Goal: Task Accomplishment & Management: Complete application form

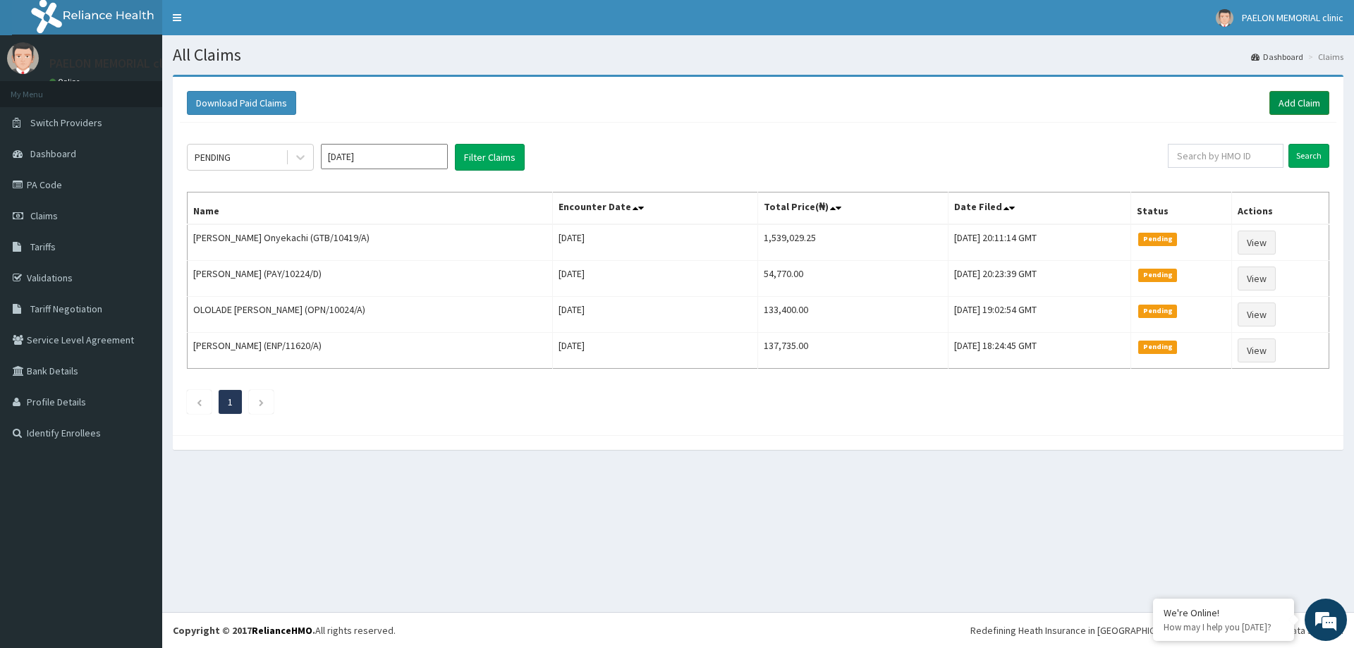
click at [1301, 103] on link "Add Claim" at bounding box center [1300, 103] width 60 height 24
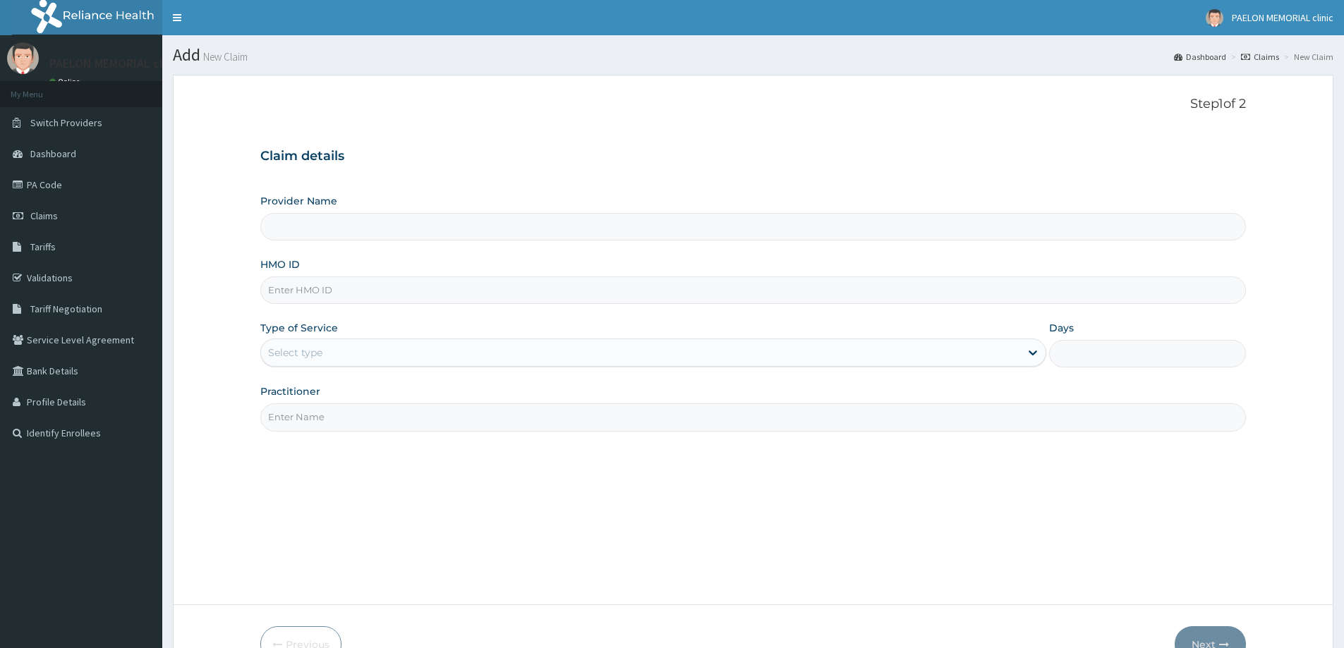
click at [320, 286] on input "HMO ID" at bounding box center [752, 291] width 985 height 28
paste input "PAA/10047/B"
type input "PAA/10047/B"
click at [308, 353] on div "Select type" at bounding box center [295, 353] width 54 height 14
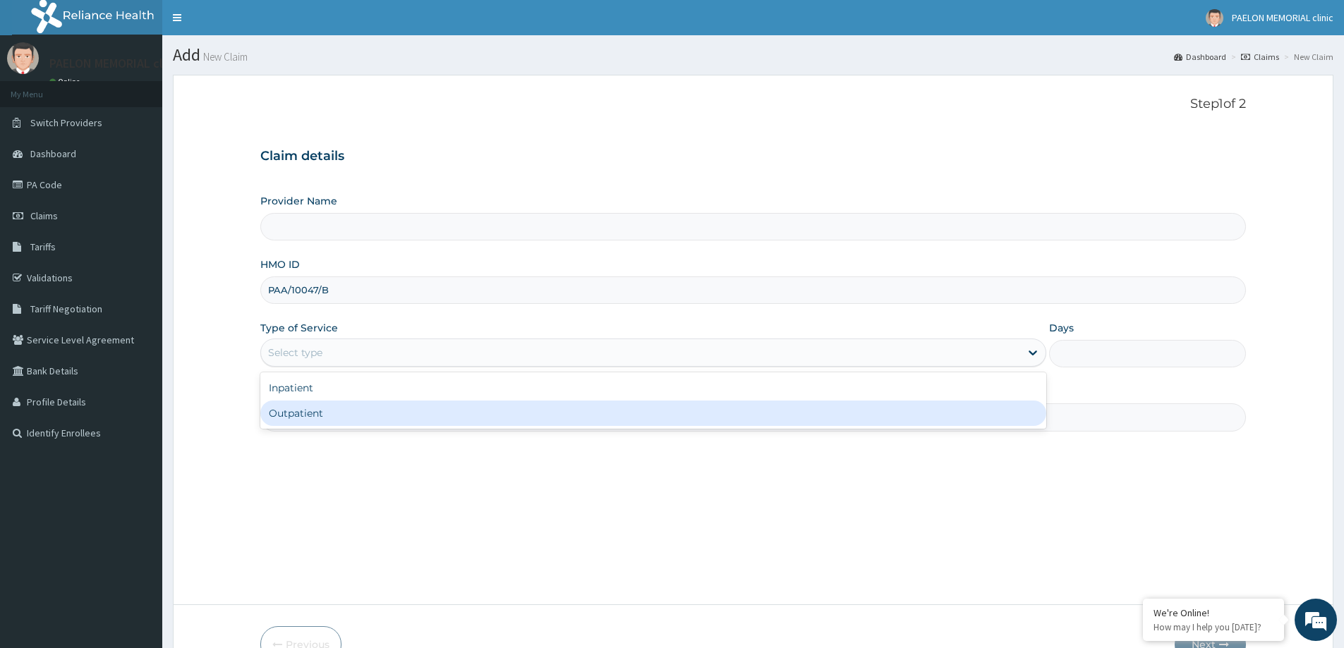
type input "Paelon Memorial Clinic- v/i"
click at [309, 401] on div "Outpatient" at bounding box center [653, 413] width 786 height 25
type input "1"
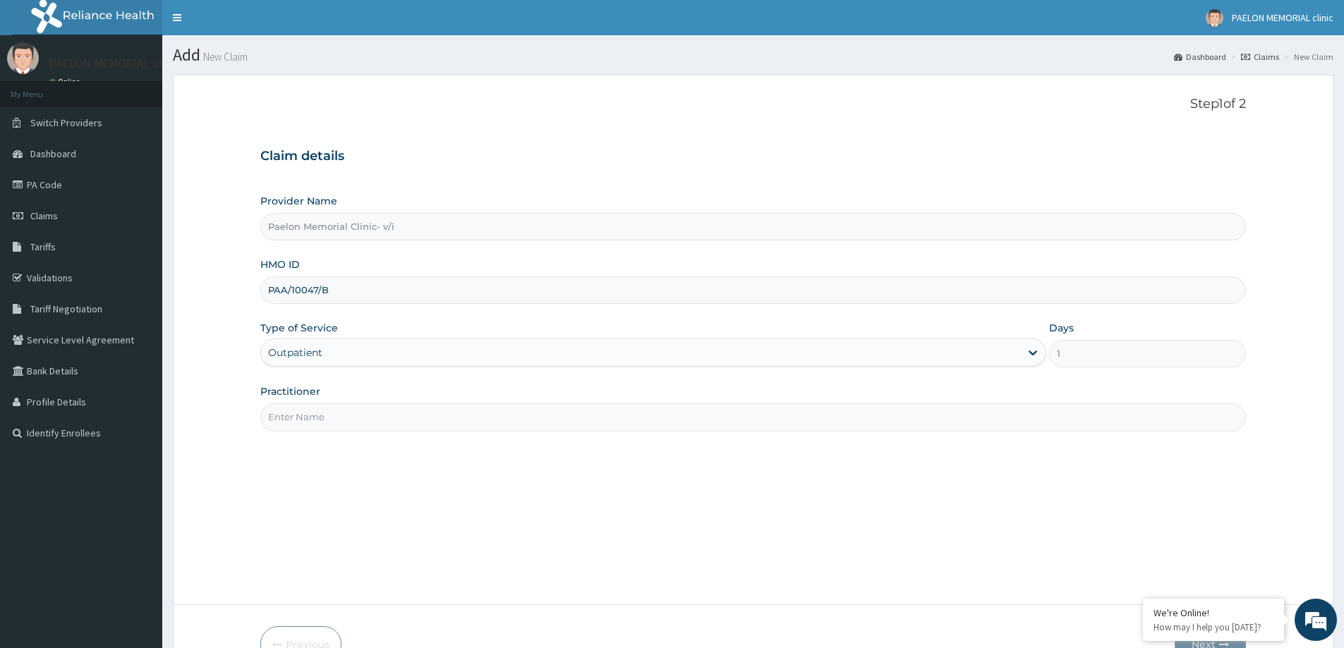
click at [335, 410] on input "Practitioner" at bounding box center [752, 417] width 985 height 28
type input "d"
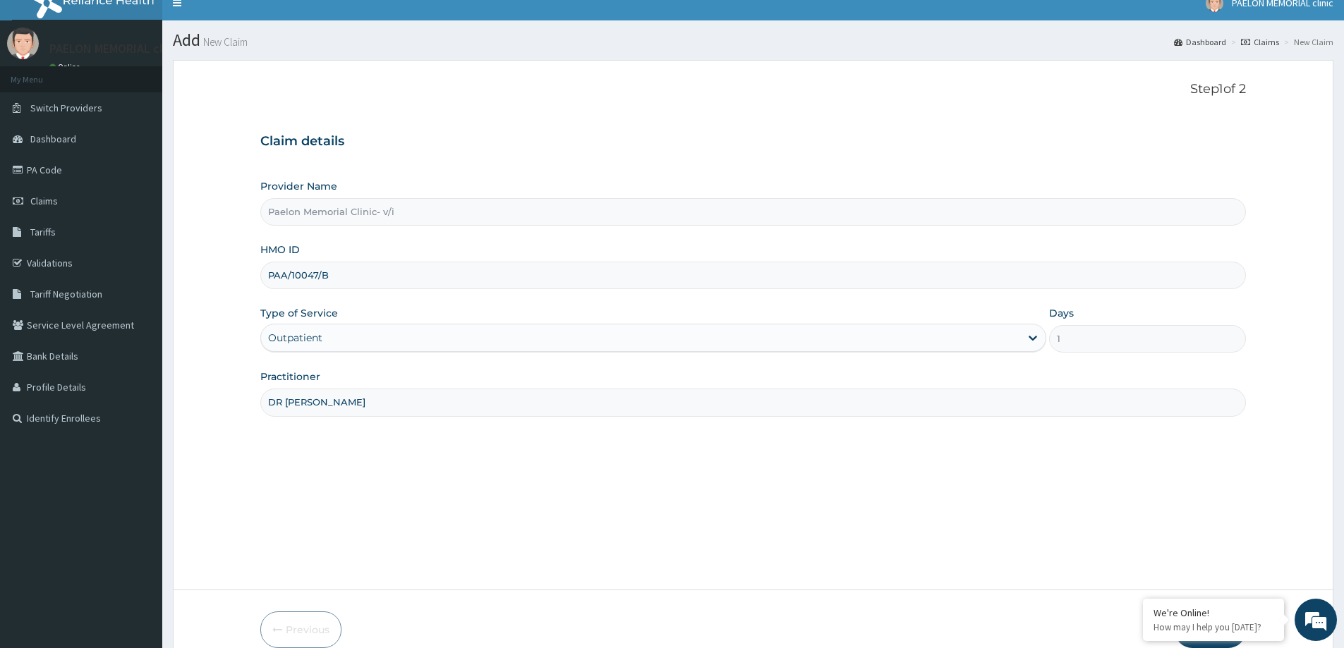
scroll to position [83, 0]
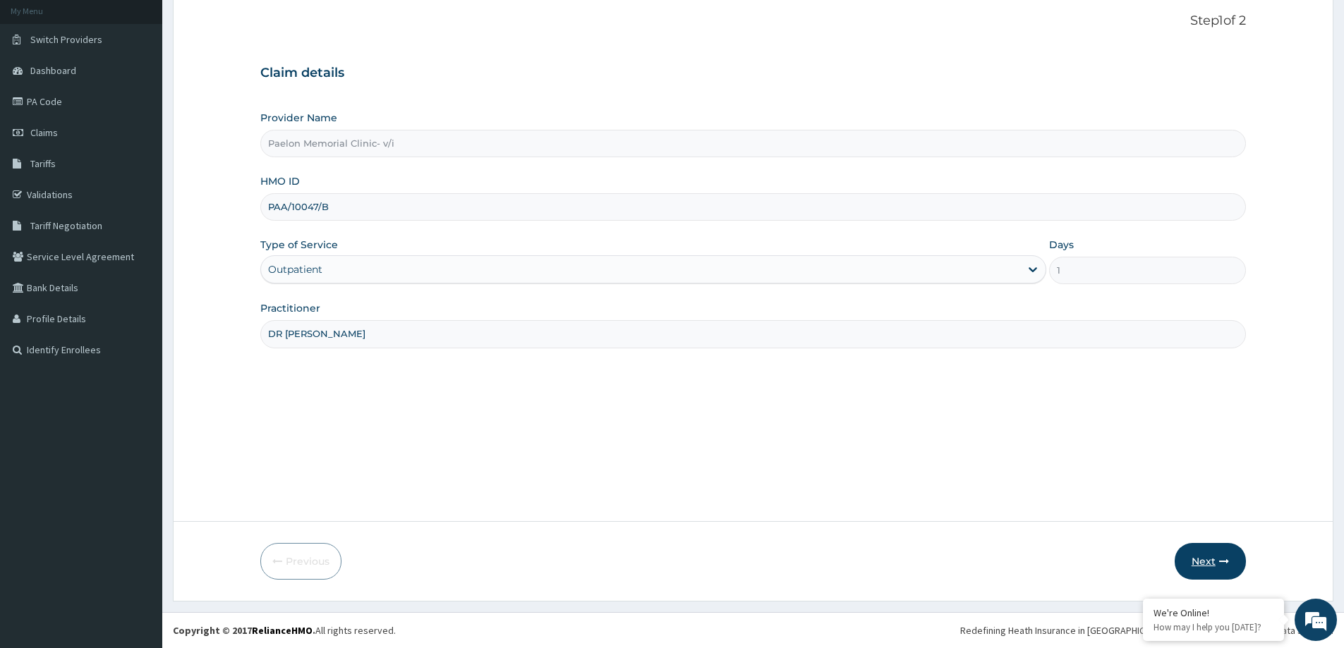
type input "DR ADOKIYE"
click at [1198, 549] on button "Next" at bounding box center [1209, 561] width 71 height 37
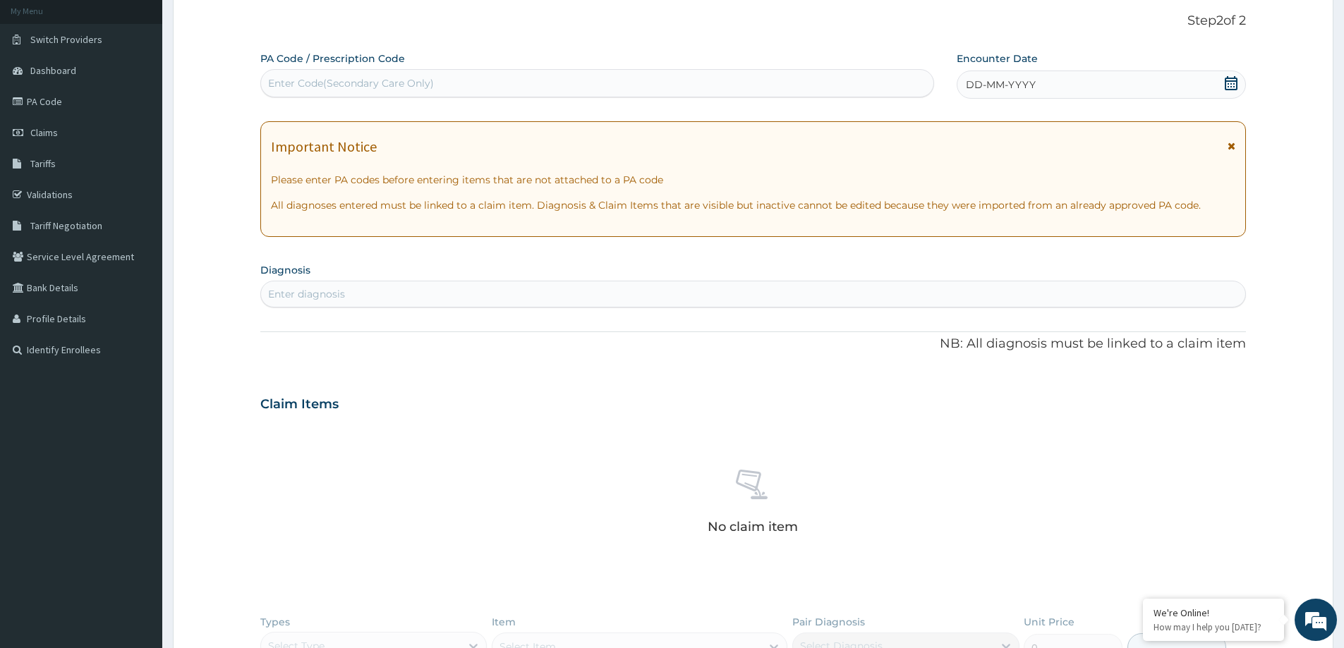
click at [497, 85] on div "Enter Code(Secondary Care Only)" at bounding box center [597, 83] width 672 height 23
paste input "PA/E9C572"
type input "PA/E9C572"
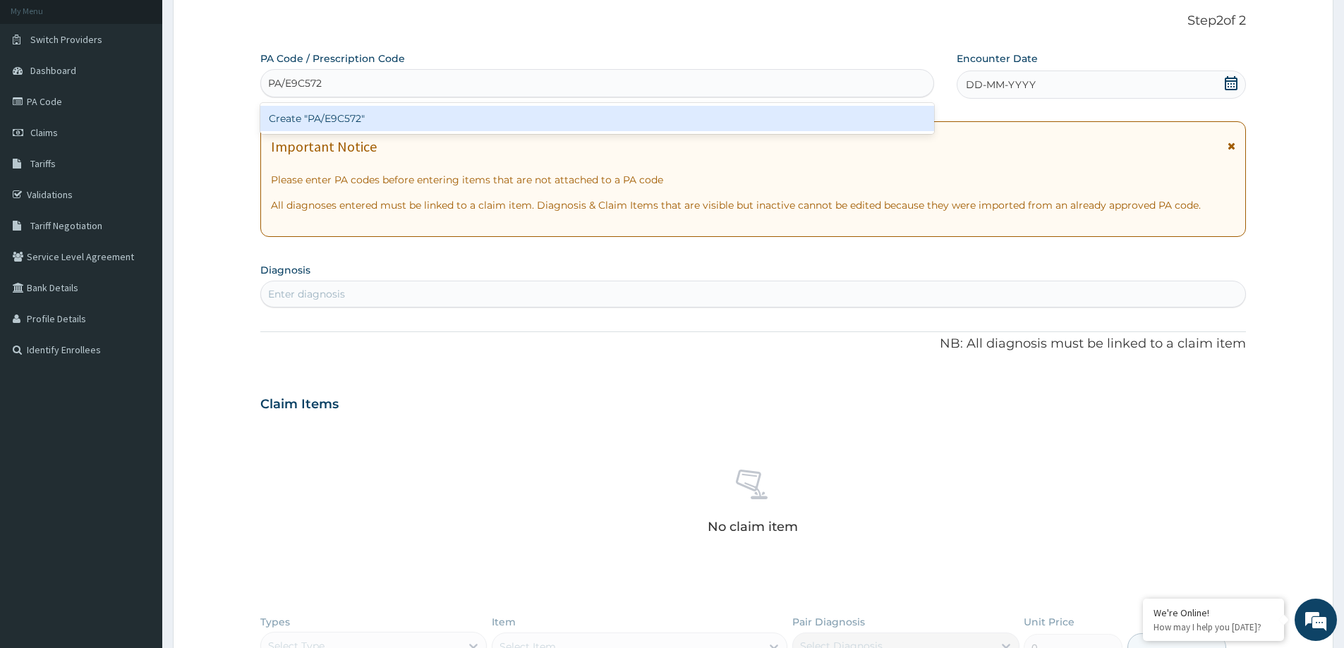
click at [485, 115] on div "Create "PA/E9C572"" at bounding box center [597, 118] width 674 height 25
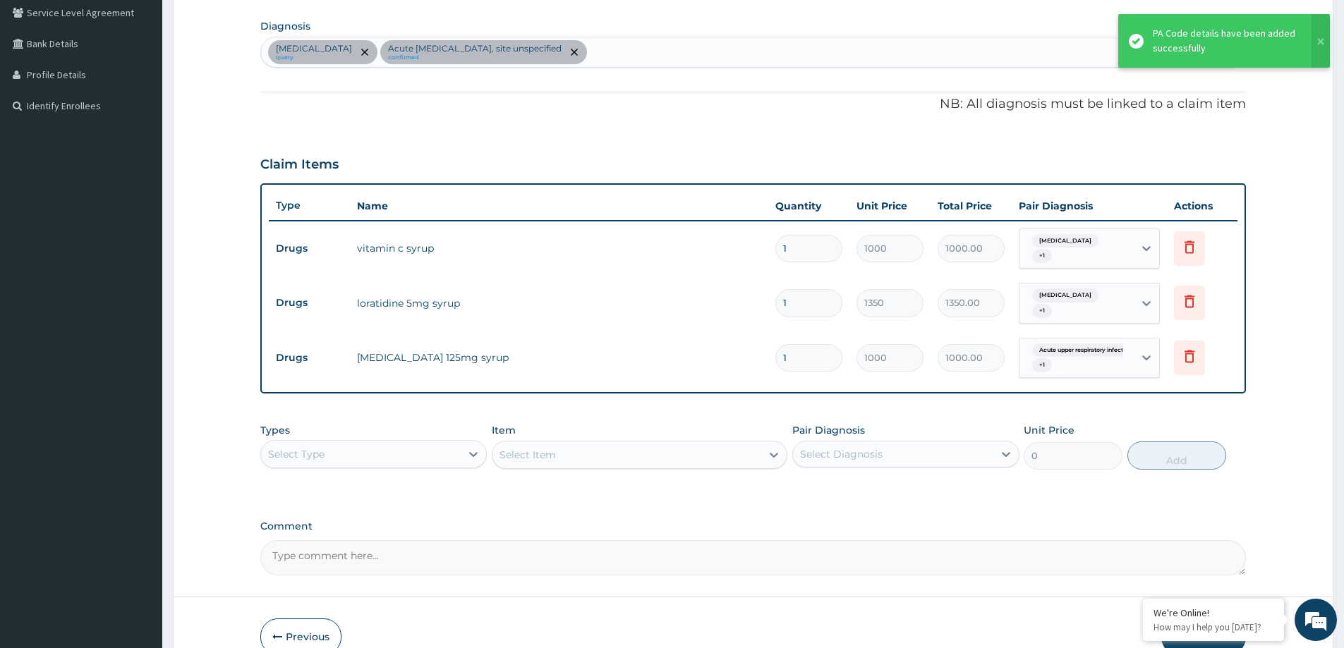
scroll to position [365, 0]
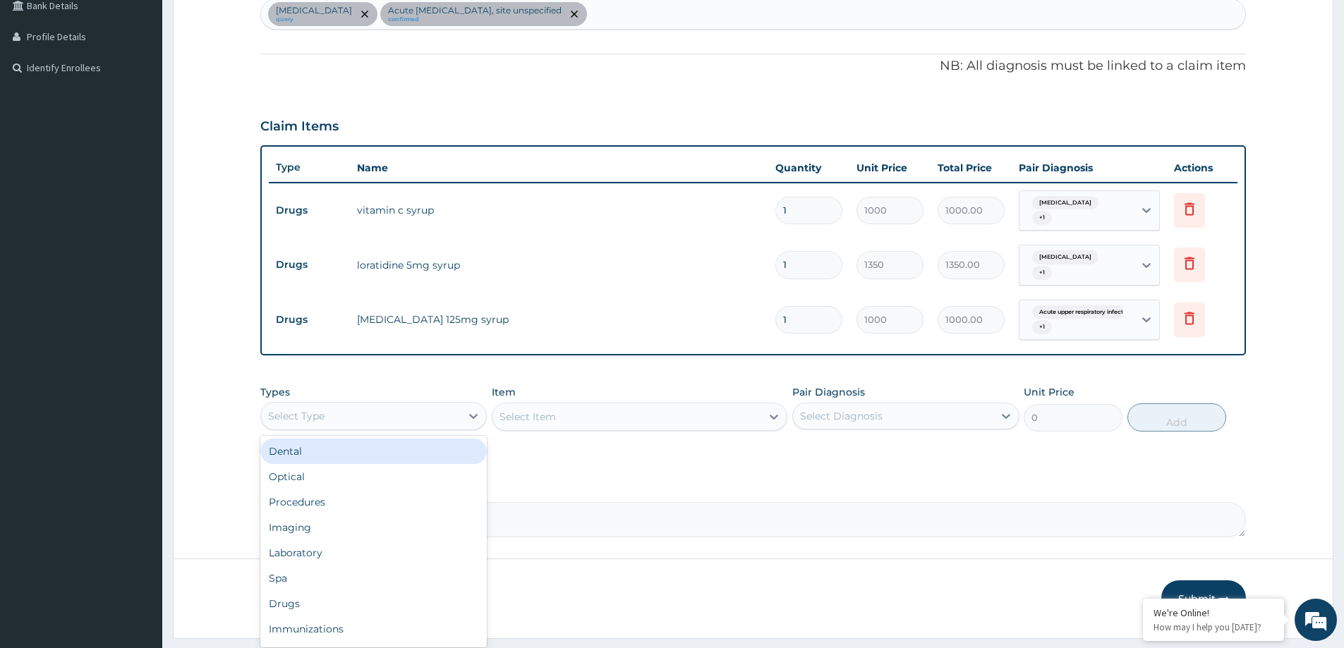
click at [428, 412] on div "Select Type" at bounding box center [361, 416] width 200 height 23
type input "L"
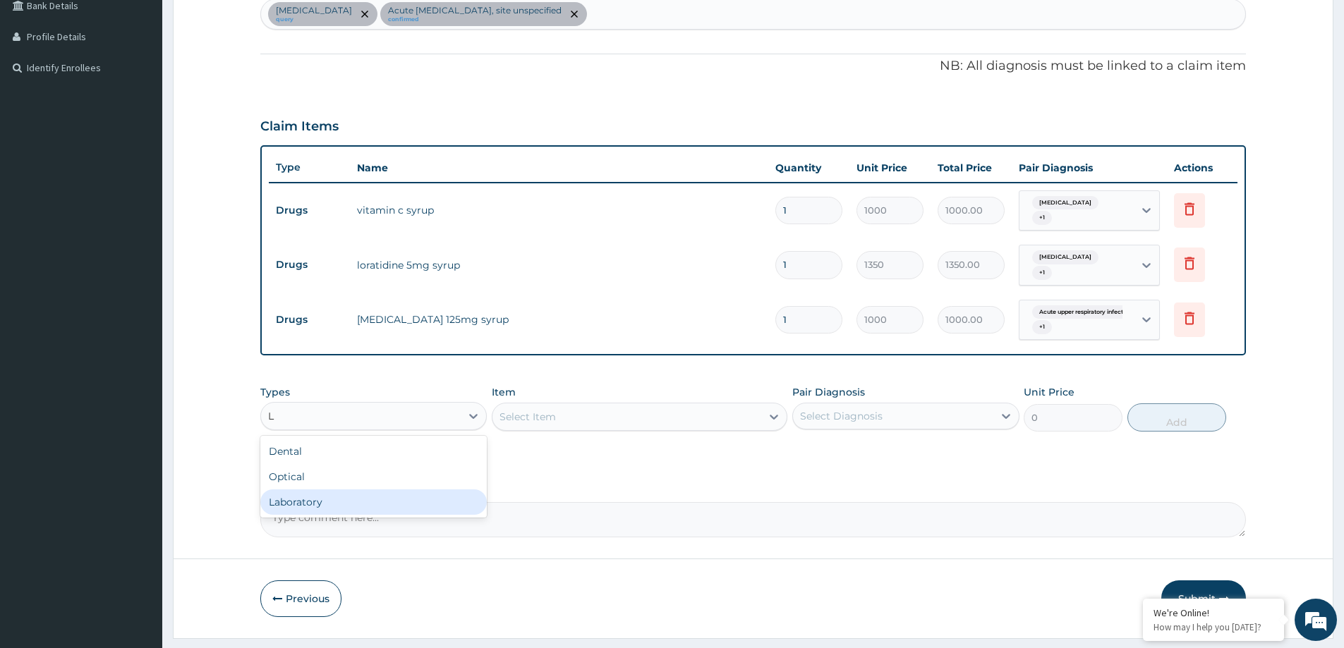
click at [367, 494] on div "Laboratory" at bounding box center [373, 502] width 226 height 25
click at [868, 413] on div "Select Diagnosis" at bounding box center [841, 416] width 83 height 14
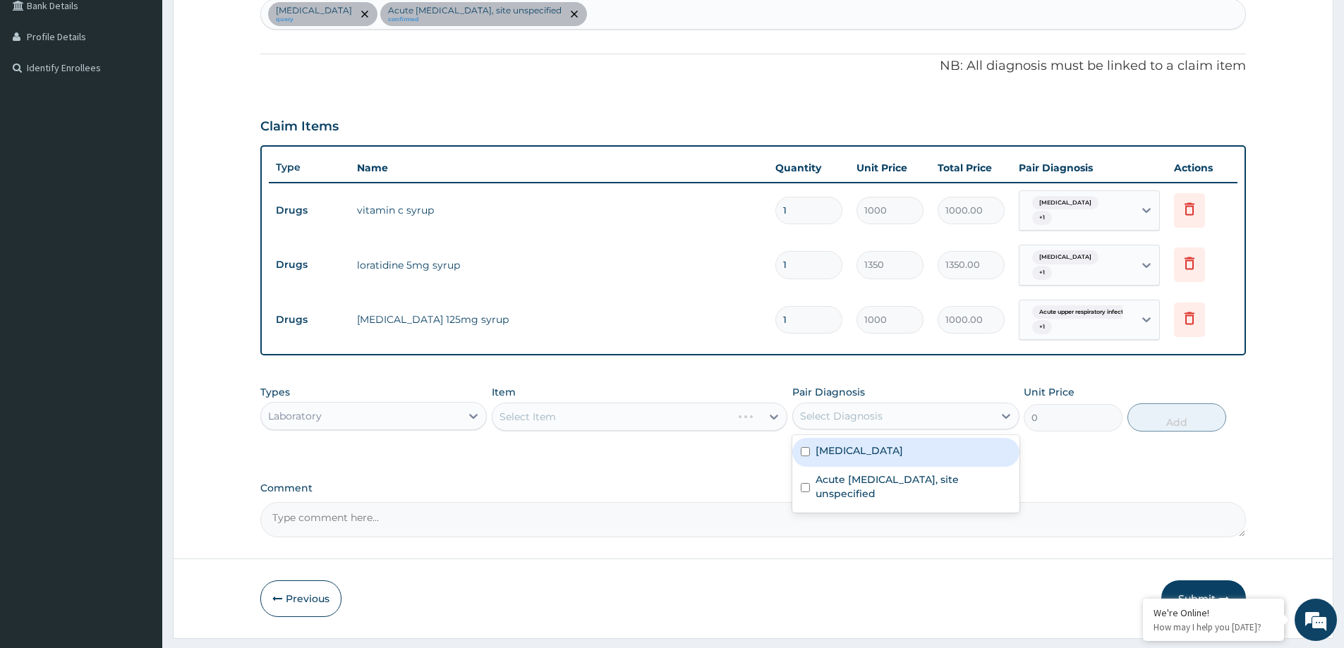
click at [869, 444] on label "Malaria, unspecified" at bounding box center [858, 451] width 87 height 14
checkbox input "true"
click at [730, 423] on div "Select Item" at bounding box center [626, 417] width 269 height 23
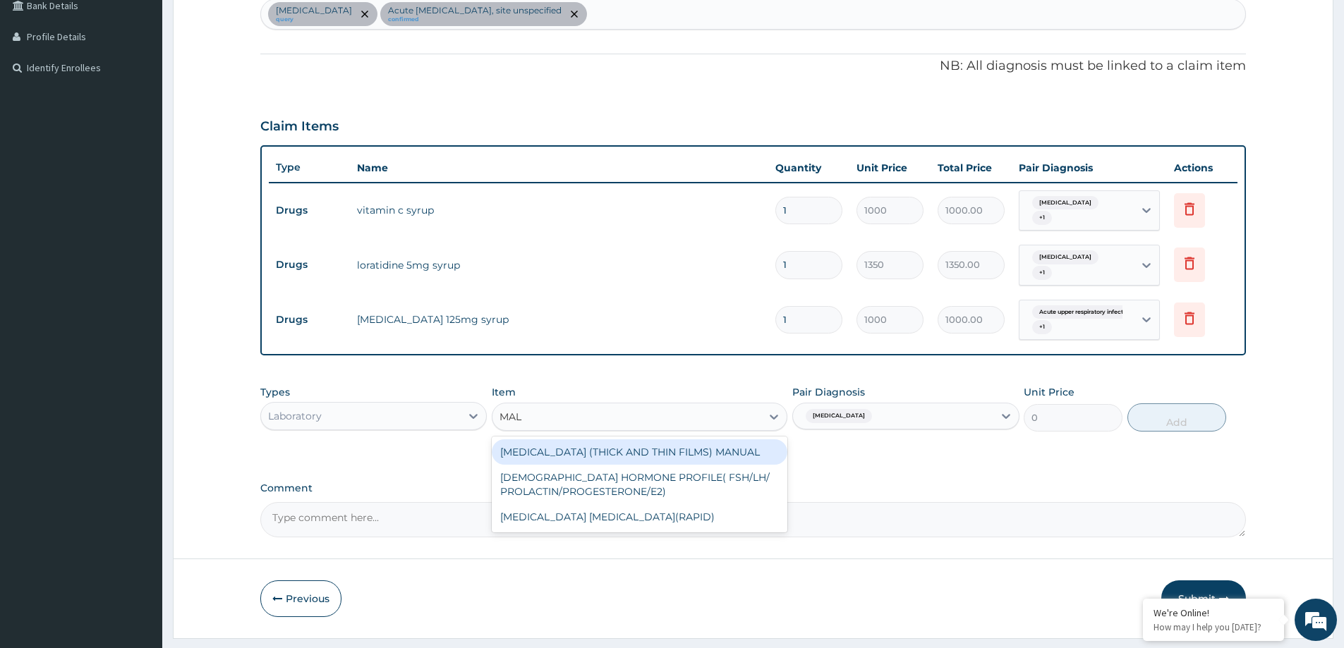
type input "MALA"
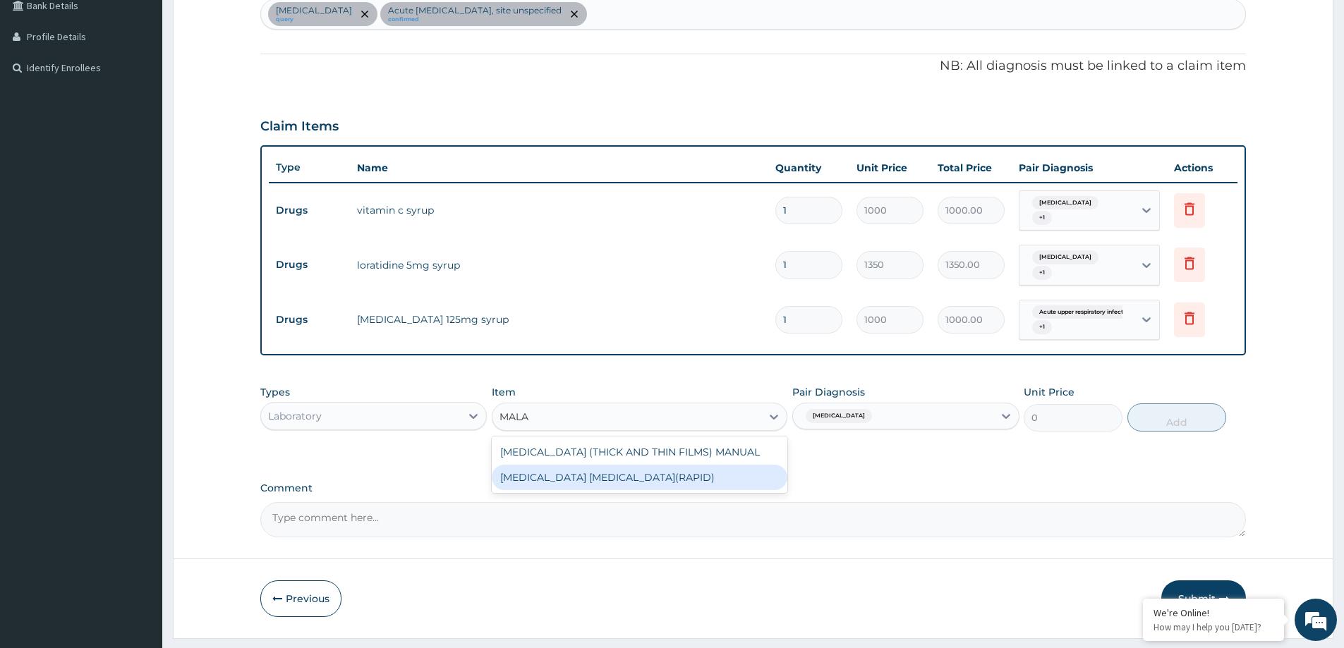
click at [685, 487] on div "MALARIA PARASITE(RAPID)" at bounding box center [640, 477] width 296 height 25
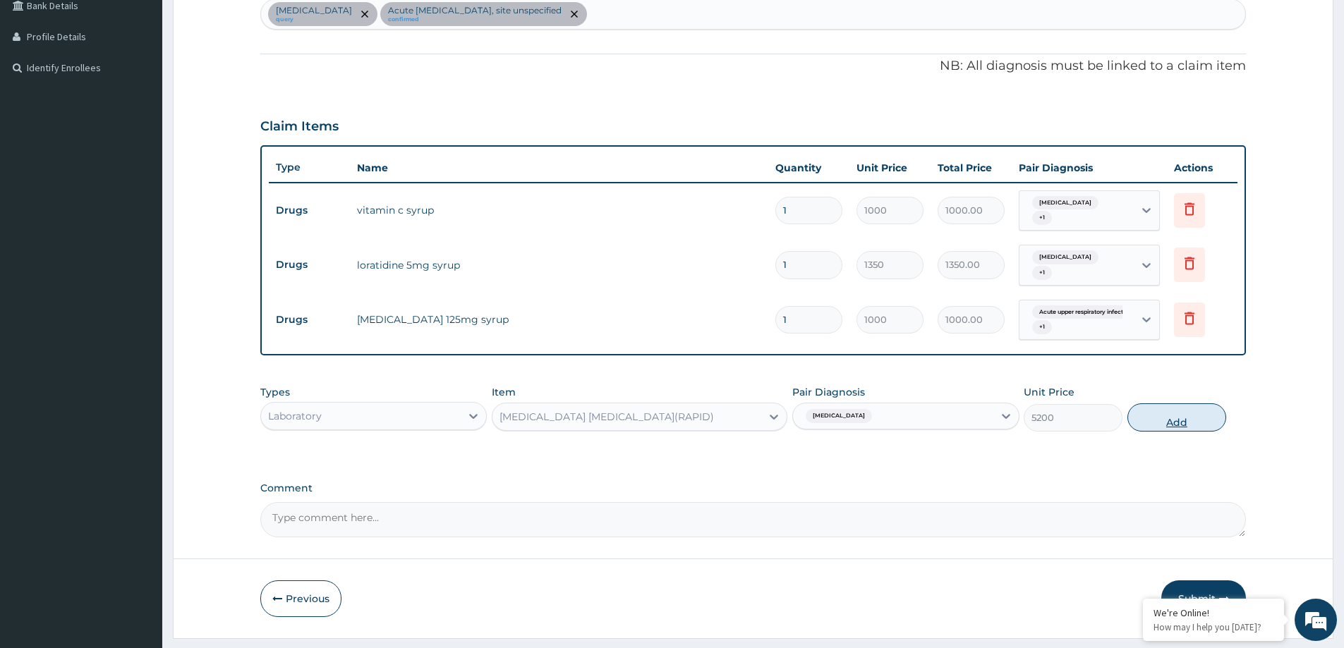
click at [1167, 415] on button "Add" at bounding box center [1176, 417] width 99 height 28
type input "0"
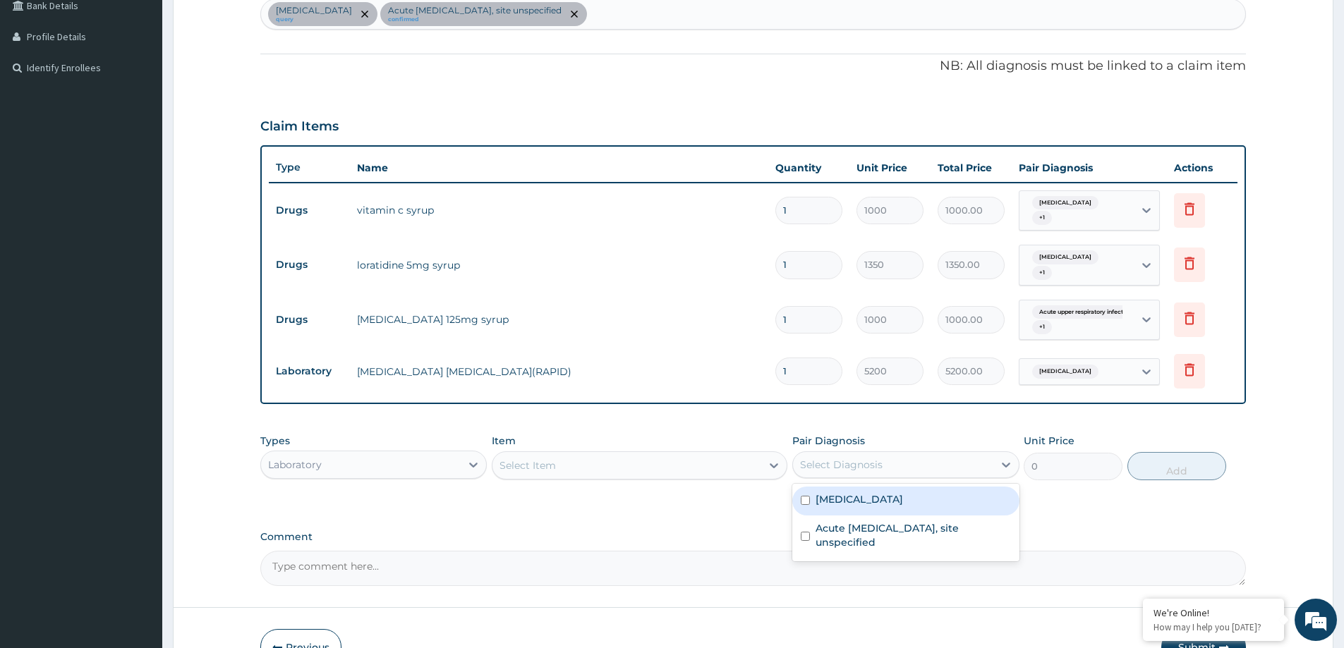
click at [816, 471] on div "Select Diagnosis" at bounding box center [841, 465] width 83 height 14
click at [825, 509] on div "Malaria, unspecified" at bounding box center [905, 501] width 226 height 29
checkbox input "true"
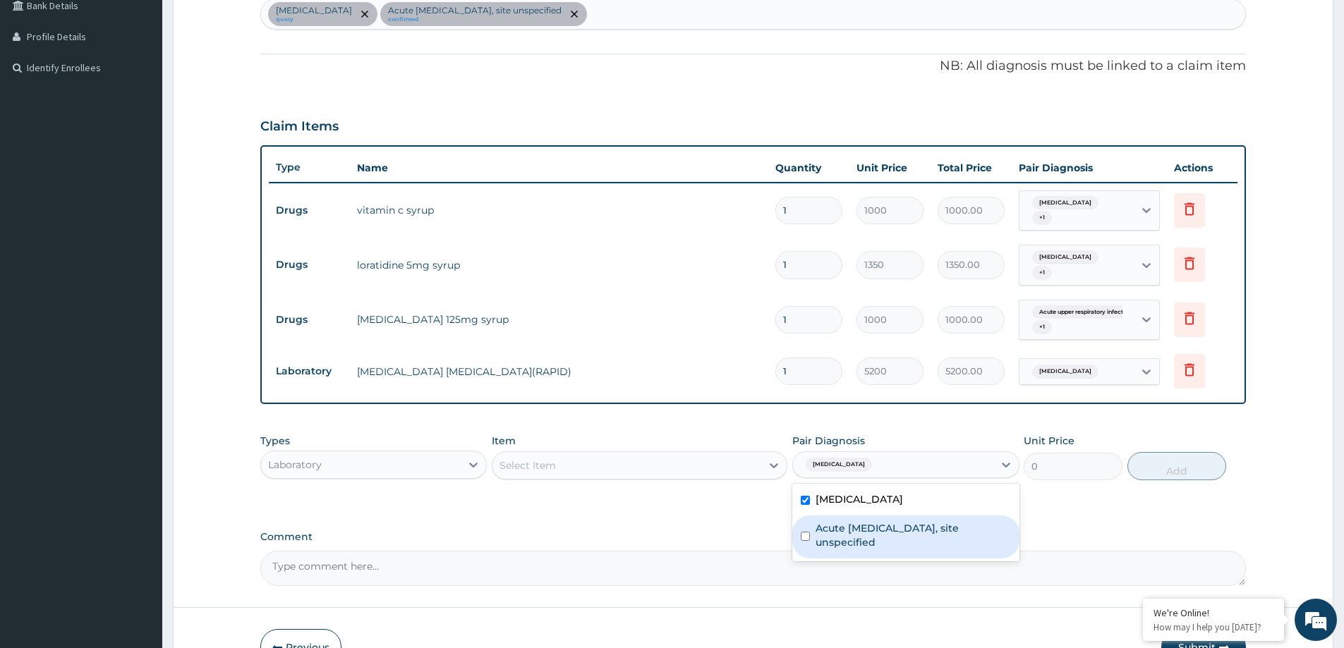
click at [874, 535] on label "Acute upper respiratory infection, site unspecified" at bounding box center [912, 535] width 195 height 28
checkbox input "true"
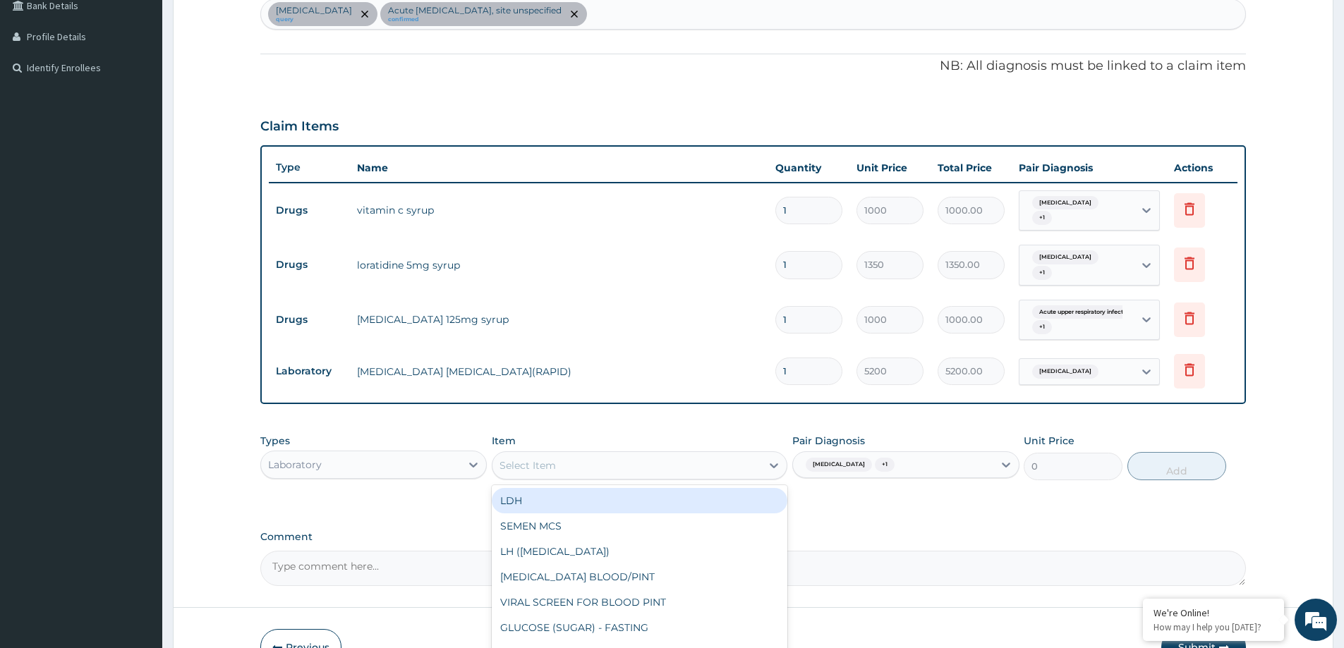
click at [717, 463] on div "Select Item" at bounding box center [626, 465] width 269 height 23
type input "FULL"
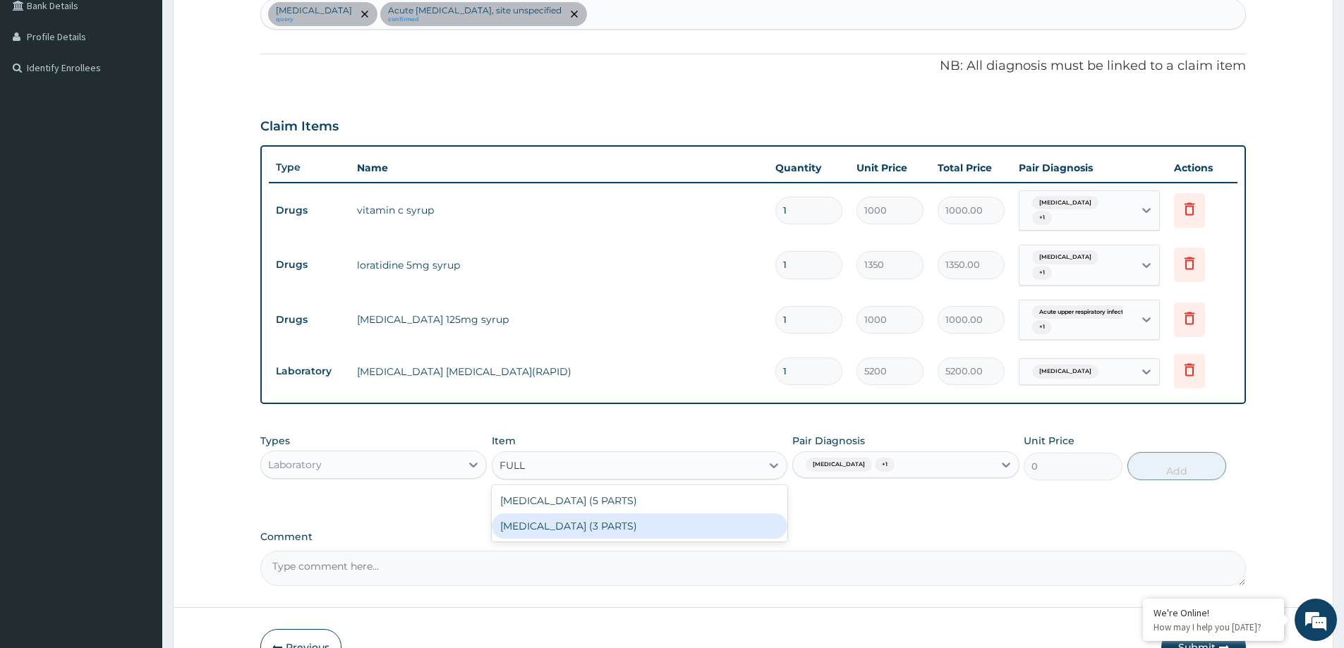
click at [669, 528] on div "FULL BLOOD COUNT (3 PARTS)" at bounding box center [640, 526] width 296 height 25
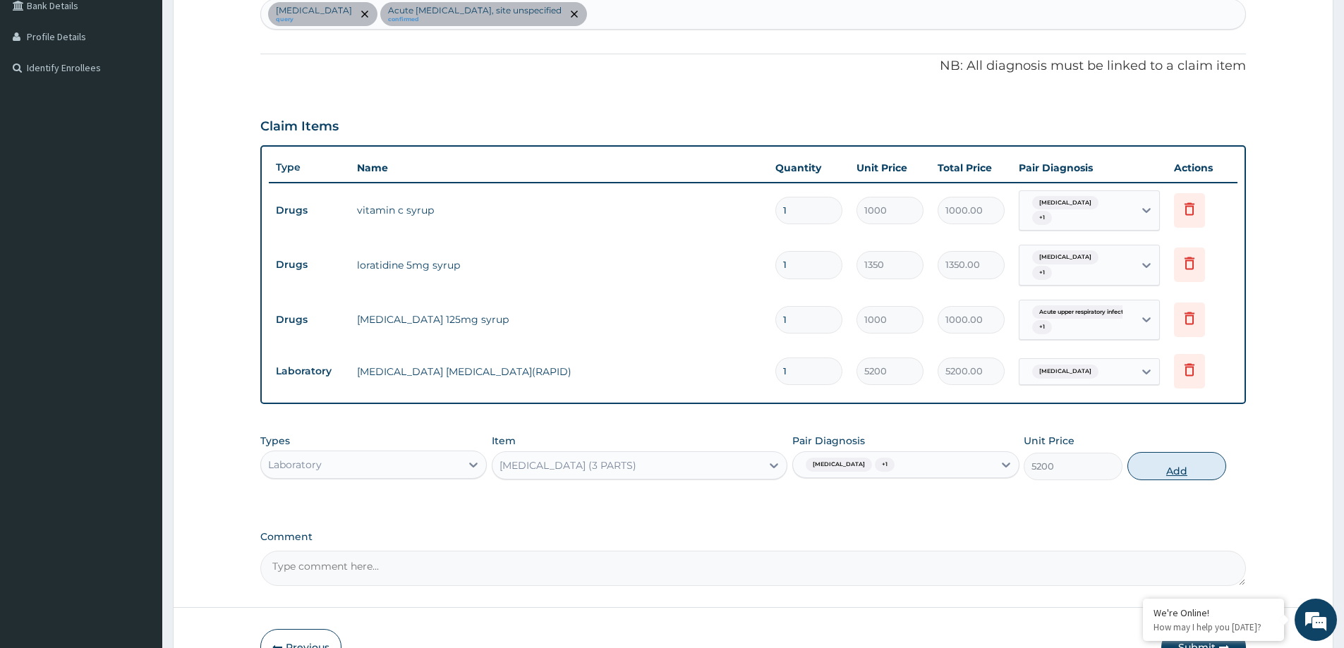
click at [1191, 466] on button "Add" at bounding box center [1176, 466] width 99 height 28
type input "0"
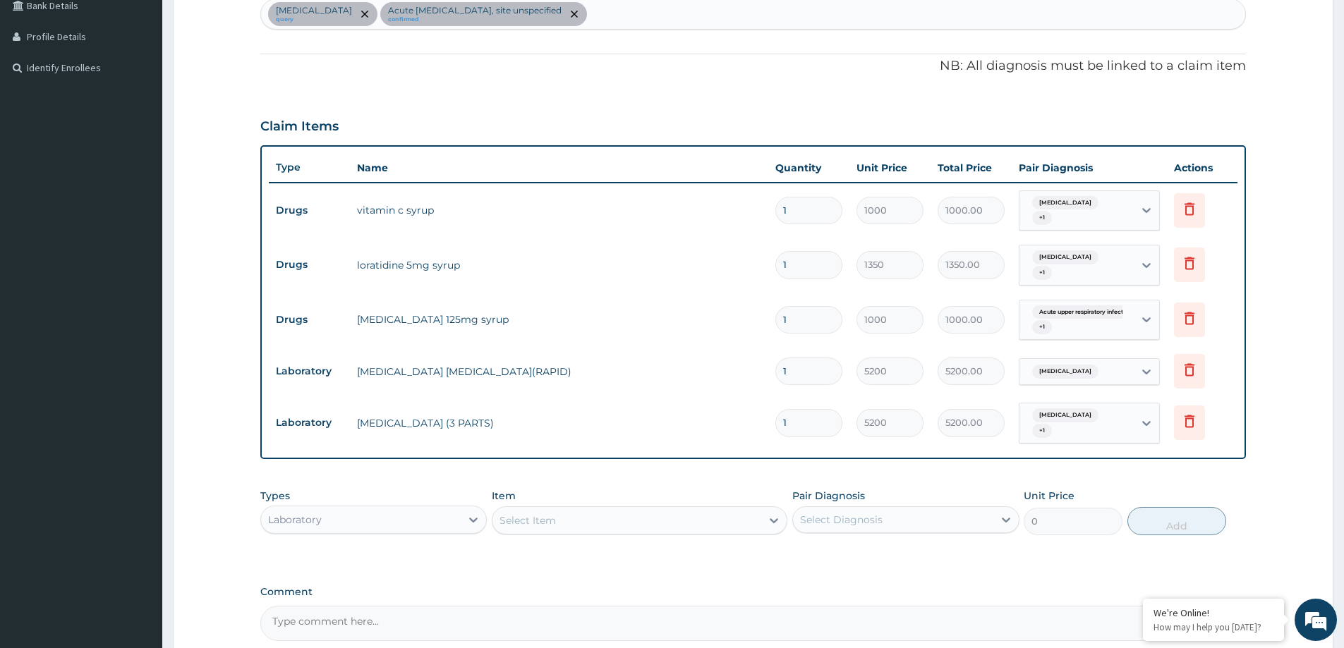
scroll to position [506, 0]
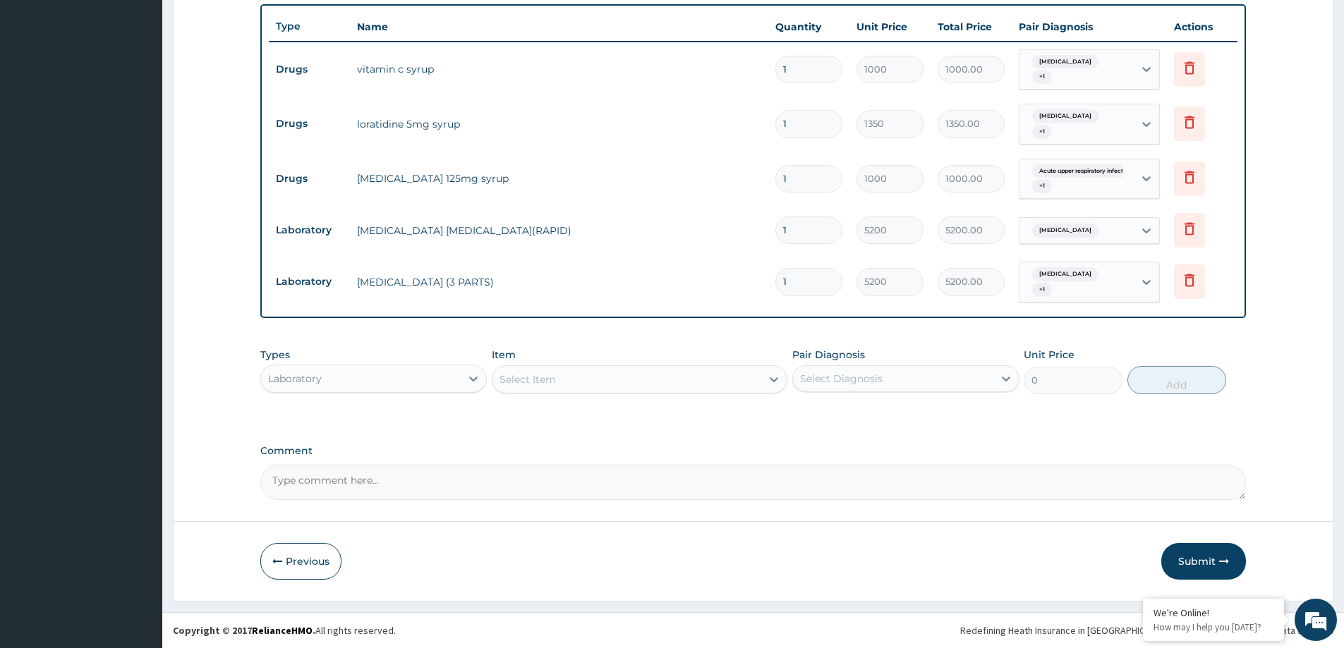
click at [353, 381] on div "Laboratory" at bounding box center [361, 378] width 200 height 23
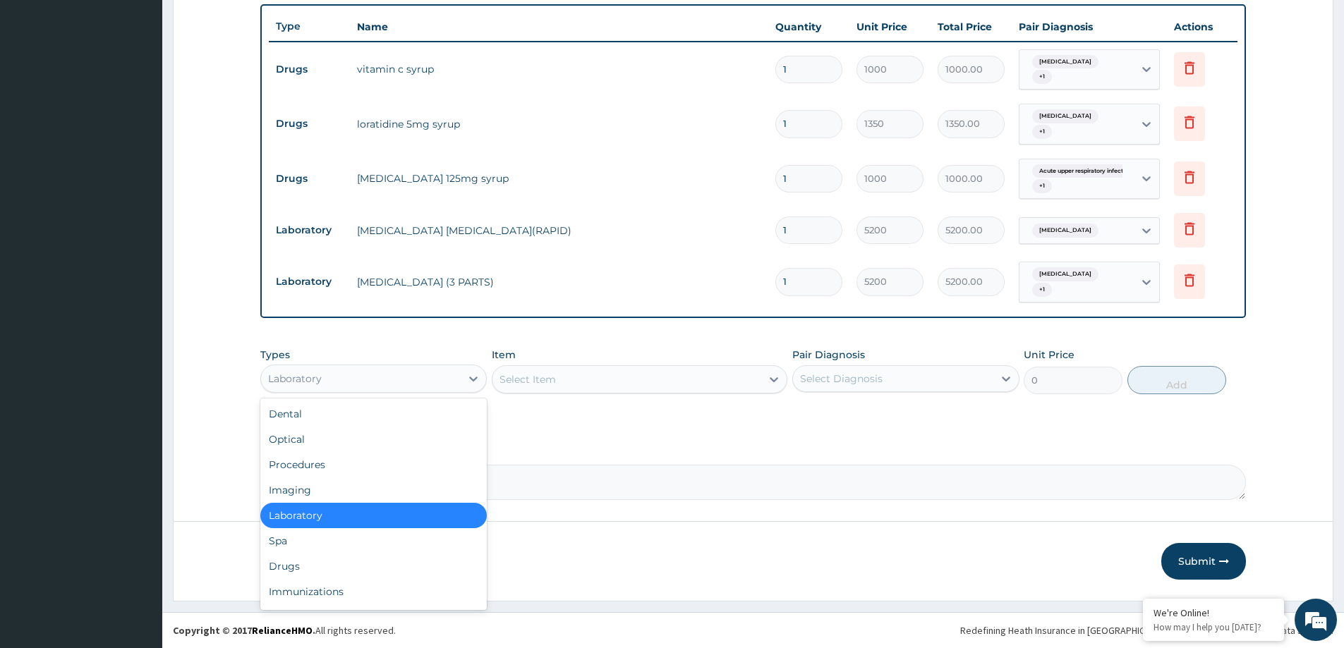
type input "P"
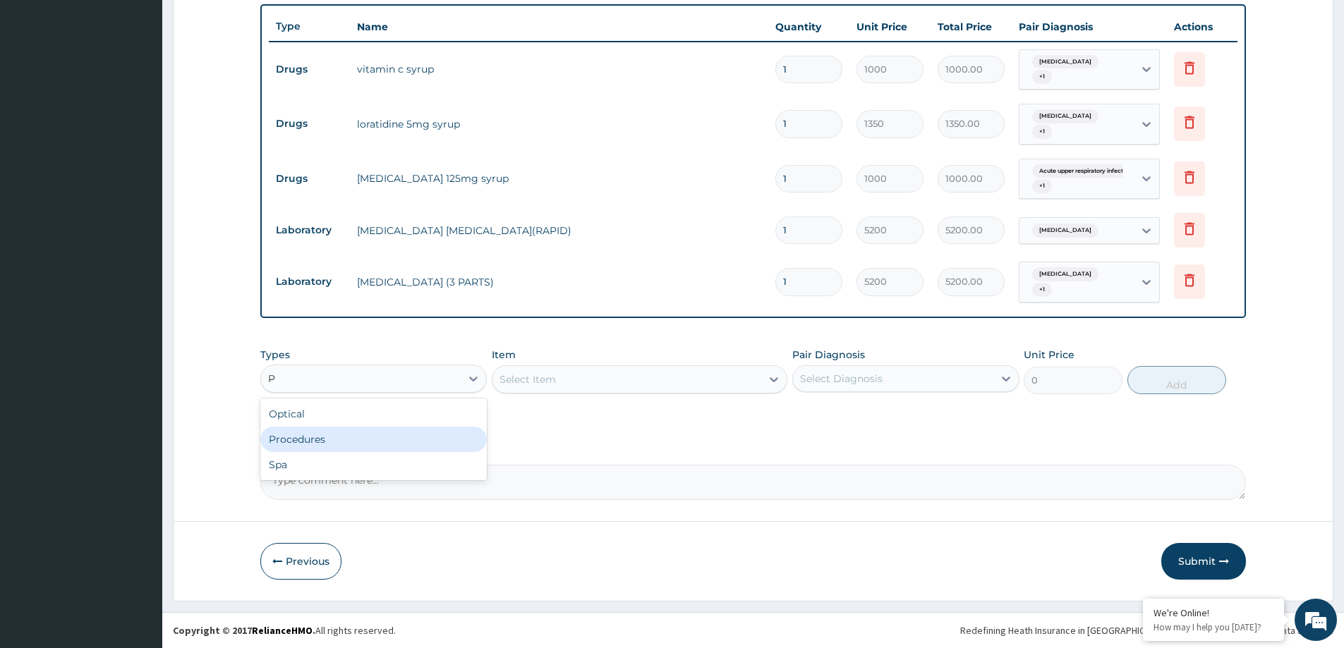
click at [330, 445] on div "Procedures" at bounding box center [373, 439] width 226 height 25
click at [909, 377] on div "Select Diagnosis" at bounding box center [893, 378] width 200 height 23
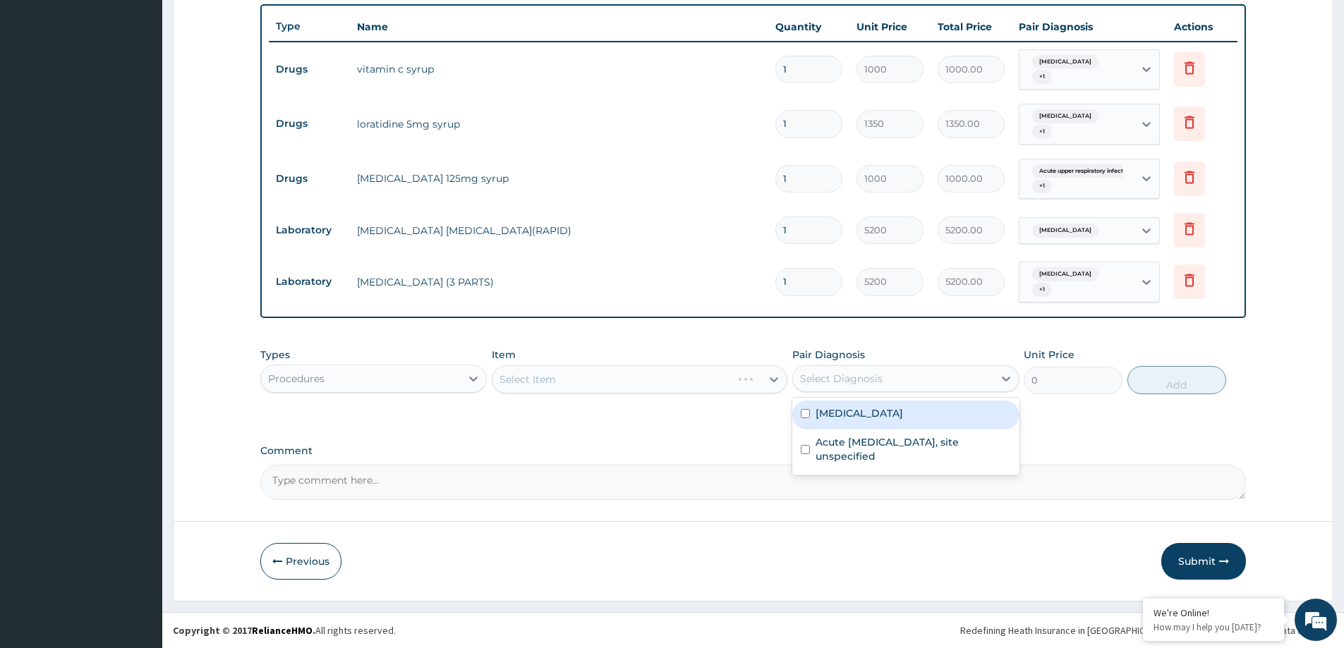
click at [877, 415] on label "Malaria, unspecified" at bounding box center [858, 413] width 87 height 14
checkbox input "true"
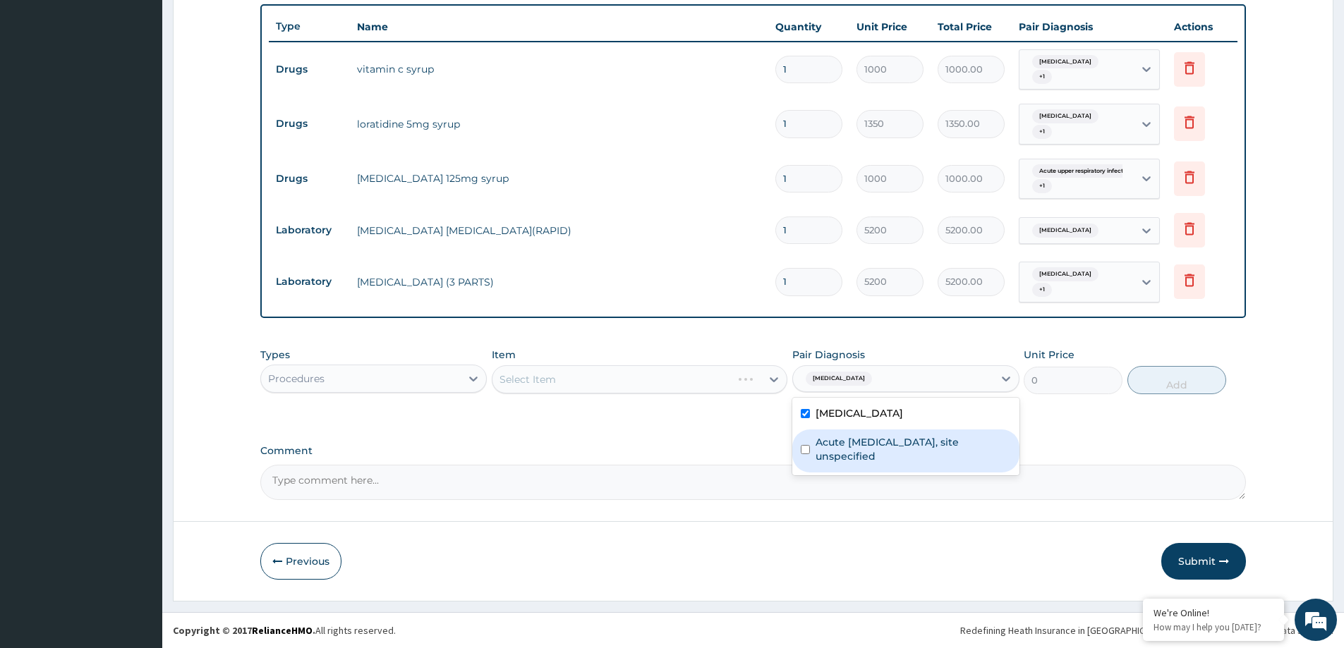
click at [882, 443] on label "Acute upper respiratory infection, site unspecified" at bounding box center [912, 449] width 195 height 28
checkbox input "true"
click at [672, 382] on div "Select Item" at bounding box center [626, 379] width 269 height 23
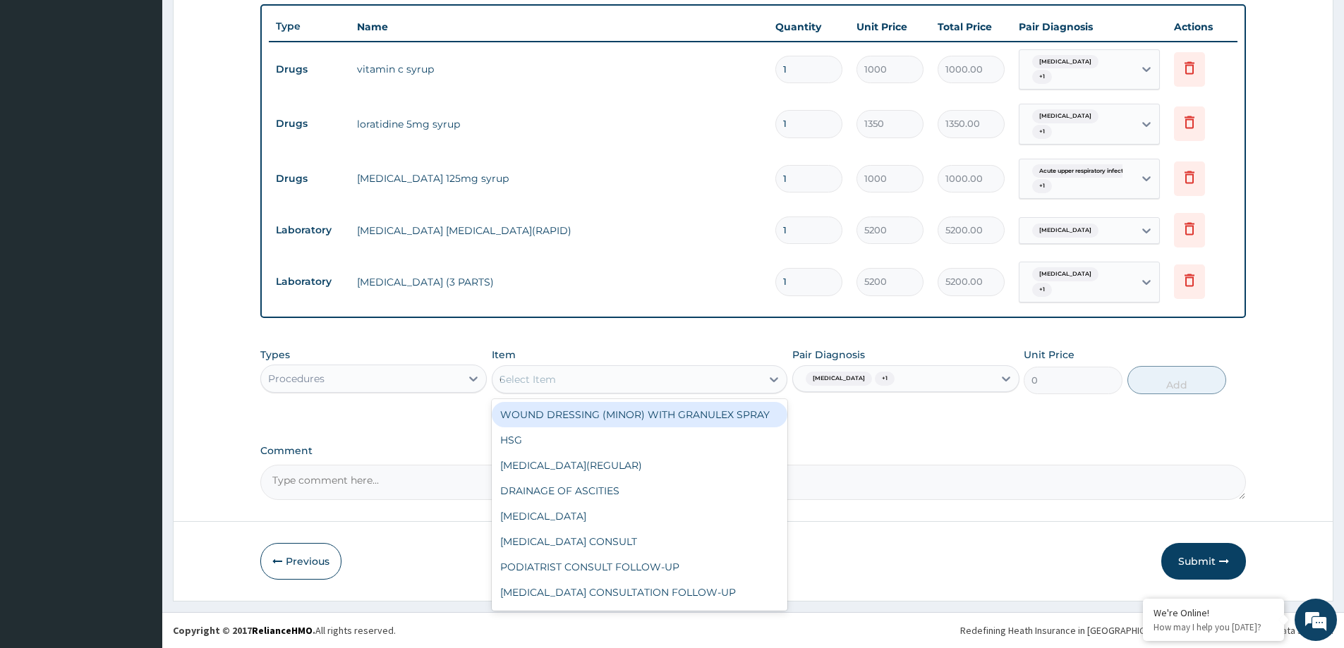
type input "GP"
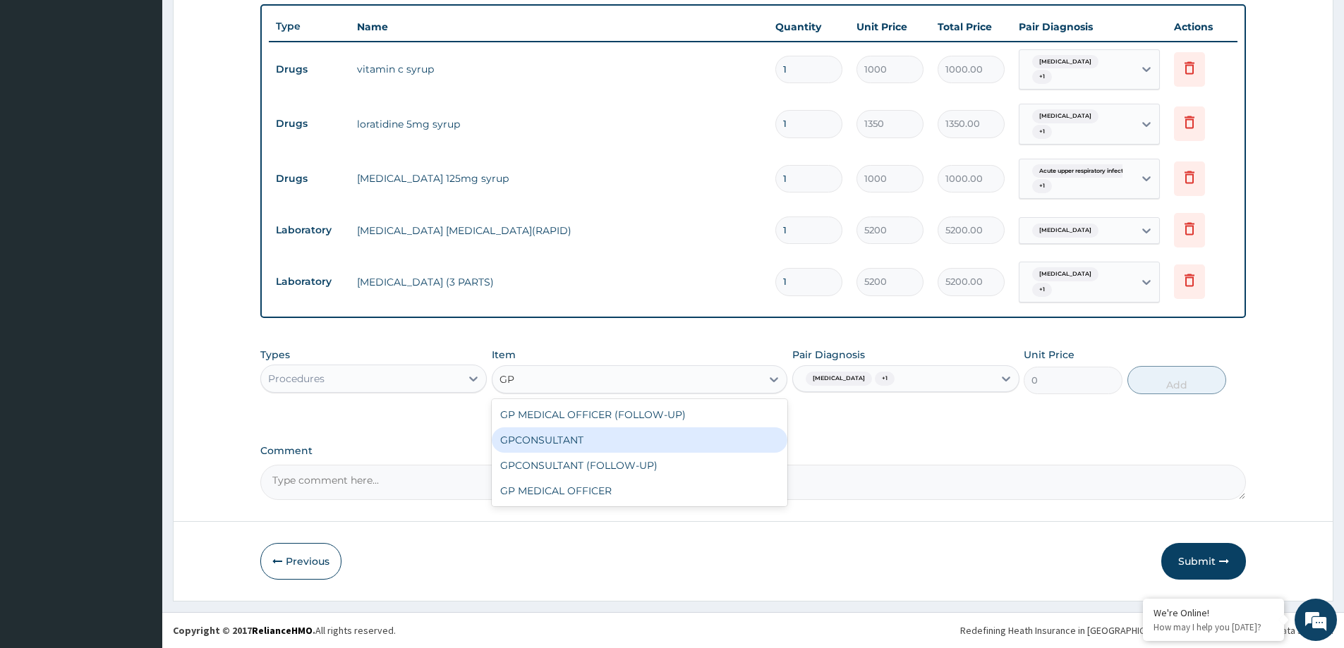
click at [655, 443] on div "GPCONSULTANT" at bounding box center [640, 439] width 296 height 25
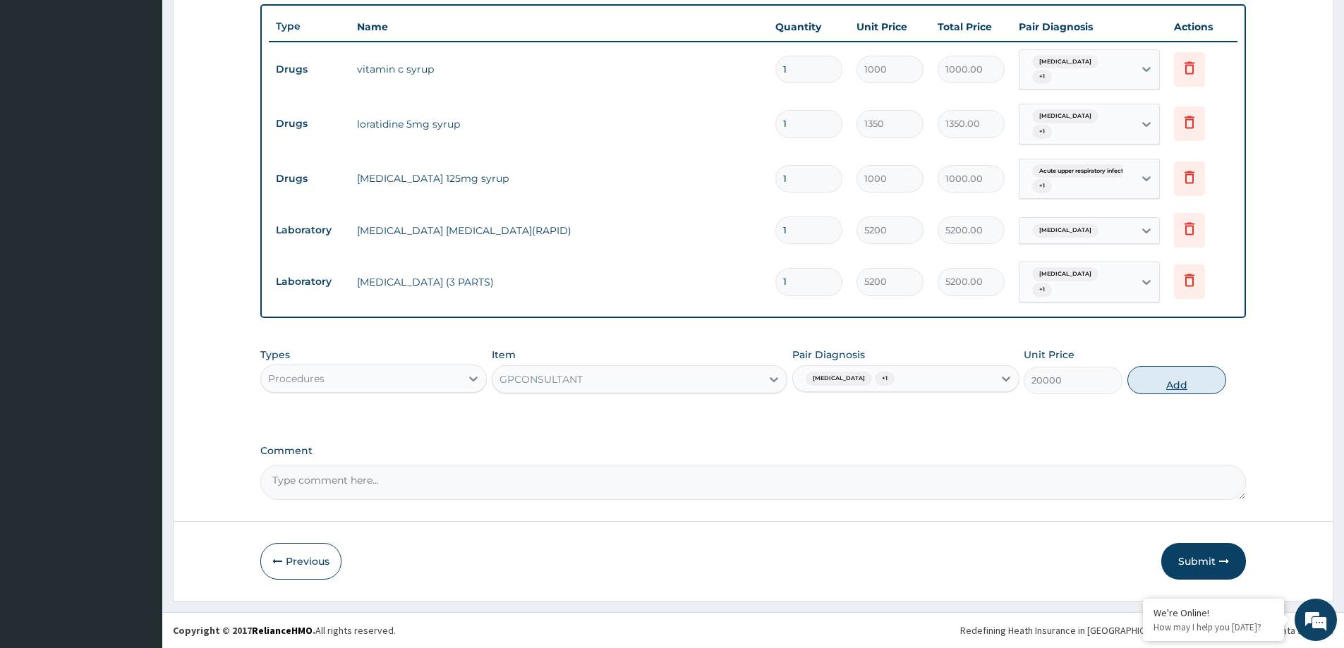
click at [1181, 383] on button "Add" at bounding box center [1176, 380] width 99 height 28
type input "0"
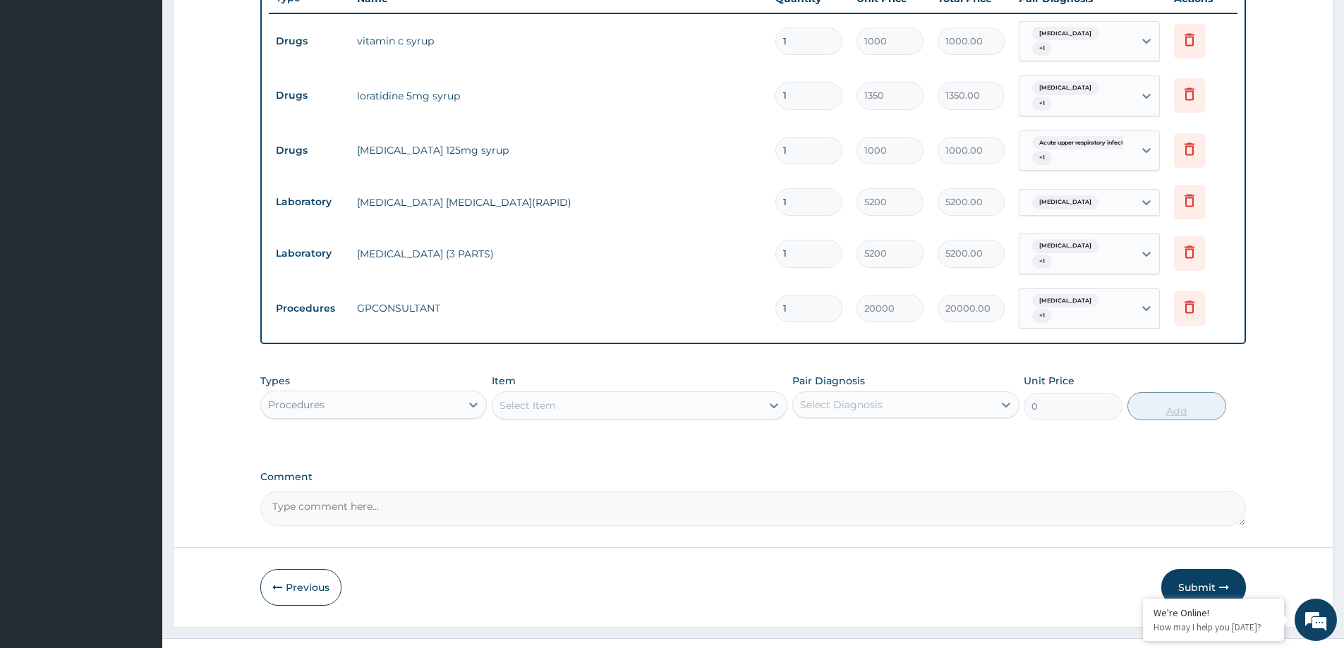
scroll to position [561, 0]
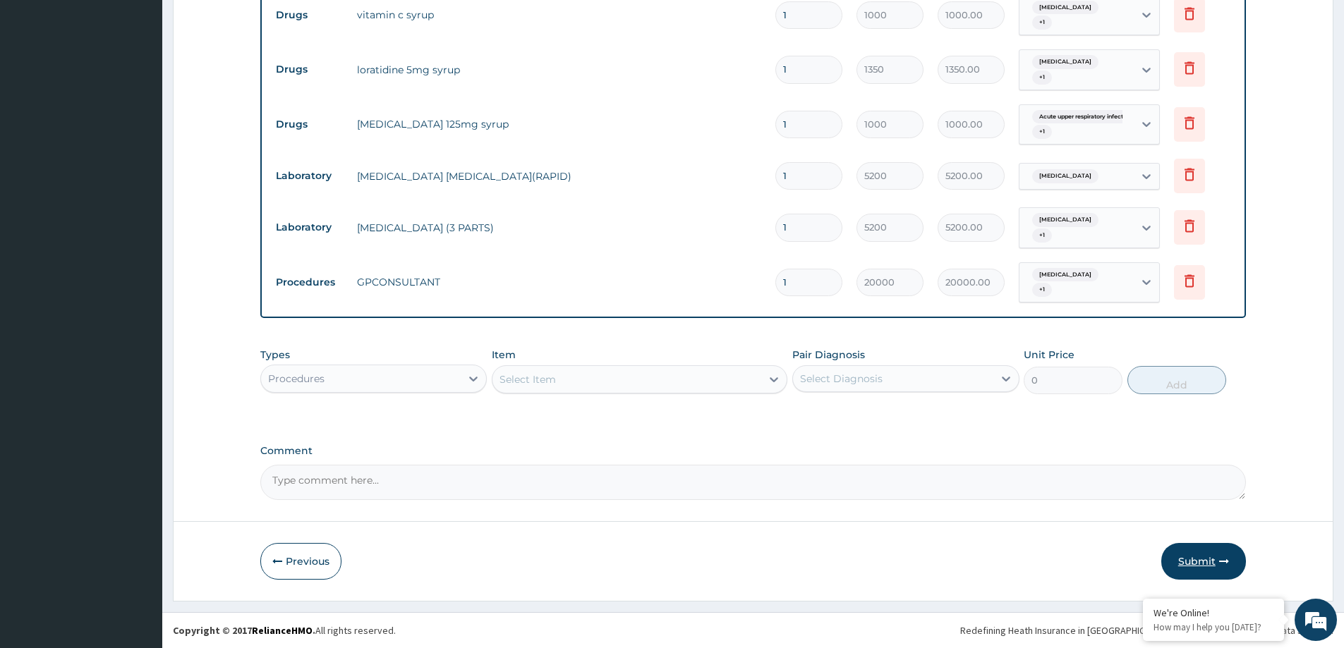
click at [1201, 560] on button "Submit" at bounding box center [1203, 561] width 85 height 37
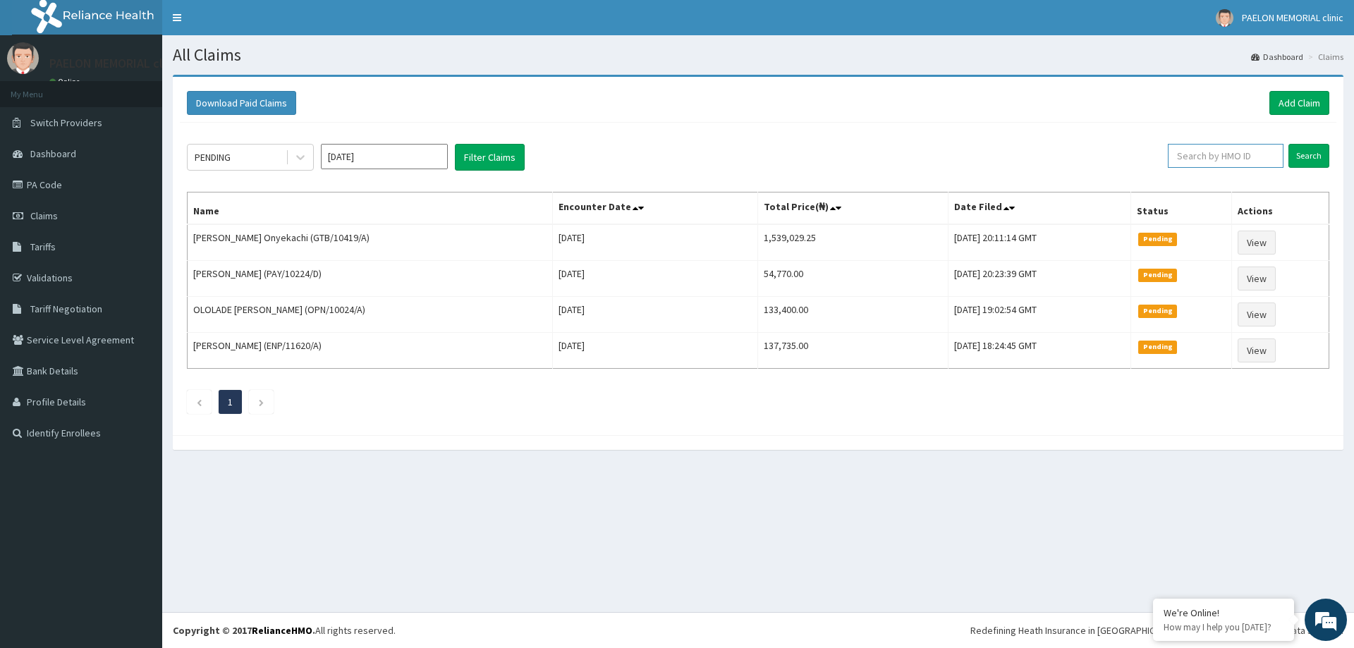
click at [1205, 154] on input "text" at bounding box center [1226, 156] width 116 height 24
paste input "PAA/10047/B"
type input "PAA/10047/B"
click at [1318, 148] on input "Search" at bounding box center [1309, 156] width 41 height 24
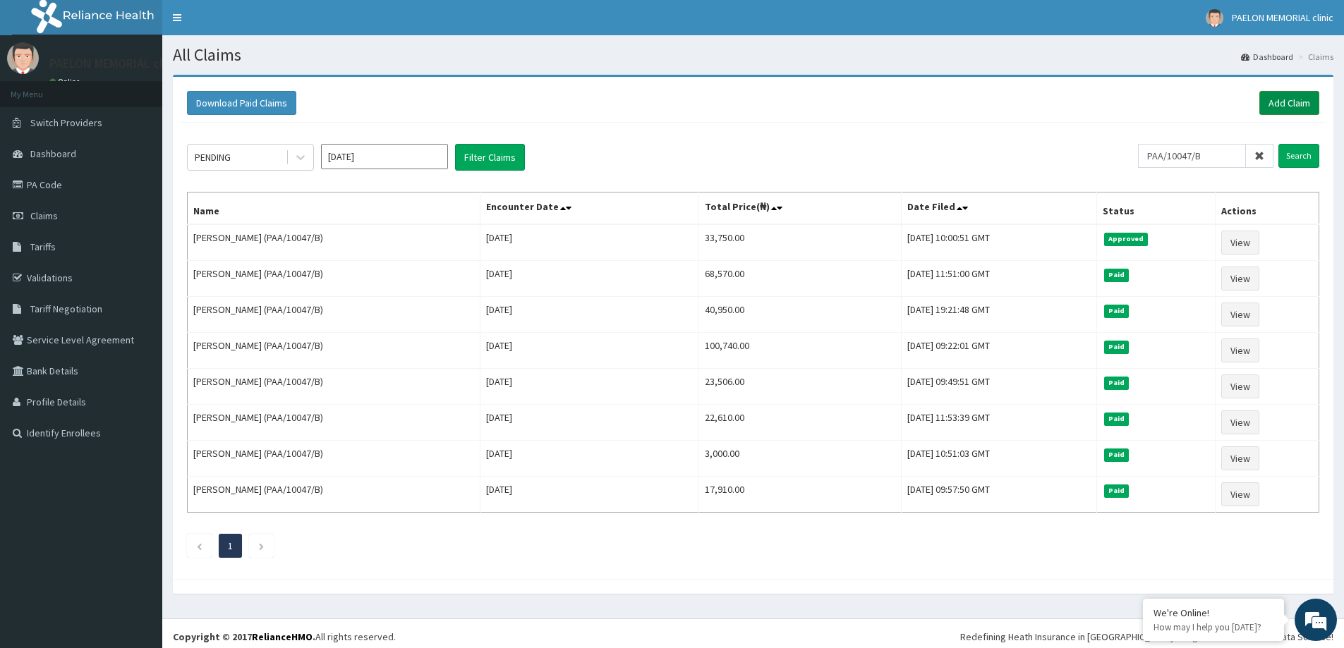
click at [1284, 99] on link "Add Claim" at bounding box center [1289, 103] width 60 height 24
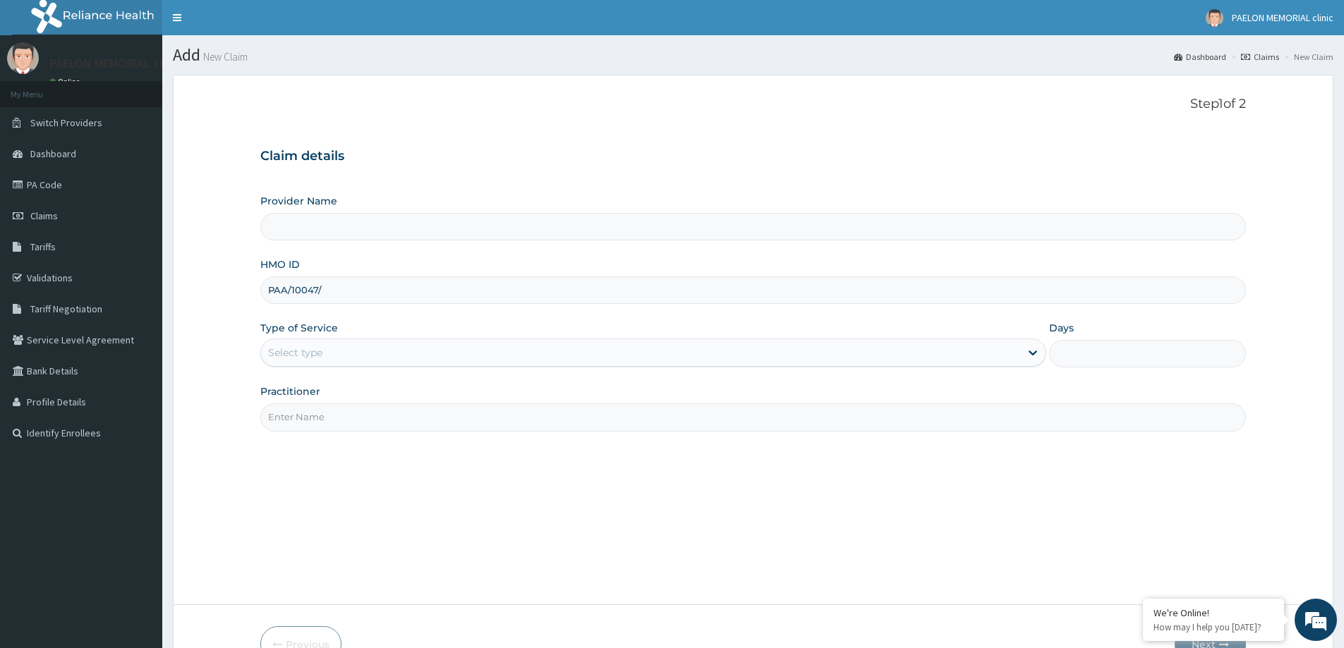
type input "PAA/10047/A"
type input "Paelon Memorial Clinic- v/i"
type input "PAA/10047/A"
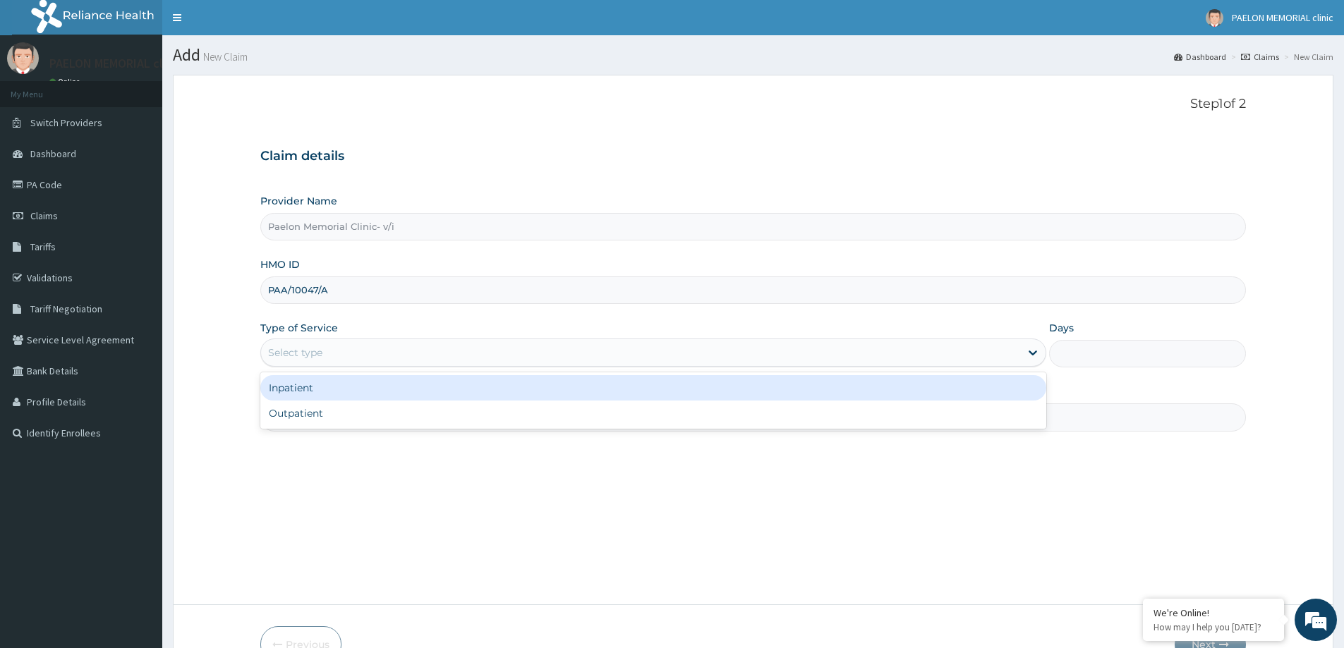
click at [342, 353] on div "Select type" at bounding box center [640, 352] width 759 height 23
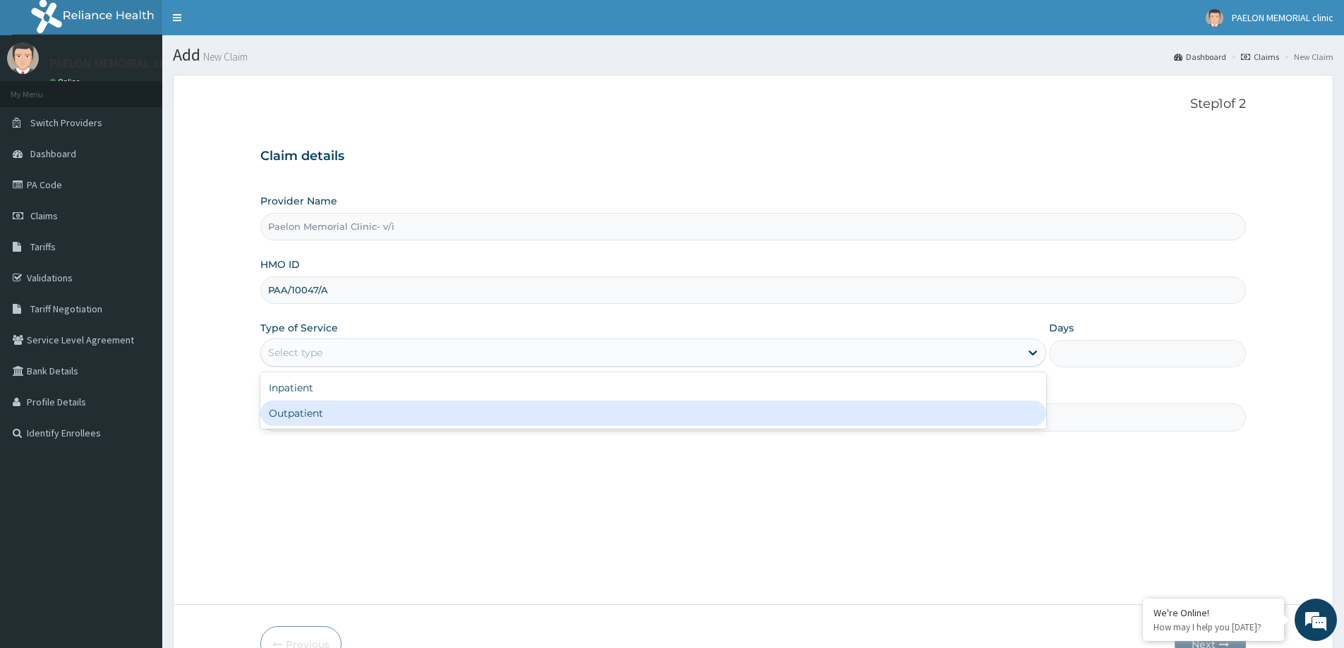
click at [313, 409] on div "Outpatient" at bounding box center [653, 413] width 786 height 25
type input "1"
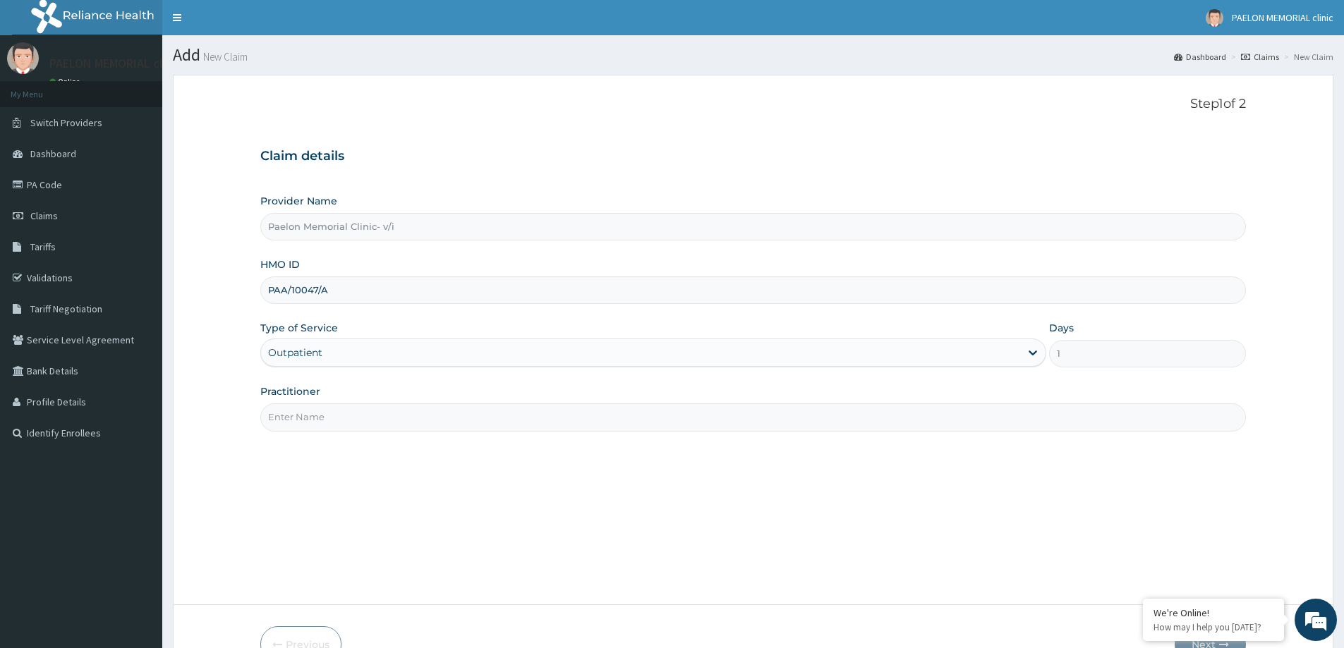
click at [318, 413] on input "Practitioner" at bounding box center [752, 417] width 985 height 28
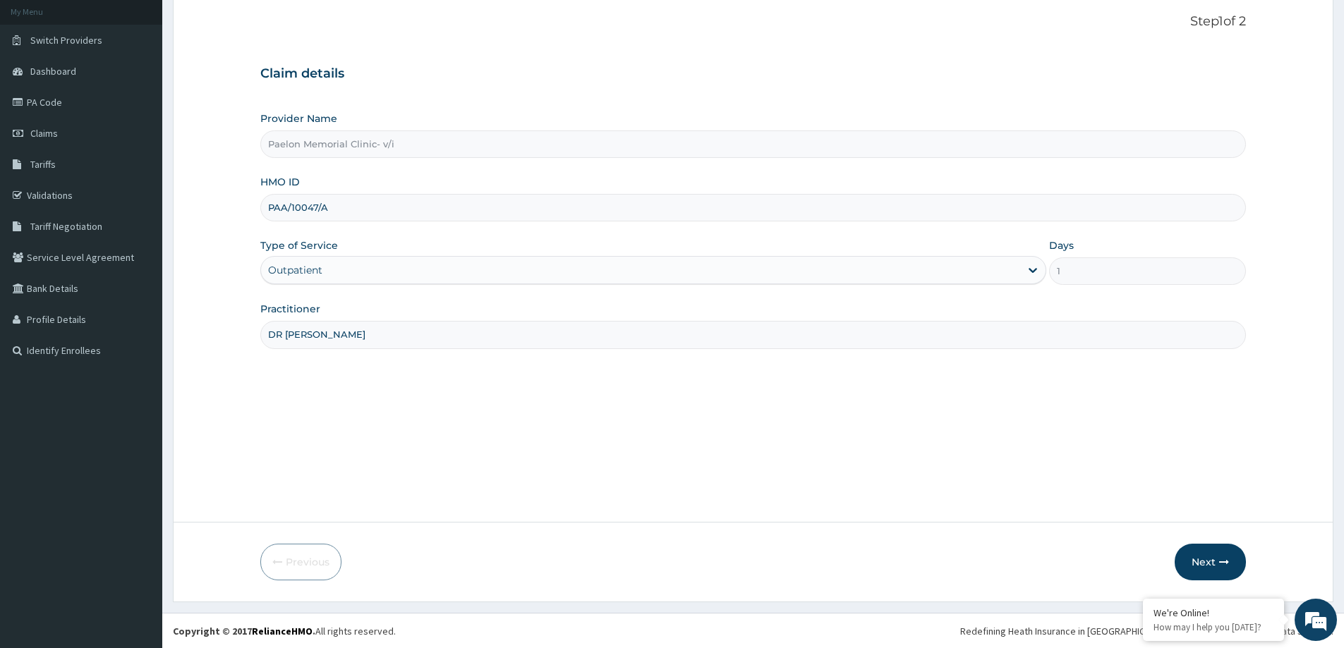
scroll to position [83, 0]
type input "DR ADOKIYE"
click at [1204, 559] on button "Next" at bounding box center [1209, 561] width 71 height 37
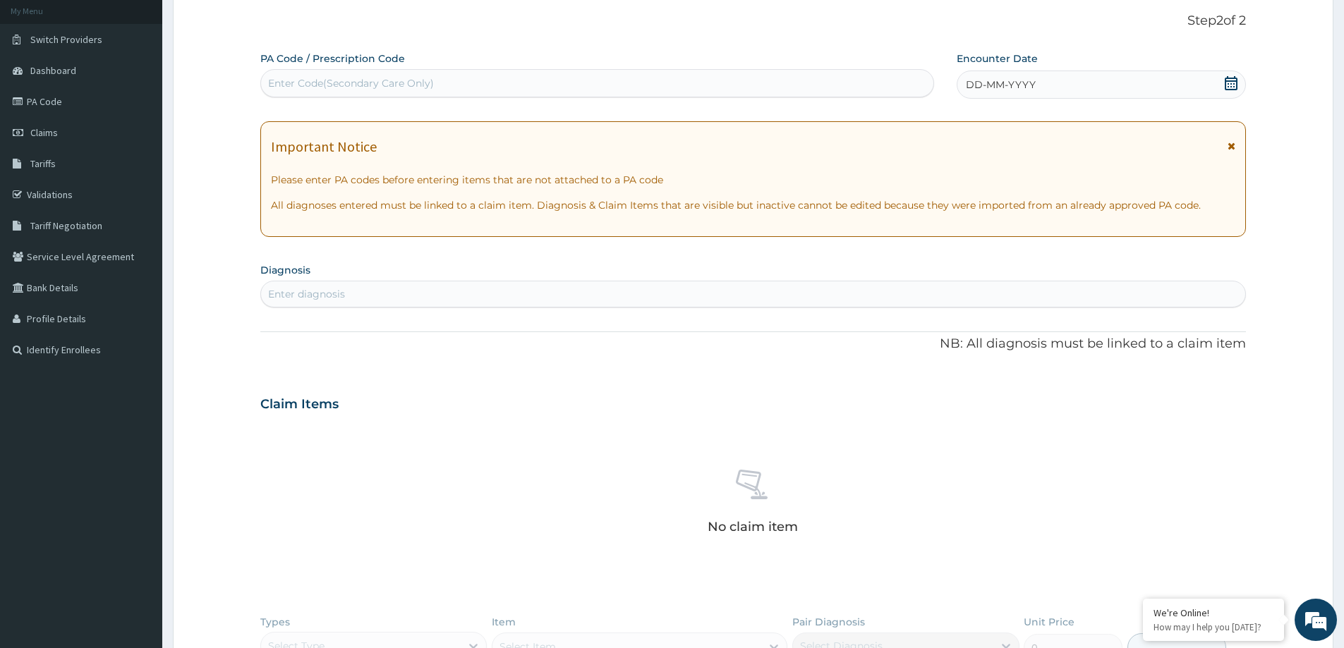
click at [1231, 75] on div "DD-MM-YYYY" at bounding box center [1100, 85] width 288 height 28
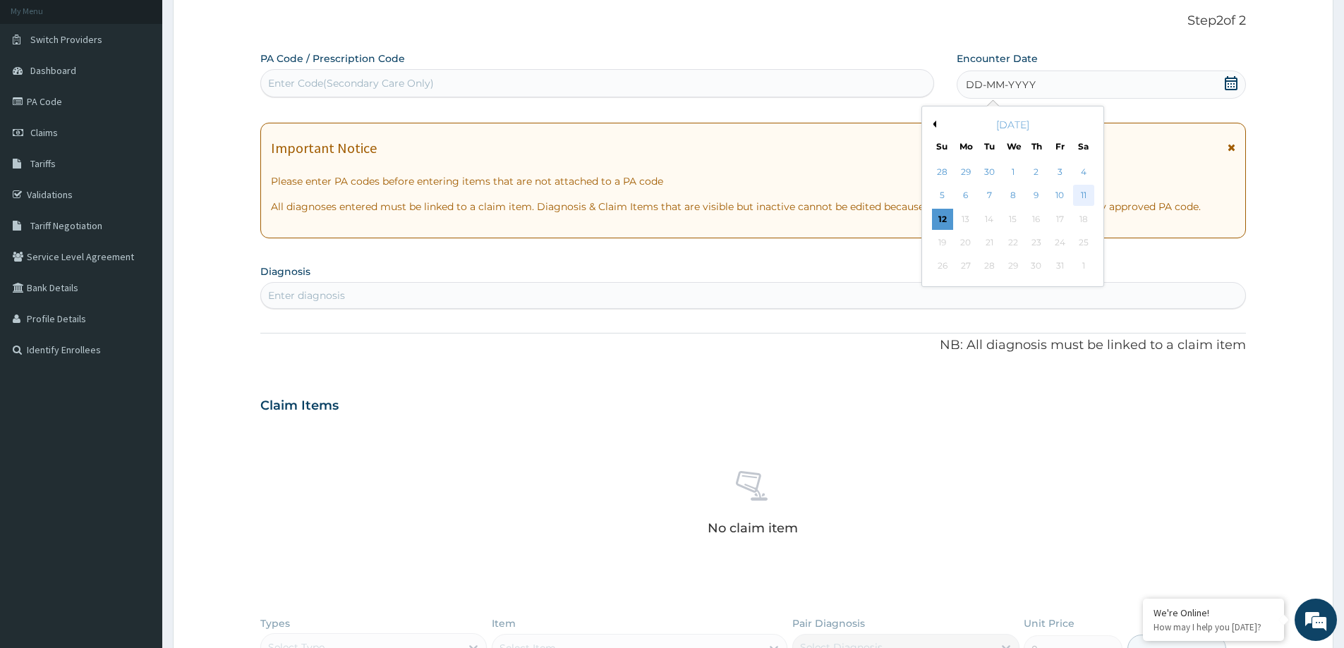
click at [1086, 195] on div "11" at bounding box center [1083, 196] width 21 height 21
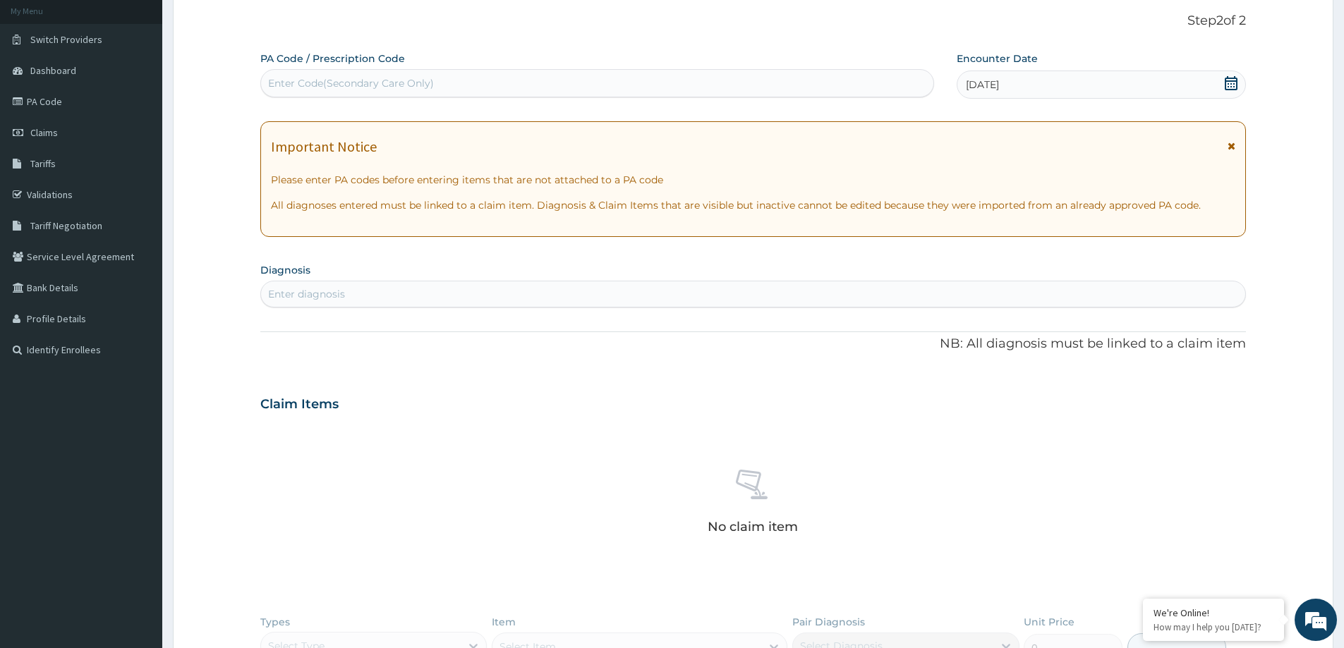
click at [663, 293] on div "Enter diagnosis" at bounding box center [753, 294] width 984 height 23
type input "HELMINTH"
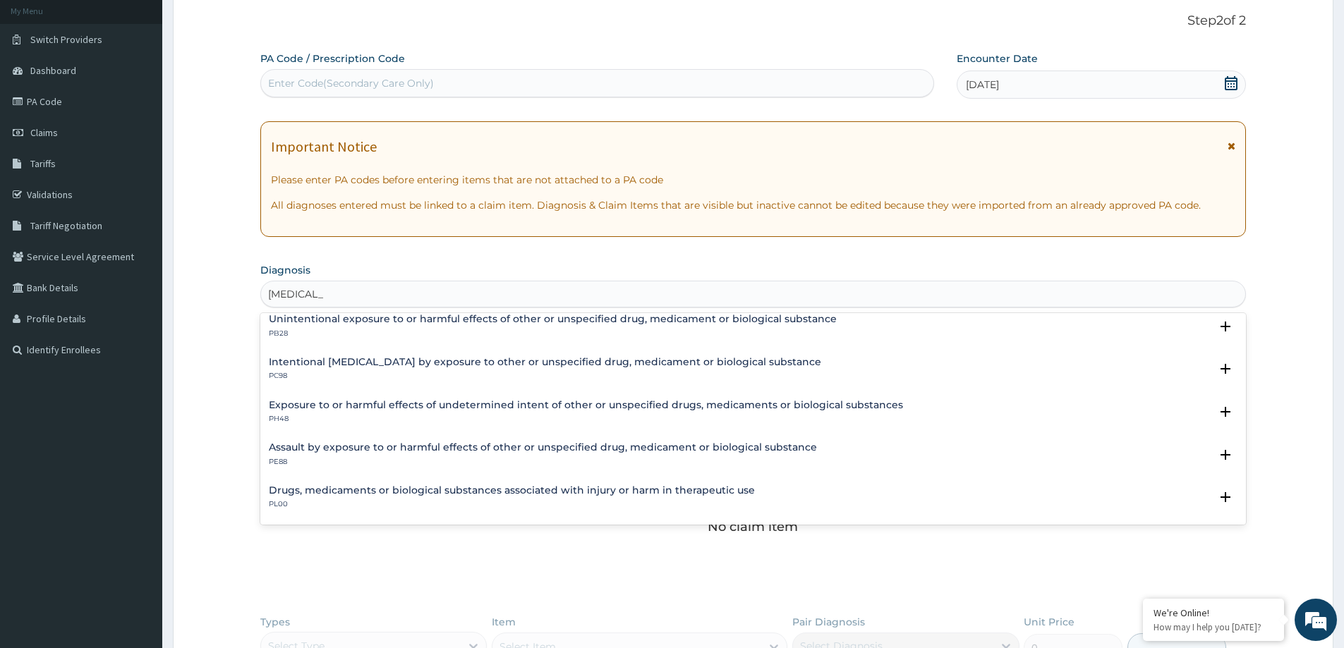
scroll to position [0, 0]
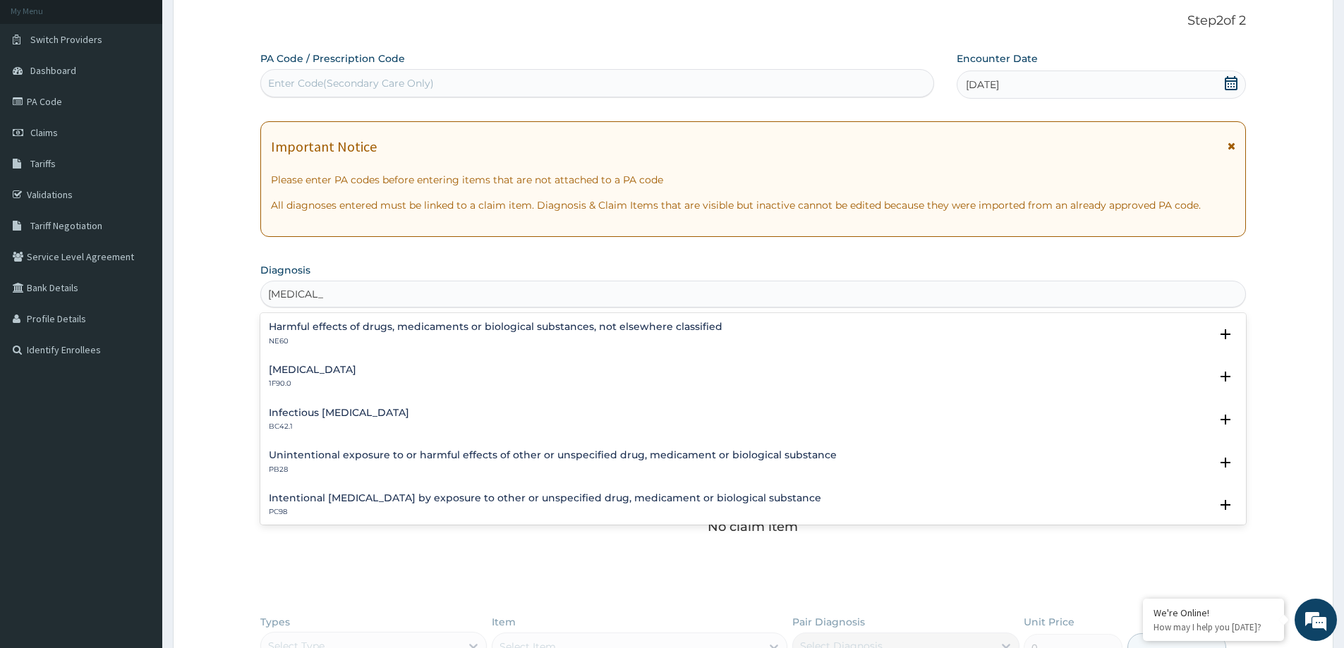
click at [356, 370] on h4 "Mixed intestinal helminthiases" at bounding box center [312, 370] width 87 height 11
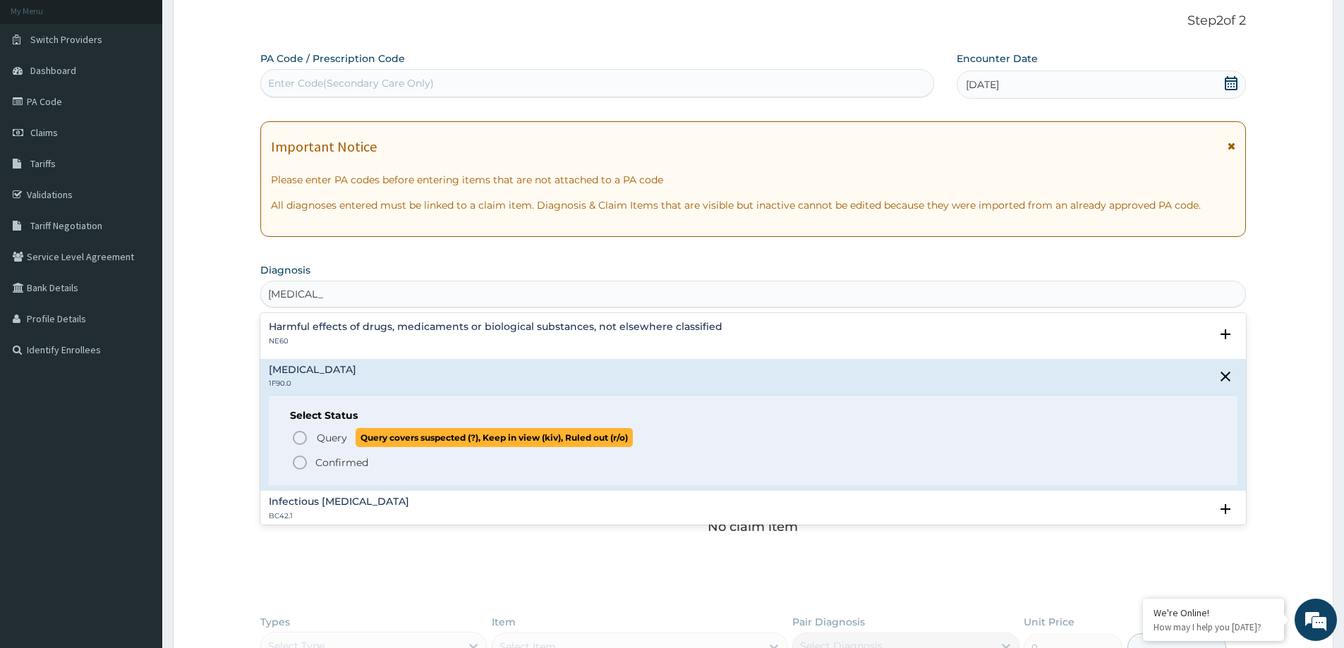
click at [300, 439] on icon "status option query" at bounding box center [299, 438] width 17 height 17
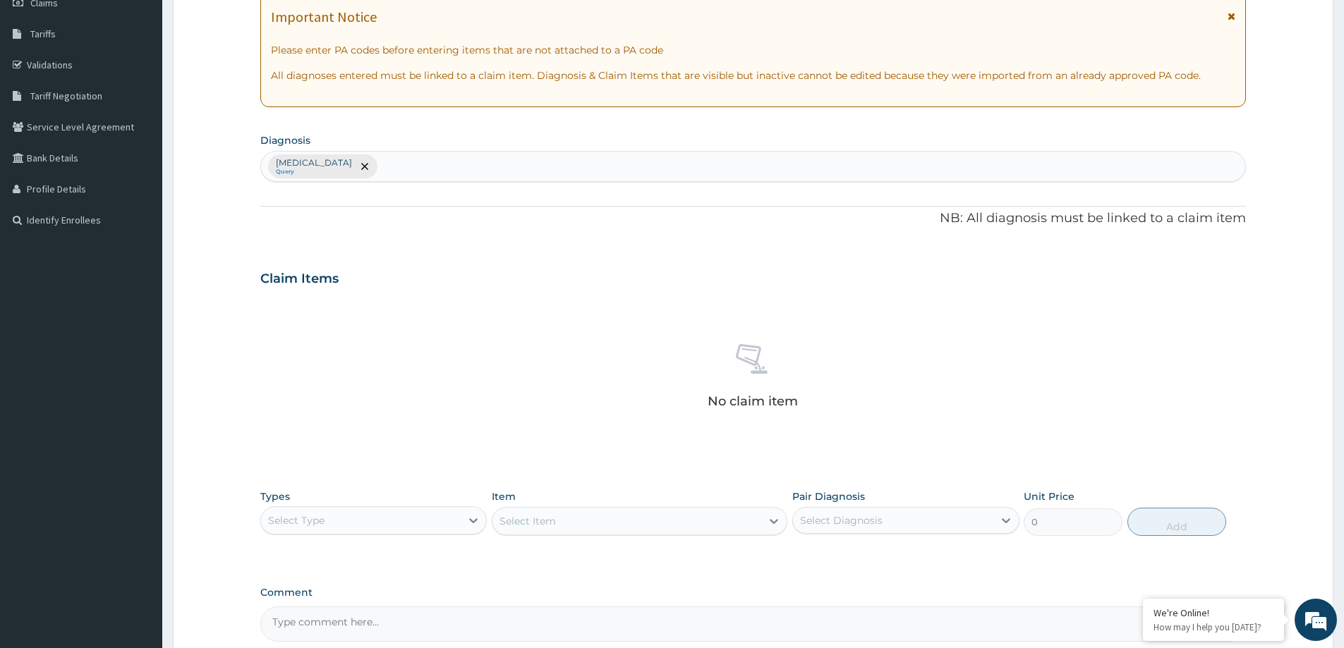
scroll to position [355, 0]
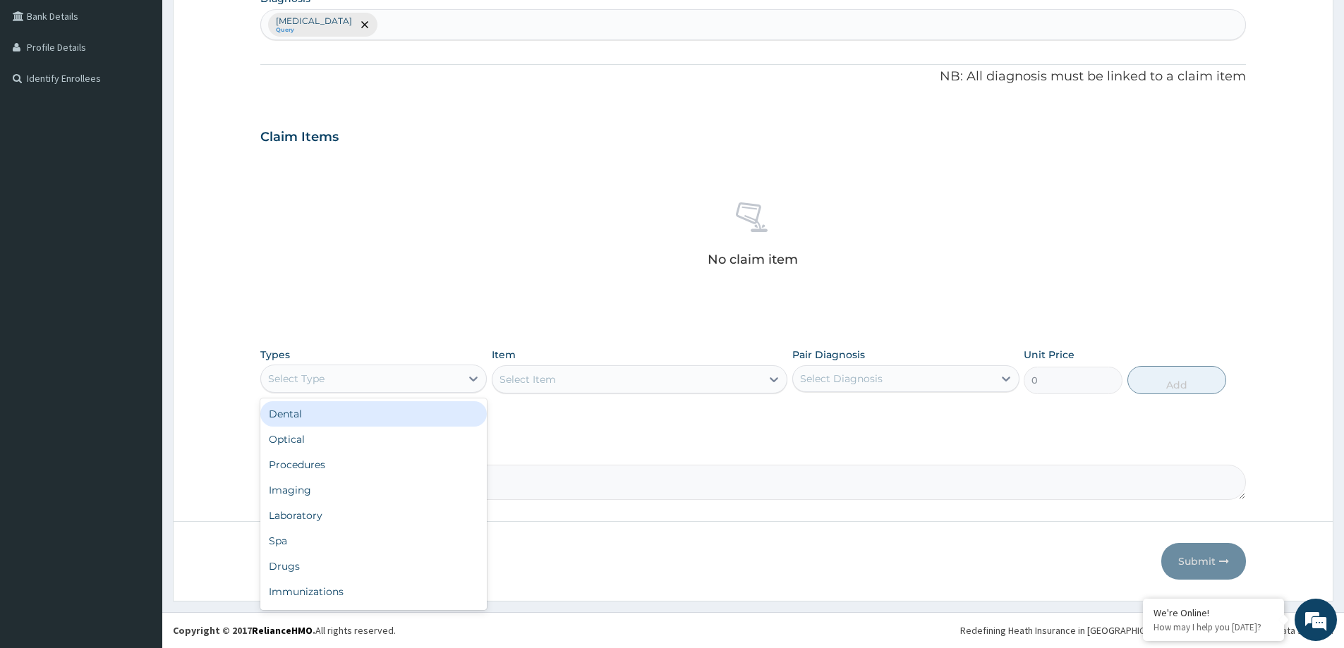
click at [400, 379] on div "Select Type" at bounding box center [361, 378] width 200 height 23
type input "P"
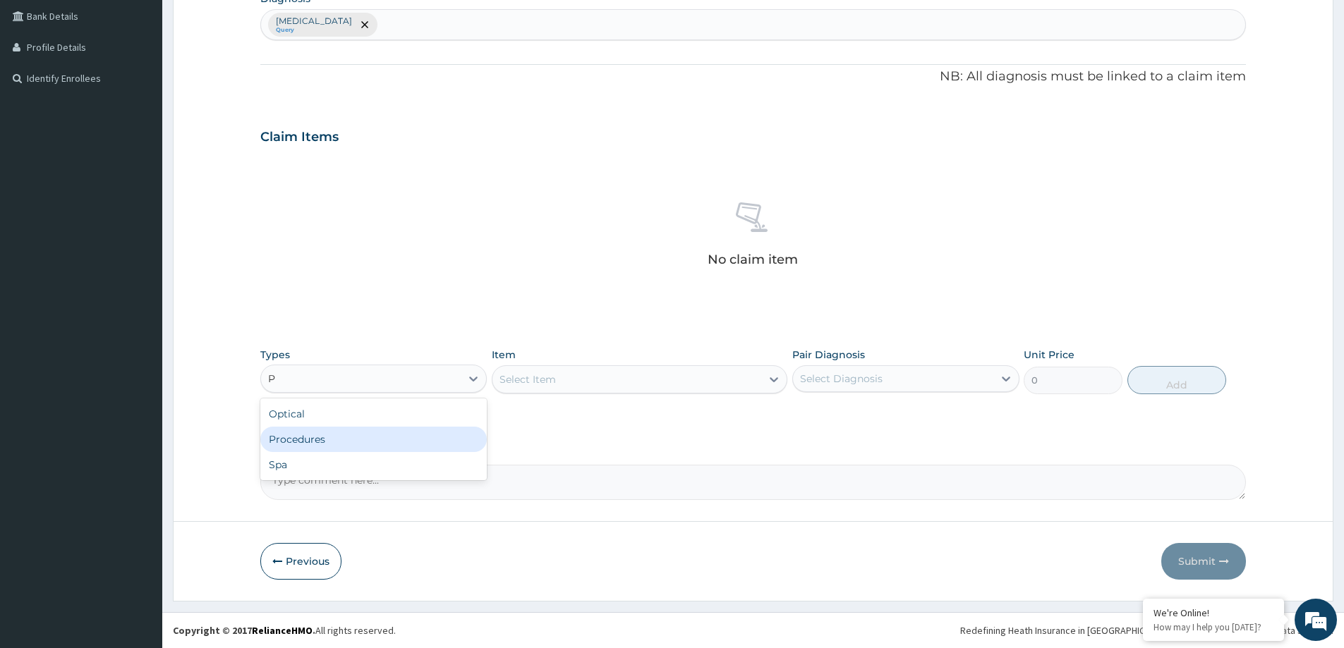
click at [338, 431] on div "Procedures" at bounding box center [373, 439] width 226 height 25
click at [841, 390] on div "Select Diagnosis" at bounding box center [905, 378] width 226 height 27
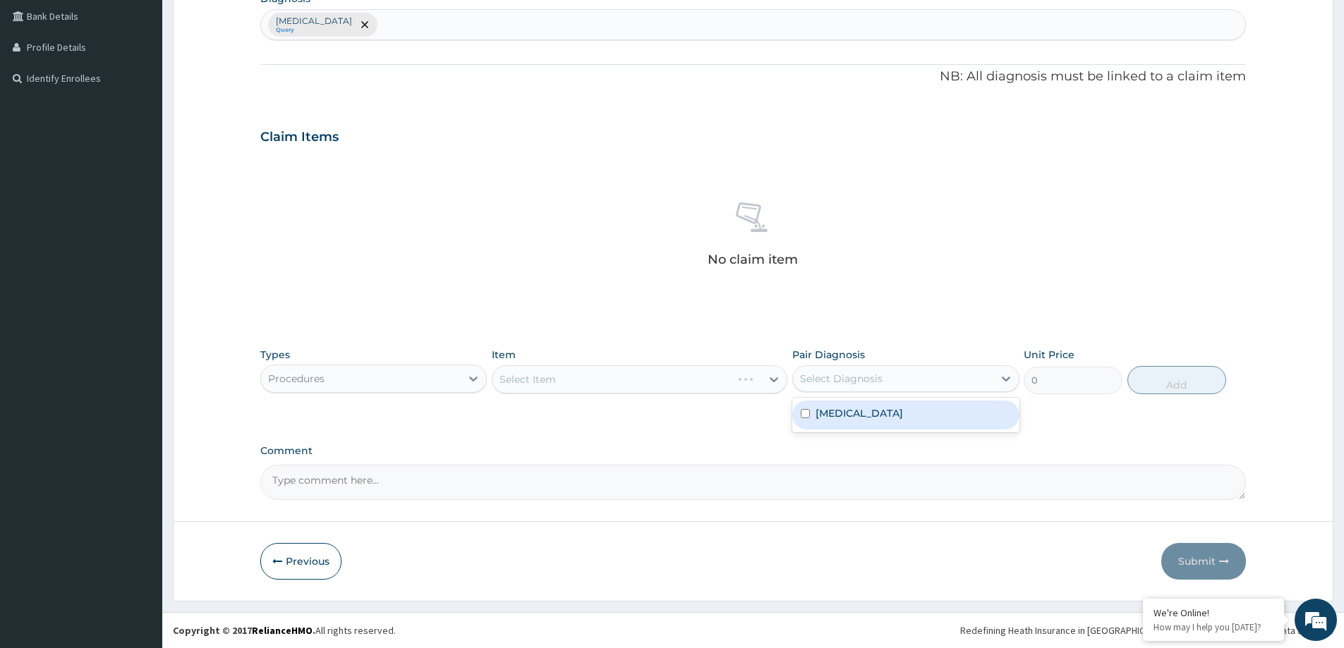
click at [846, 410] on label "Mixed intestinal helminthiases" at bounding box center [858, 413] width 87 height 14
checkbox input "true"
click at [660, 380] on div "Select Item" at bounding box center [626, 379] width 269 height 23
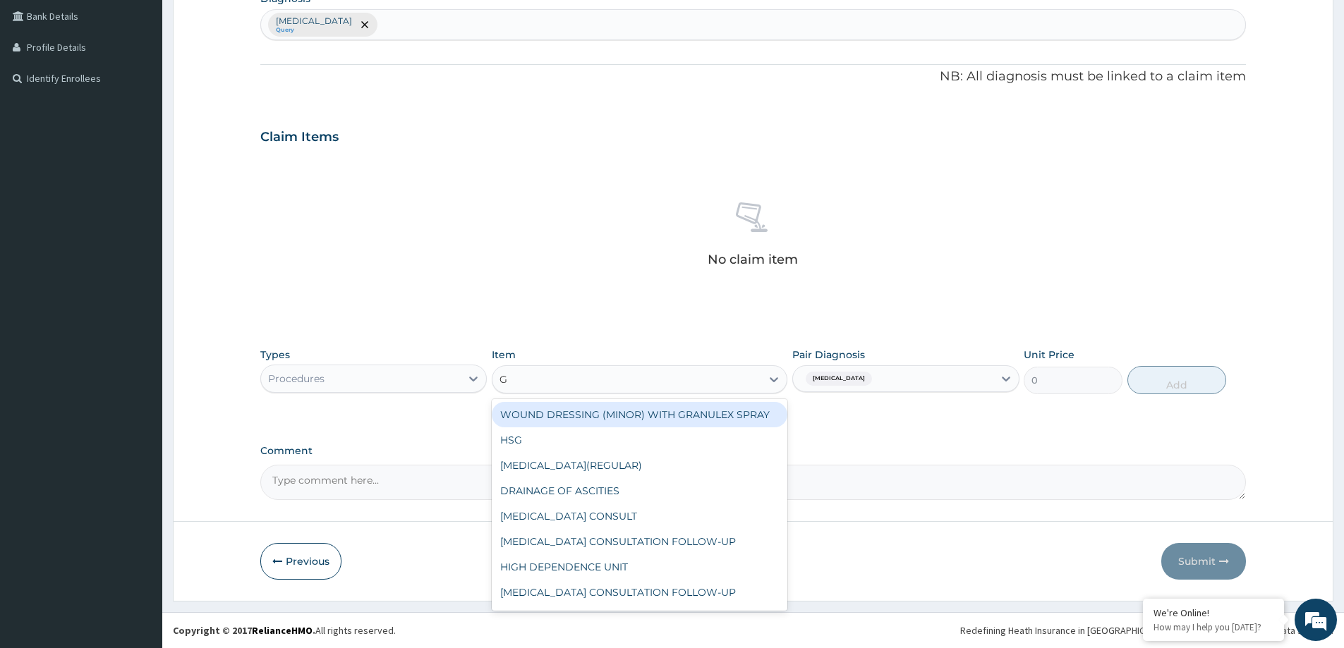
type input "GP"
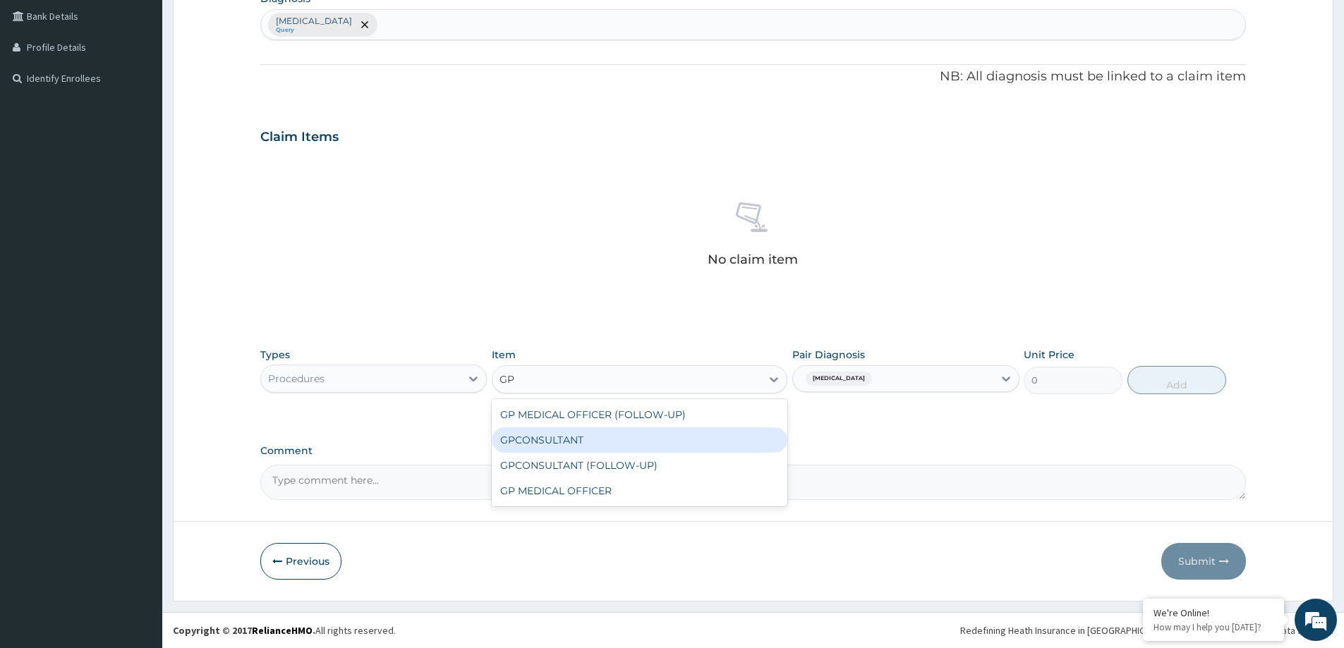
click at [594, 443] on div "GPCONSULTANT" at bounding box center [640, 439] width 296 height 25
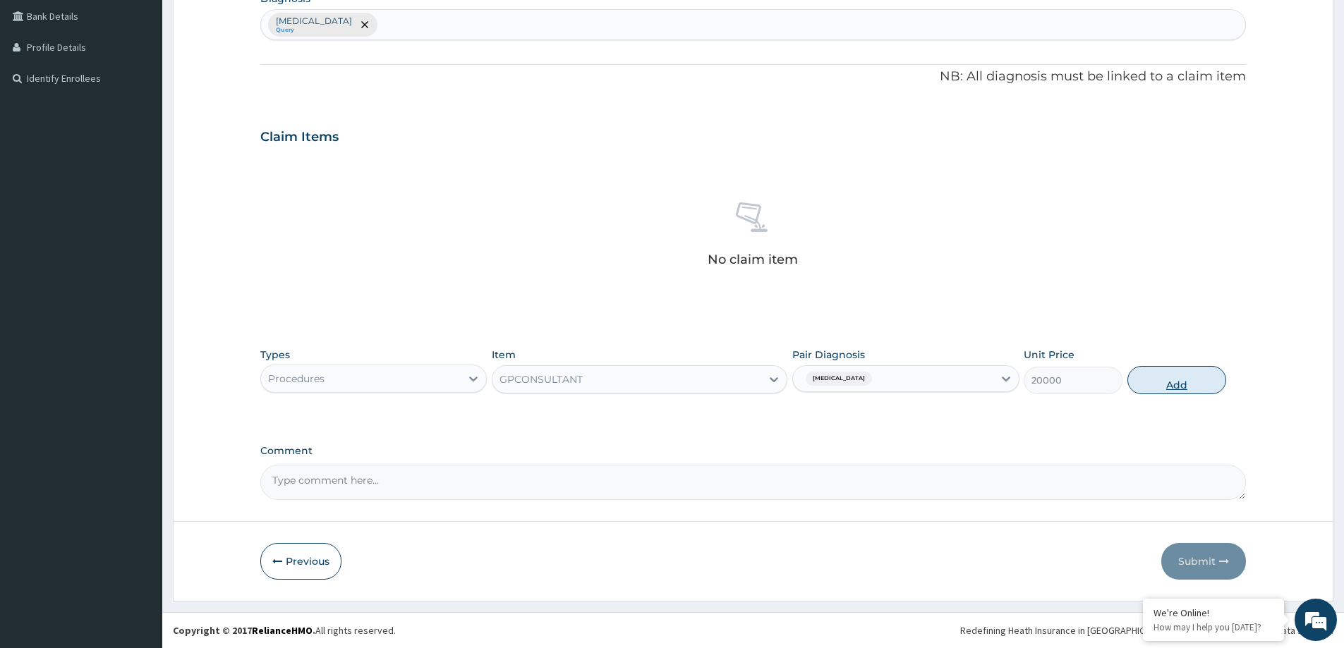
click at [1176, 387] on button "Add" at bounding box center [1176, 380] width 99 height 28
type input "0"
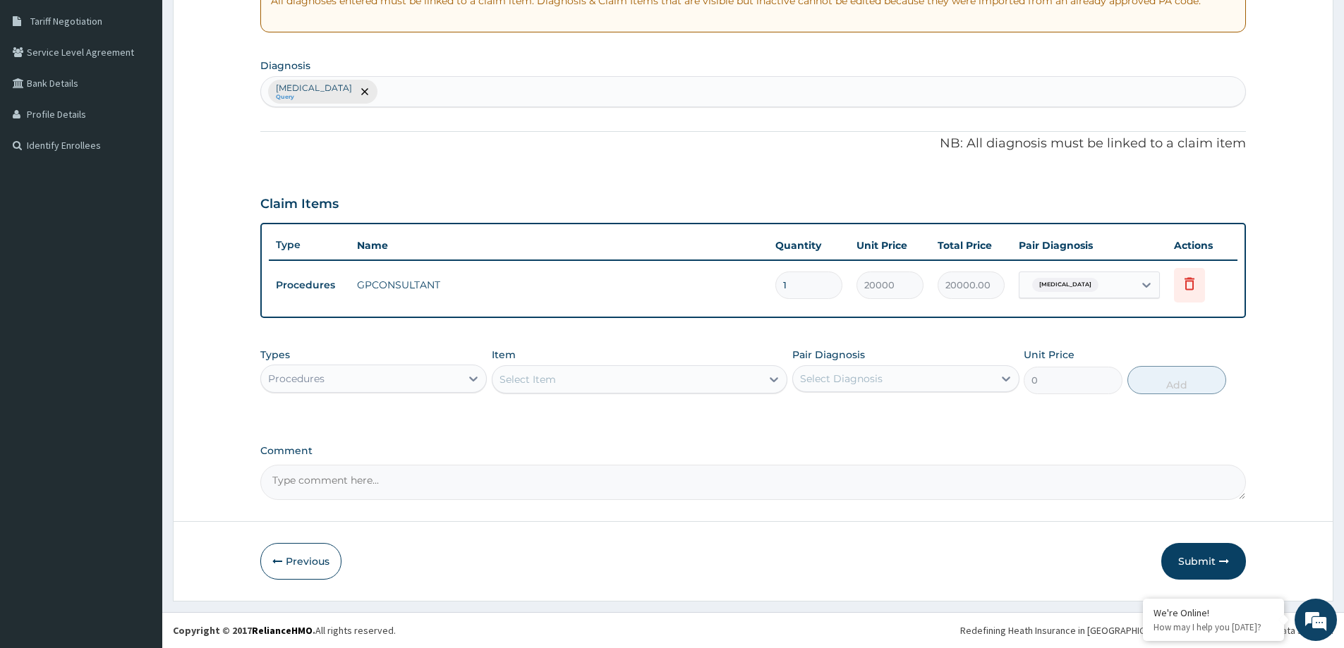
scroll to position [288, 0]
click at [1219, 554] on button "Submit" at bounding box center [1203, 561] width 85 height 37
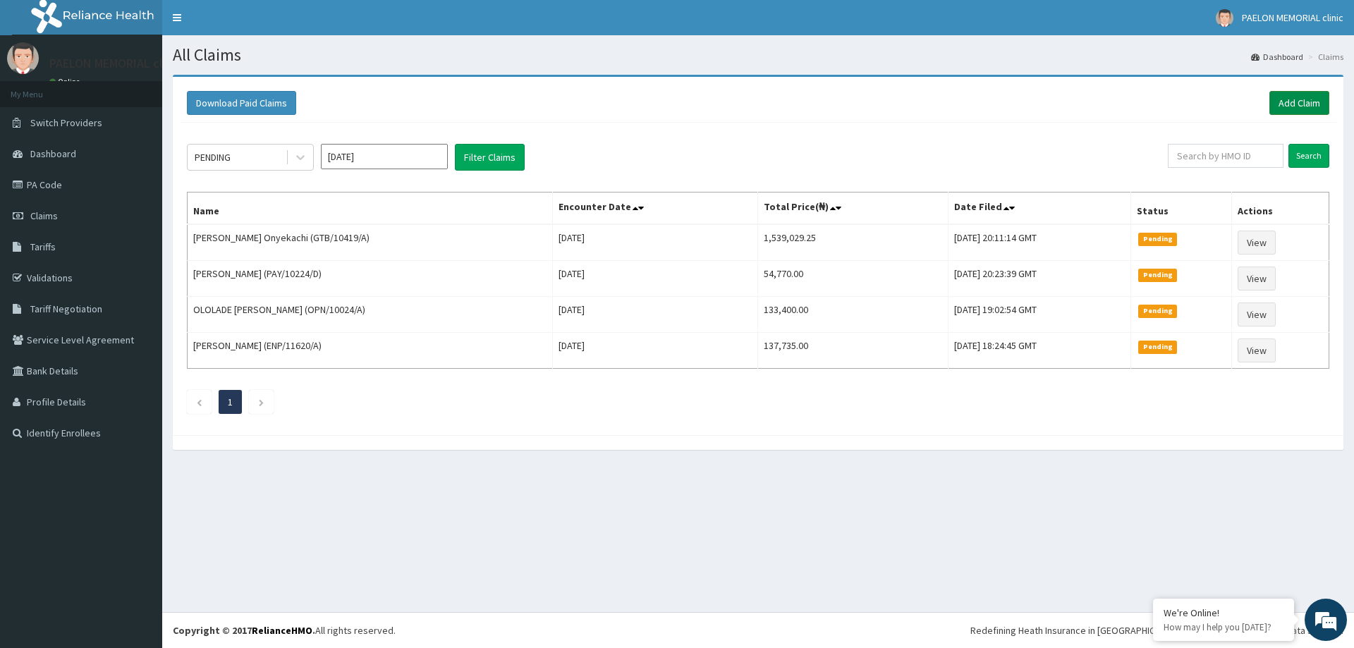
click at [1294, 94] on link "Add Claim" at bounding box center [1300, 103] width 60 height 24
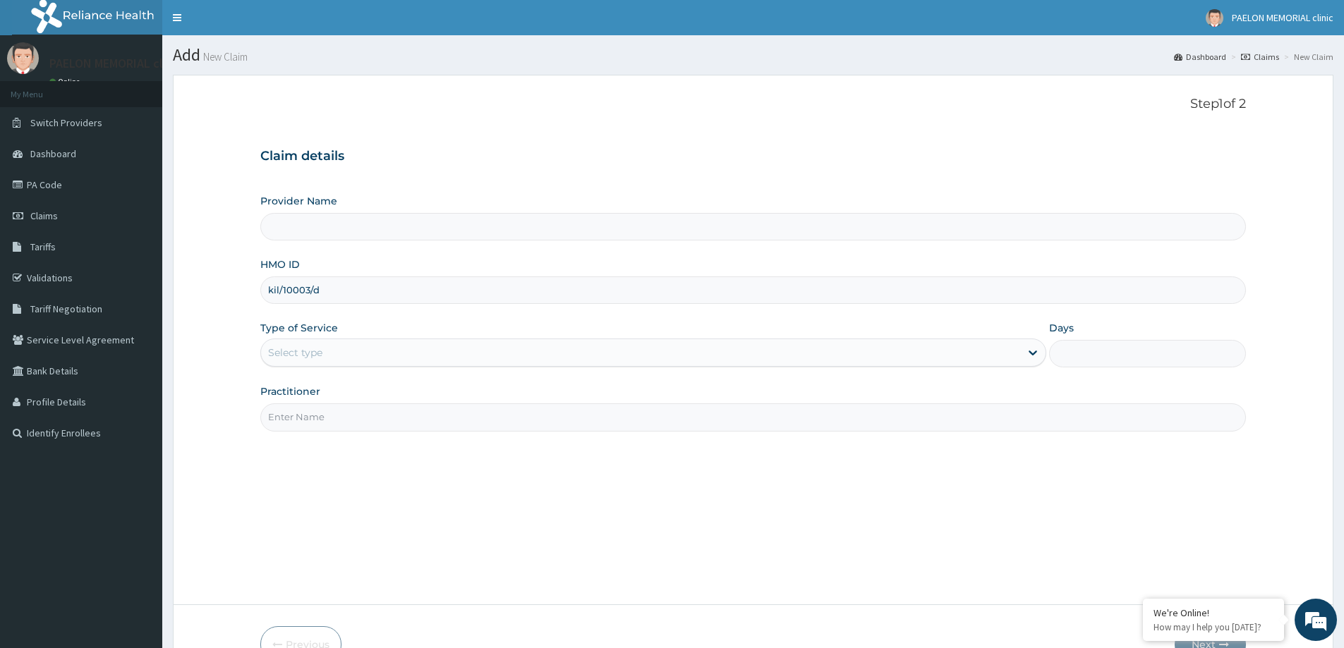
type input "kil/10003/d"
click at [298, 342] on div "Select type" at bounding box center [640, 352] width 759 height 23
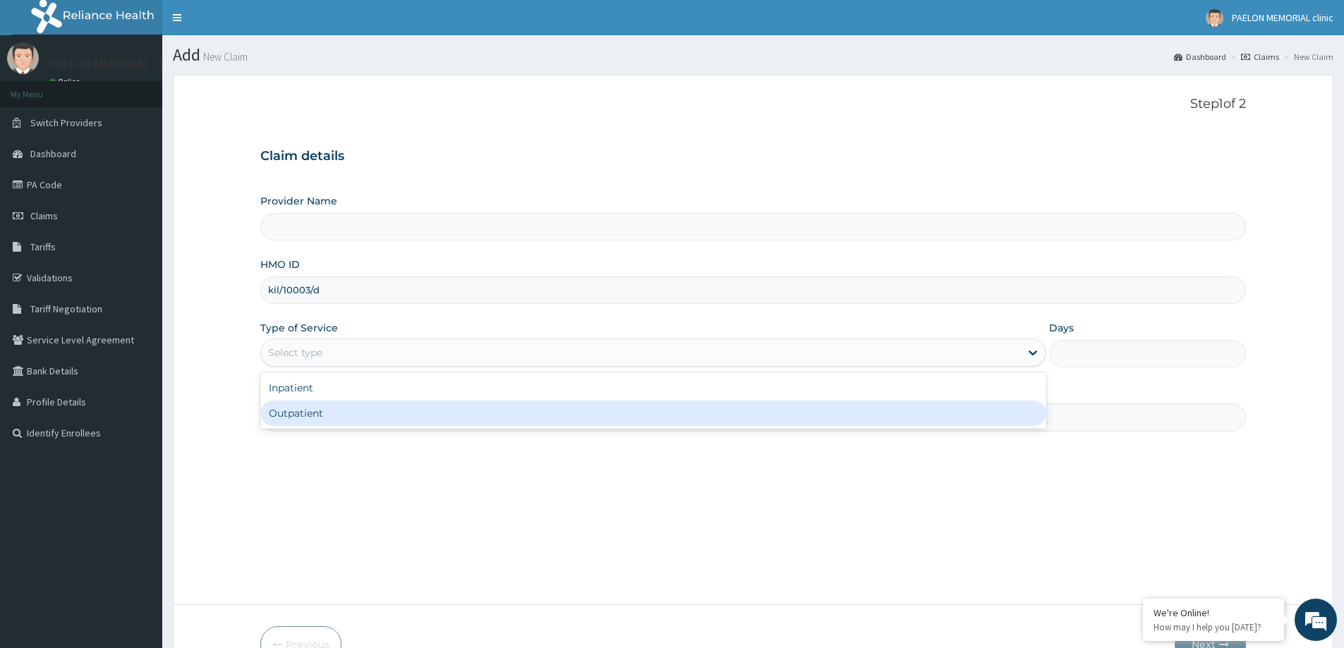
click at [308, 406] on div "Outpatient" at bounding box center [653, 413] width 786 height 25
type input "1"
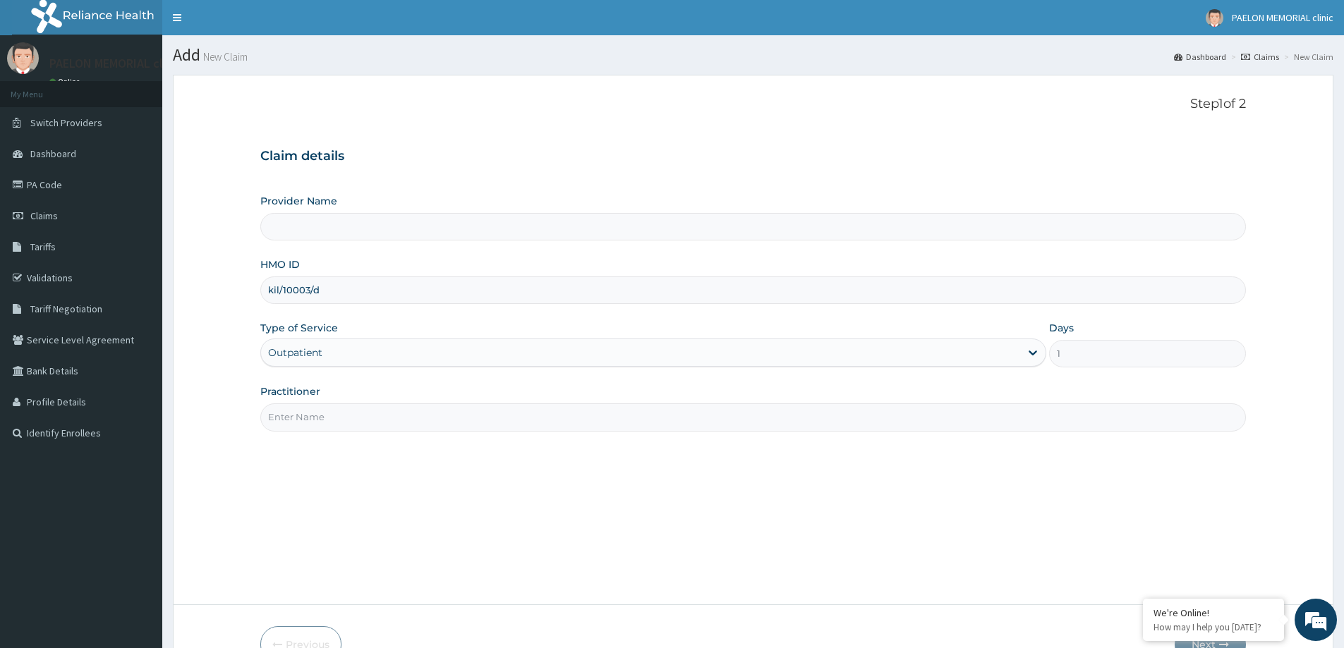
type input "Paelon Memorial Clinic- v/i"
click at [329, 417] on input "Practitioner" at bounding box center [752, 417] width 985 height 28
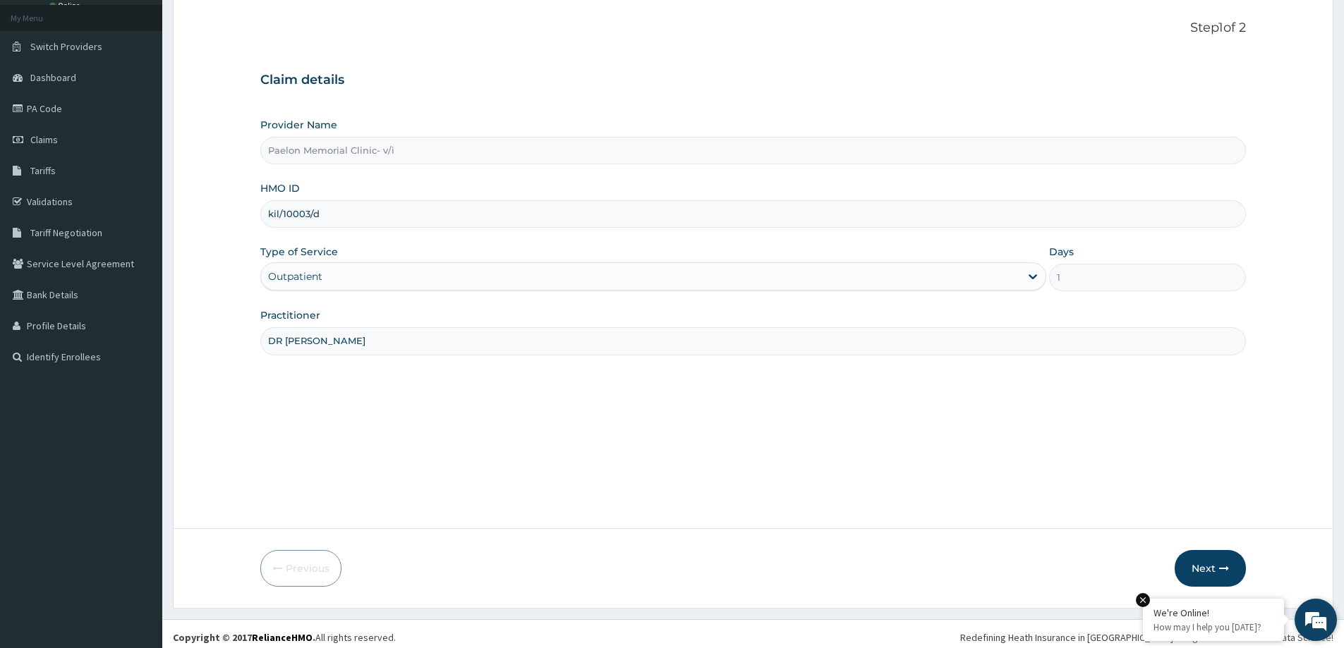
scroll to position [83, 0]
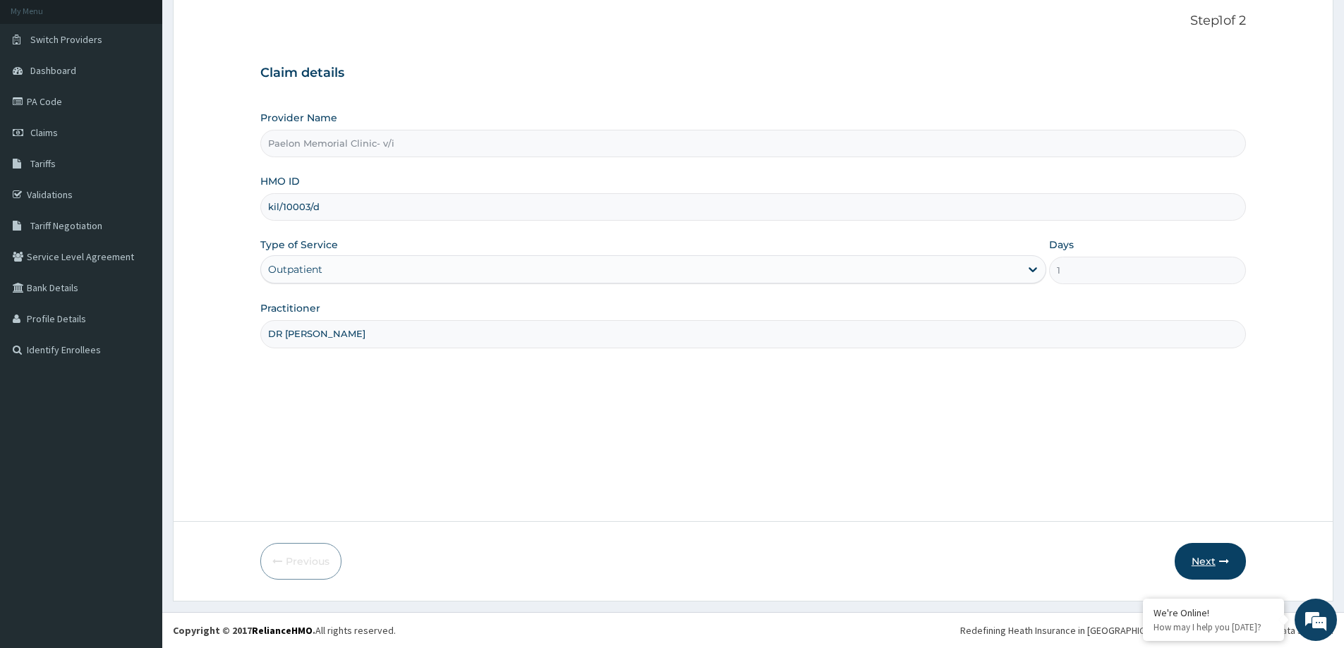
type input "DR SUBOMI"
click at [1208, 563] on button "Next" at bounding box center [1209, 561] width 71 height 37
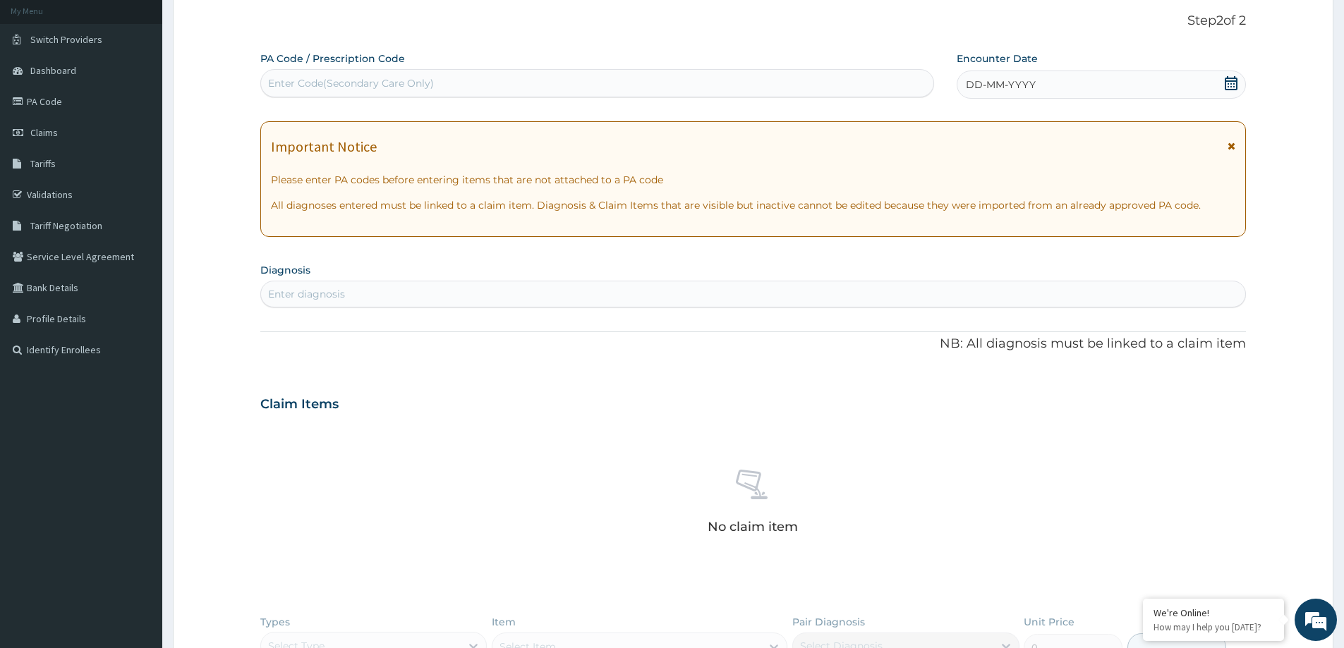
click at [1226, 78] on icon at bounding box center [1231, 83] width 13 height 14
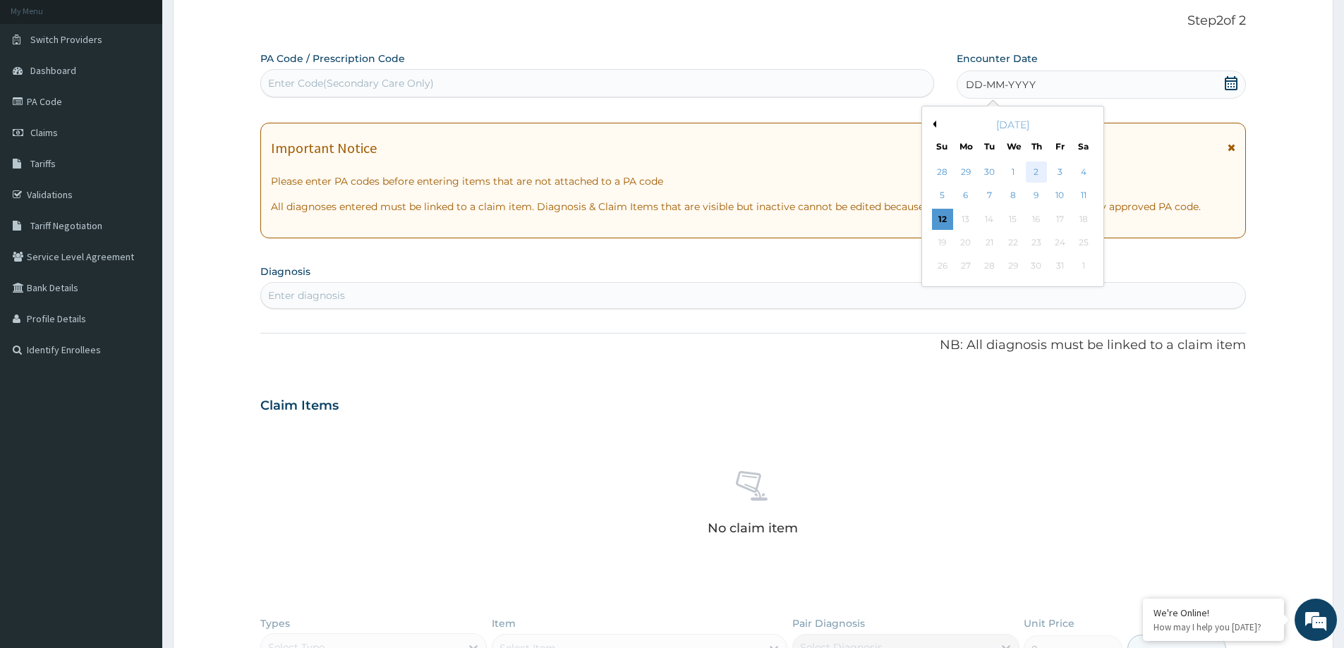
scroll to position [0, 0]
click at [1078, 200] on div "11" at bounding box center [1083, 196] width 21 height 21
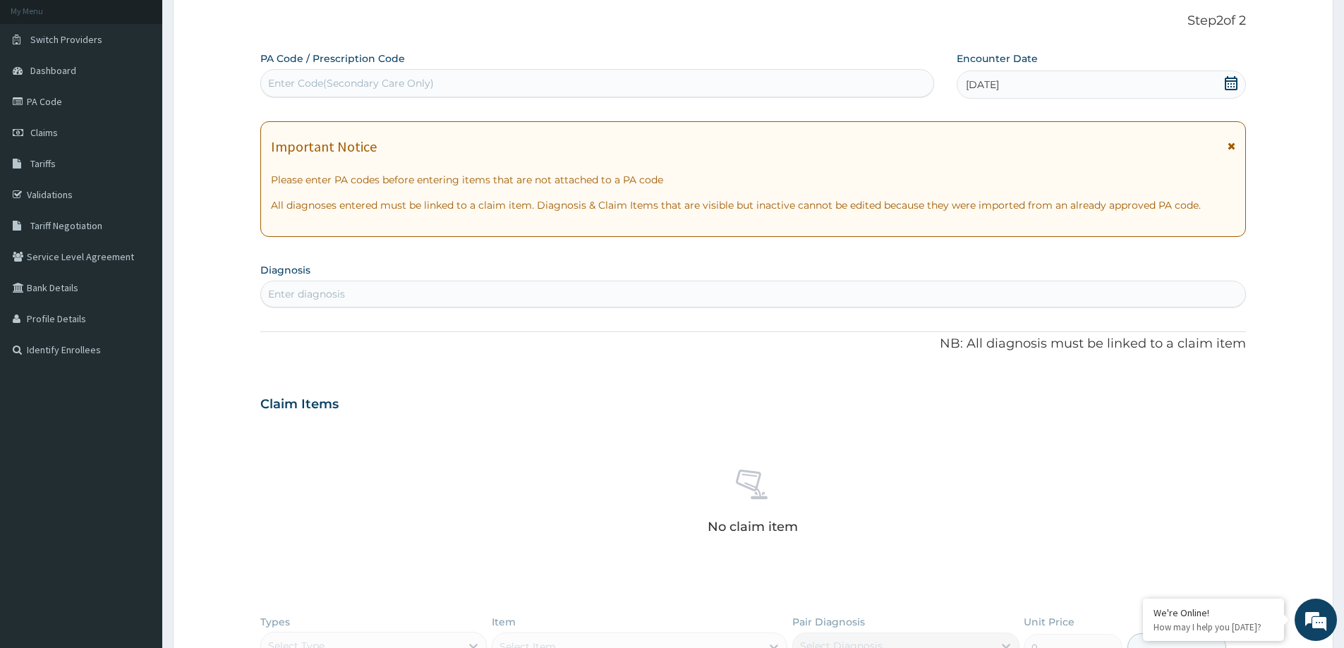
click at [650, 298] on div "Enter diagnosis" at bounding box center [753, 294] width 984 height 23
type input "FEVER"
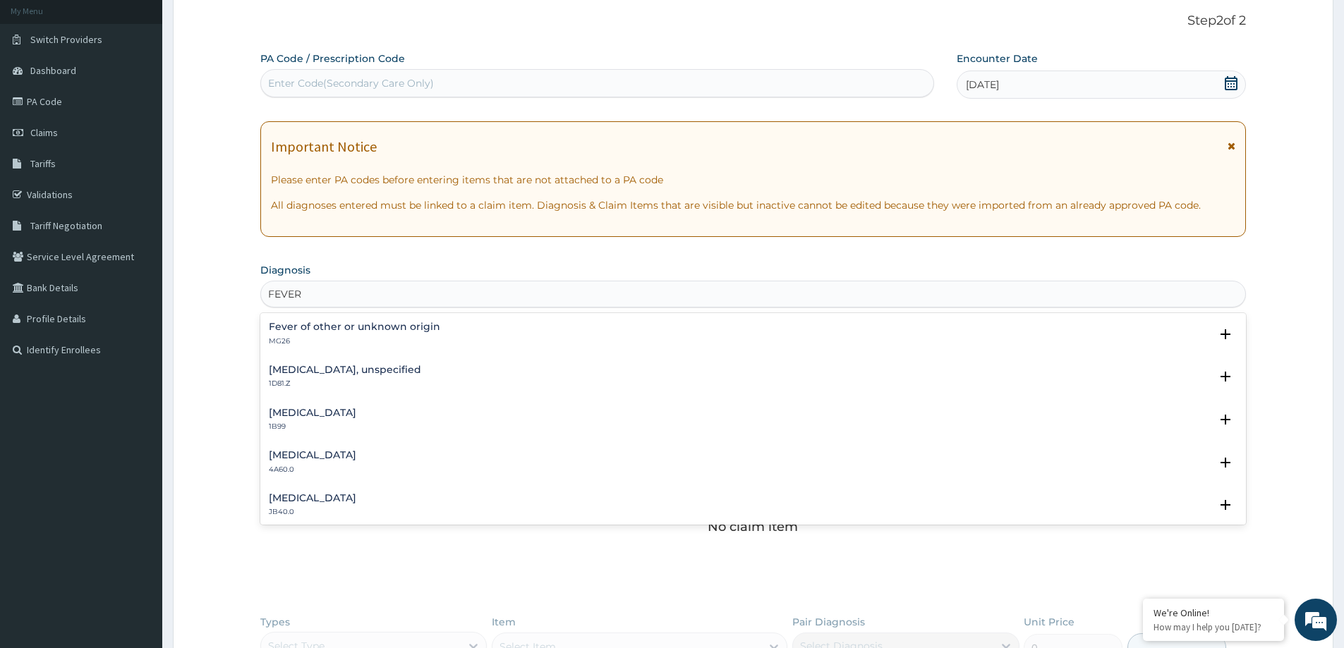
click at [360, 324] on h4 "Fever of other or unknown origin" at bounding box center [354, 327] width 171 height 11
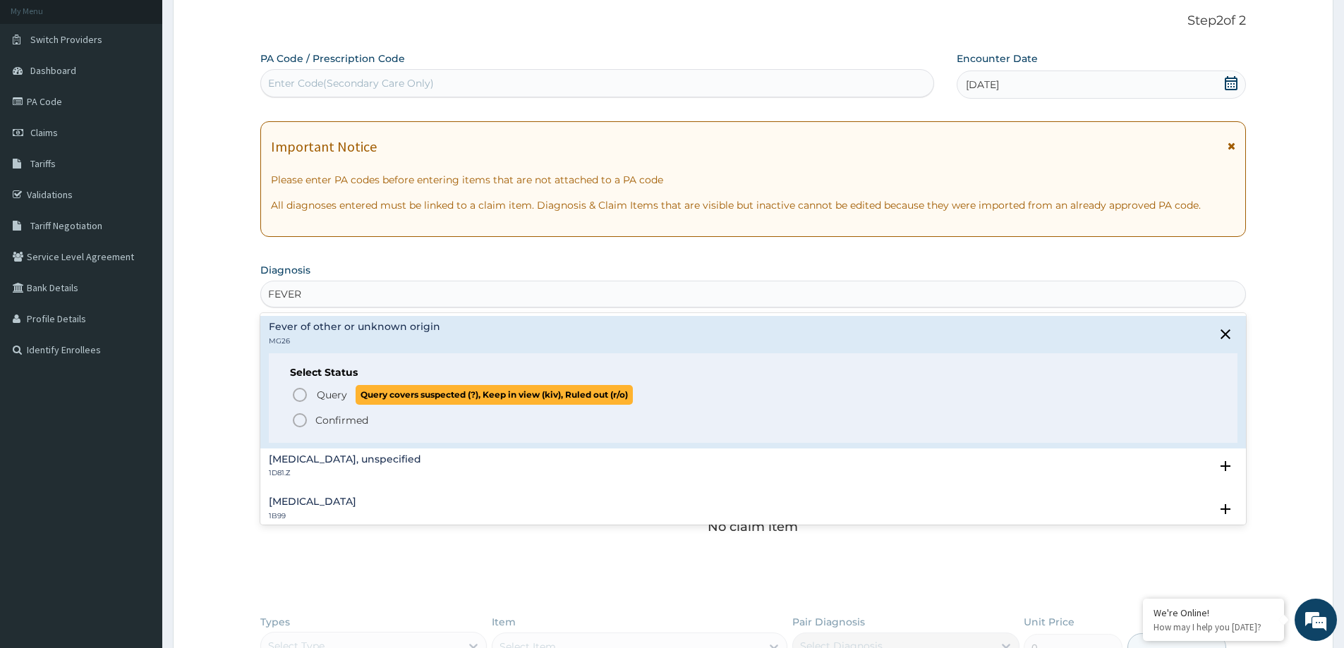
click at [298, 391] on icon "status option query" at bounding box center [299, 395] width 17 height 17
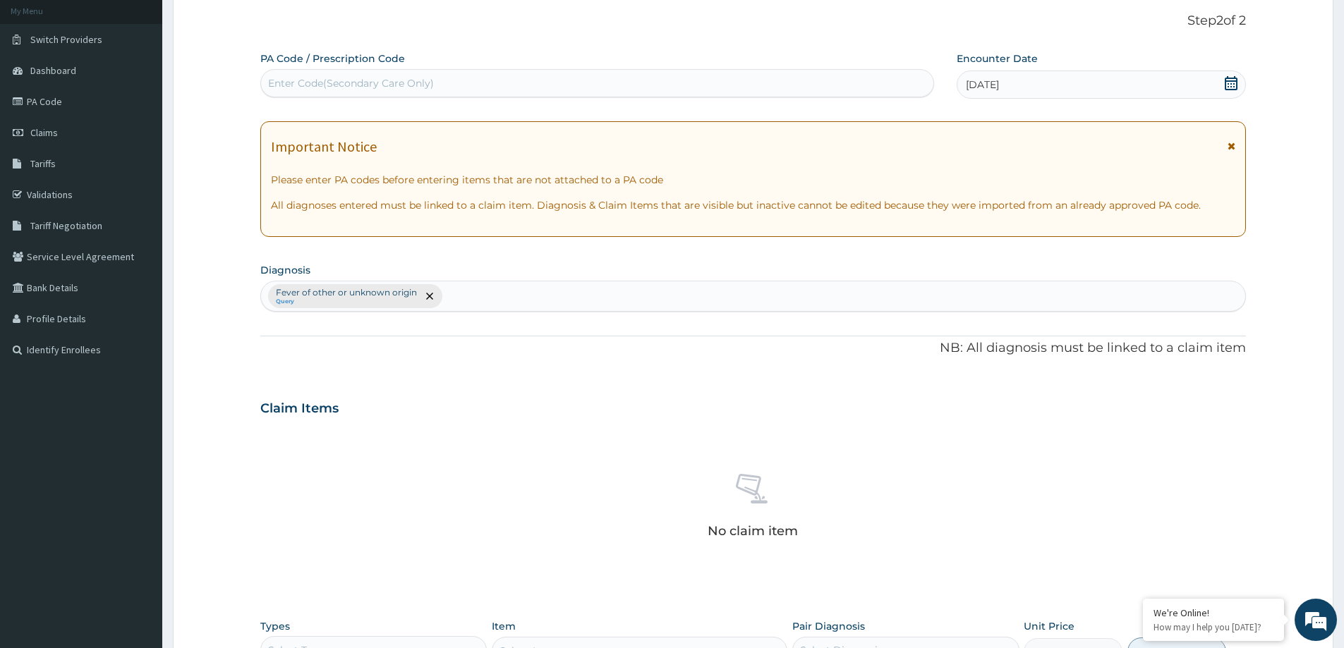
click at [535, 293] on div "Fever of other or unknown origin Query" at bounding box center [753, 296] width 984 height 30
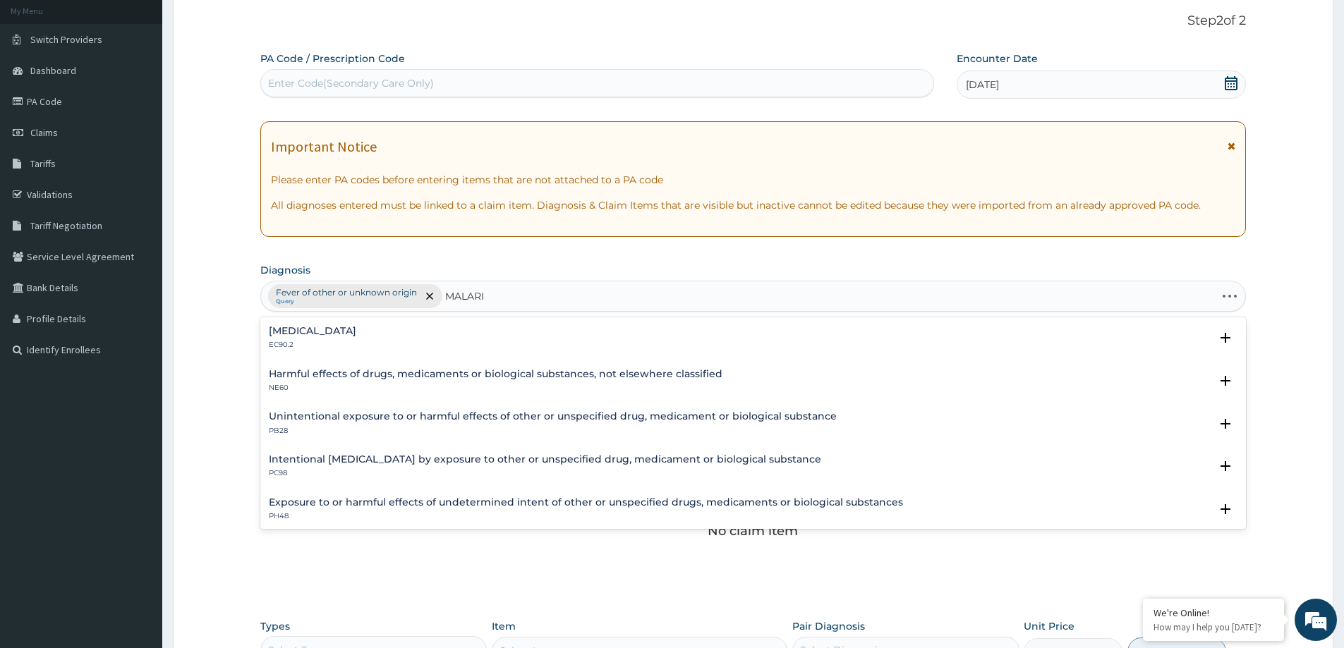
type input "MALARIA"
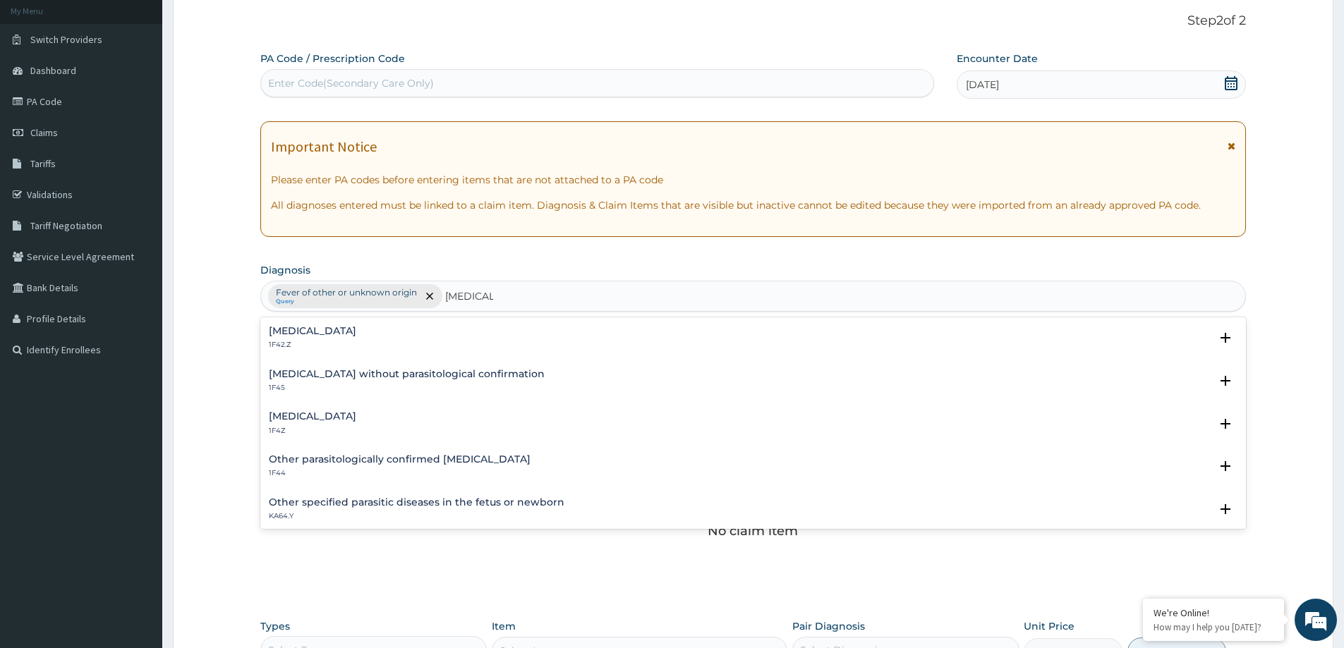
click at [372, 415] on div "Malaria, unspecified 1F4Z" at bounding box center [753, 423] width 968 height 25
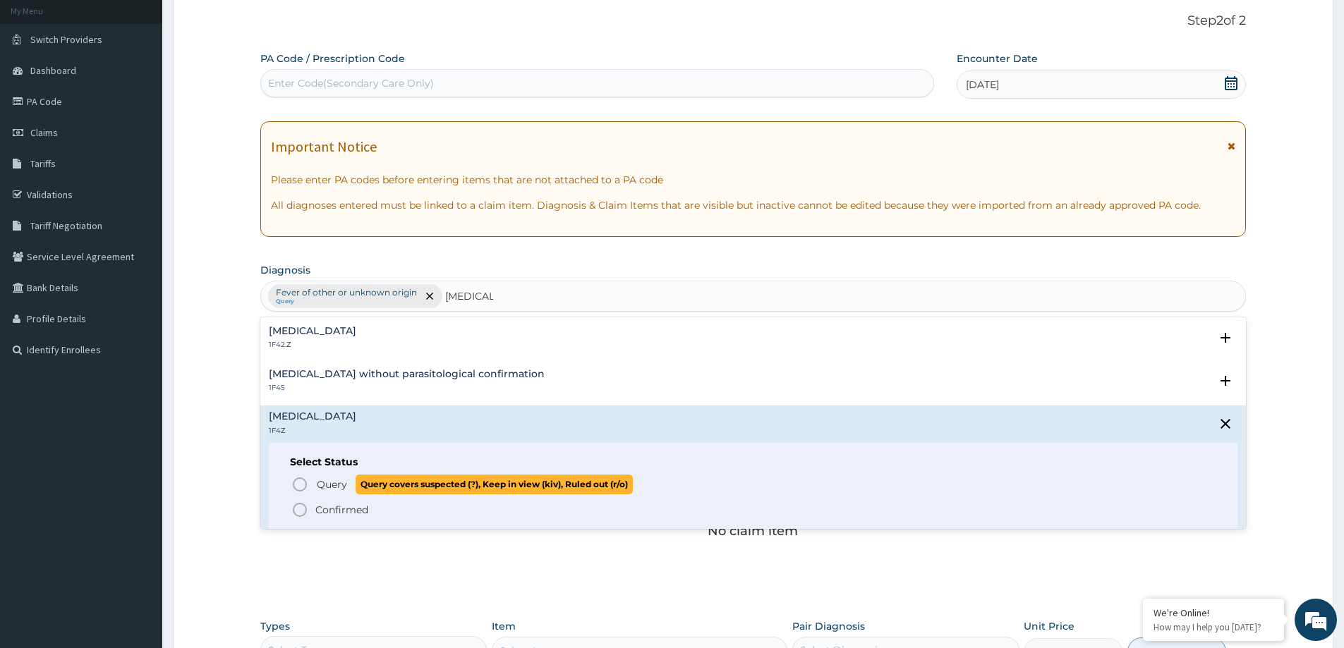
click at [300, 482] on icon "status option query" at bounding box center [299, 484] width 17 height 17
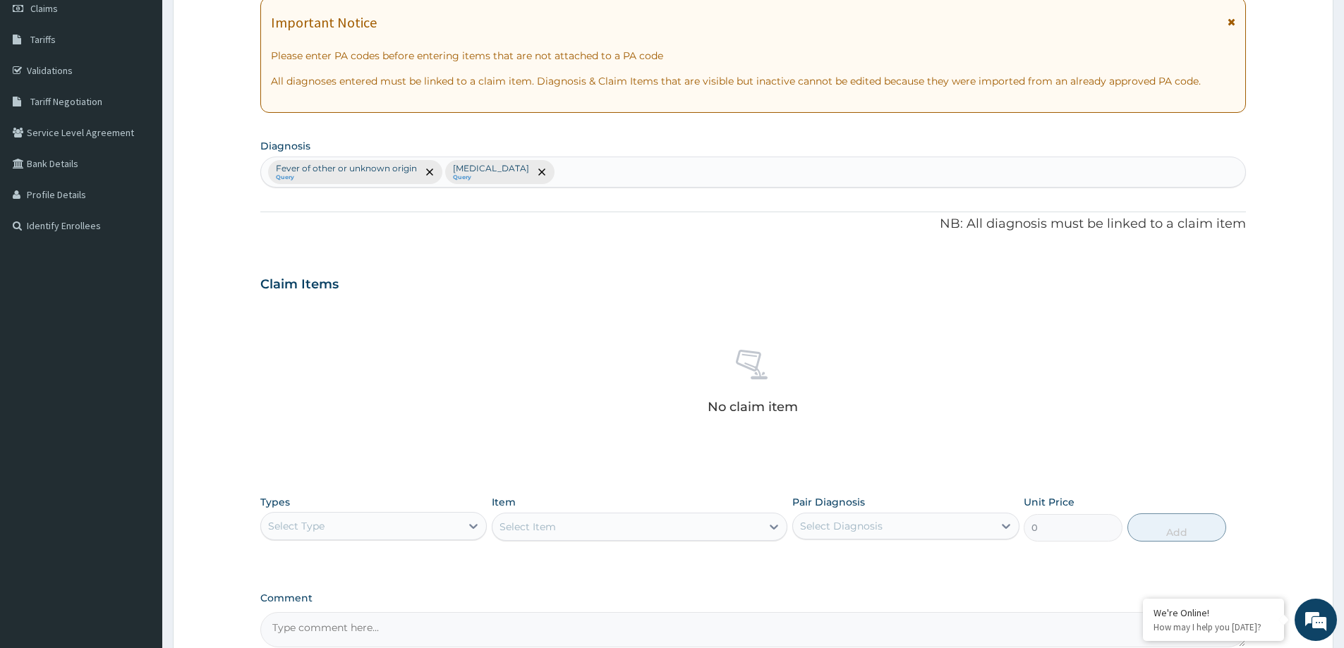
scroll to position [355, 0]
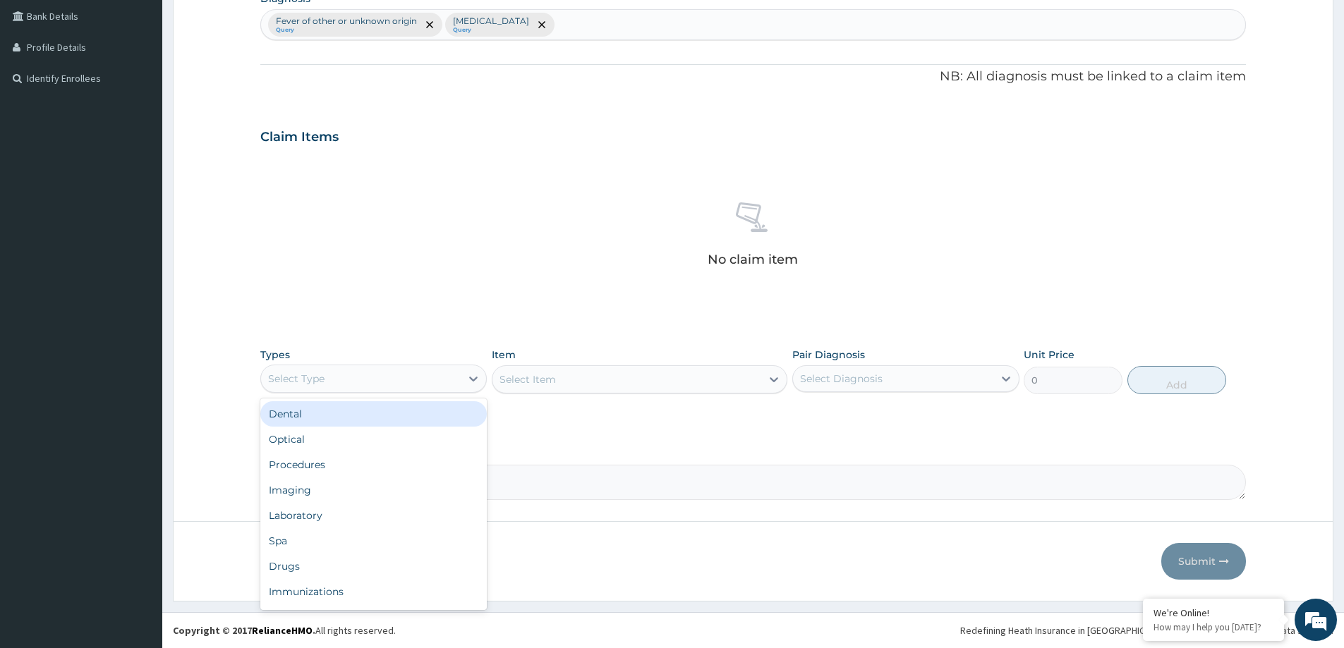
click at [394, 385] on div "Select Type" at bounding box center [361, 378] width 200 height 23
type input "L"
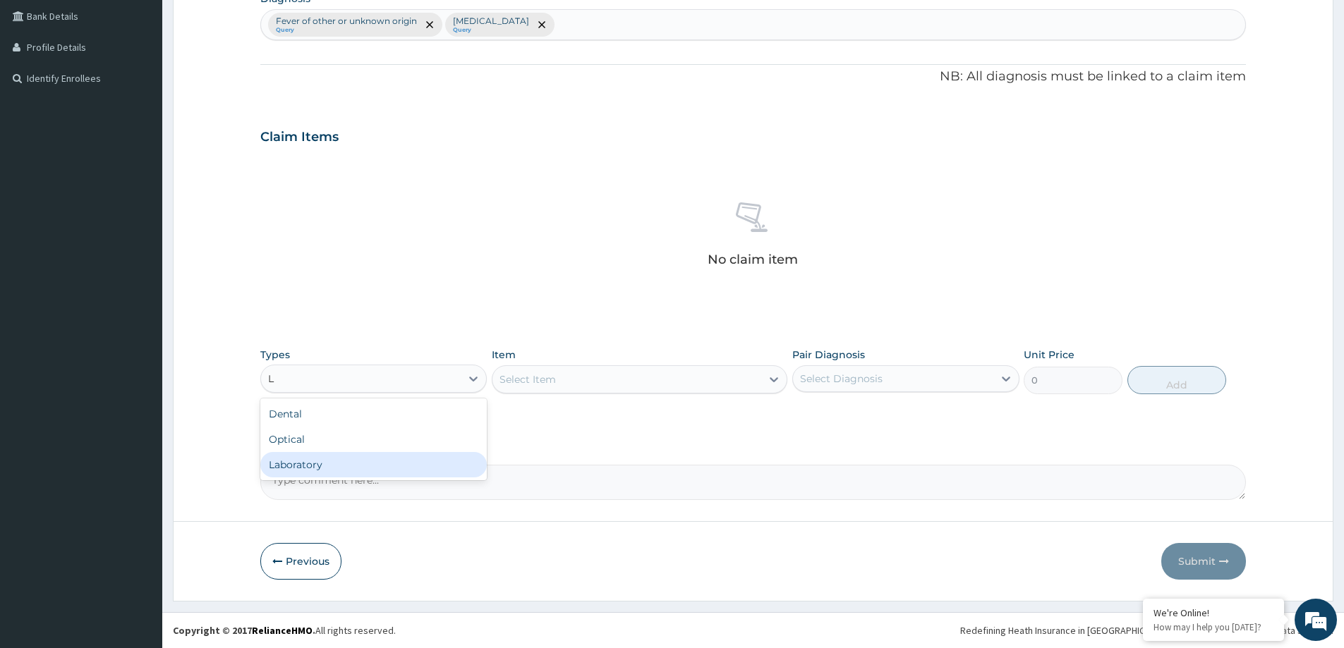
click at [327, 457] on div "Laboratory" at bounding box center [373, 464] width 226 height 25
drag, startPoint x: 878, startPoint y: 357, endPoint x: 873, endPoint y: 375, distance: 19.2
click at [873, 375] on div "Pair Diagnosis Select Diagnosis" at bounding box center [905, 371] width 226 height 47
click at [906, 377] on div "Select Diagnosis" at bounding box center [893, 378] width 200 height 23
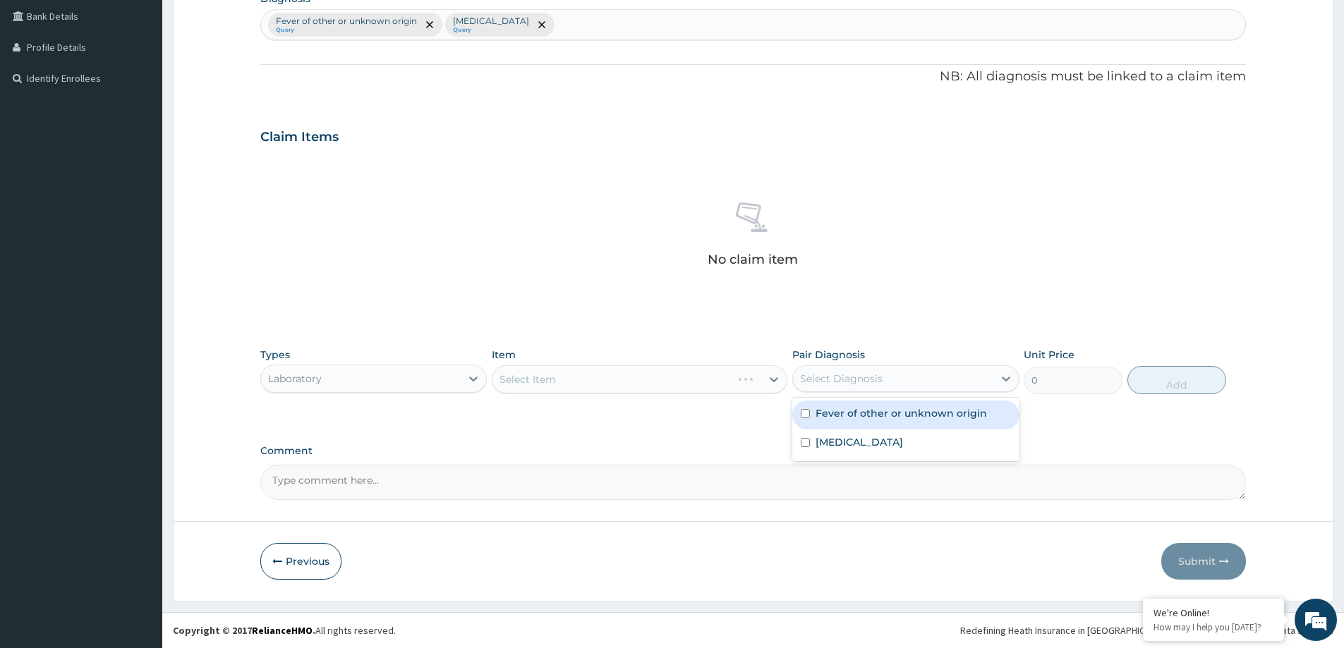
click at [899, 414] on label "Fever of other or unknown origin" at bounding box center [900, 413] width 171 height 14
checkbox input "true"
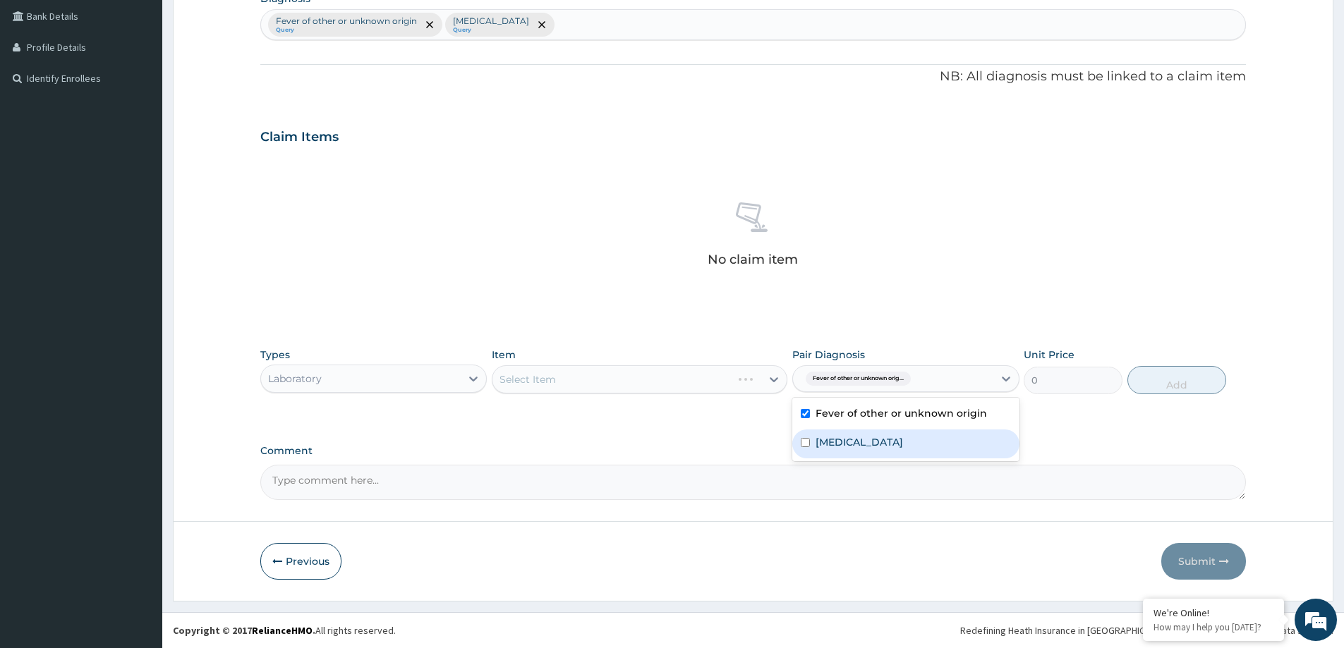
click at [895, 435] on label "Malaria, unspecified" at bounding box center [858, 442] width 87 height 14
checkbox input "true"
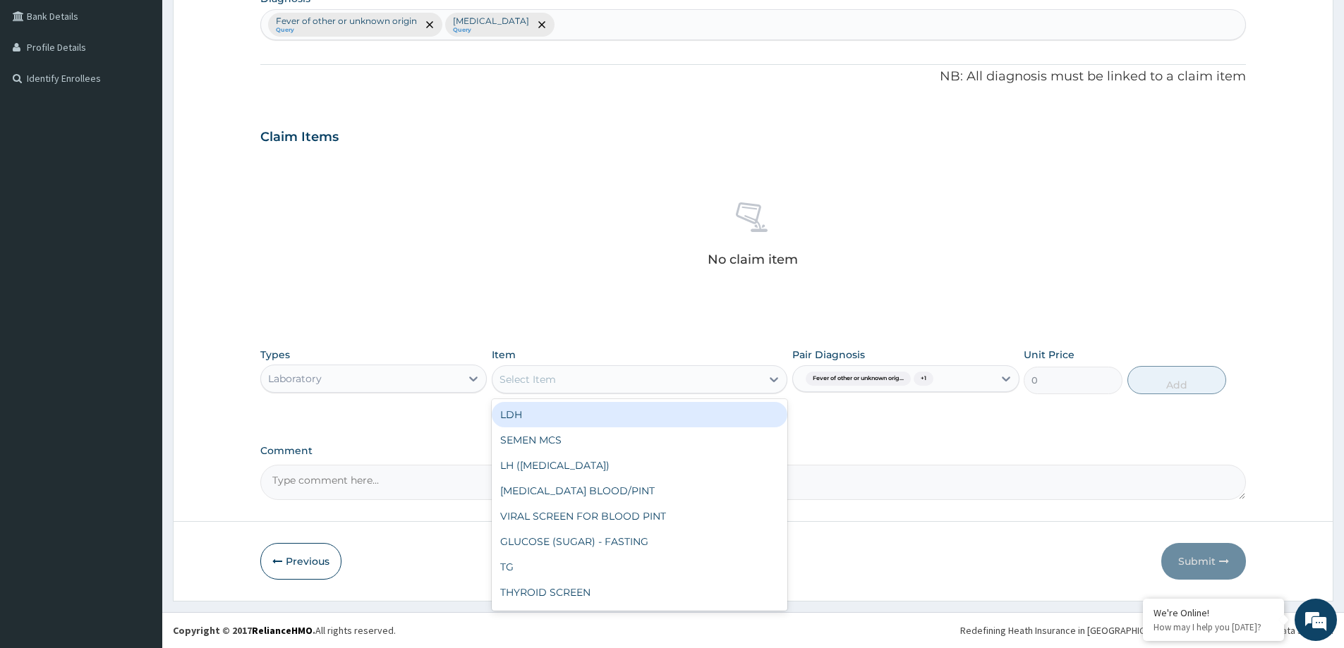
click at [695, 386] on div "Select Item" at bounding box center [626, 379] width 269 height 23
type input "FULL"
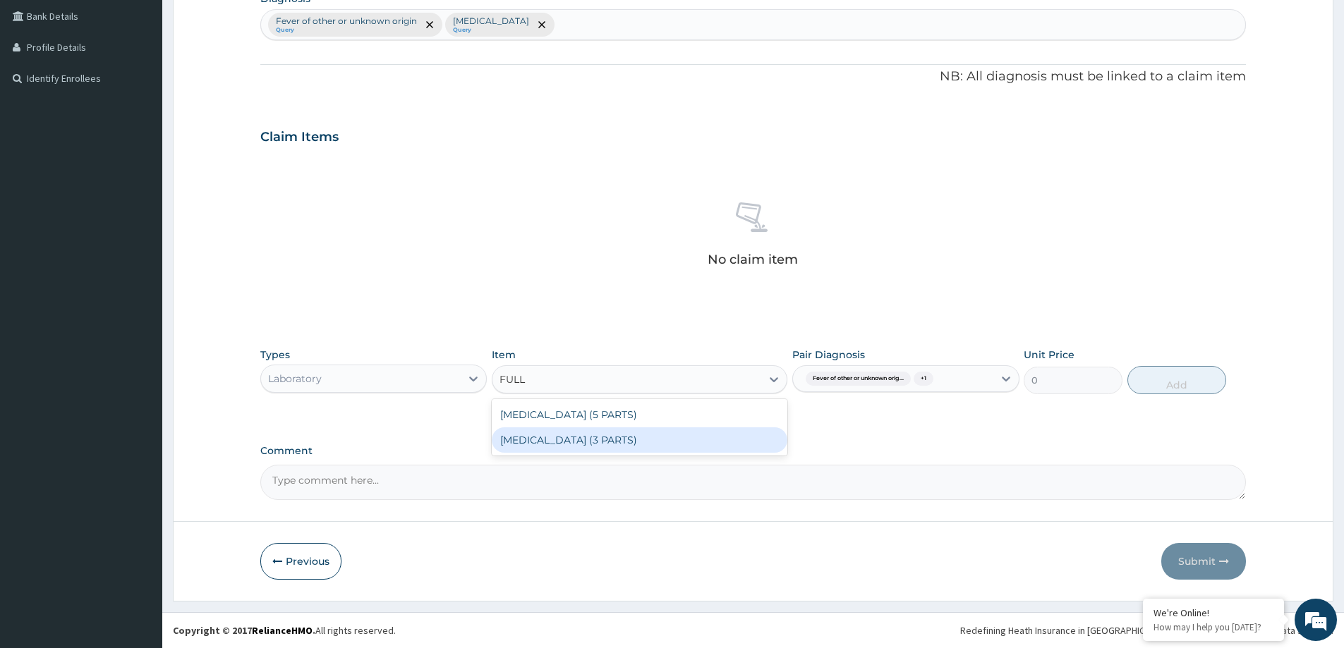
click at [675, 433] on div "FULL BLOOD COUNT (3 PARTS)" at bounding box center [640, 439] width 296 height 25
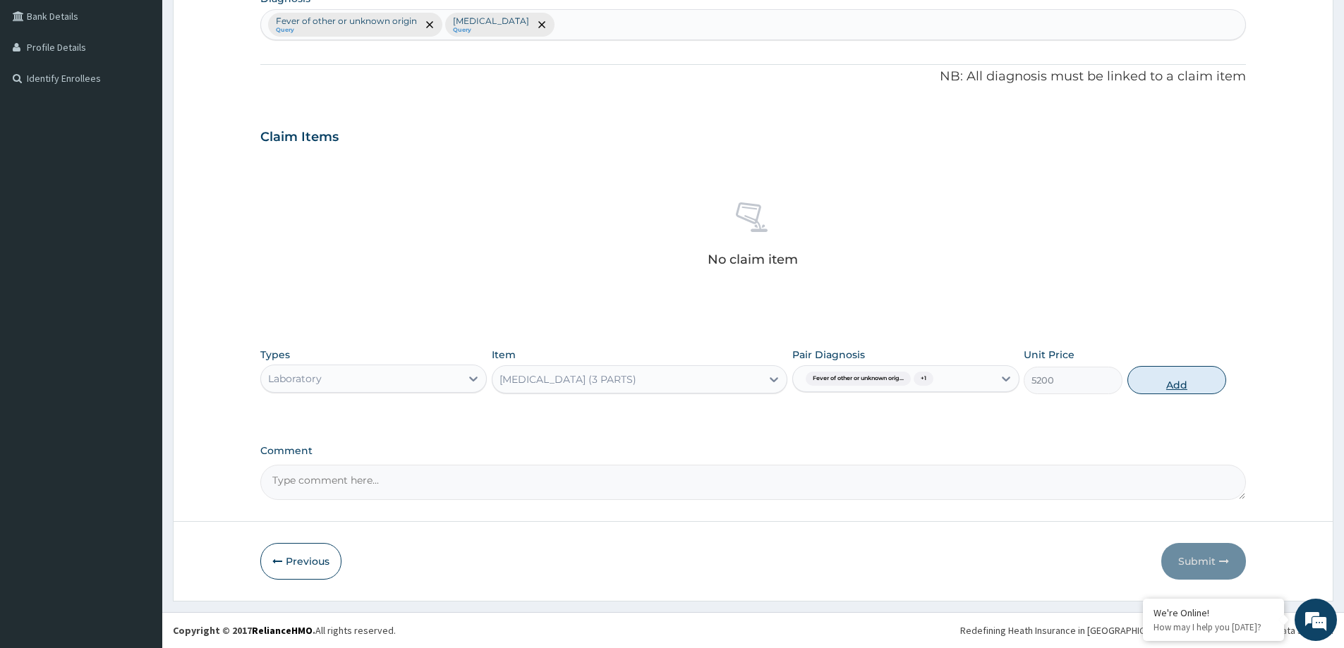
click at [1177, 384] on button "Add" at bounding box center [1176, 380] width 99 height 28
type input "0"
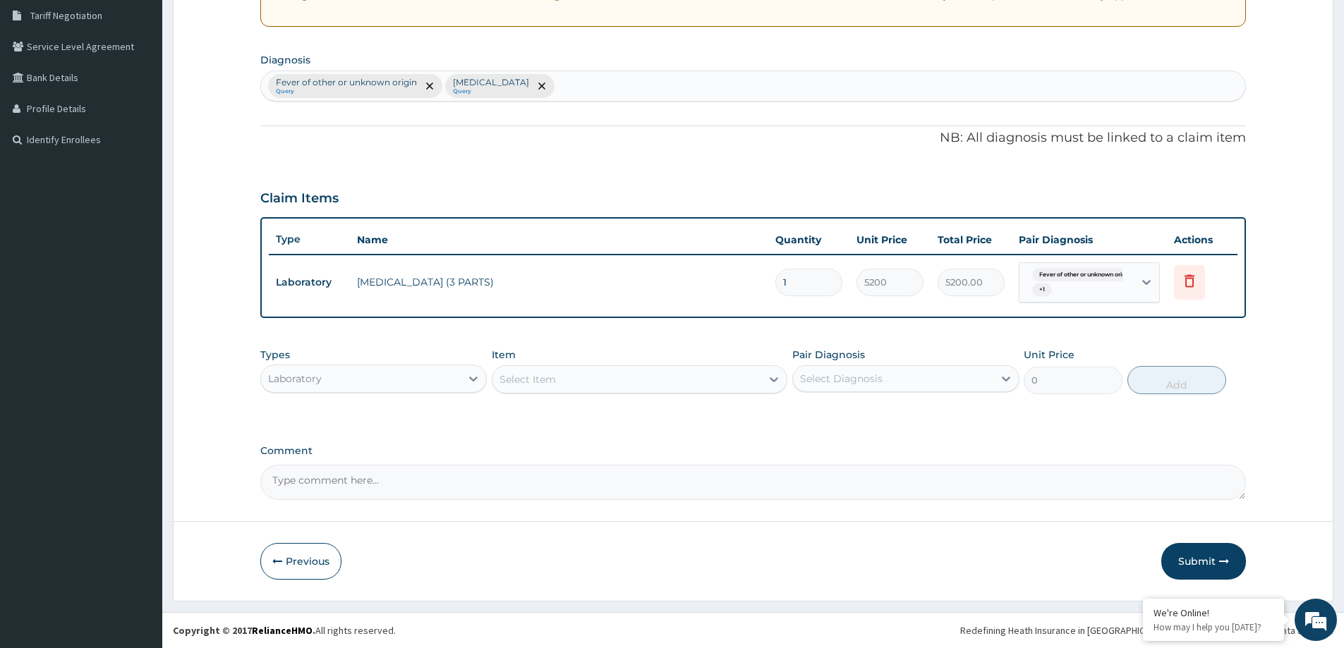
scroll to position [293, 0]
click at [879, 378] on div "Select Diagnosis" at bounding box center [841, 379] width 83 height 14
click at [859, 441] on label "Malaria, unspecified" at bounding box center [858, 442] width 87 height 14
checkbox input "true"
click at [683, 381] on div "Select Item" at bounding box center [626, 379] width 269 height 23
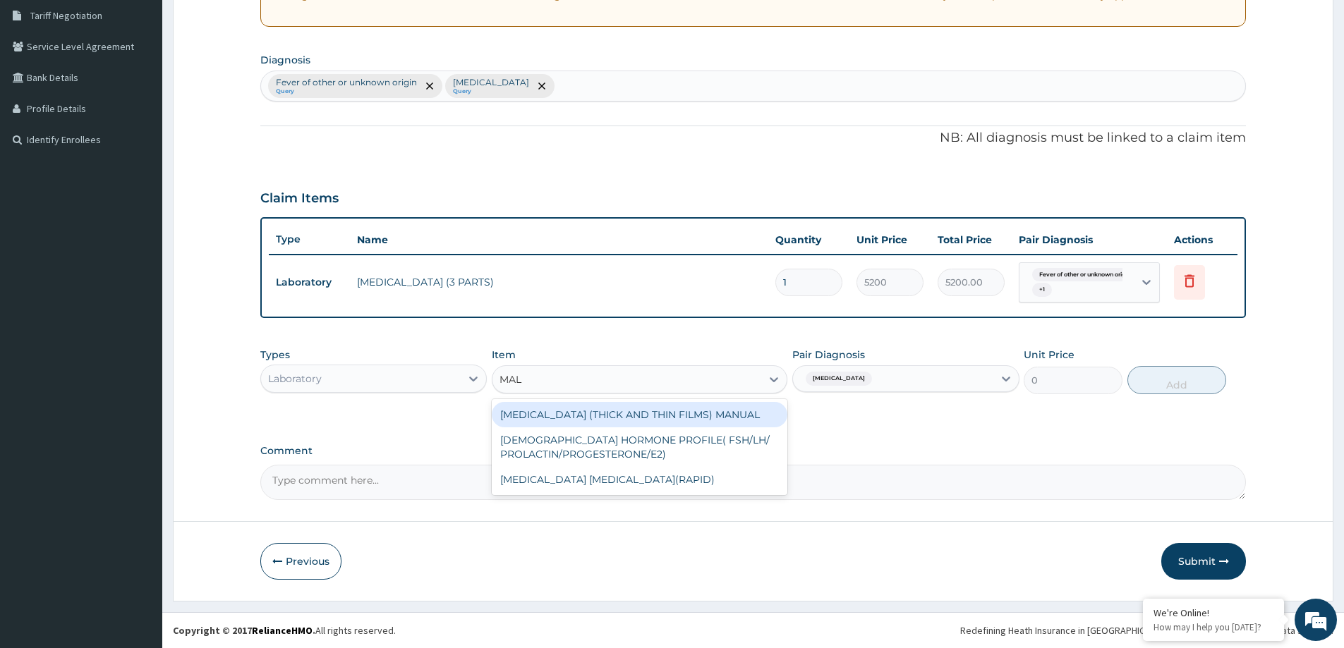
type input "MALA"
click at [638, 423] on div "MALARIA (THICK AND THIN FILMS) MANUAL" at bounding box center [640, 414] width 296 height 25
type input "3040"
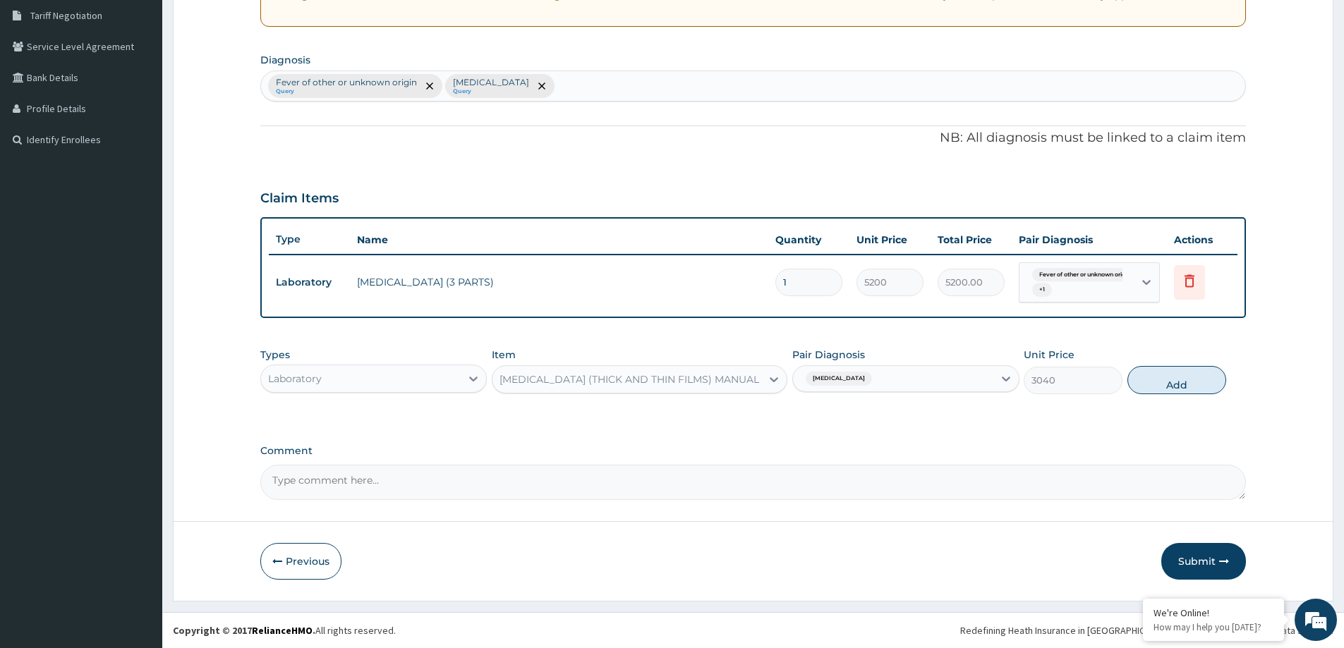
click at [737, 377] on div "MALARIA (THICK AND THIN FILMS) MANUAL" at bounding box center [626, 379] width 269 height 23
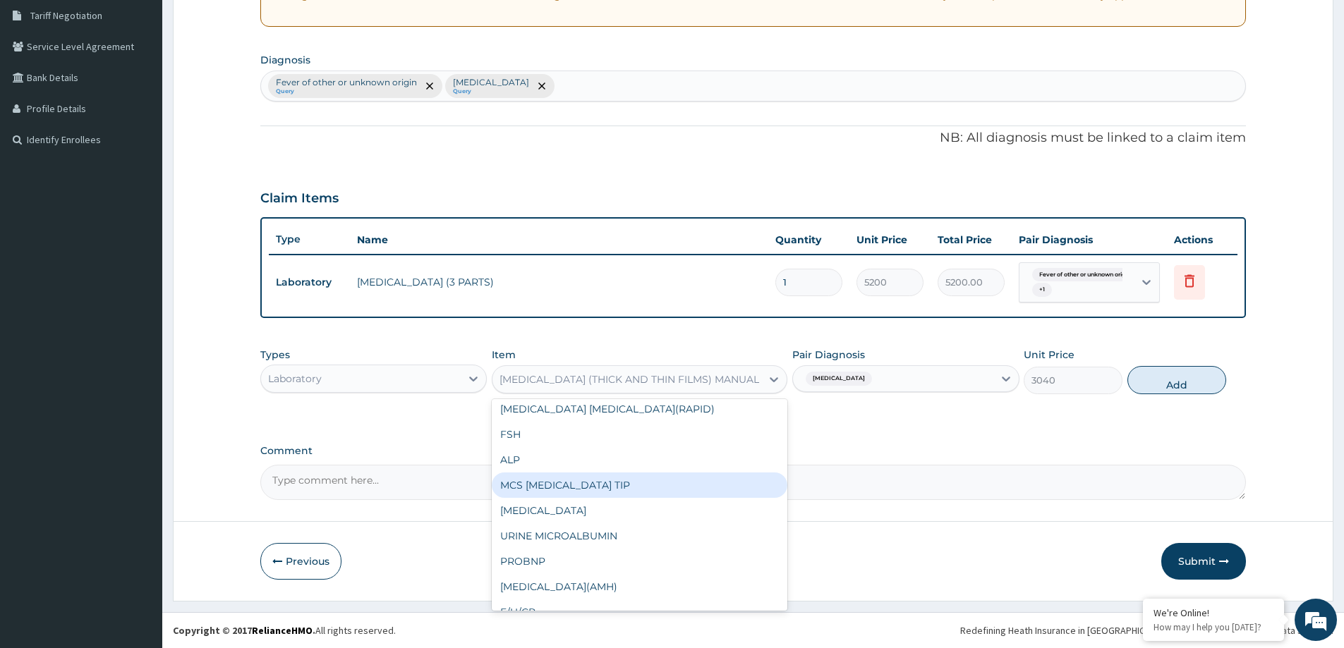
click at [847, 463] on div "Comment" at bounding box center [752, 472] width 985 height 55
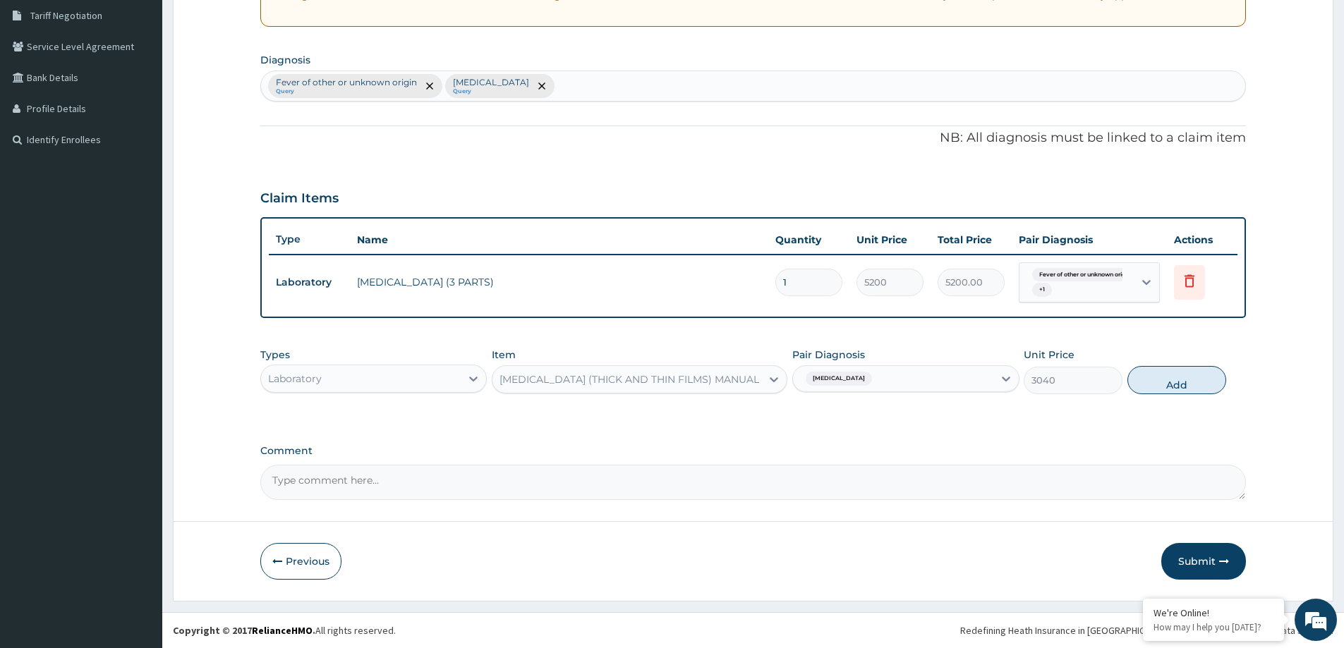
click at [700, 386] on div "MALARIA (THICK AND THIN FILMS) MANUAL" at bounding box center [629, 379] width 260 height 14
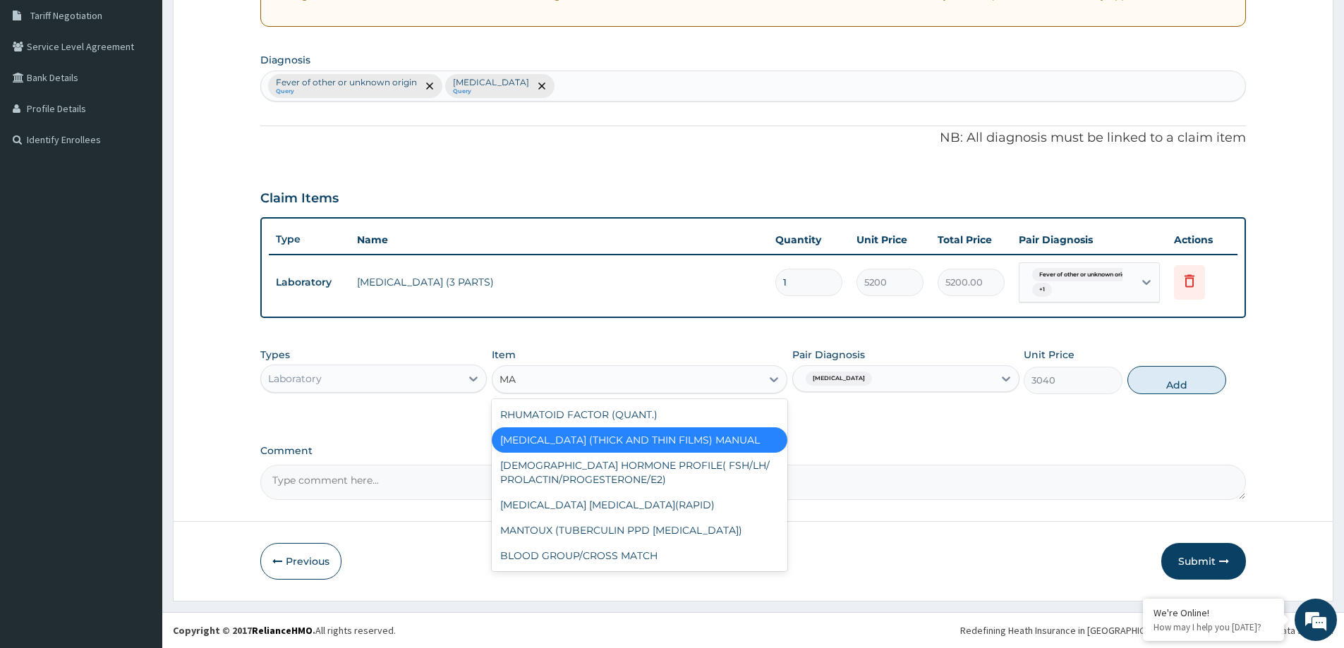
scroll to position [0, 0]
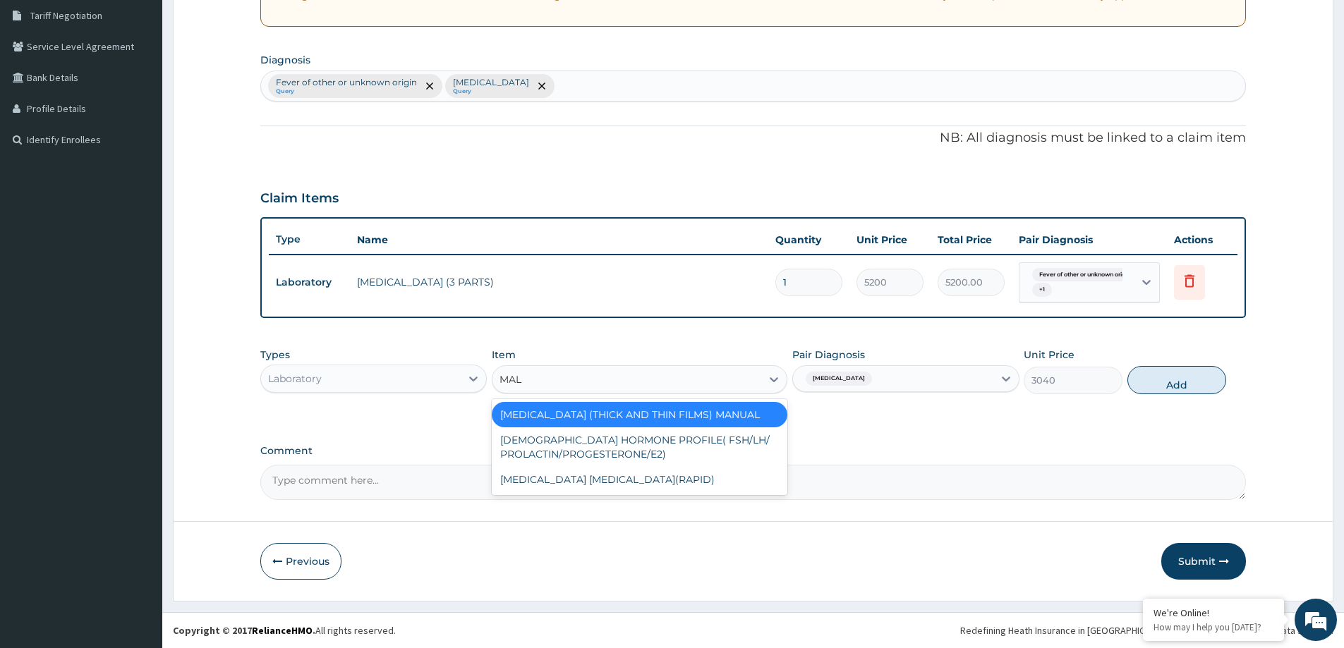
type input "MALA"
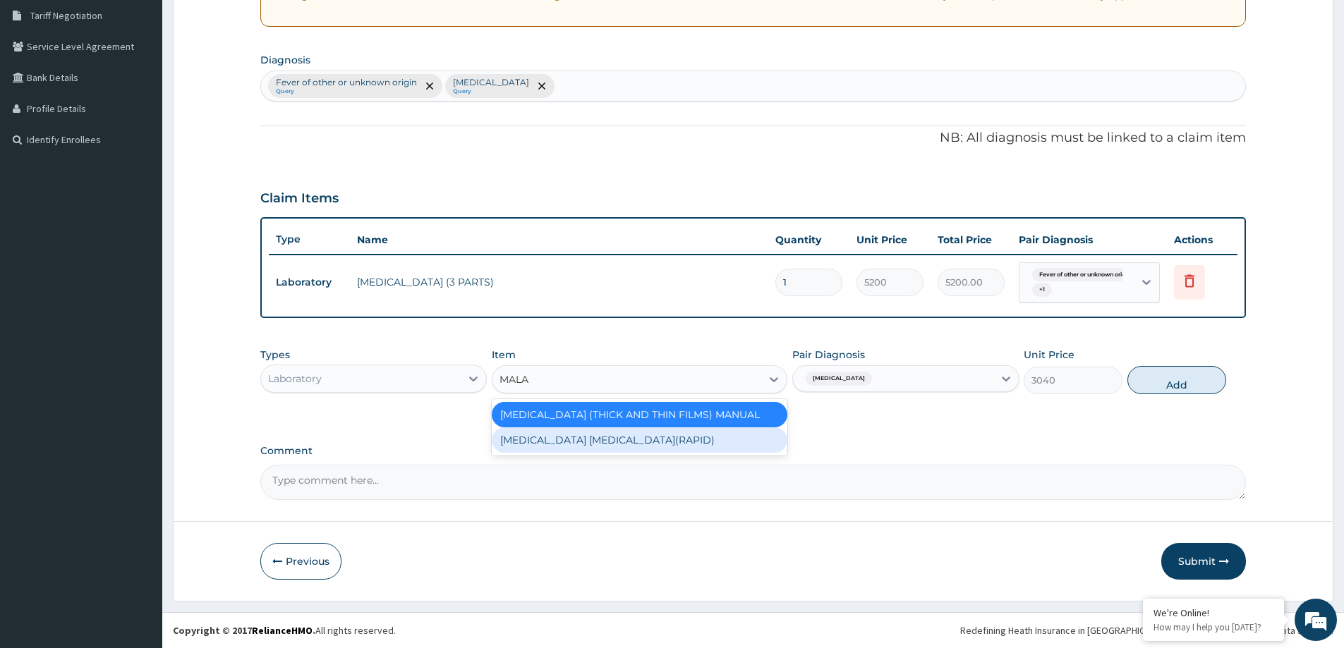
click at [641, 435] on div "MALARIA PARASITE(RAPID)" at bounding box center [640, 439] width 296 height 25
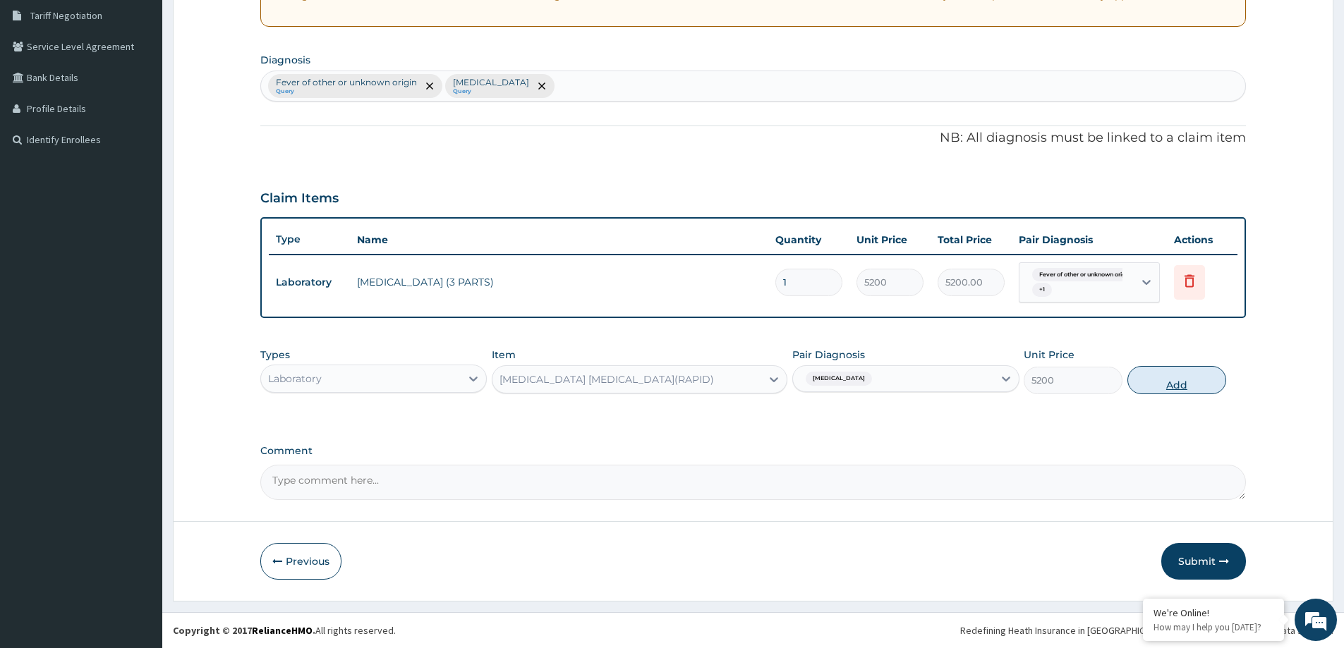
click at [1186, 386] on button "Add" at bounding box center [1176, 380] width 99 height 28
type input "0"
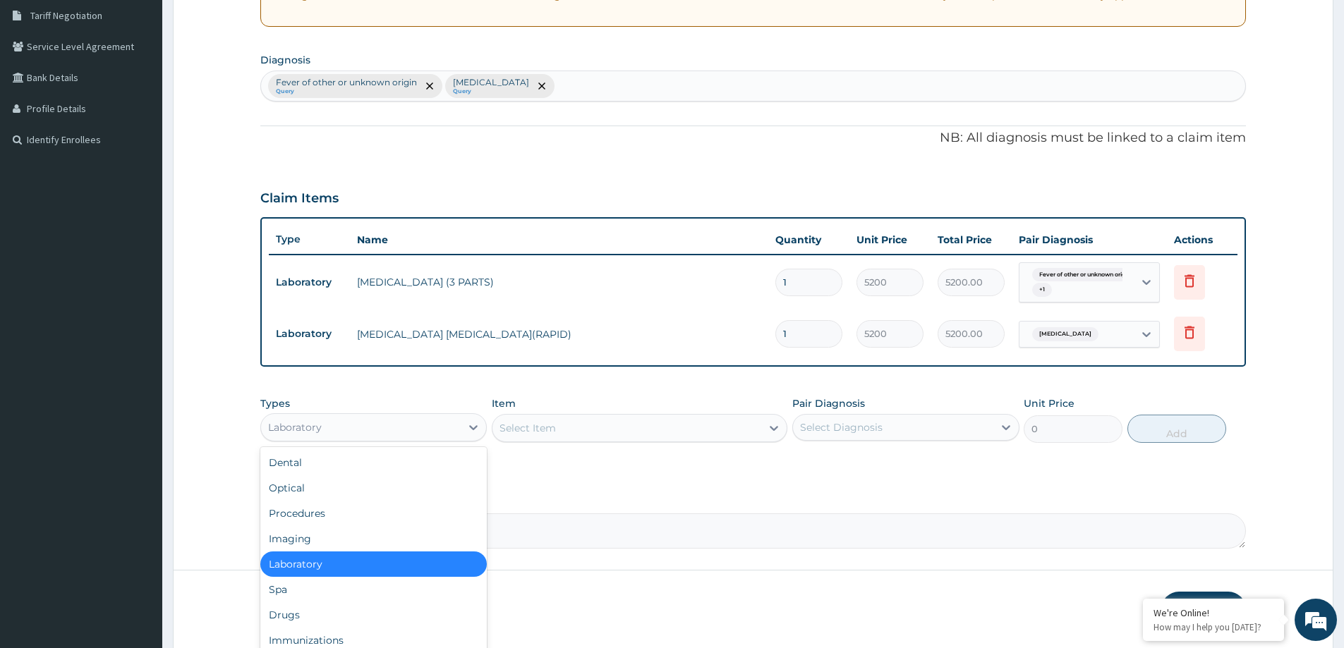
click at [395, 423] on div "Laboratory" at bounding box center [361, 427] width 200 height 23
type input "P"
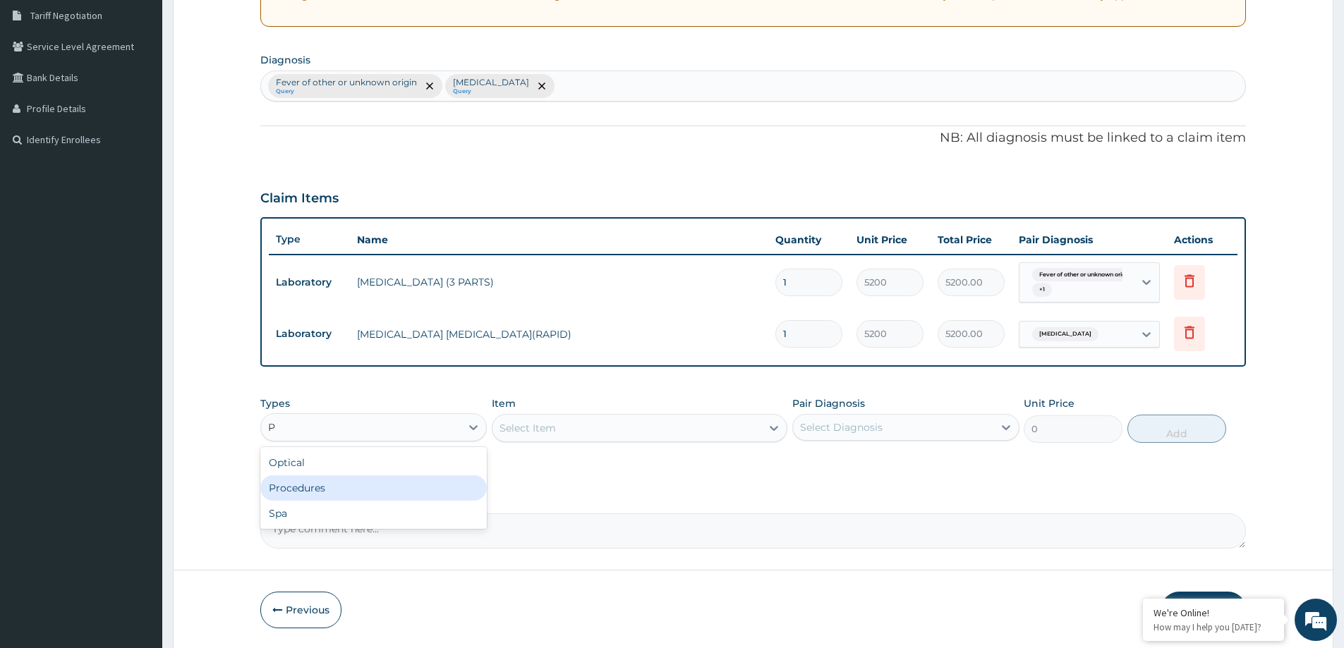
click at [330, 497] on div "Procedures" at bounding box center [373, 487] width 226 height 25
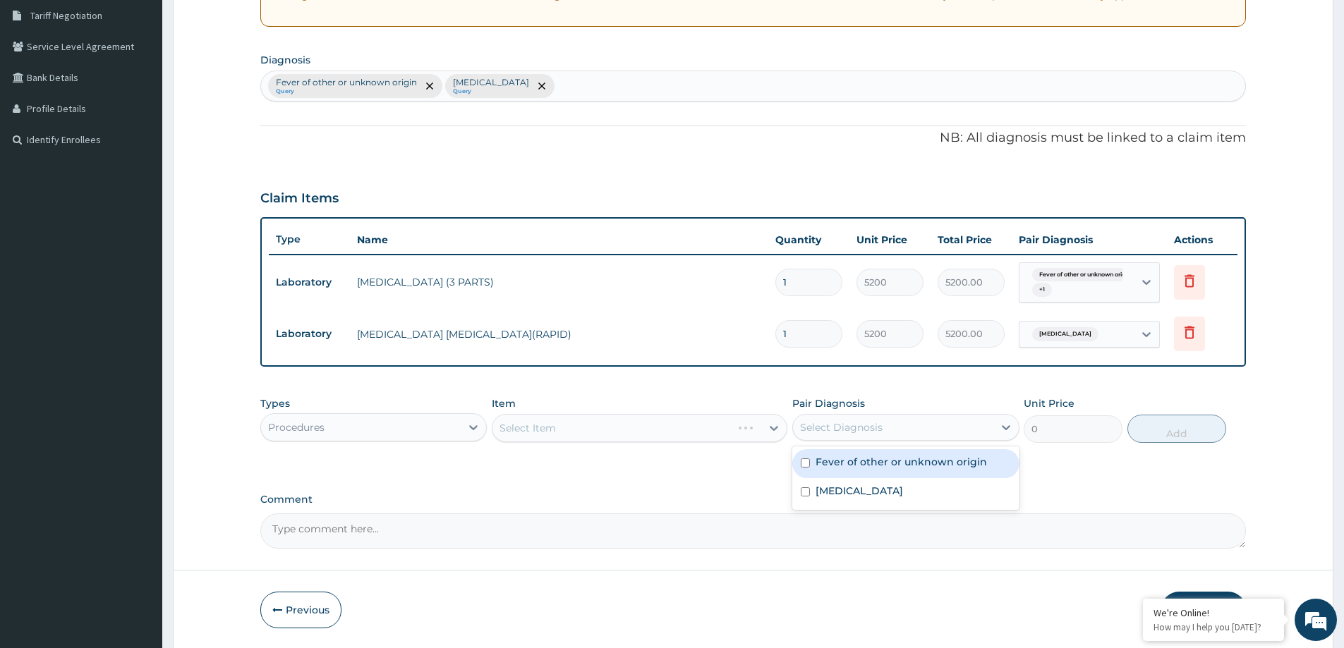
click at [841, 425] on div "Select Diagnosis" at bounding box center [841, 427] width 83 height 14
click at [827, 468] on label "Fever of other or unknown origin" at bounding box center [900, 462] width 171 height 14
checkbox input "true"
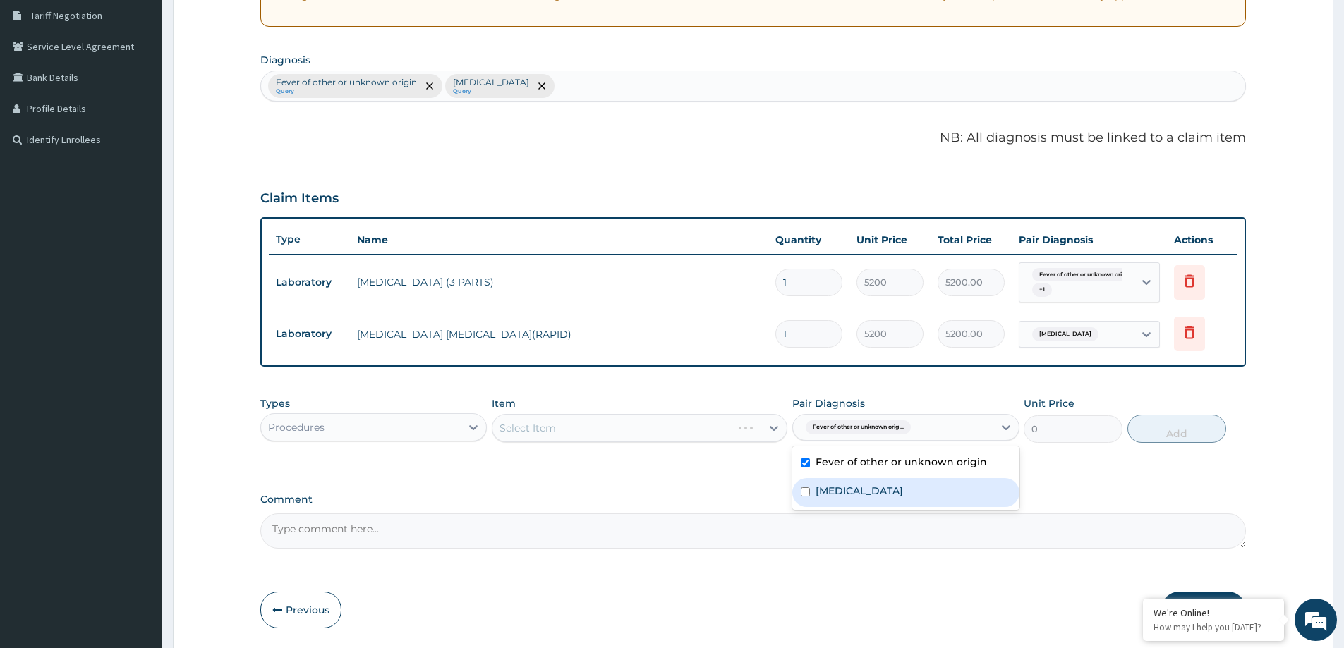
click at [880, 483] on div "Malaria, unspecified" at bounding box center [905, 492] width 226 height 29
checkbox input "true"
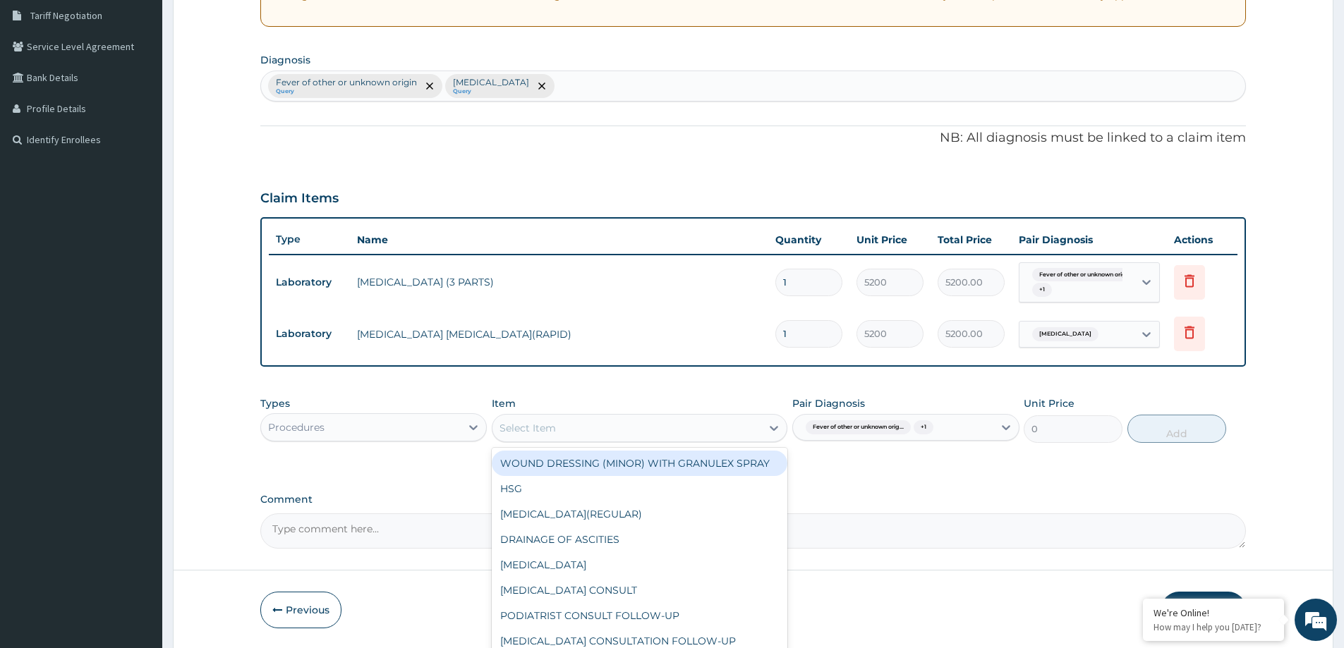
click at [710, 433] on div "Select Item" at bounding box center [626, 428] width 269 height 23
type input "GP"
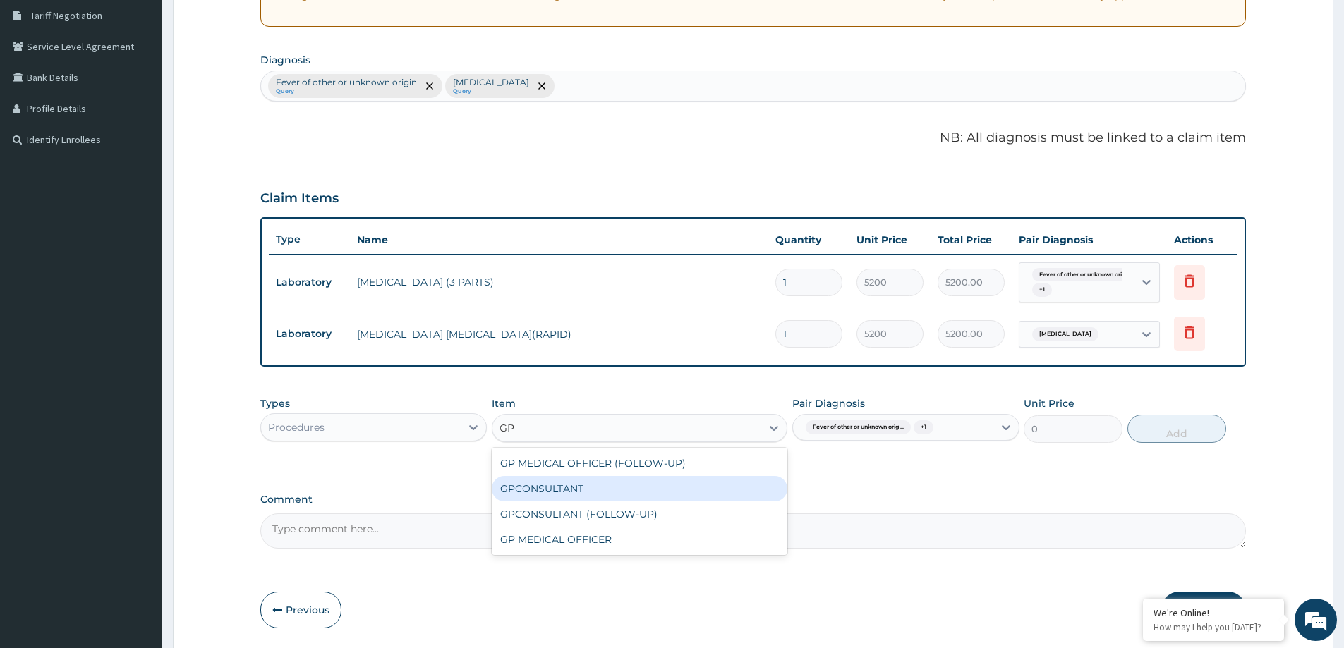
click at [650, 485] on div "GPCONSULTANT" at bounding box center [640, 488] width 296 height 25
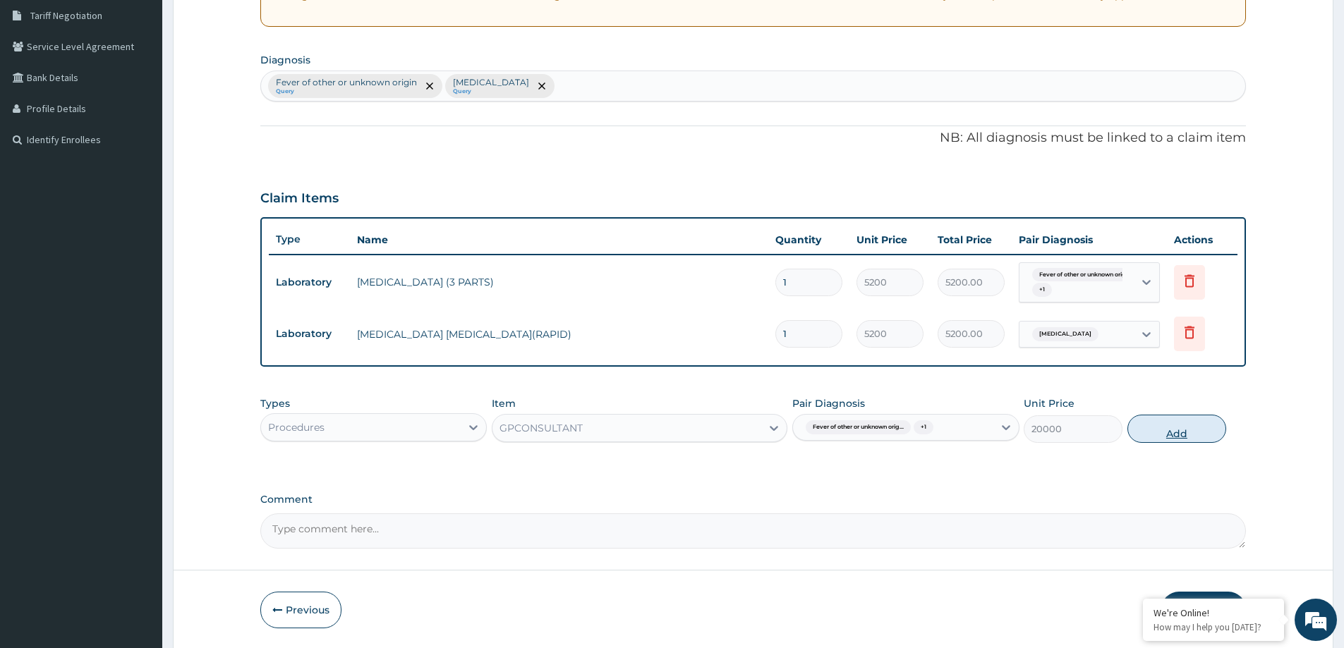
click at [1181, 428] on button "Add" at bounding box center [1176, 429] width 99 height 28
type input "0"
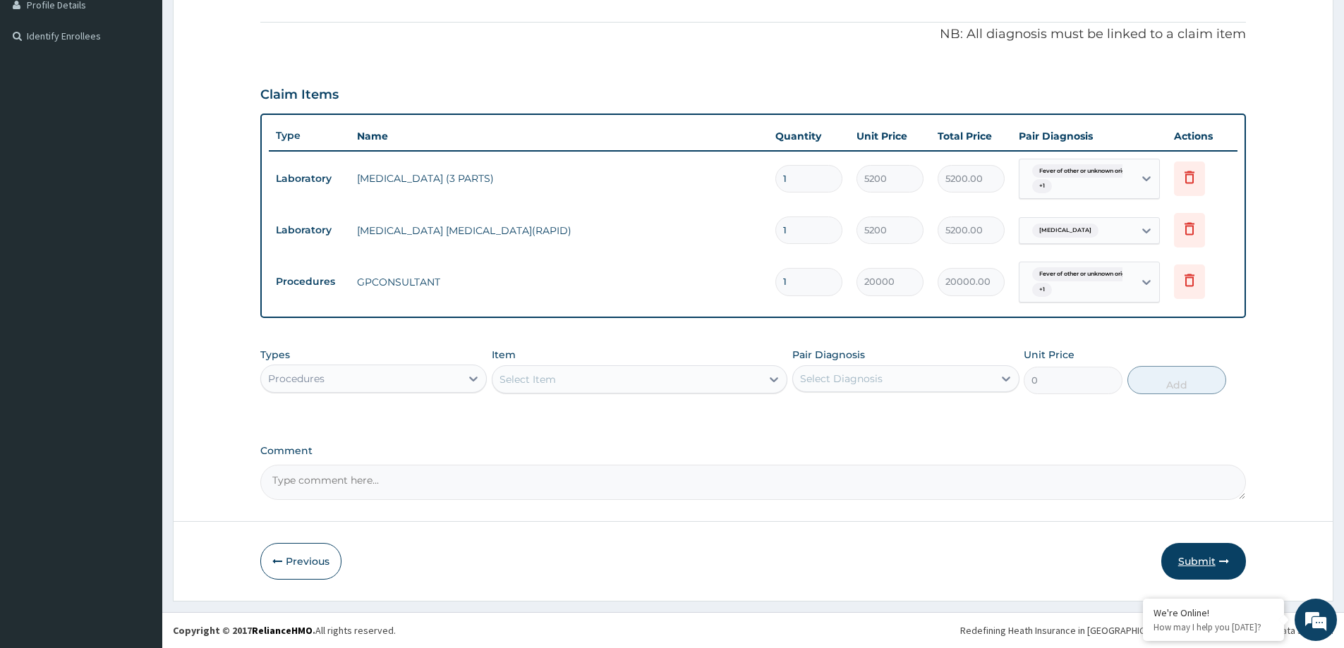
click at [1219, 559] on icon "button" at bounding box center [1224, 562] width 10 height 10
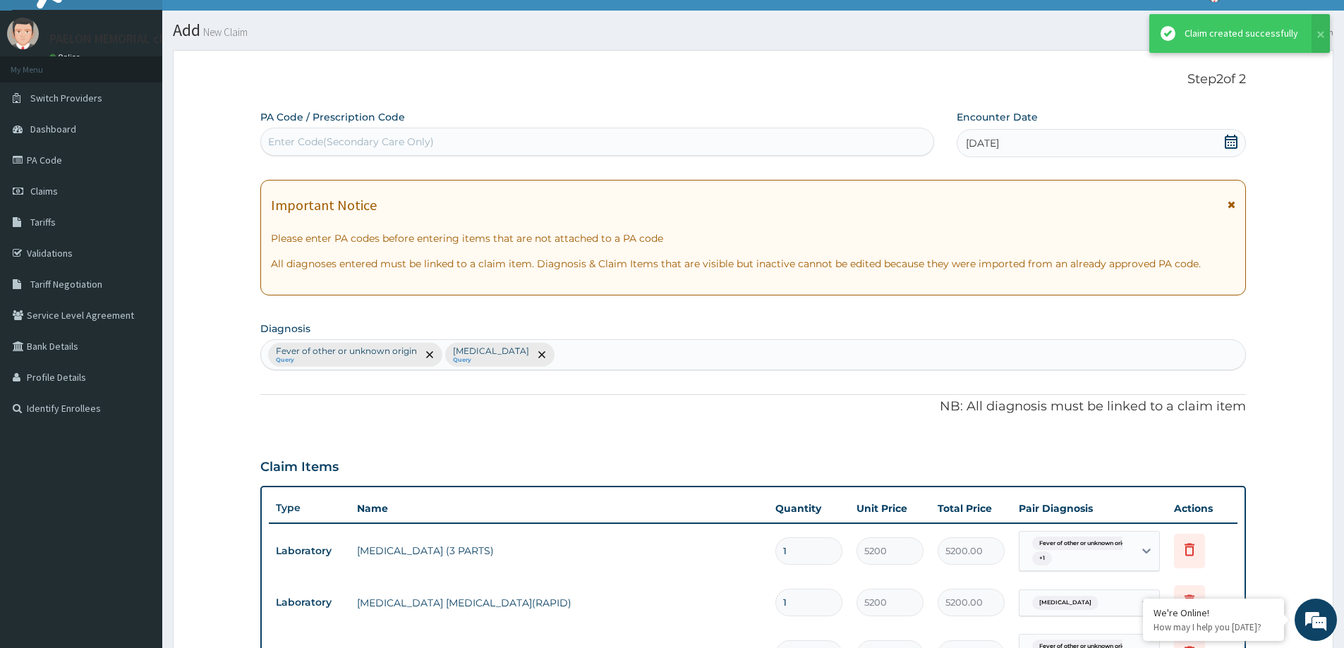
scroll to position [397, 0]
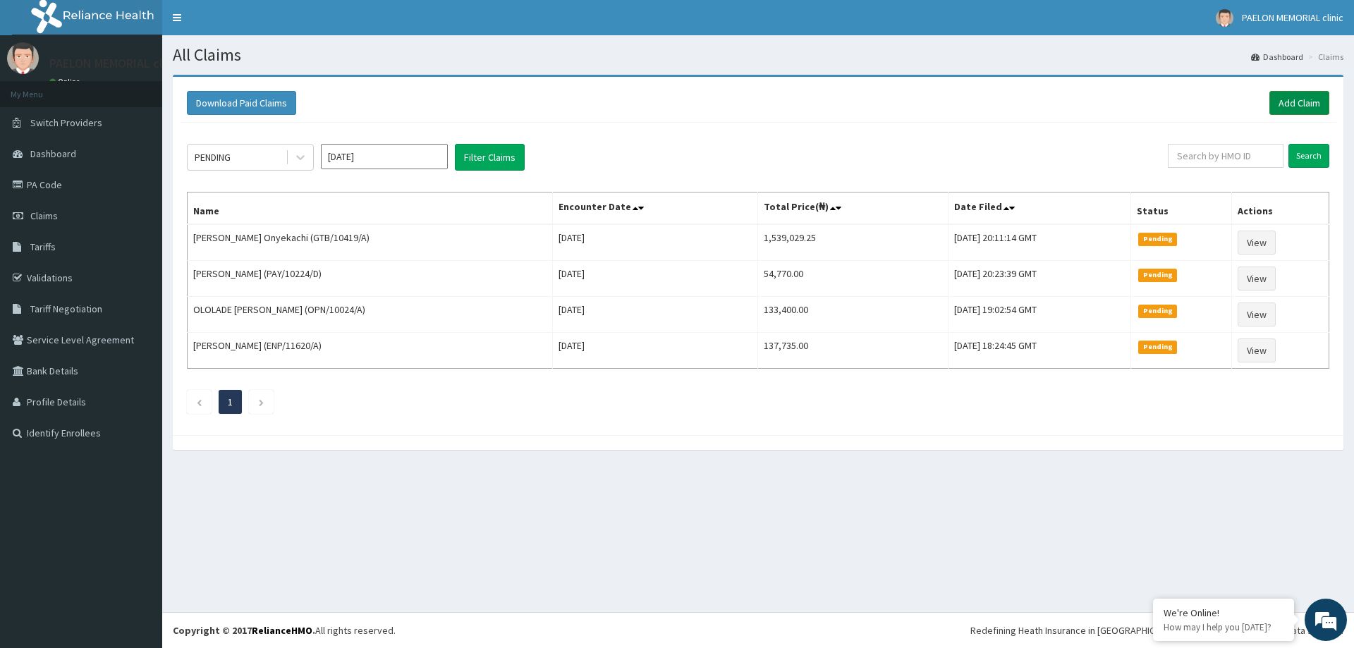
click at [1297, 105] on link "Add Claim" at bounding box center [1300, 103] width 60 height 24
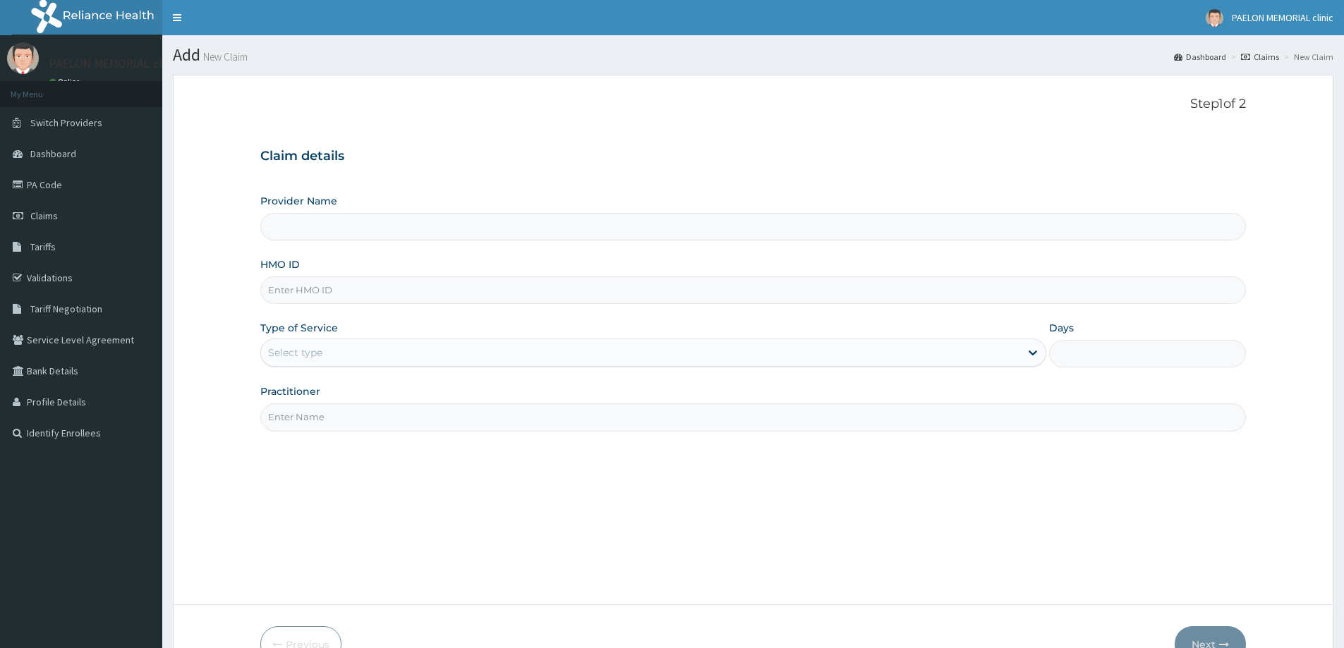
click at [475, 281] on input "HMO ID" at bounding box center [752, 291] width 985 height 28
paste input "PIG/10041/D"
type input "PIG/10041/D"
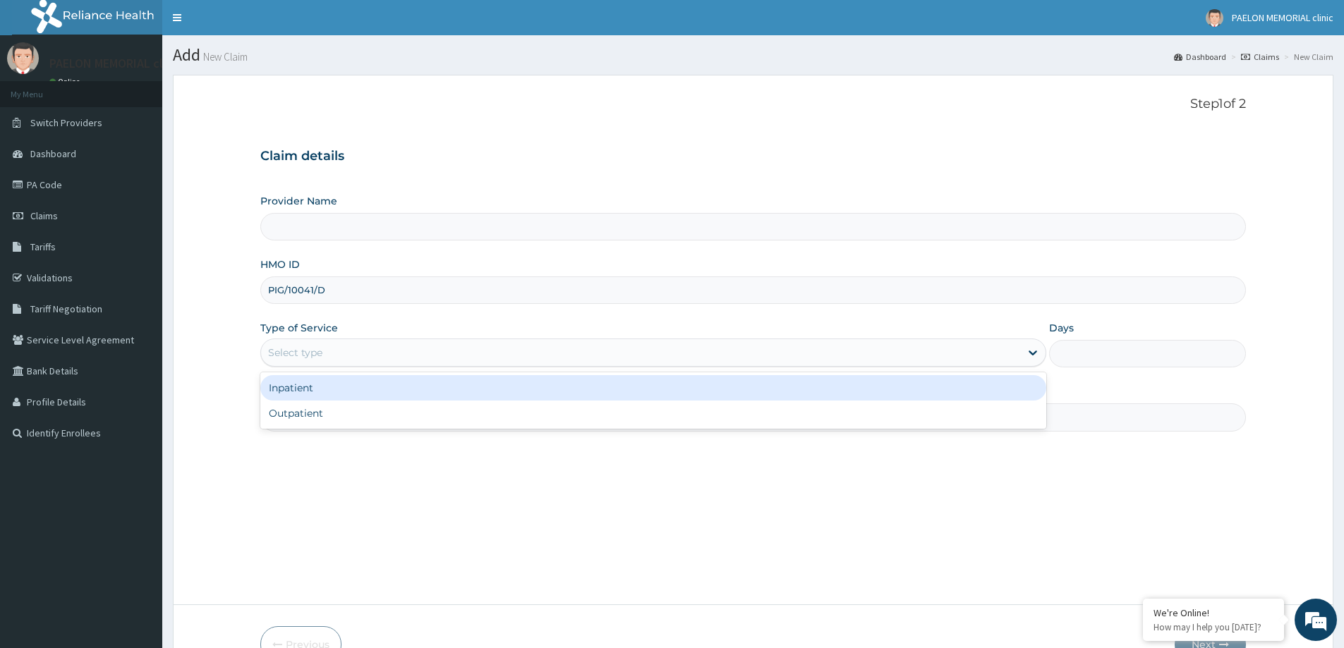
click at [458, 360] on div "Select type" at bounding box center [640, 352] width 759 height 23
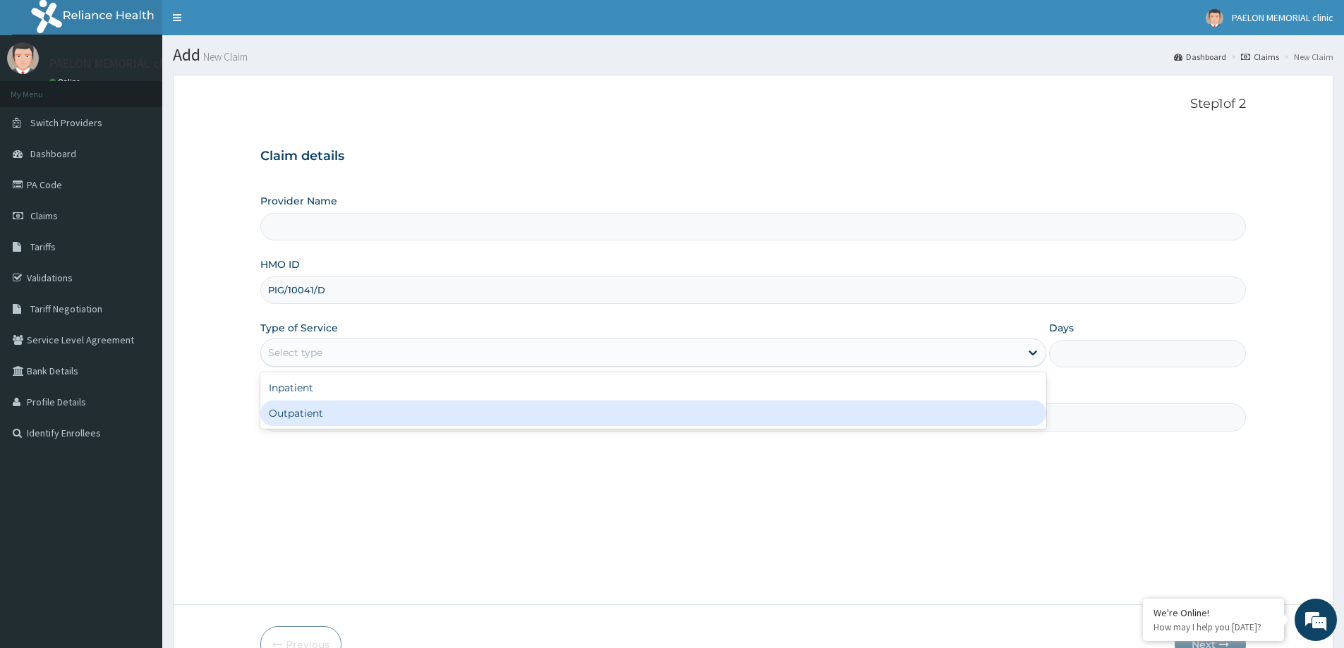
type input "Paelon Memorial Clinic- v/i"
click at [416, 406] on div "Outpatient" at bounding box center [653, 413] width 786 height 25
type input "1"
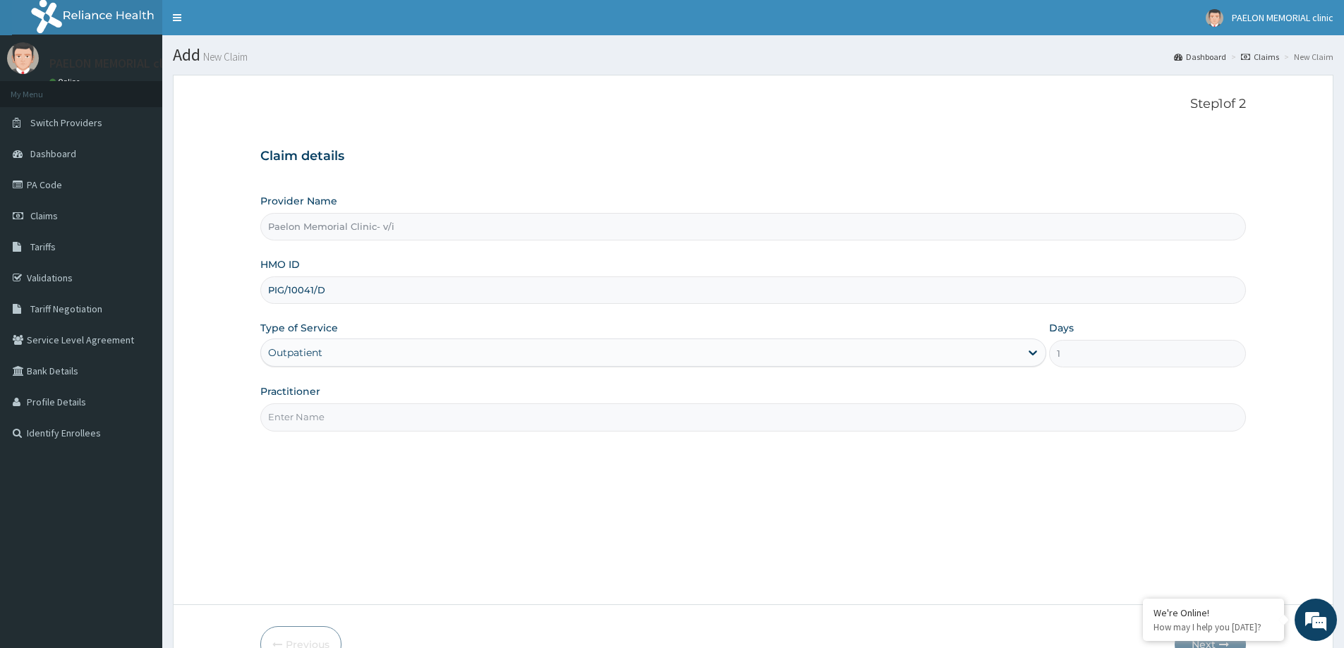
click at [426, 414] on input "Practitioner" at bounding box center [752, 417] width 985 height 28
type input "EZEKIEL"
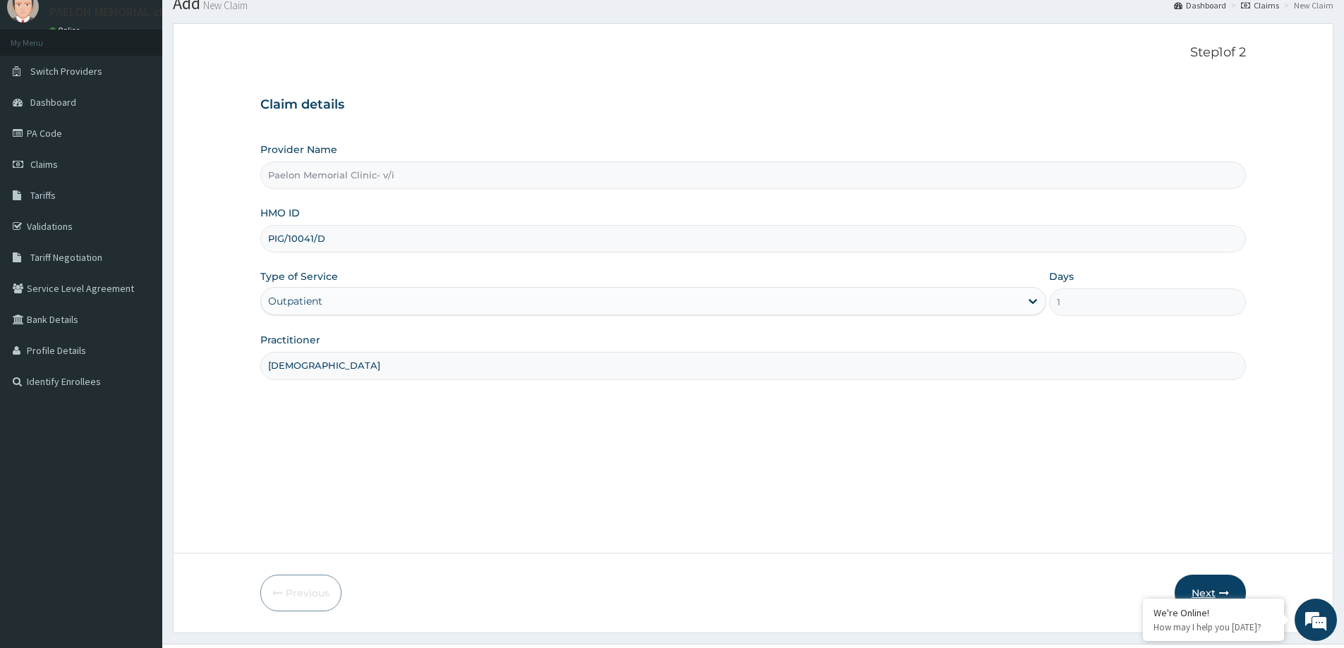
scroll to position [83, 0]
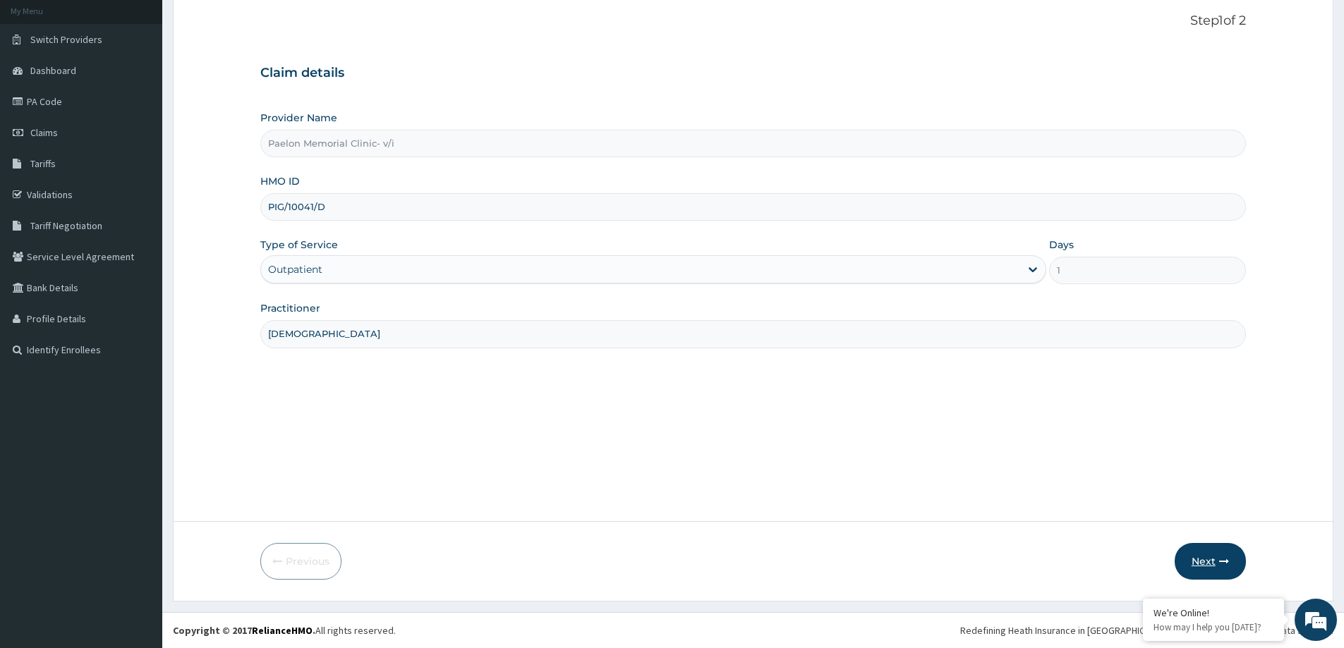
click at [1216, 564] on button "Next" at bounding box center [1209, 561] width 71 height 37
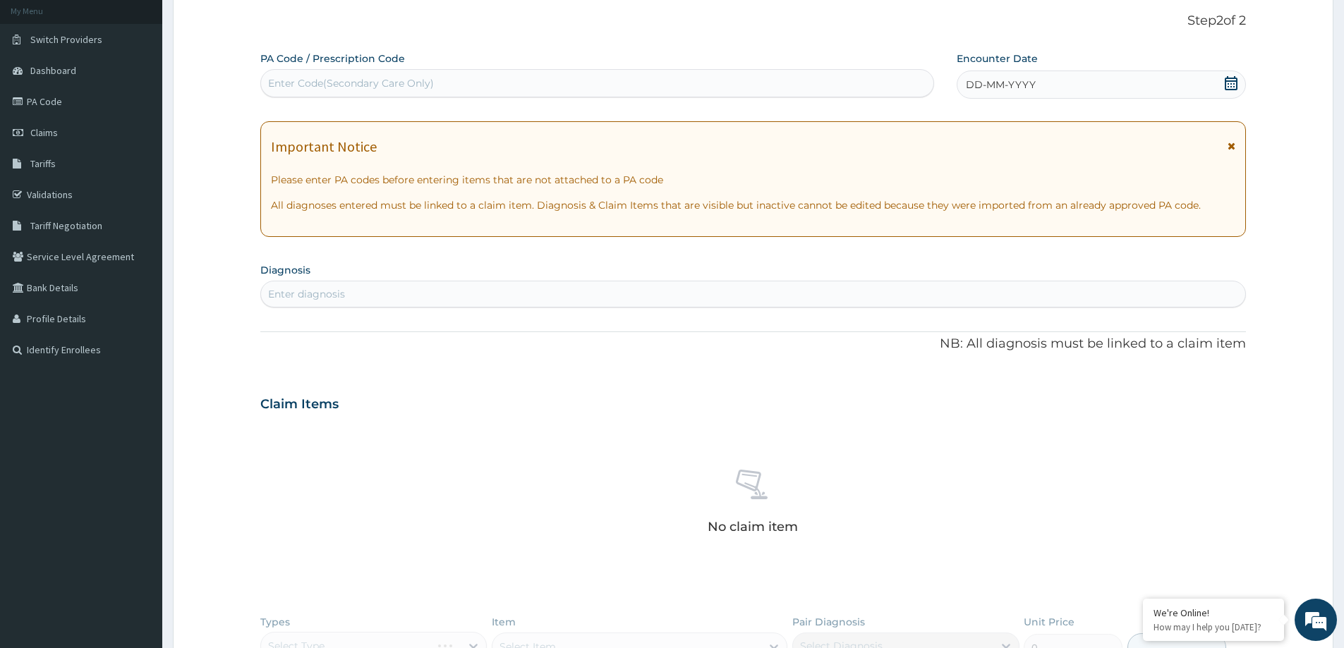
scroll to position [0, 0]
click at [537, 77] on div "Enter Code(Secondary Care Only)" at bounding box center [597, 83] width 672 height 23
paste input "PA/2E4C24"
type input "PA/2E4C24"
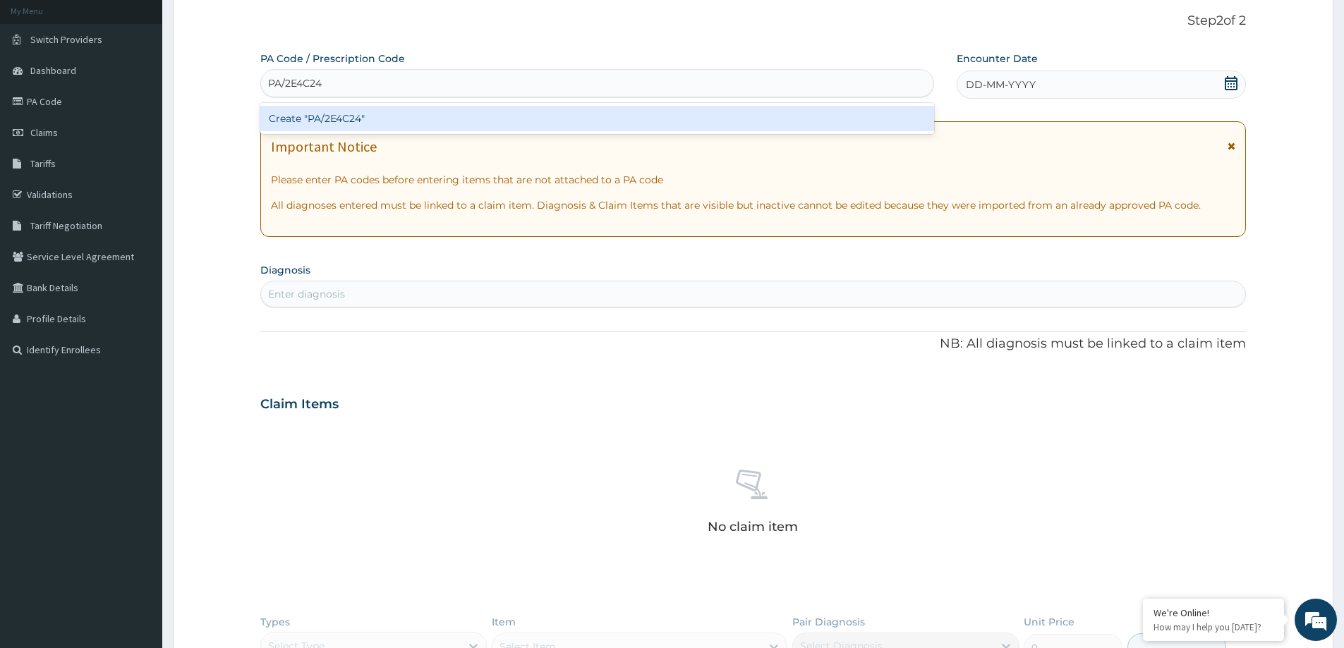
click at [532, 115] on div "Create "PA/2E4C24"" at bounding box center [597, 118] width 674 height 25
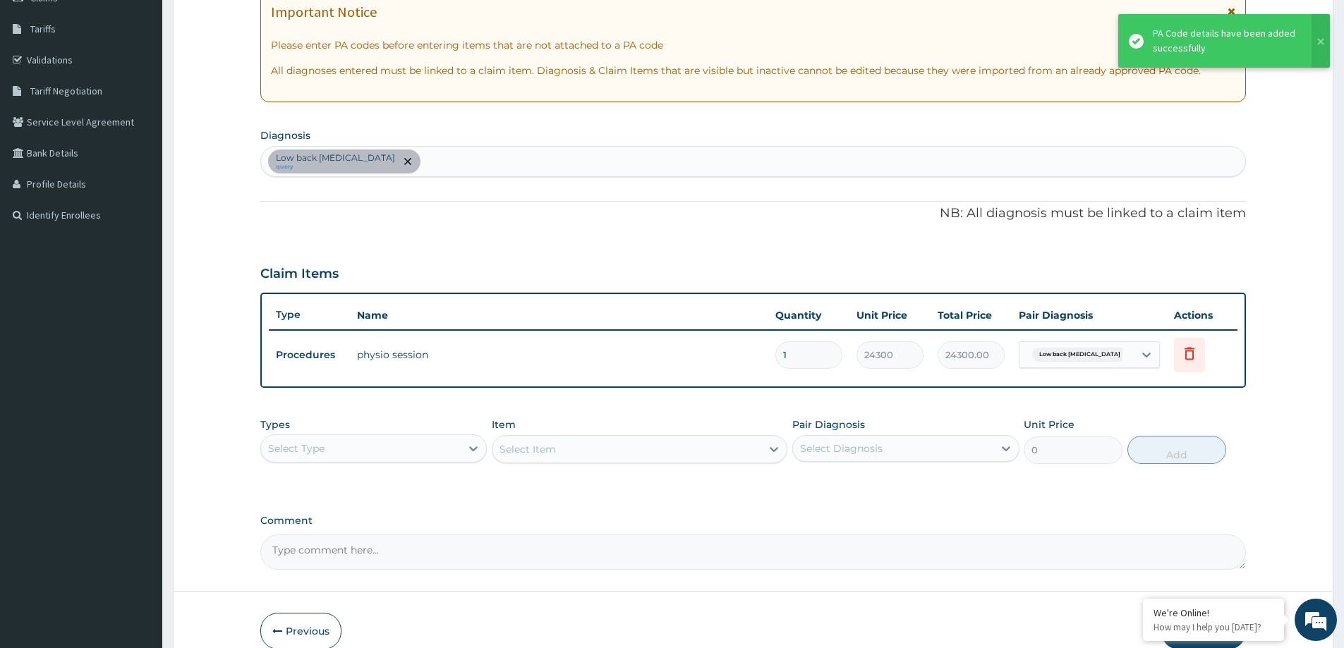
scroll to position [288, 0]
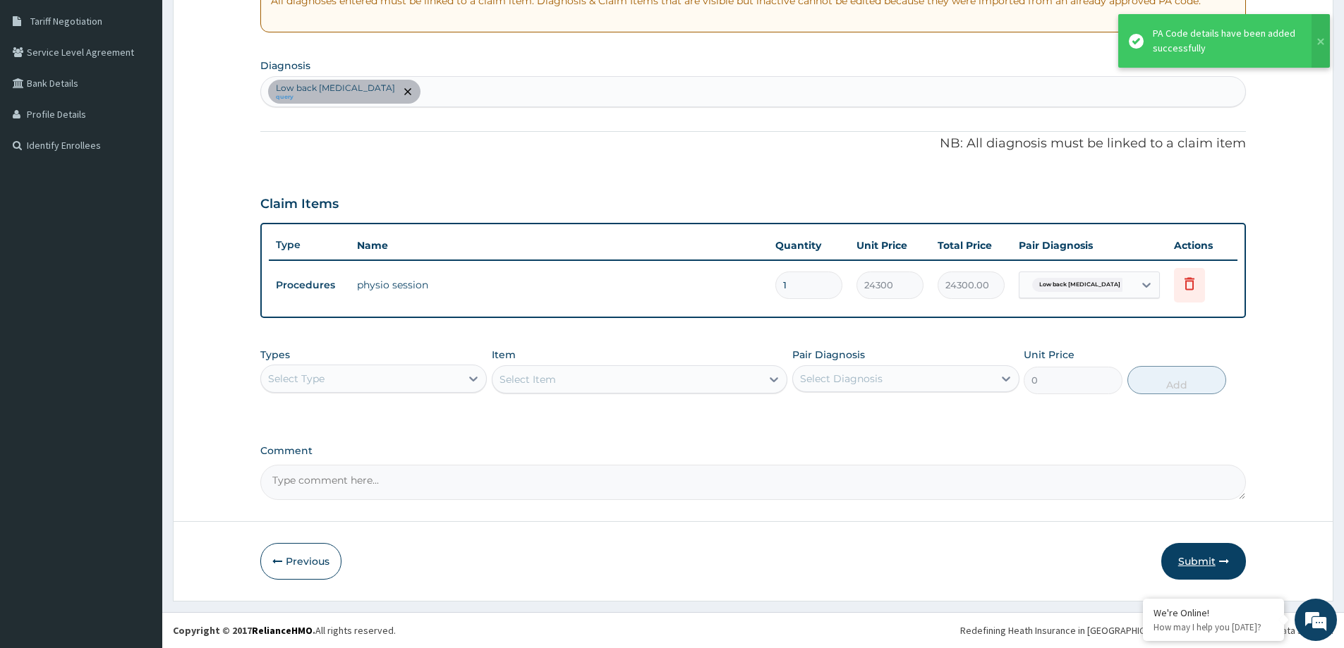
click at [1203, 567] on button "Submit" at bounding box center [1203, 561] width 85 height 37
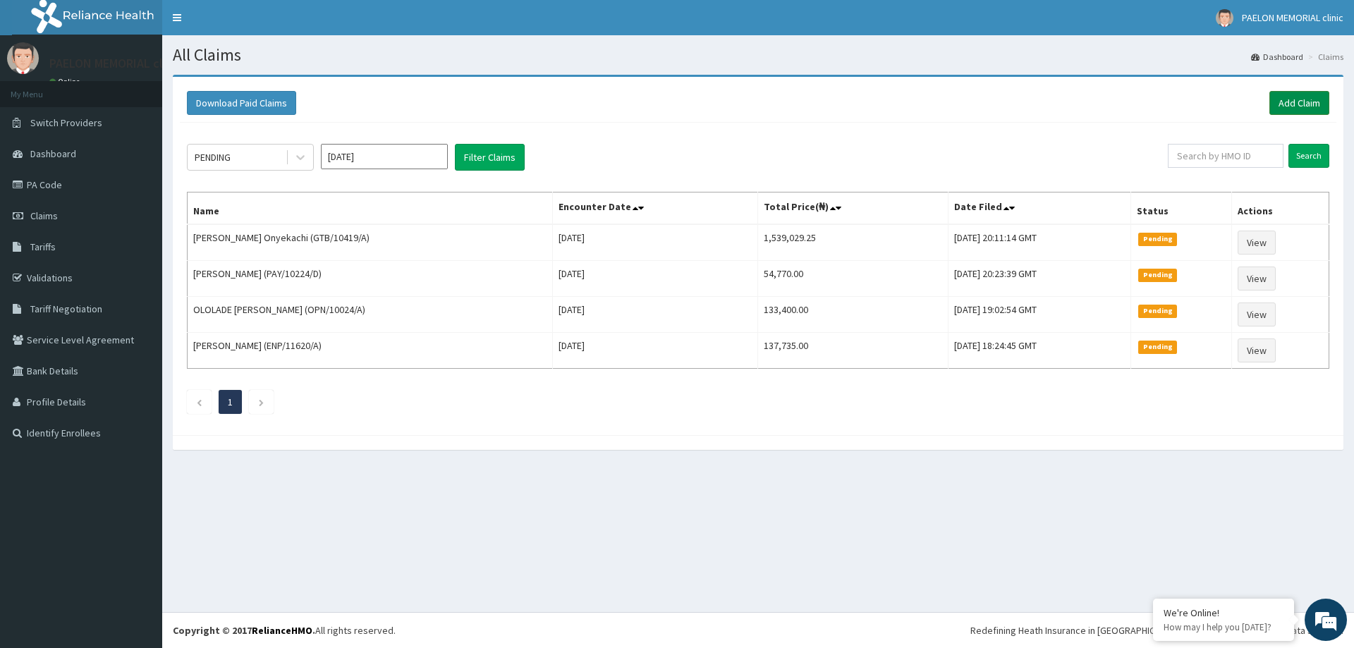
click at [1299, 107] on link "Add Claim" at bounding box center [1300, 103] width 60 height 24
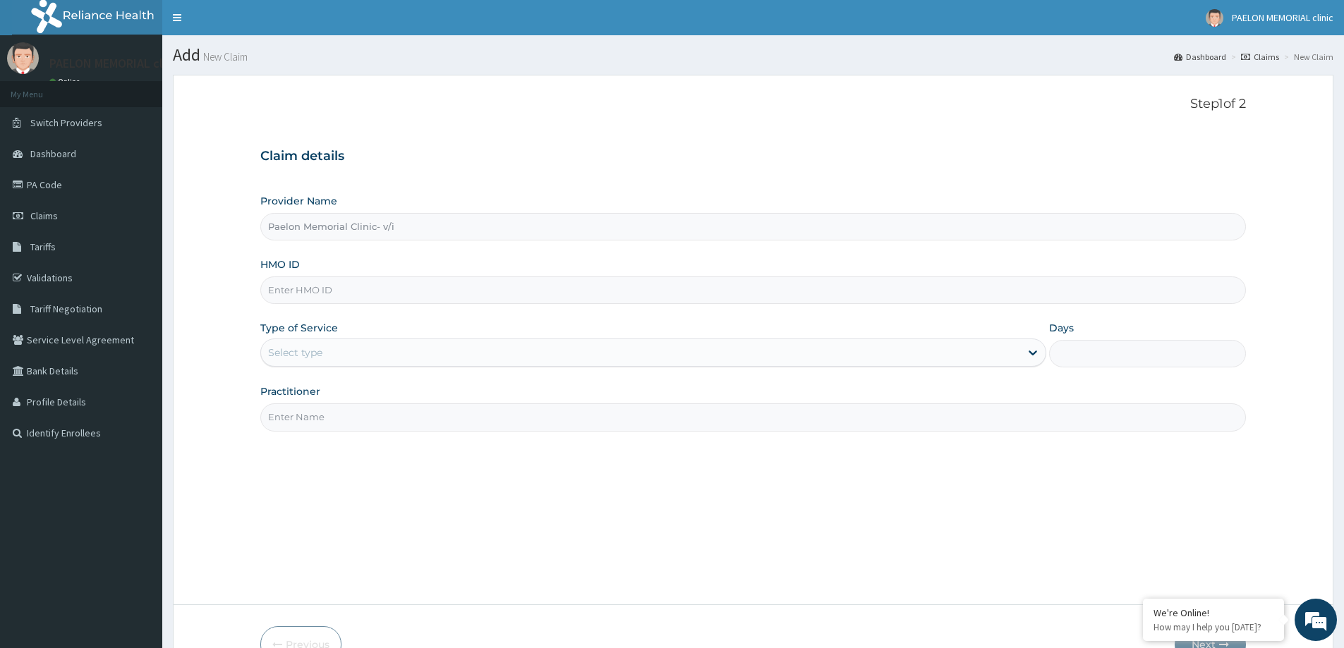
click at [394, 291] on input "HMO ID" at bounding box center [752, 291] width 985 height 28
paste input "ABP/10535/A"
type input "ABP/10535/A"
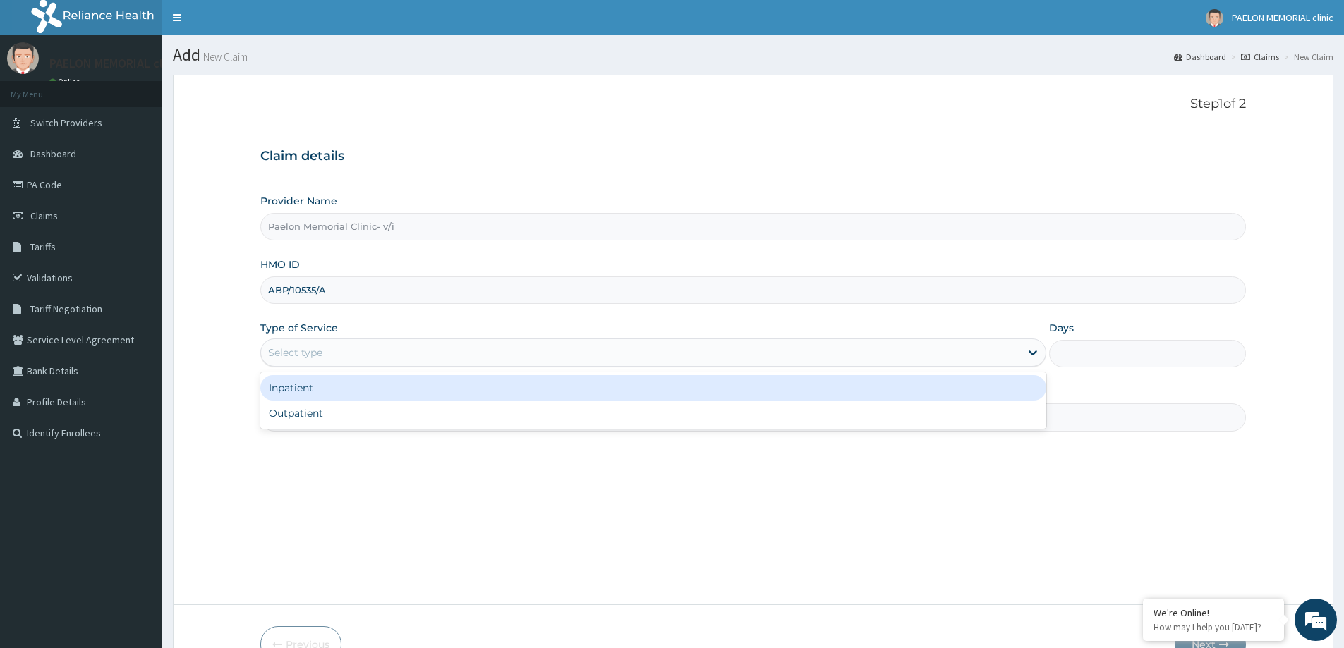
click at [367, 360] on div "Select type" at bounding box center [640, 352] width 759 height 23
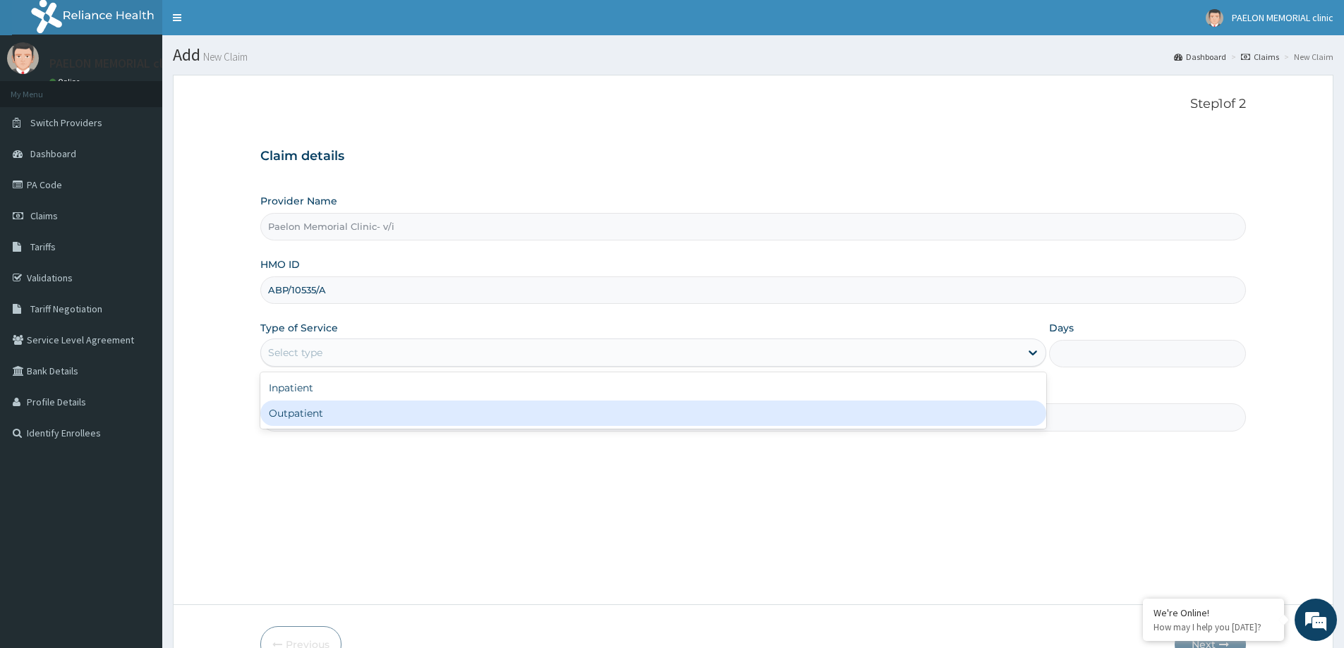
click at [356, 413] on div "Outpatient" at bounding box center [653, 413] width 786 height 25
type input "1"
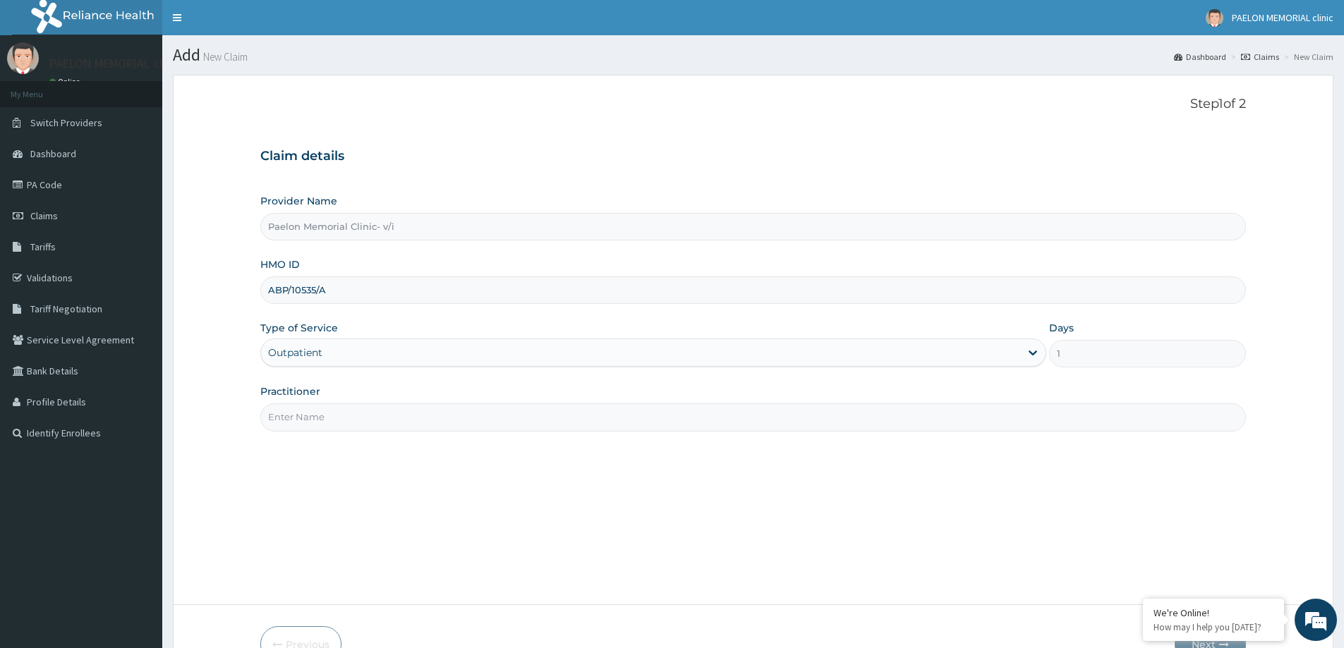
click at [362, 416] on input "Practitioner" at bounding box center [752, 417] width 985 height 28
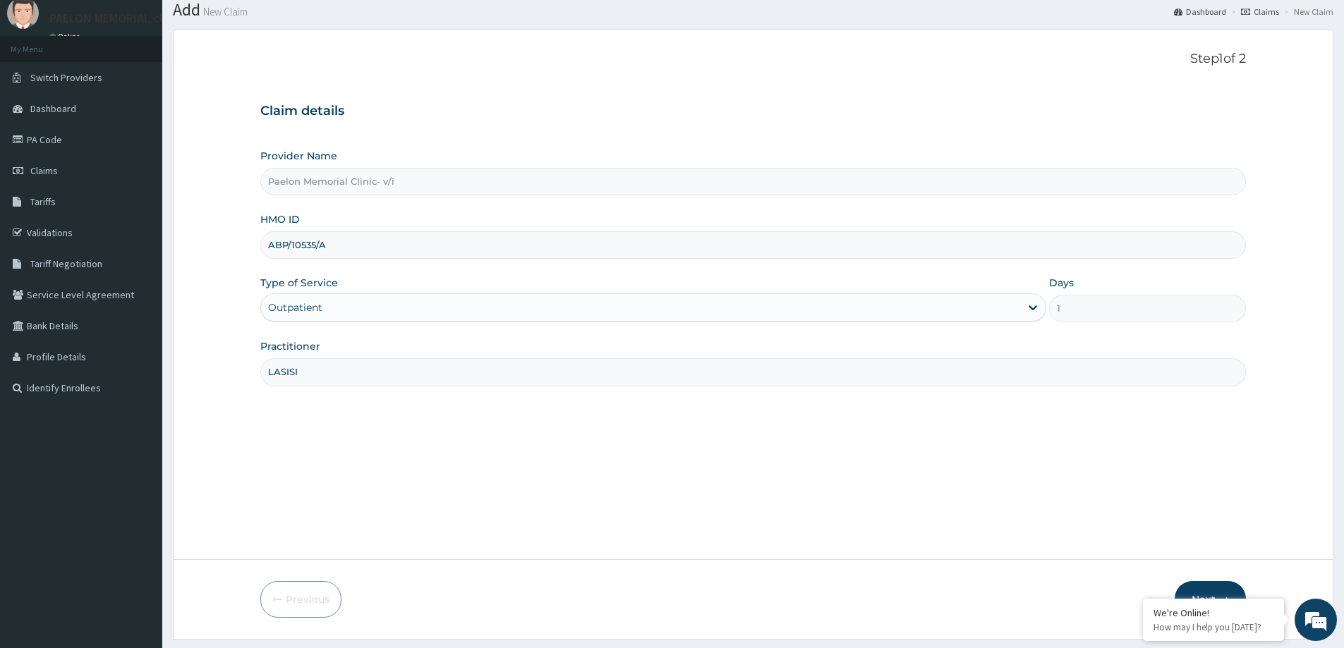
scroll to position [83, 0]
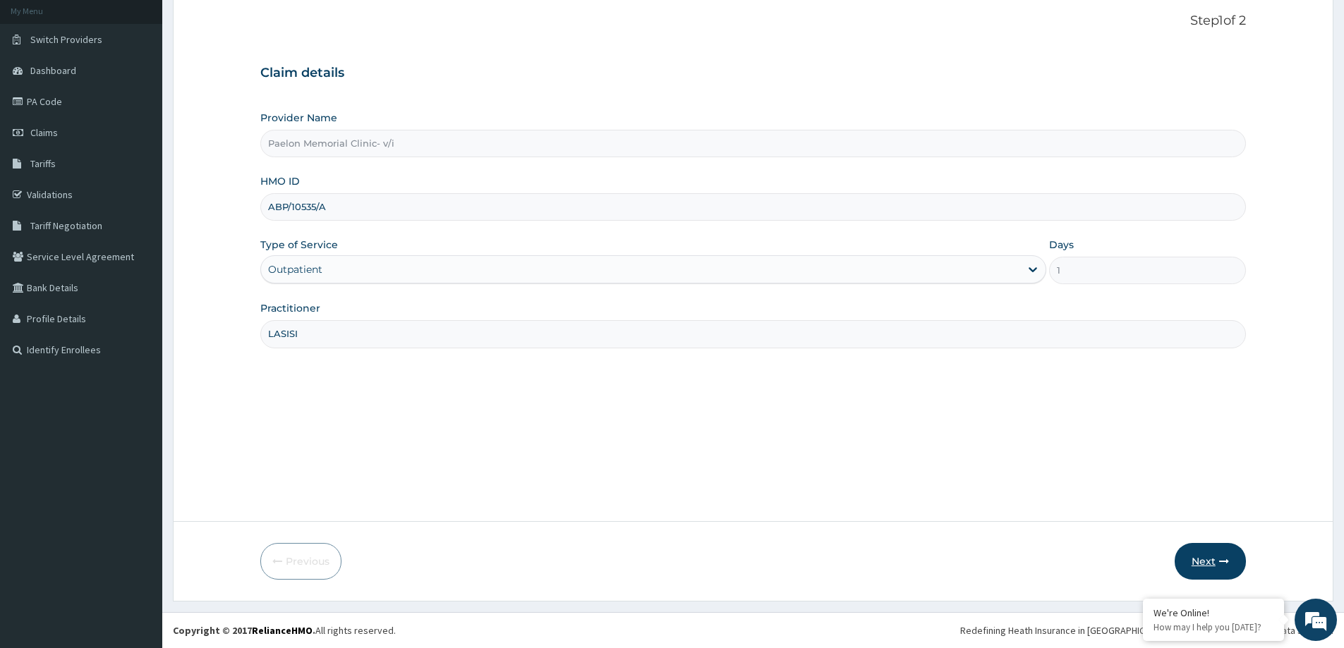
type input "LASISI"
click at [1191, 556] on button "Next" at bounding box center [1209, 561] width 71 height 37
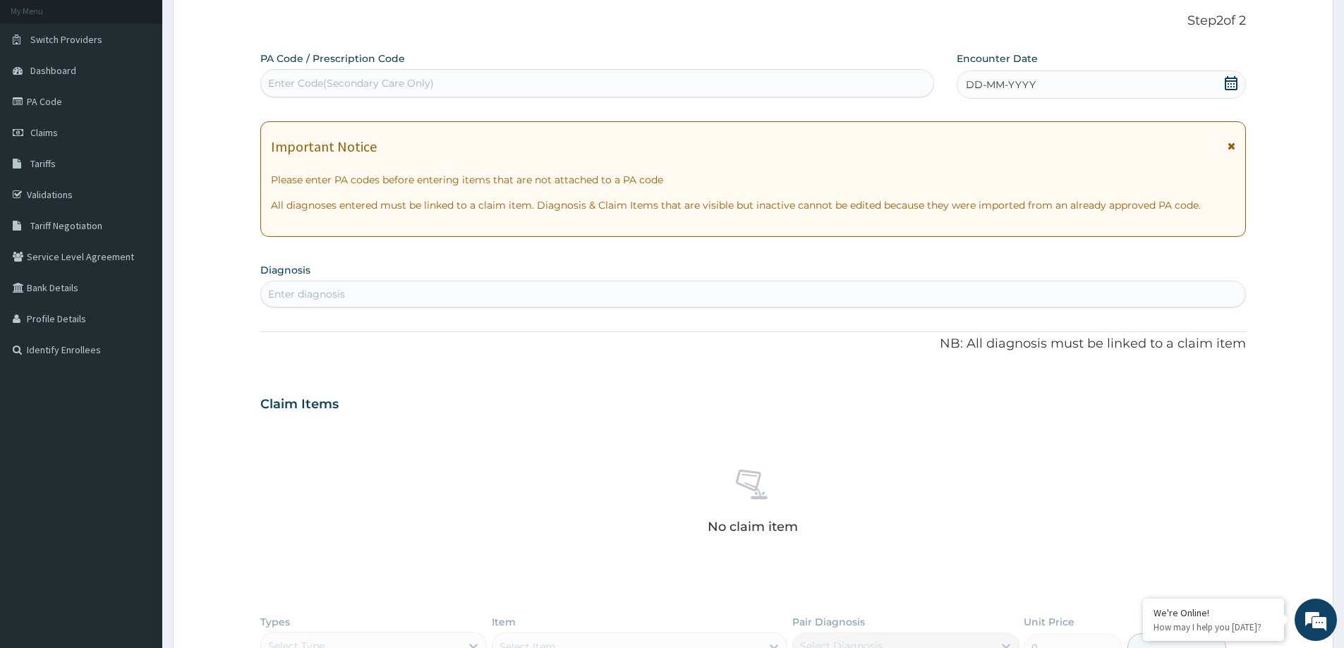
click at [477, 75] on div "Enter Code(Secondary Care Only)" at bounding box center [597, 83] width 672 height 23
paste input "PA/4DEE59"
type input "PA/4DEE59"
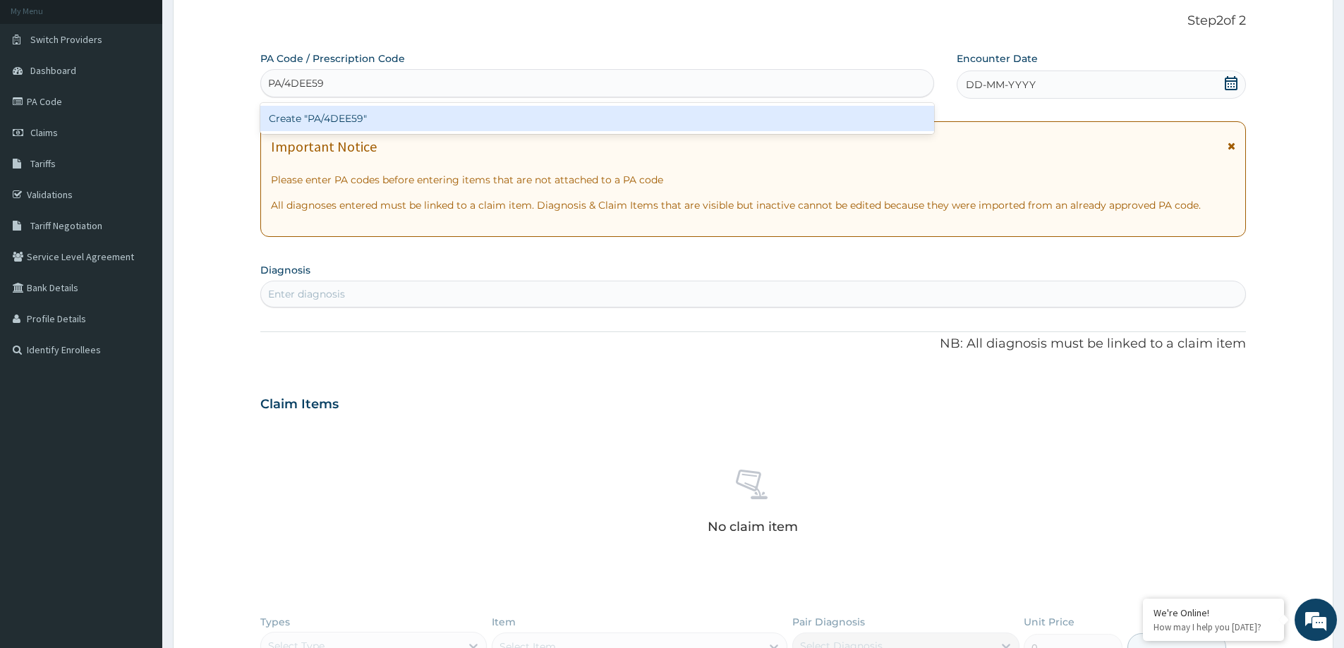
click at [478, 116] on div "Create "PA/4DEE59"" at bounding box center [597, 118] width 674 height 25
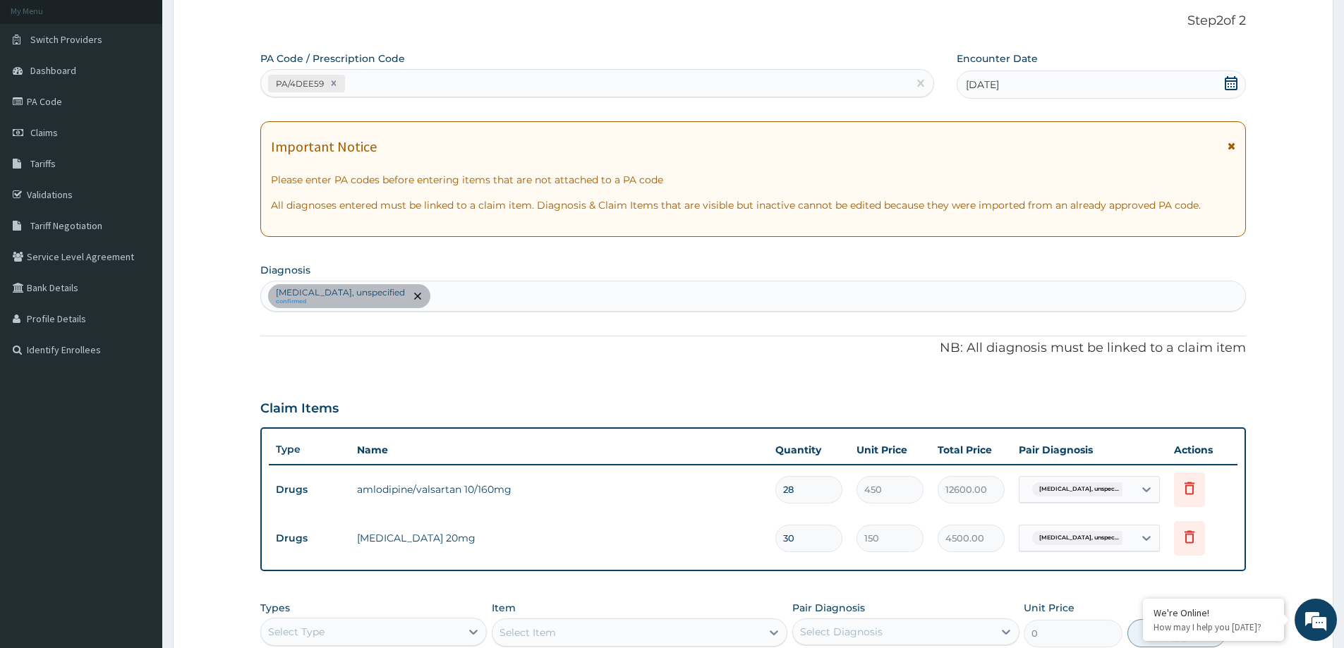
scroll to position [336, 0]
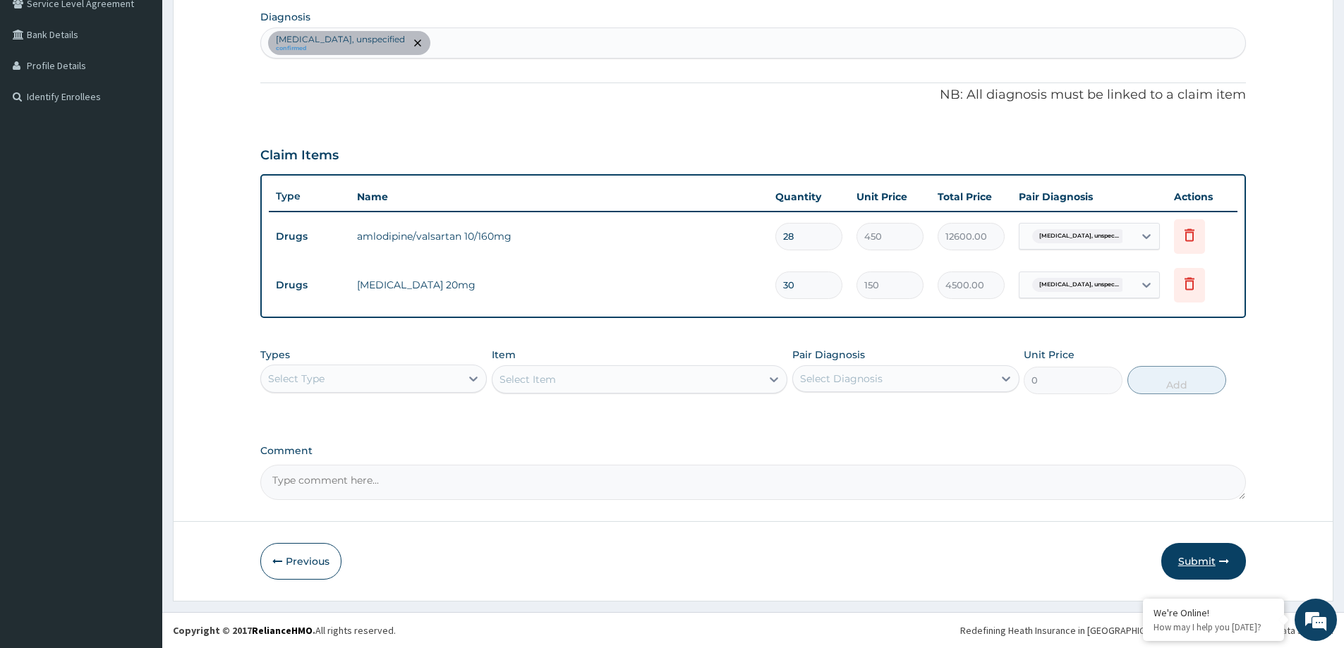
click at [1205, 561] on button "Submit" at bounding box center [1203, 561] width 85 height 37
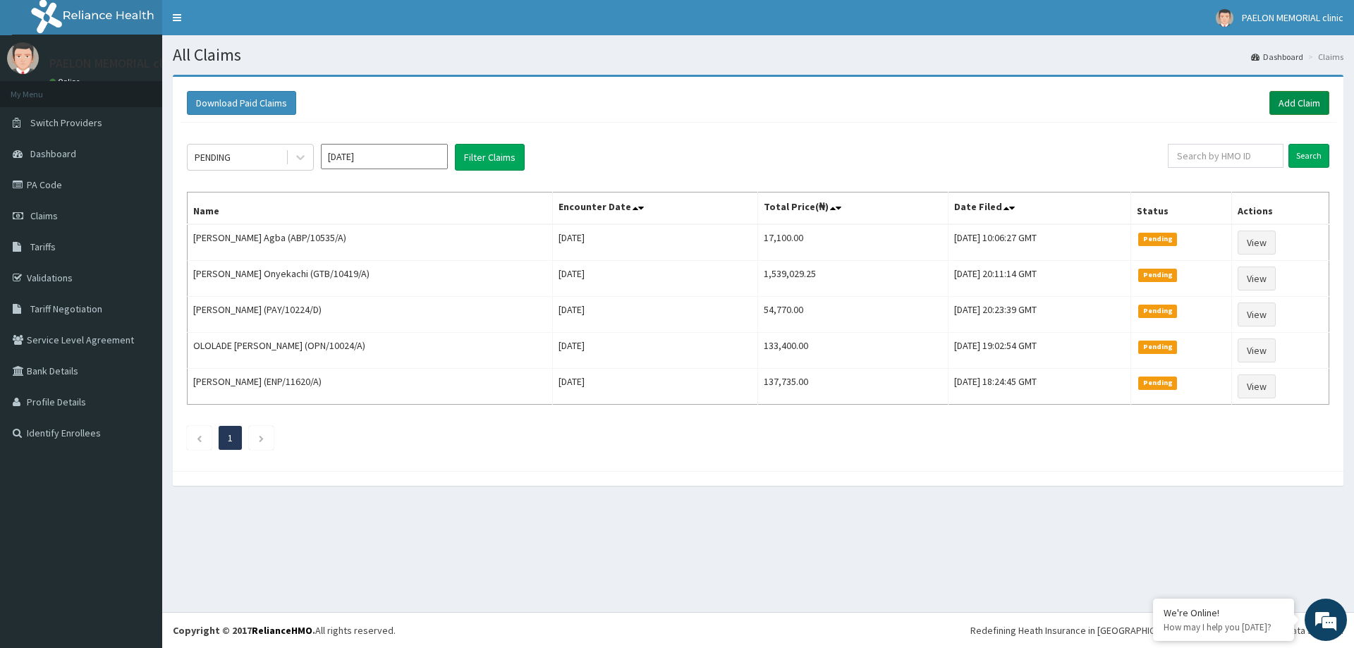
click at [1320, 104] on link "Add Claim" at bounding box center [1300, 103] width 60 height 24
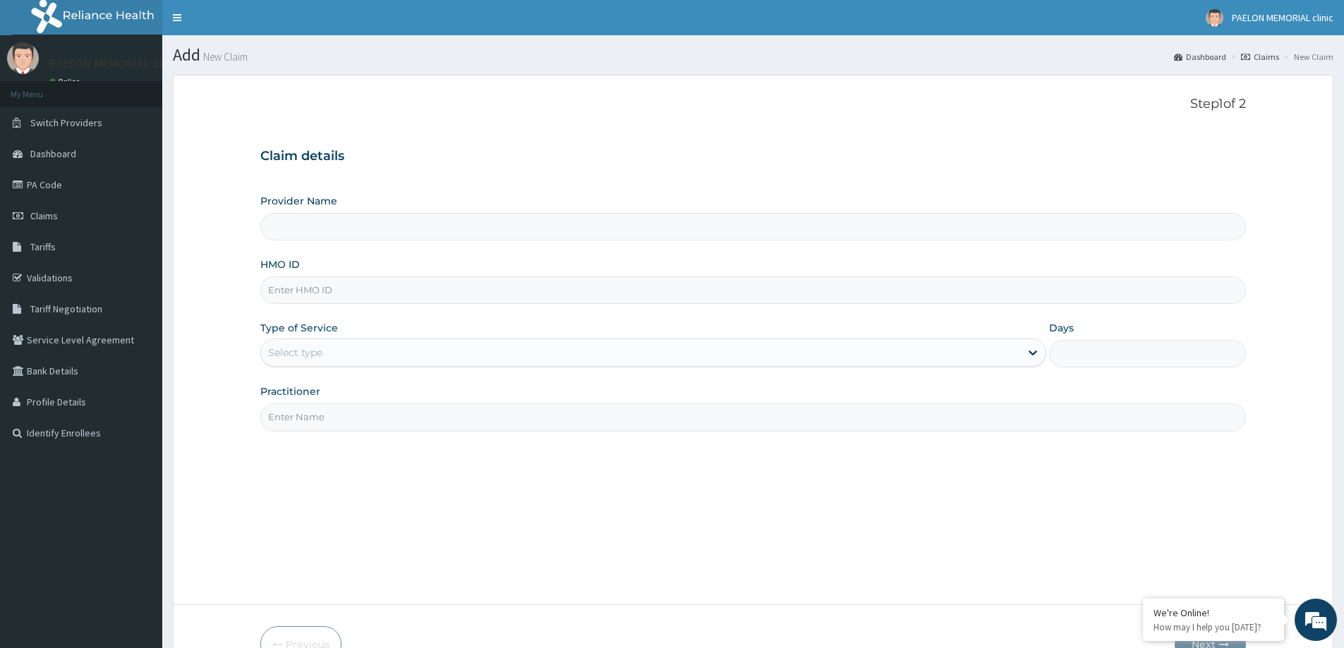
type input "Paelon Memorial Clinic- v/i"
click at [391, 296] on input "HMO ID" at bounding box center [752, 291] width 985 height 28
paste input "EFI/10021/D"
type input "EFI/10021/D"
click at [370, 363] on div "Select type" at bounding box center [640, 352] width 759 height 23
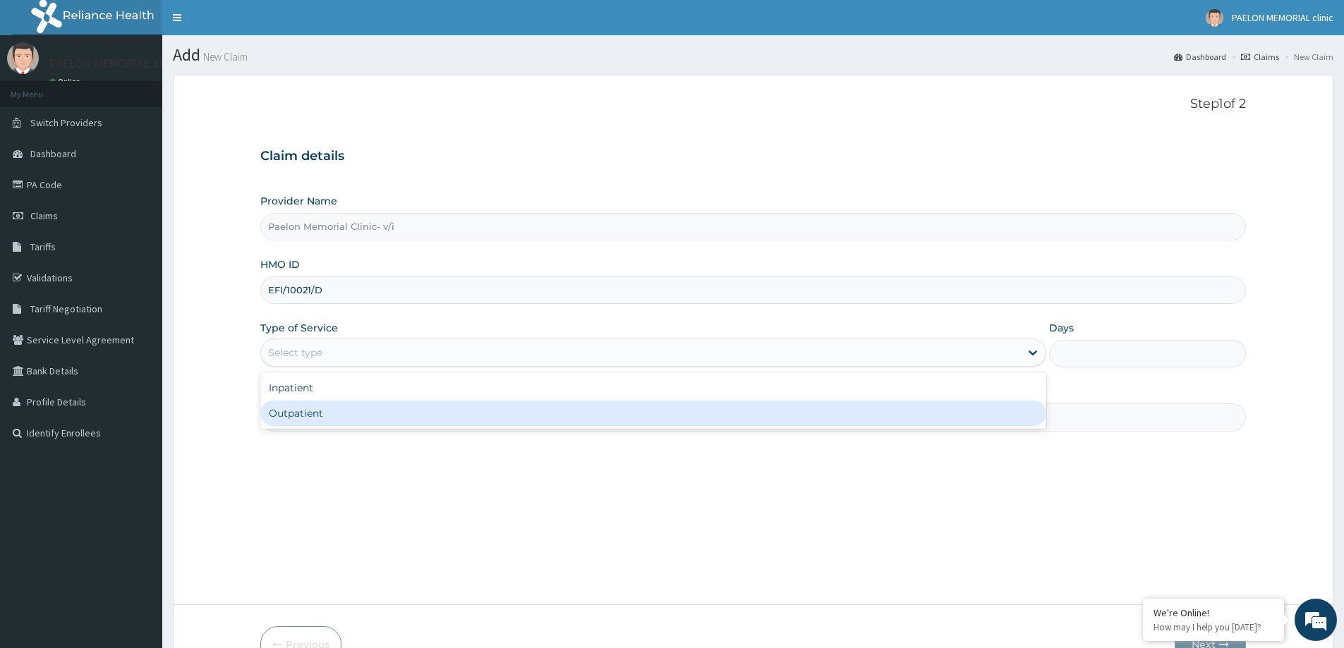
click at [356, 424] on div "Outpatient" at bounding box center [653, 413] width 786 height 25
type input "1"
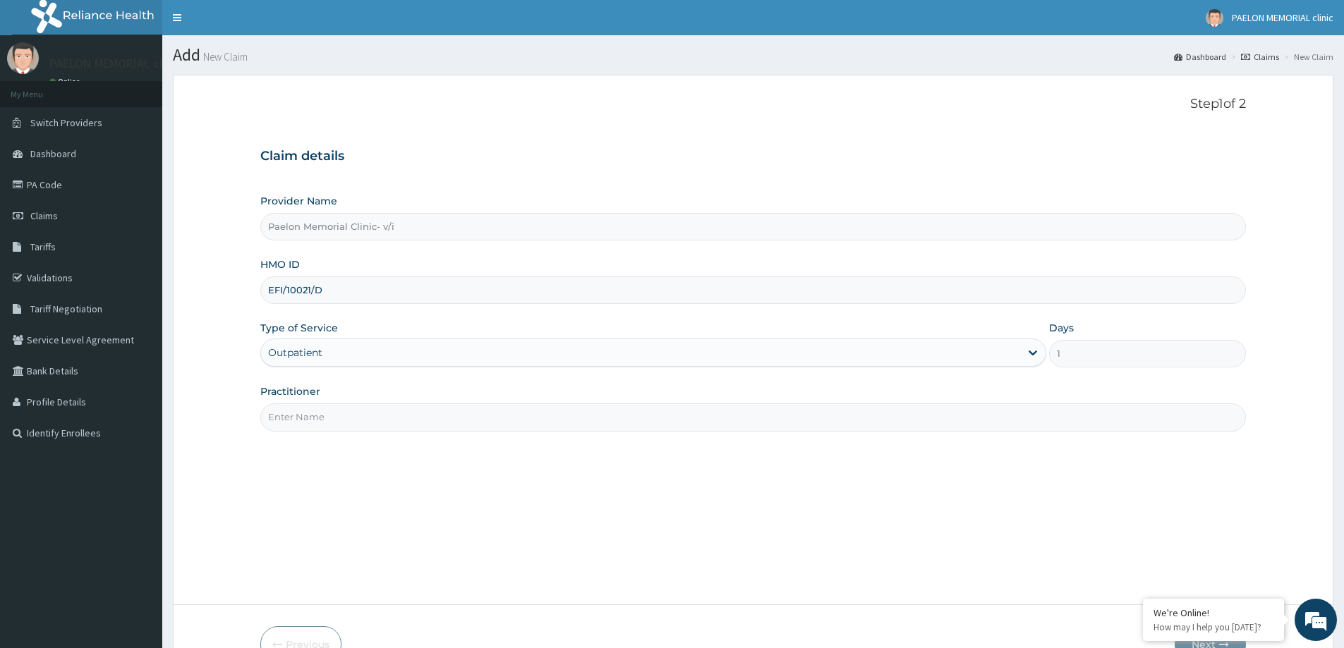
click at [359, 424] on input "Practitioner" at bounding box center [752, 417] width 985 height 28
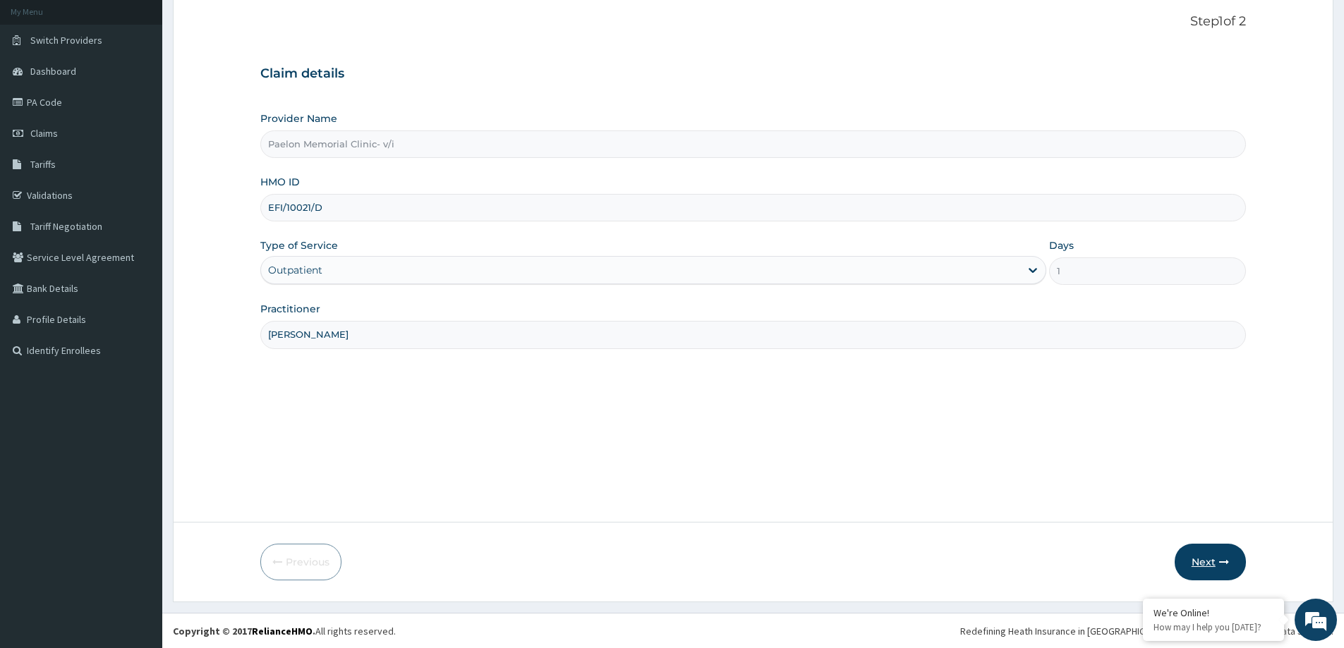
scroll to position [83, 0]
type input "[PERSON_NAME]"
click at [1210, 561] on button "Next" at bounding box center [1209, 561] width 71 height 37
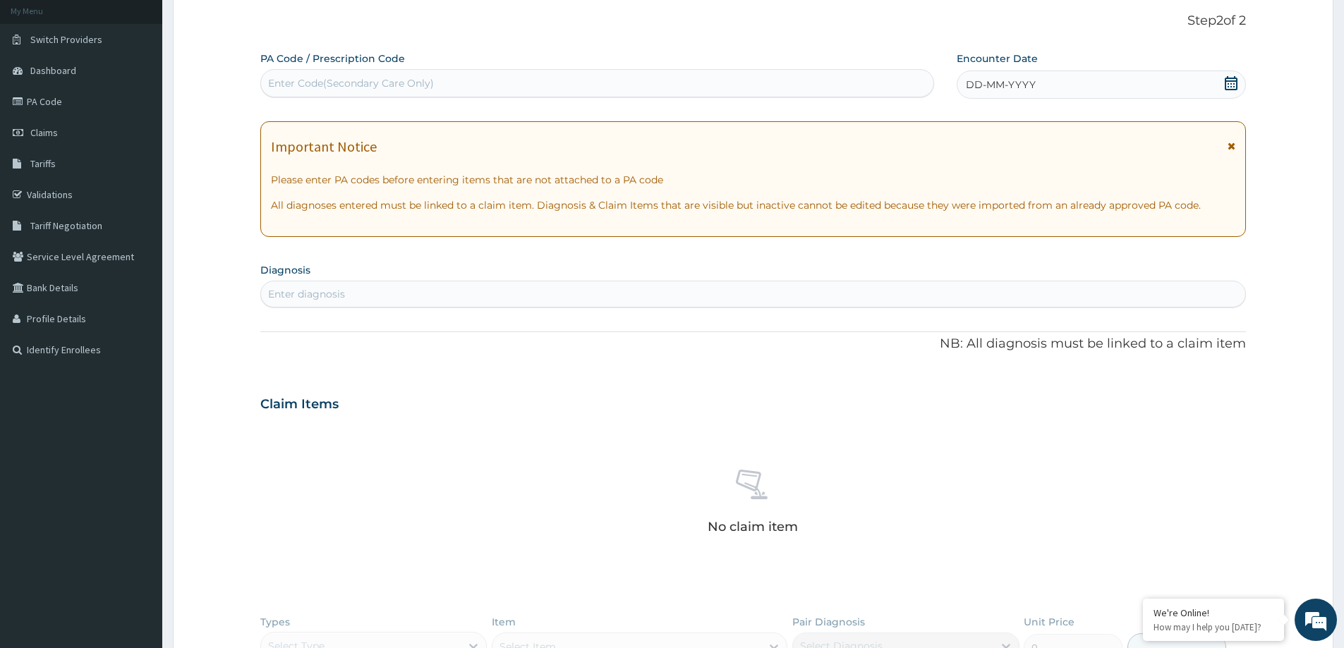
click at [458, 87] on div "Enter Code(Secondary Care Only)" at bounding box center [597, 83] width 672 height 23
paste input "EFI/10021/D"
type input "EFI/10021/D"
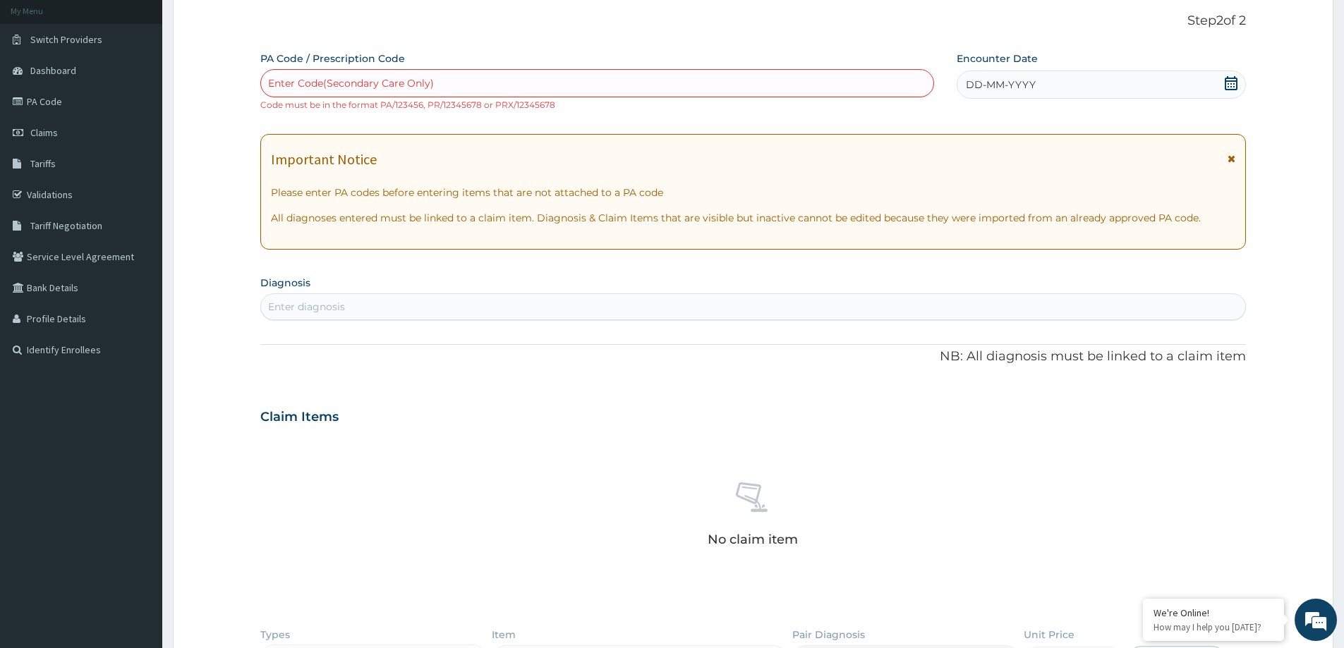
click at [440, 85] on div "Enter Code(Secondary Care Only)" at bounding box center [597, 83] width 672 height 23
paste input "PA/CB4F87"
type input "PA/CB4F87"
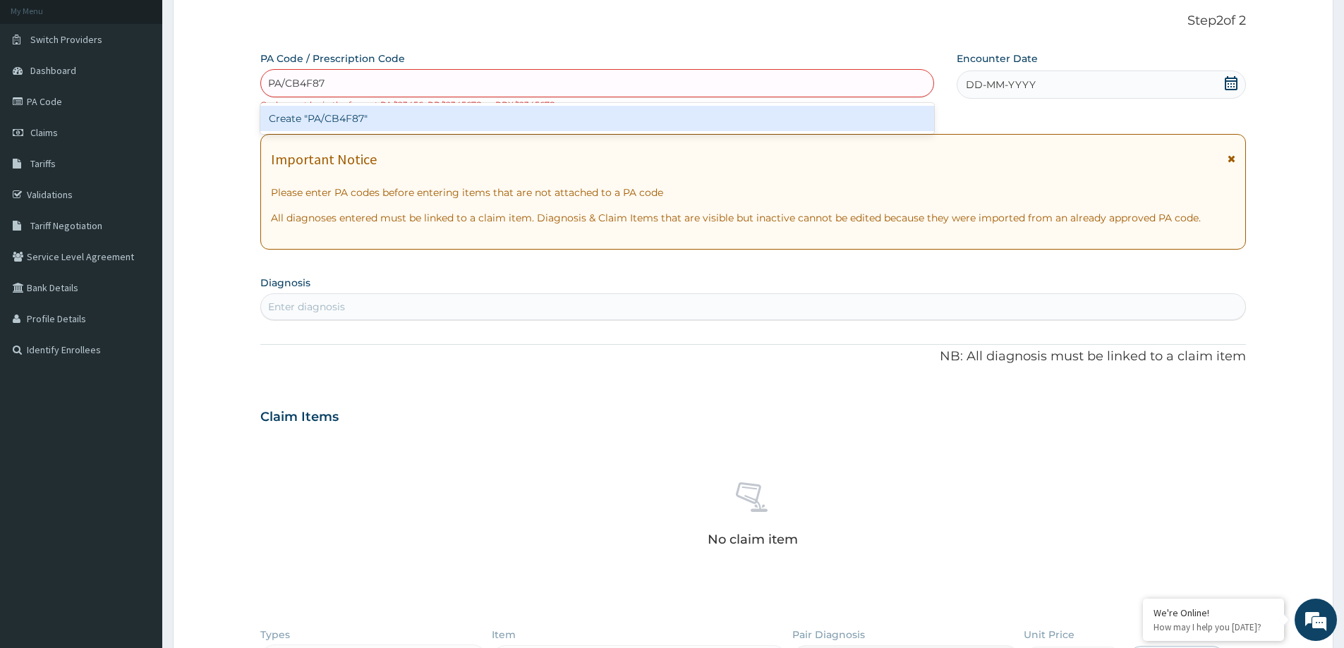
click at [403, 116] on div "Create "PA/CB4F87"" at bounding box center [597, 118] width 674 height 25
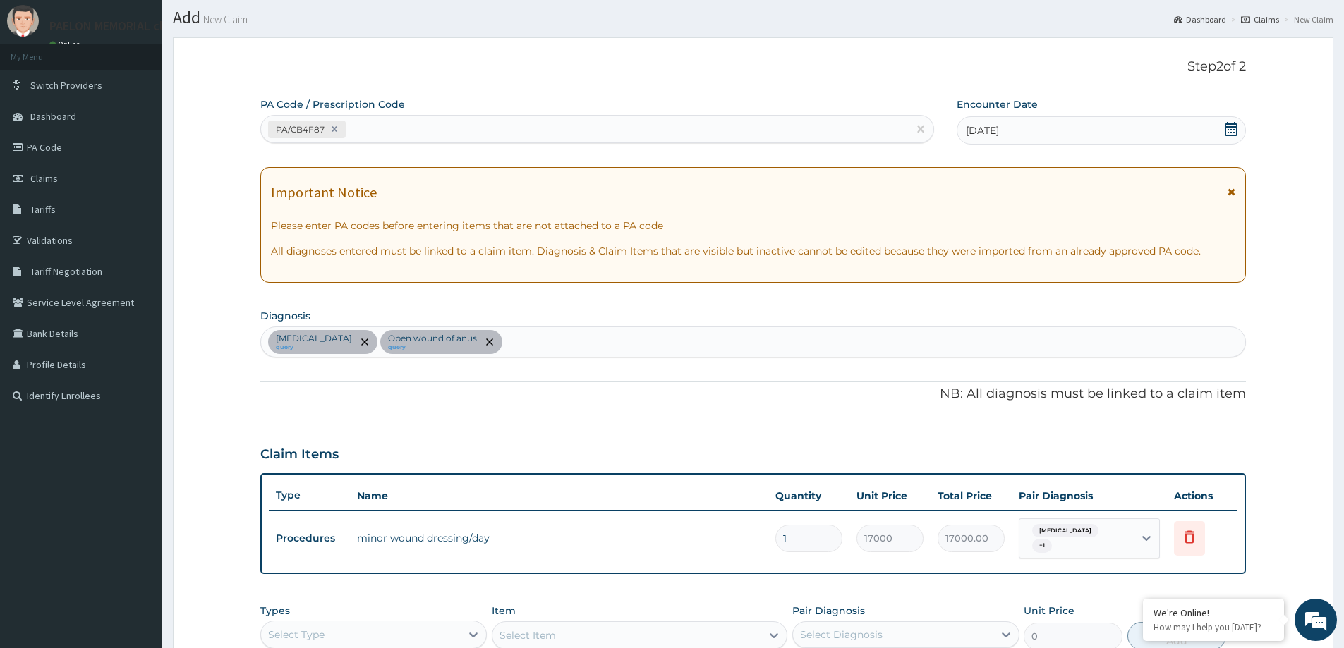
scroll to position [0, 0]
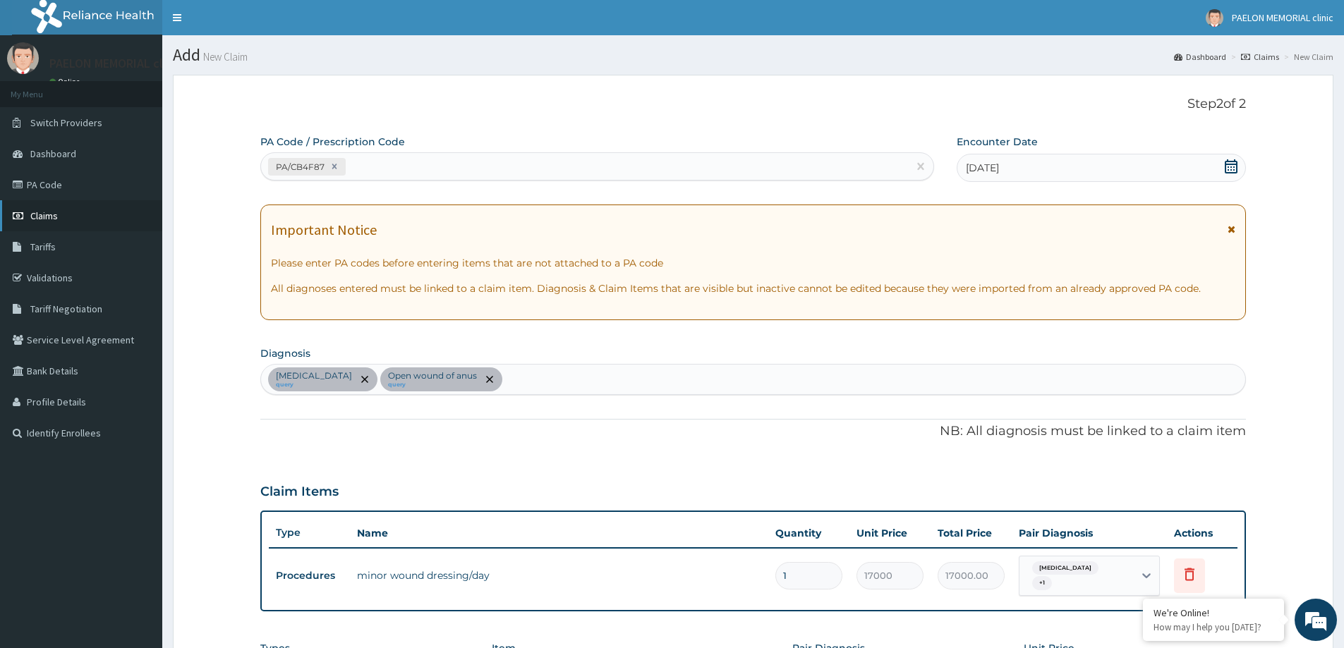
click at [56, 217] on span "Claims" at bounding box center [44, 215] width 28 height 13
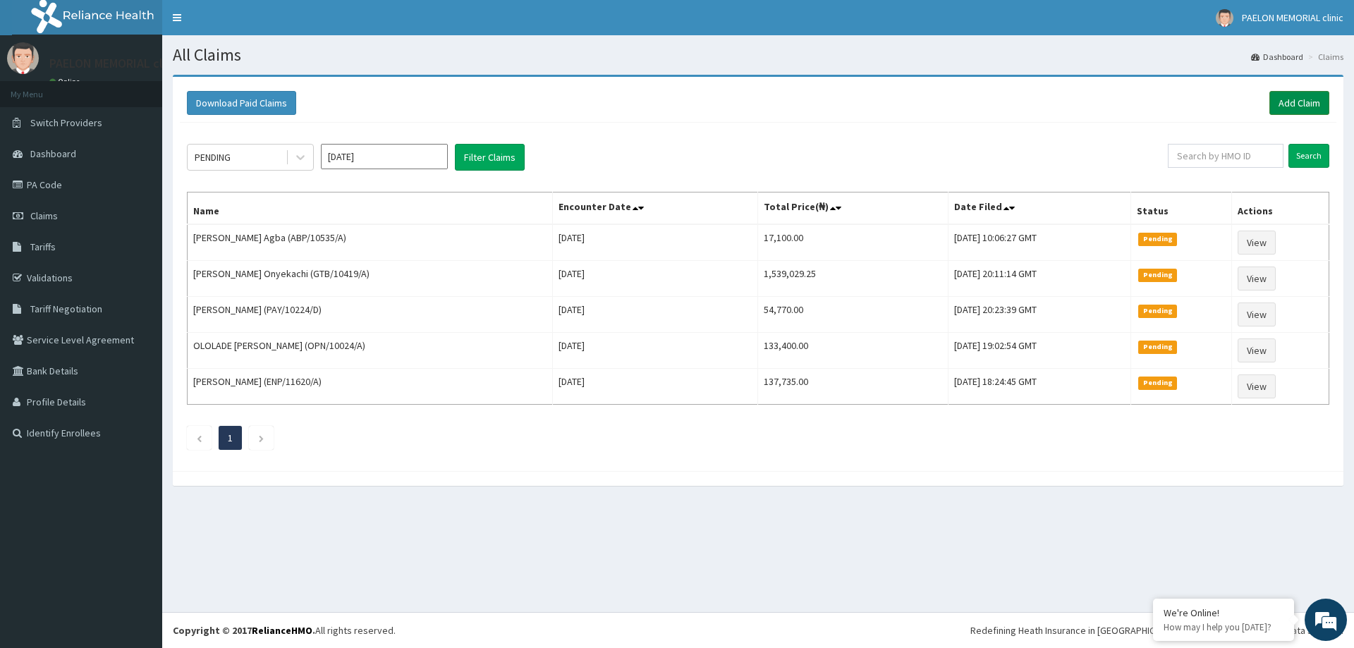
click at [1303, 101] on link "Add Claim" at bounding box center [1300, 103] width 60 height 24
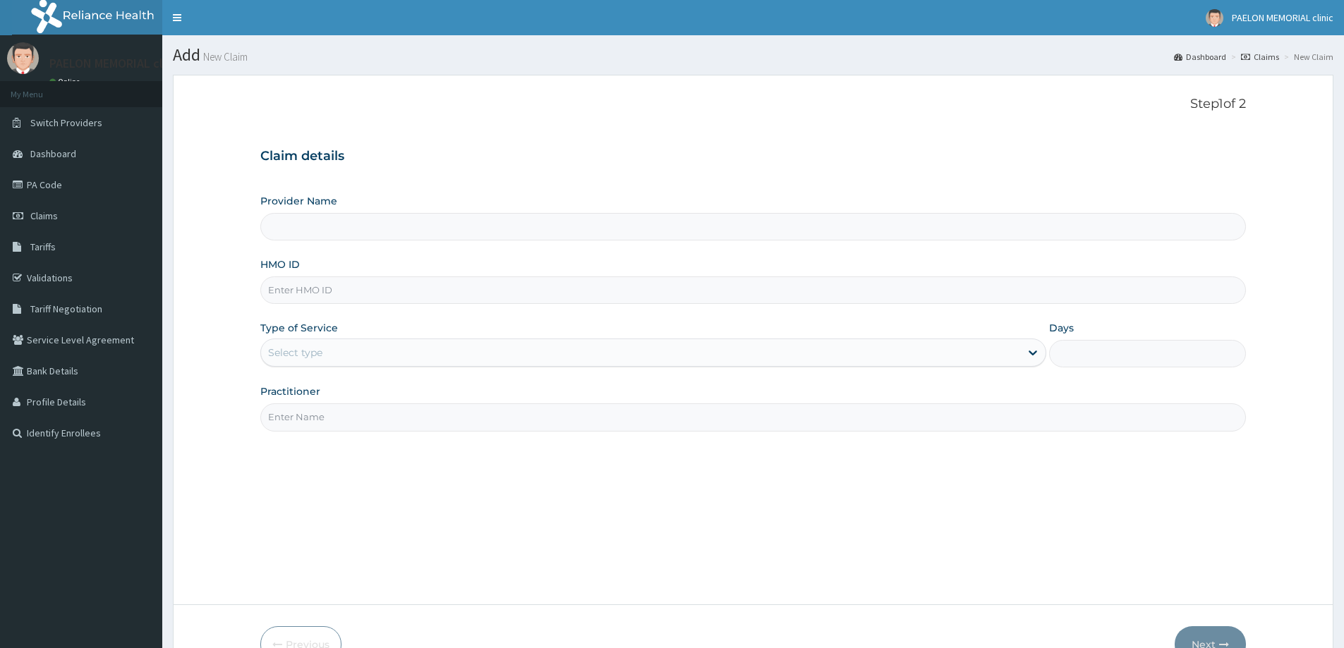
click at [293, 291] on input "HMO ID" at bounding box center [752, 291] width 985 height 28
paste input "ISW/10349/C"
type input "Paelon Memorial Clinic- v/i"
type input "ISW/10349/C"
click at [321, 342] on div "Select type" at bounding box center [640, 352] width 759 height 23
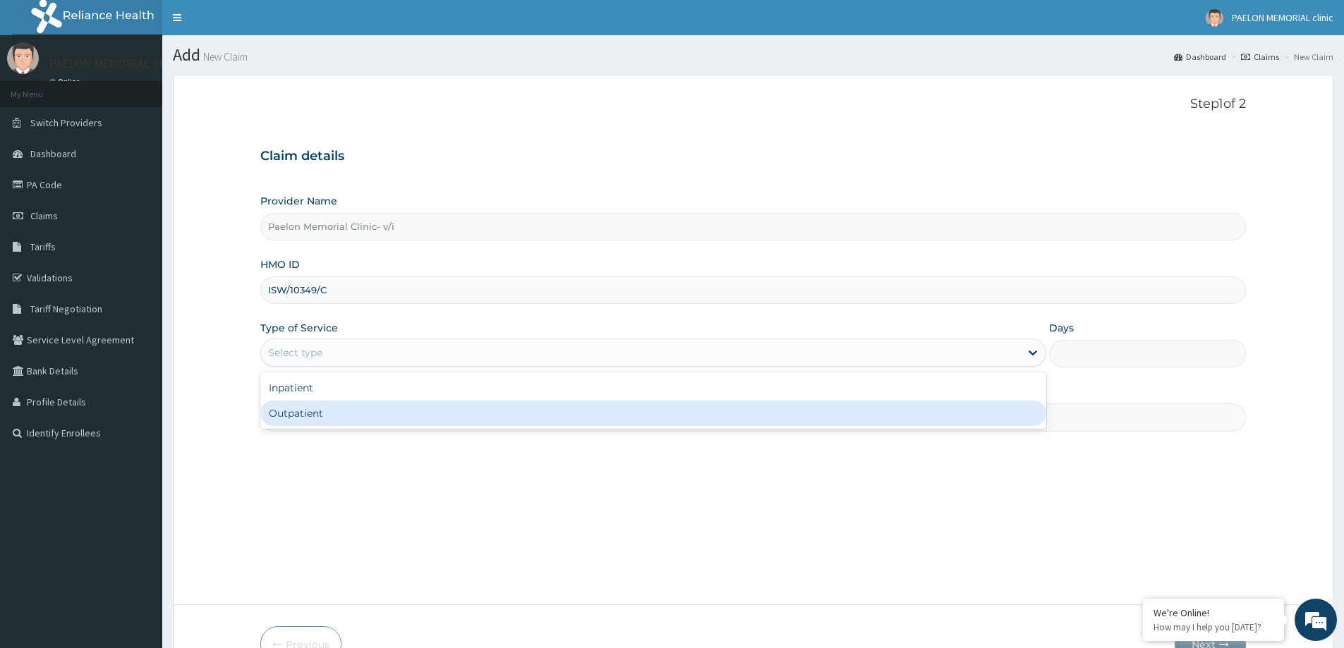
click at [308, 414] on div "Outpatient" at bounding box center [653, 413] width 786 height 25
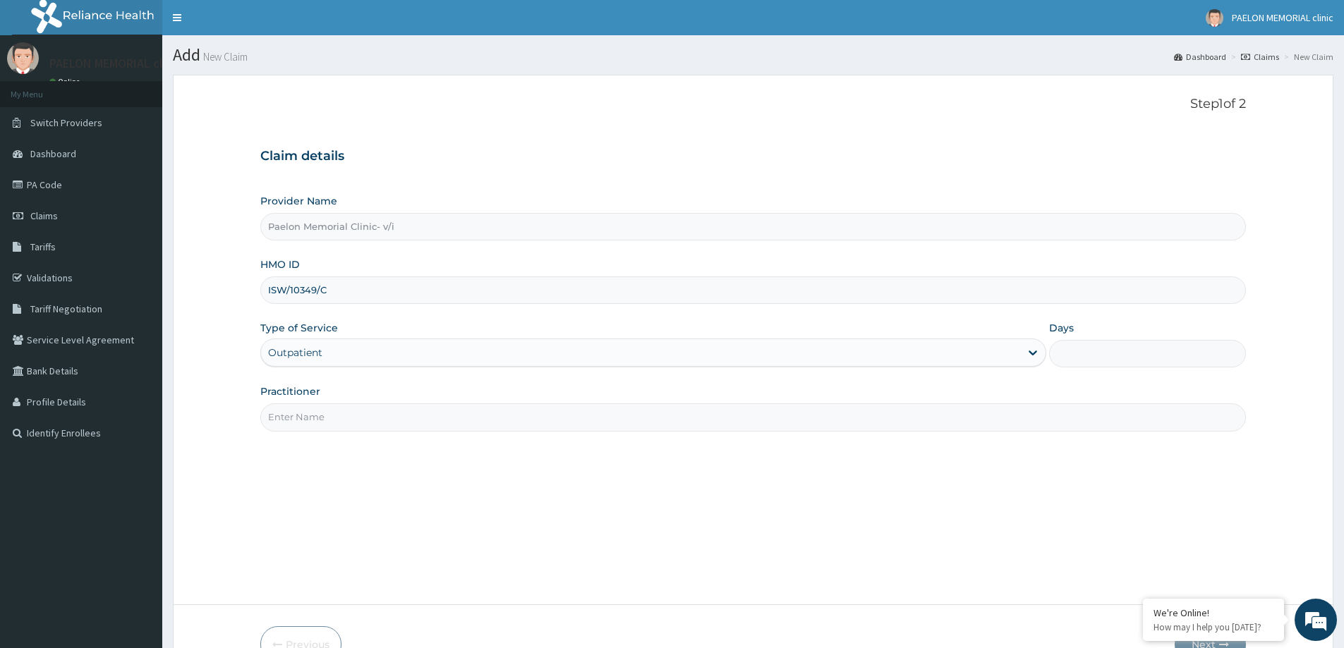
type input "1"
click at [331, 426] on input "Practitioner" at bounding box center [752, 417] width 985 height 28
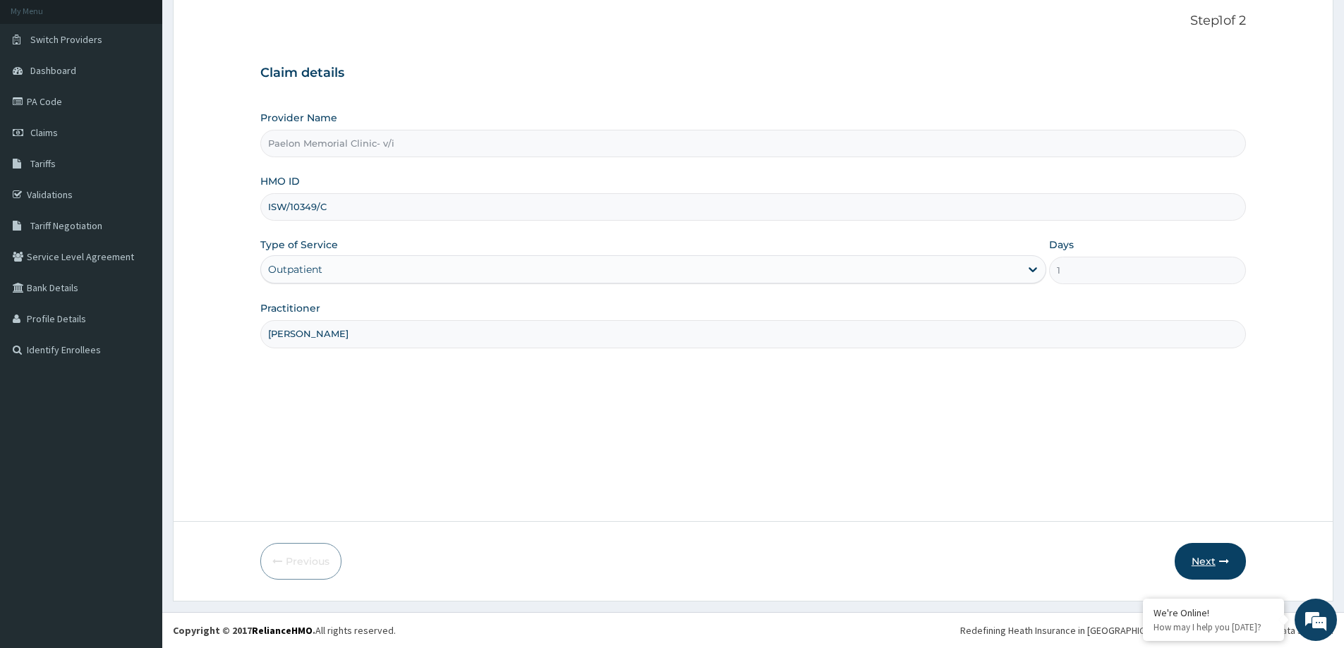
type input "DR AJAO"
click at [1193, 566] on button "Next" at bounding box center [1209, 561] width 71 height 37
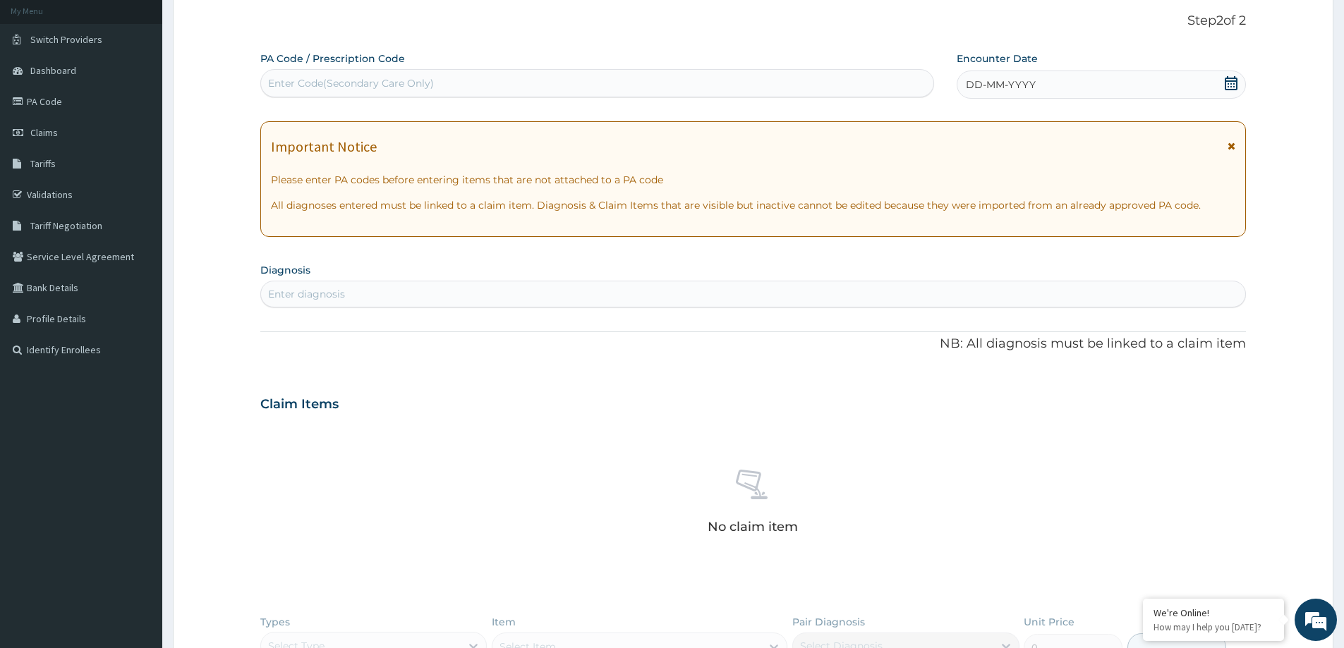
scroll to position [0, 0]
click at [485, 75] on div "Enter Code(Secondary Care Only)" at bounding box center [597, 83] width 672 height 23
paste input "PA/8EB42A"
type input "PA/8EB42A"
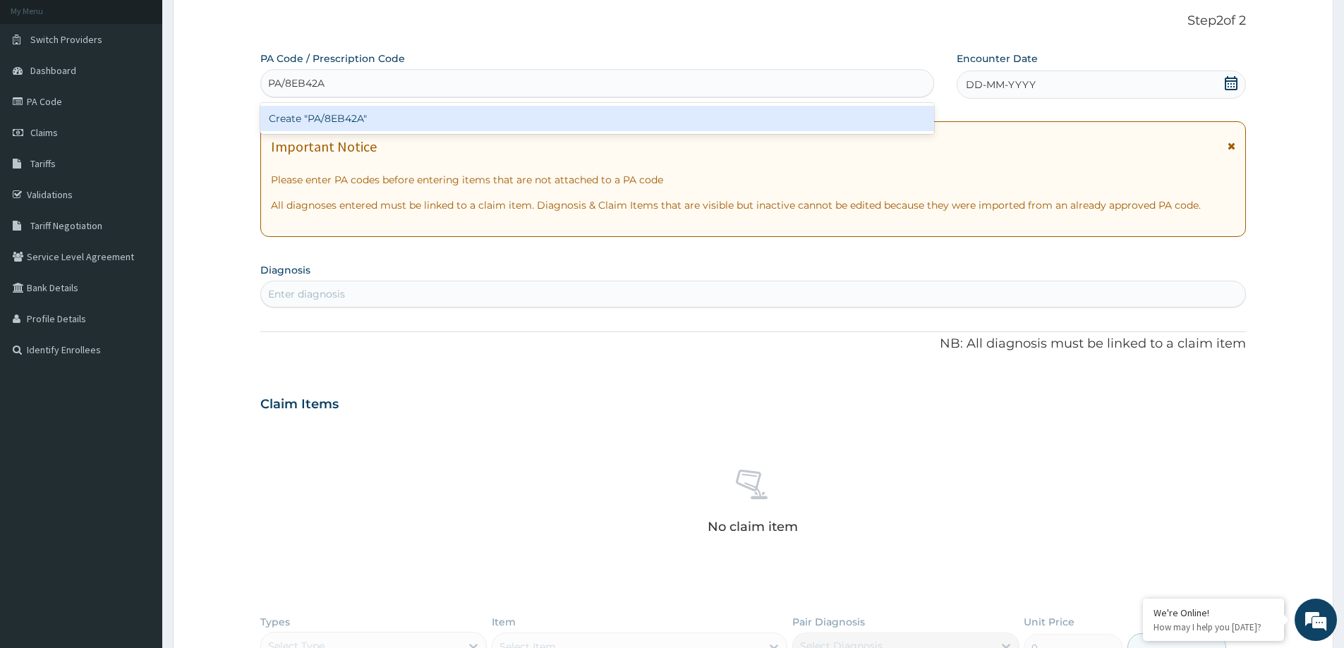
click at [474, 109] on div "Create "PA/8EB42A"" at bounding box center [597, 118] width 674 height 25
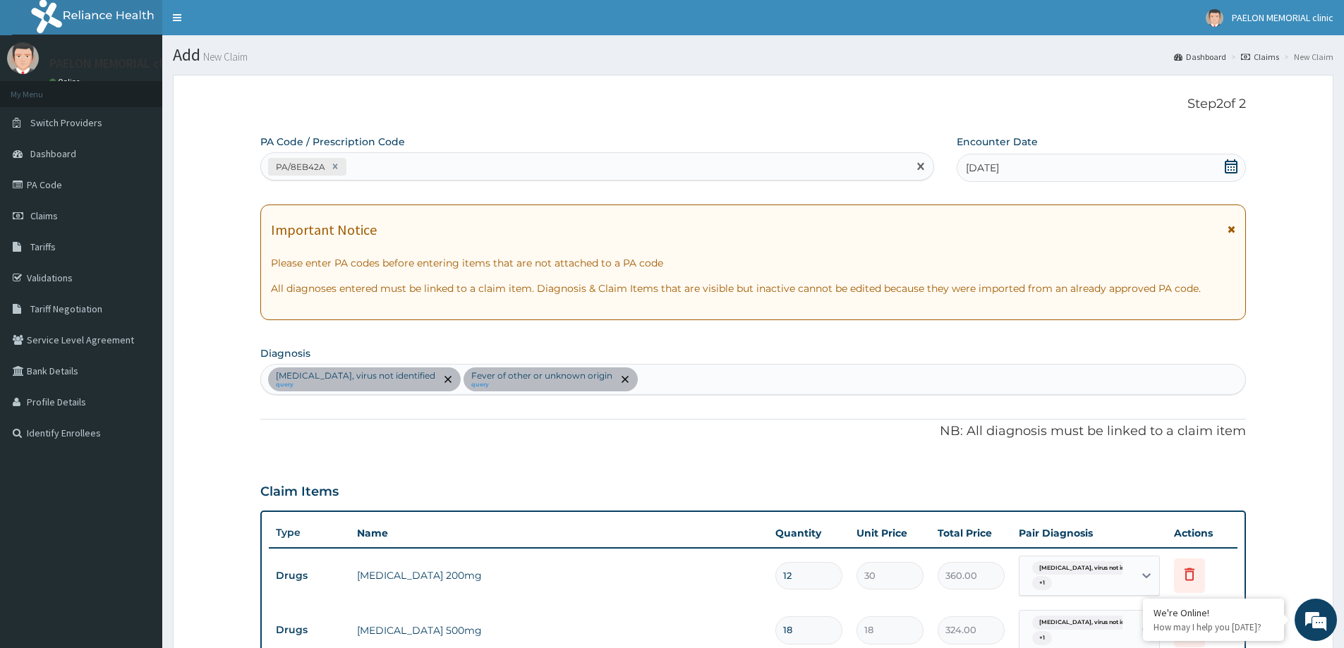
click at [630, 160] on div "PA/8EB42A" at bounding box center [584, 166] width 647 height 23
paste input "PA/F1616B"
type input "PA/F1616B"
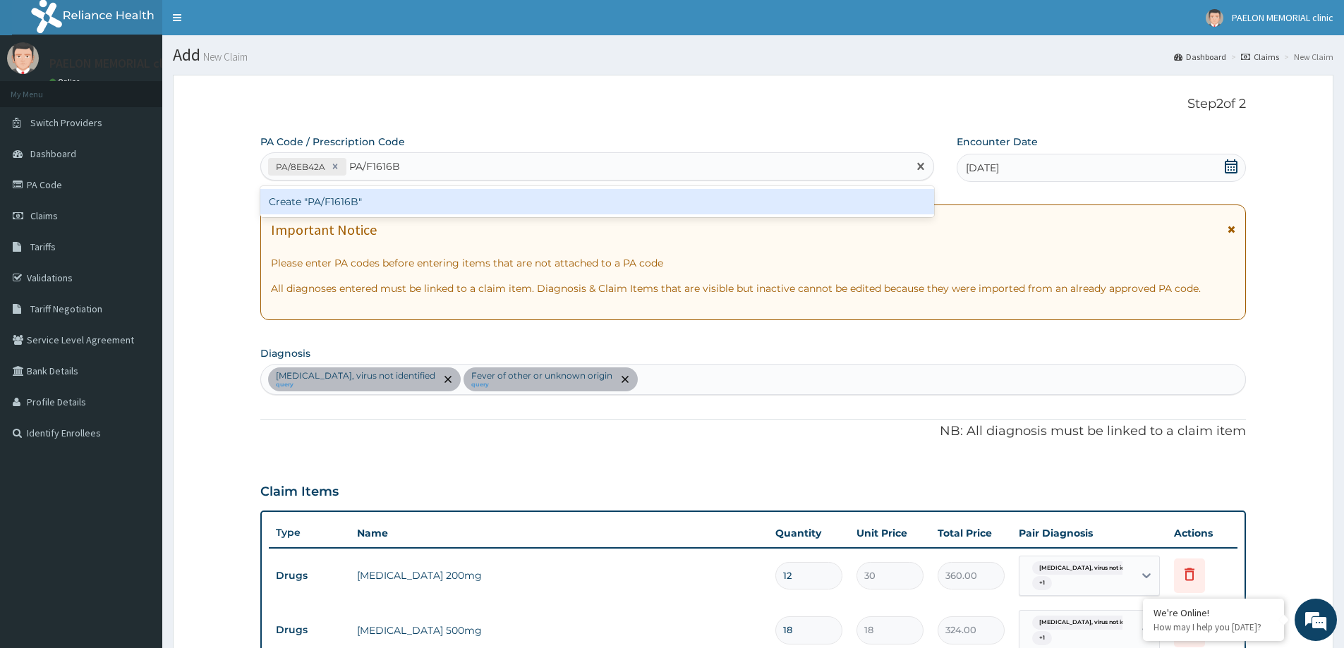
click at [631, 213] on div "Create "PA/F1616B"" at bounding box center [597, 201] width 674 height 25
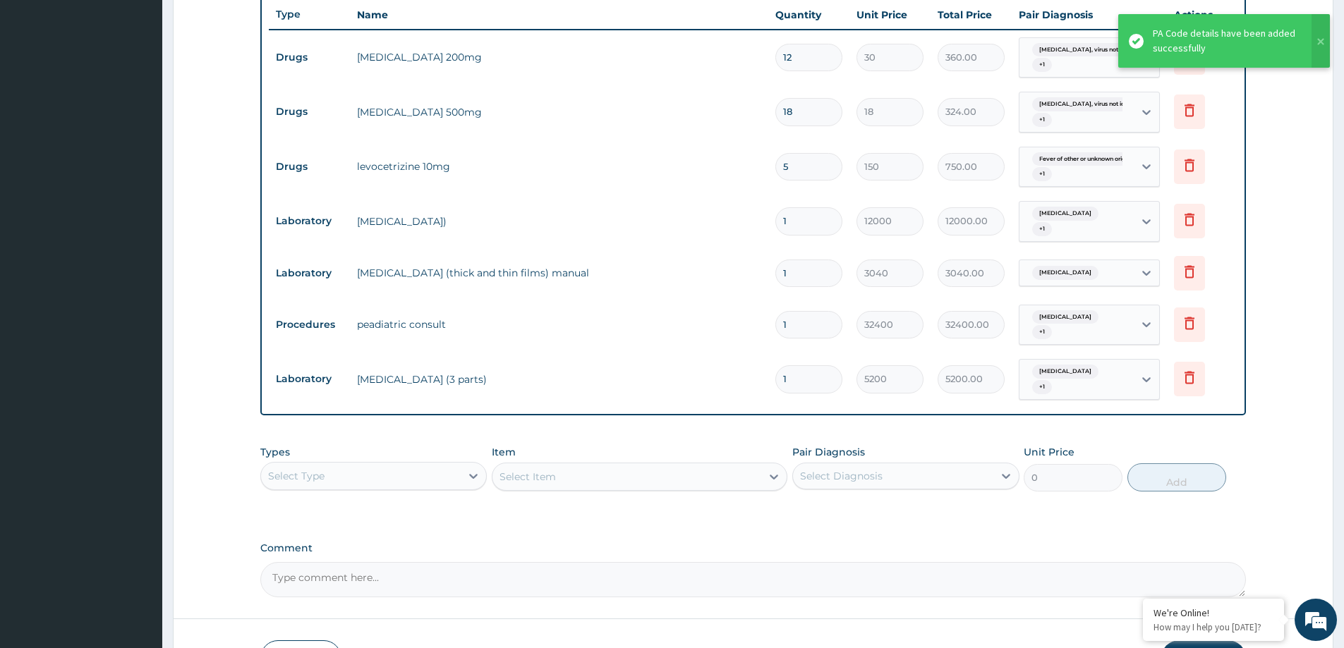
scroll to position [432, 0]
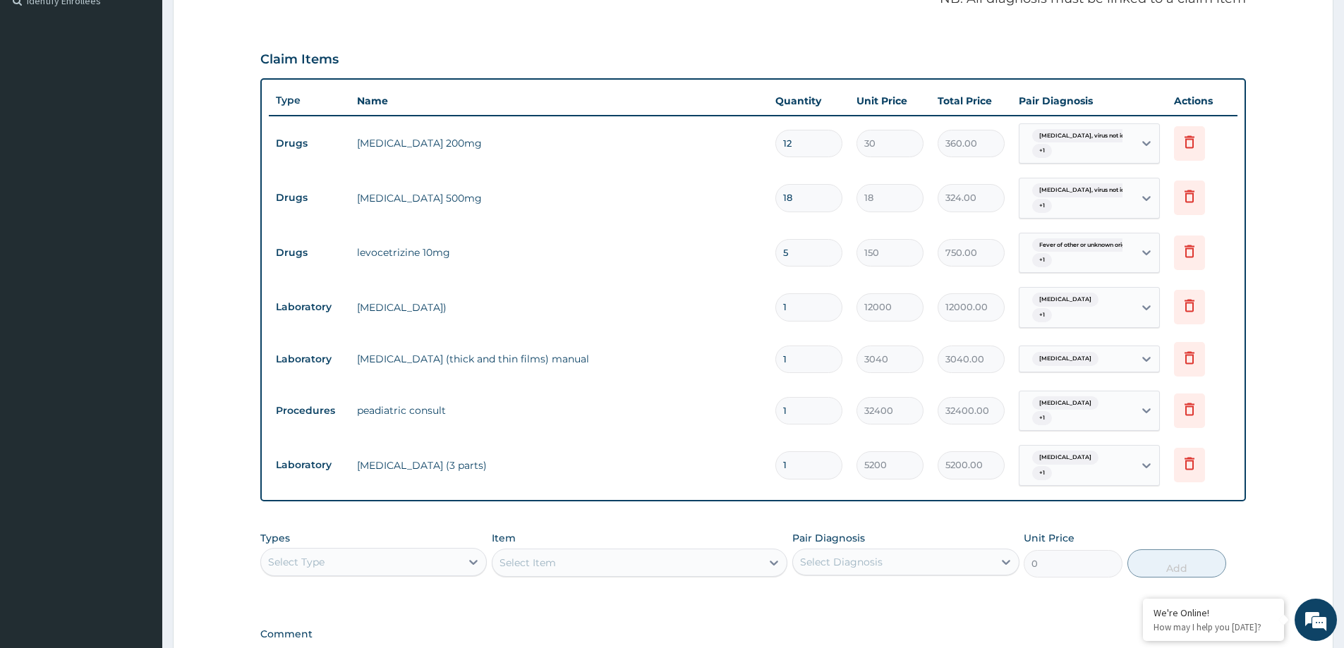
drag, startPoint x: 795, startPoint y: 198, endPoint x: 772, endPoint y: 202, distance: 23.0
click at [772, 202] on td "18" at bounding box center [808, 198] width 81 height 42
type input "1"
type input "18.00"
type input "12"
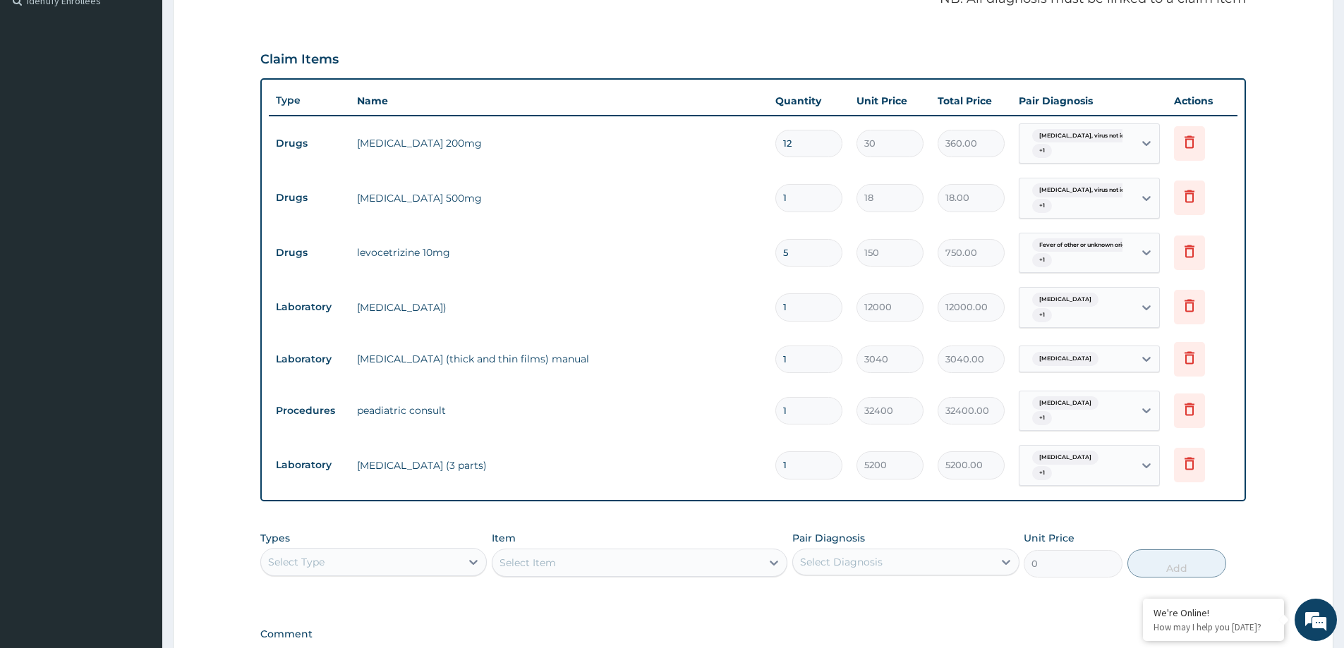
type input "216.00"
type input "12"
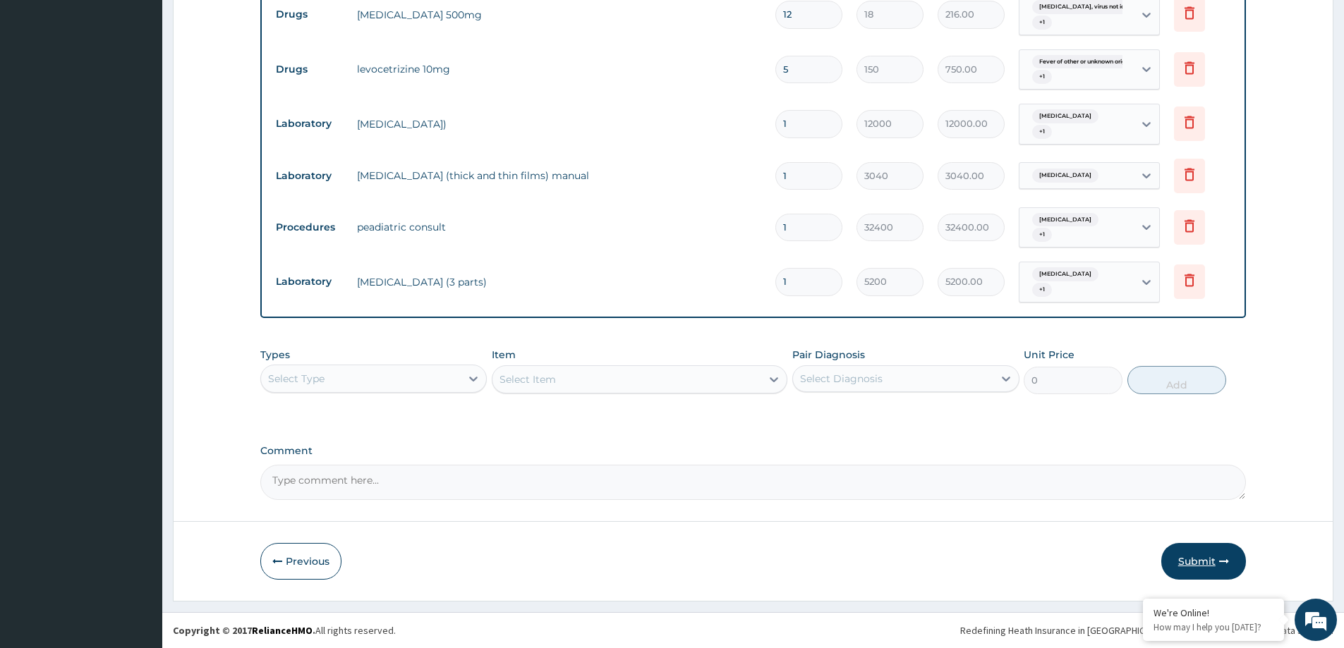
click at [1193, 567] on button "Submit" at bounding box center [1203, 561] width 85 height 37
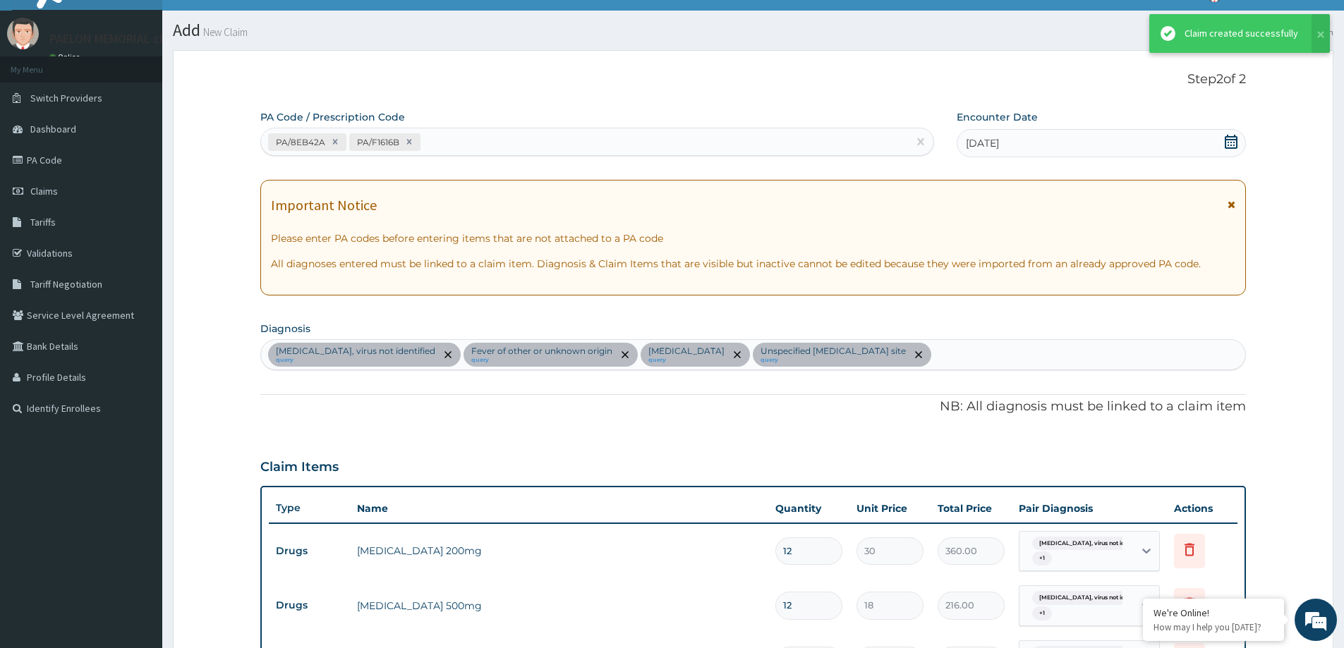
scroll to position [616, 0]
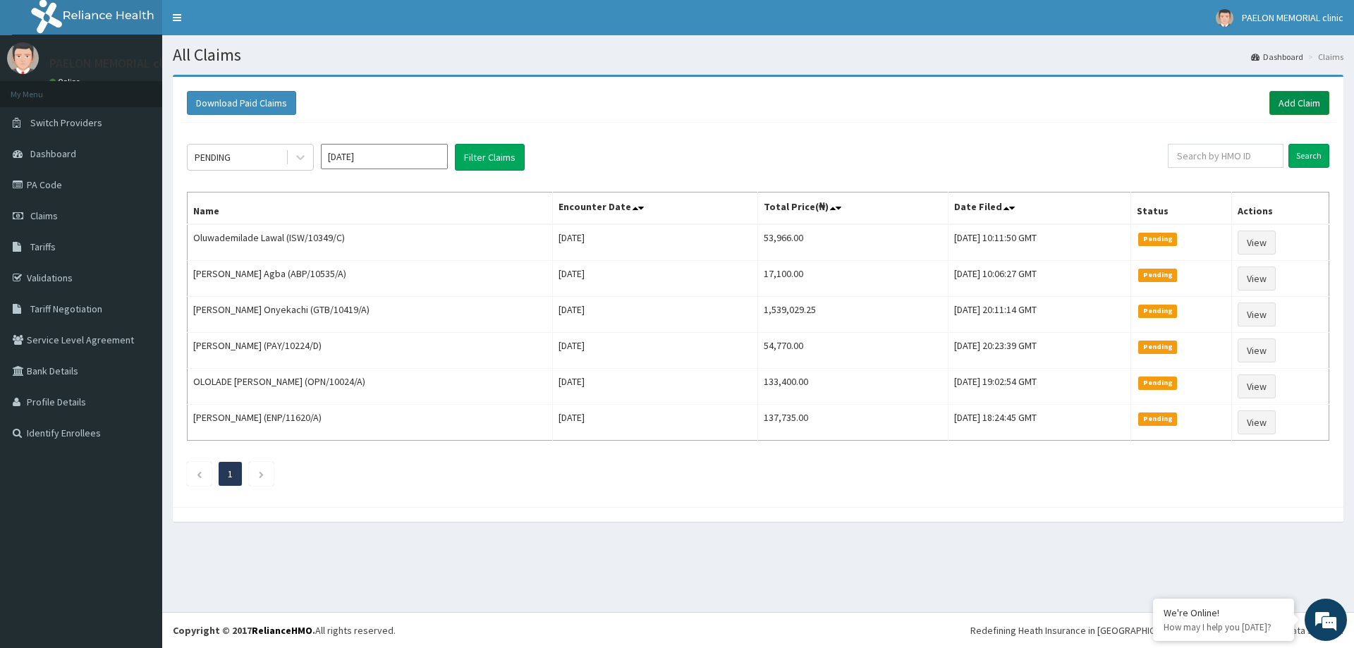
click at [1310, 100] on link "Add Claim" at bounding box center [1300, 103] width 60 height 24
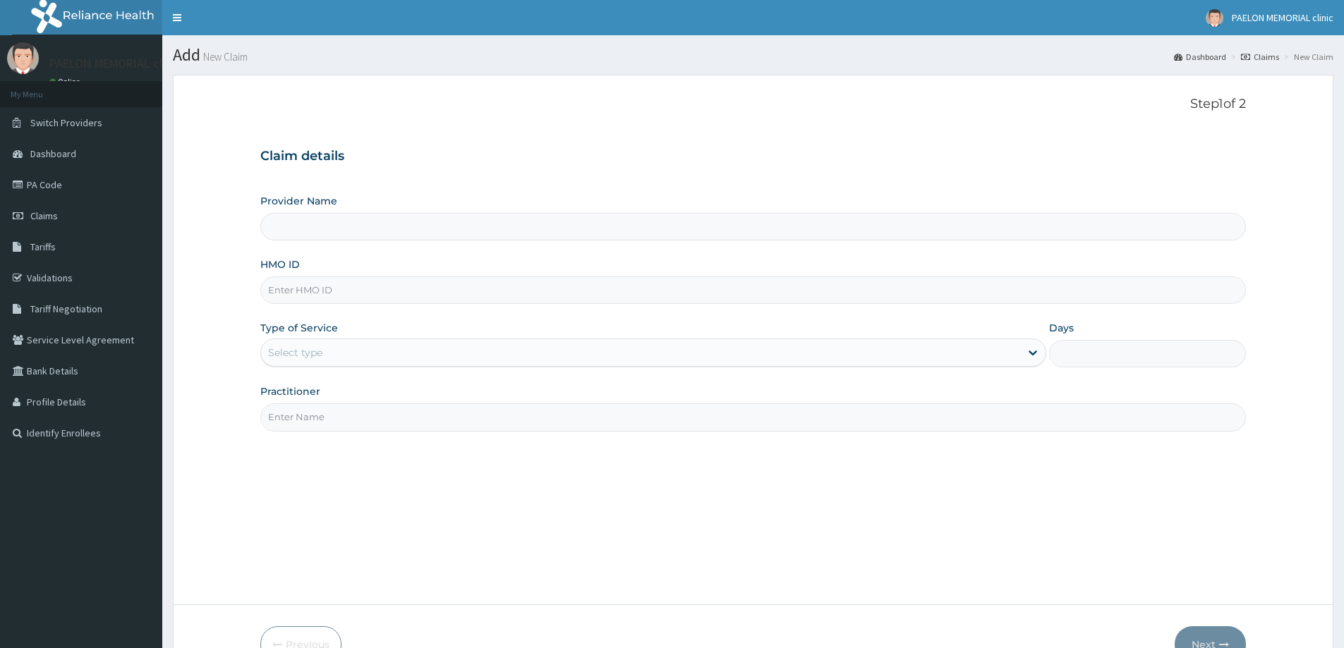
click at [400, 295] on input "HMO ID" at bounding box center [752, 291] width 985 height 28
paste input "EFI/10021/D"
type input "EFI/10021/D"
click at [375, 351] on div "Select type" at bounding box center [640, 352] width 759 height 23
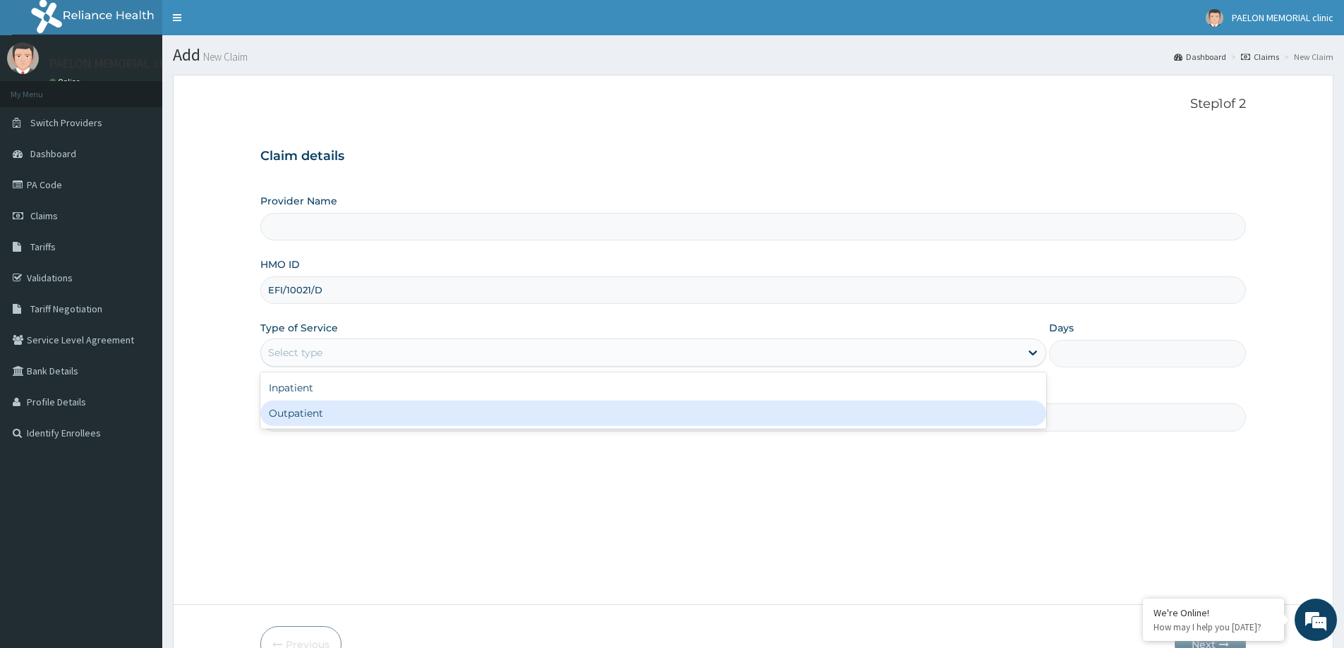
click at [355, 407] on div "Outpatient" at bounding box center [653, 413] width 786 height 25
type input "1"
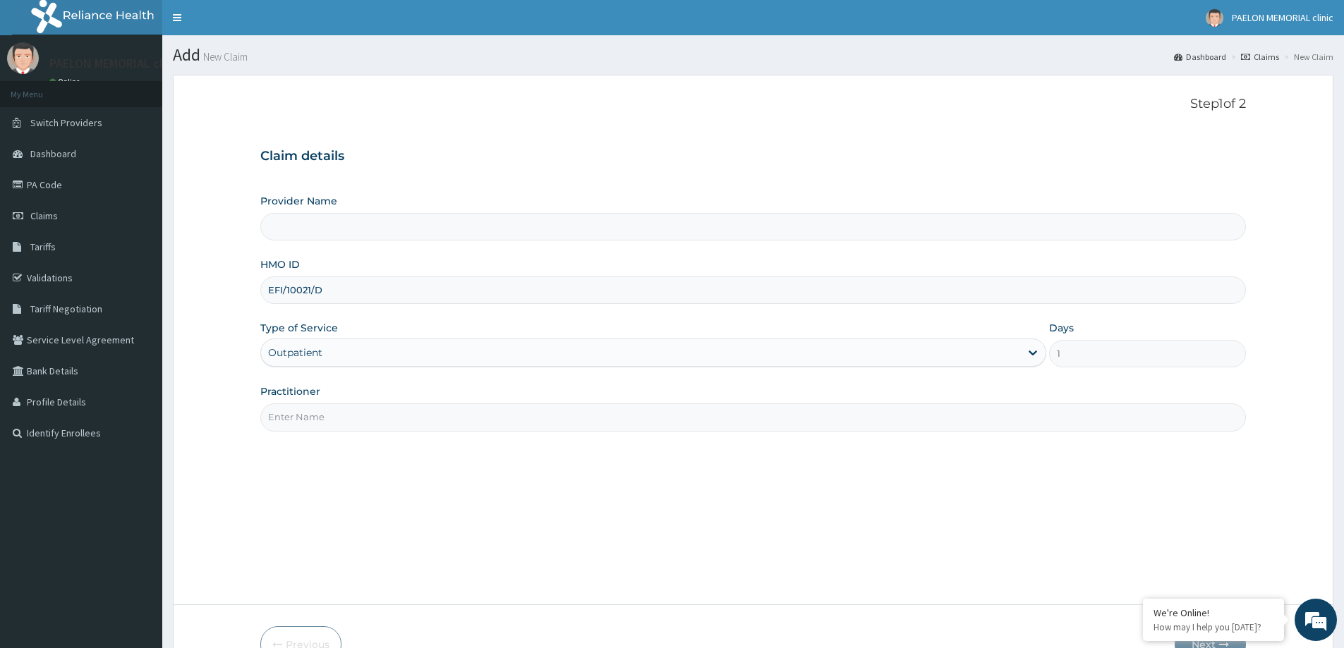
click at [363, 417] on input "Practitioner" at bounding box center [752, 417] width 985 height 28
type input "Paelon Memorial Clinic- v/i"
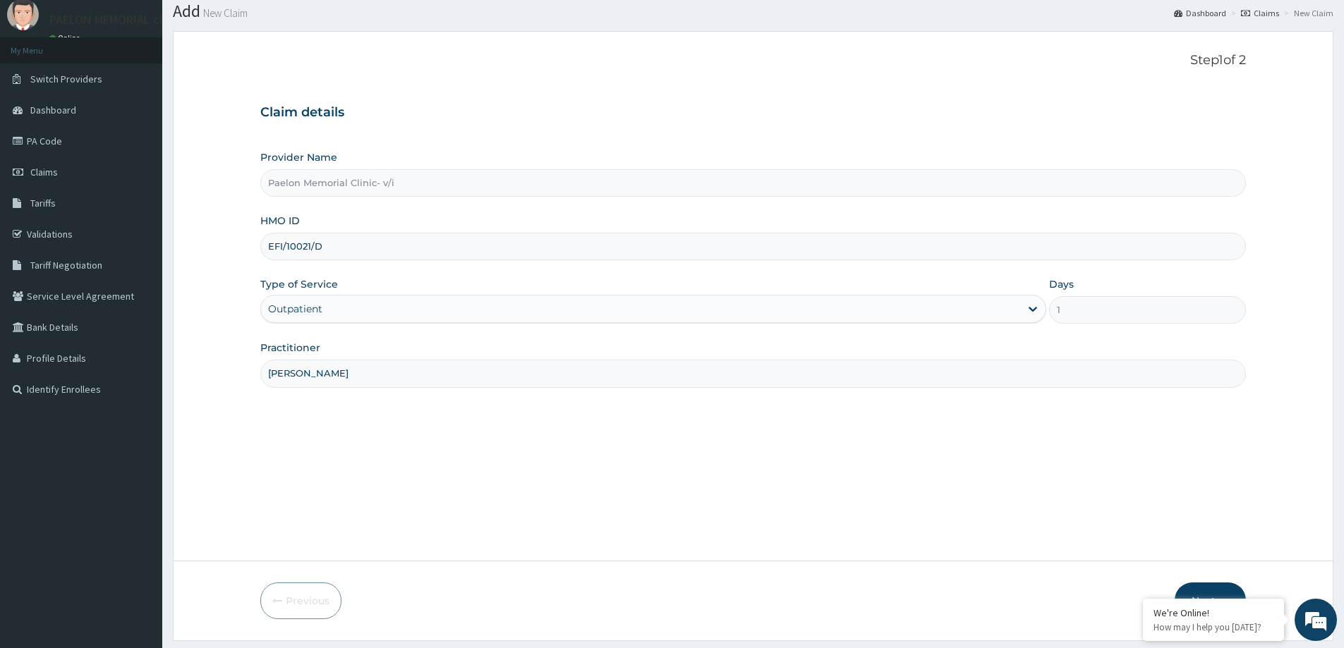
scroll to position [83, 0]
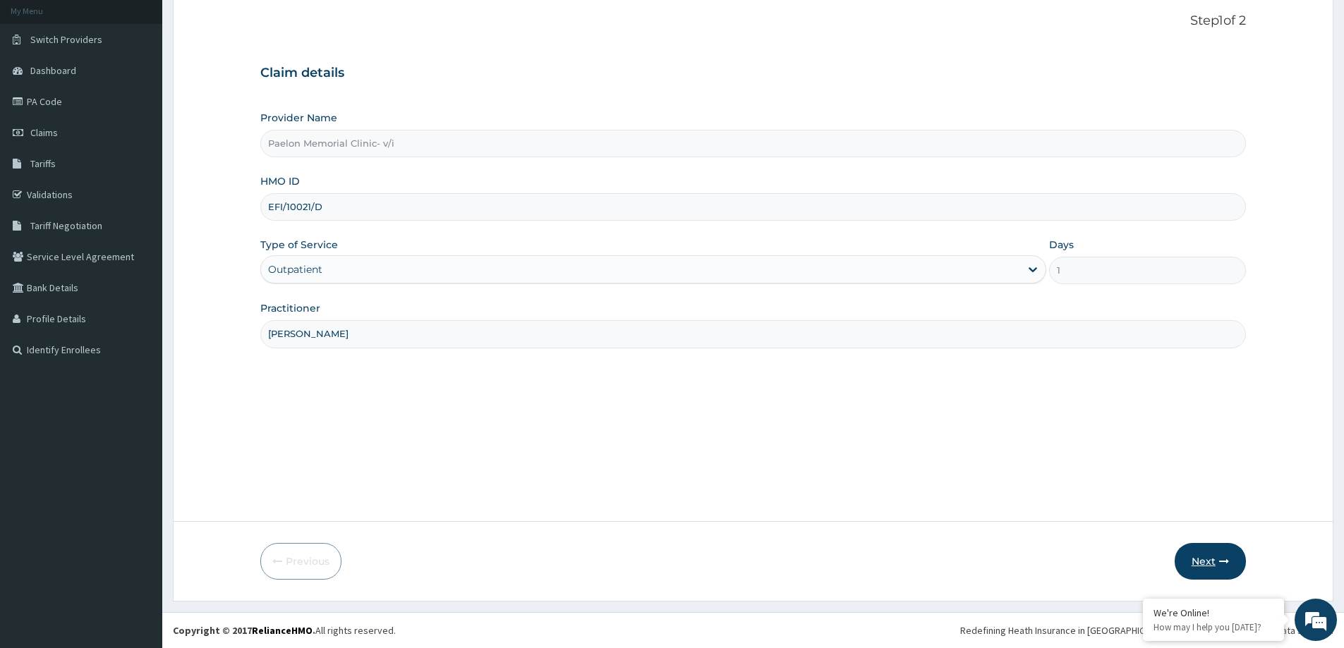
type input "[PERSON_NAME]"
click at [1214, 561] on button "Next" at bounding box center [1209, 561] width 71 height 37
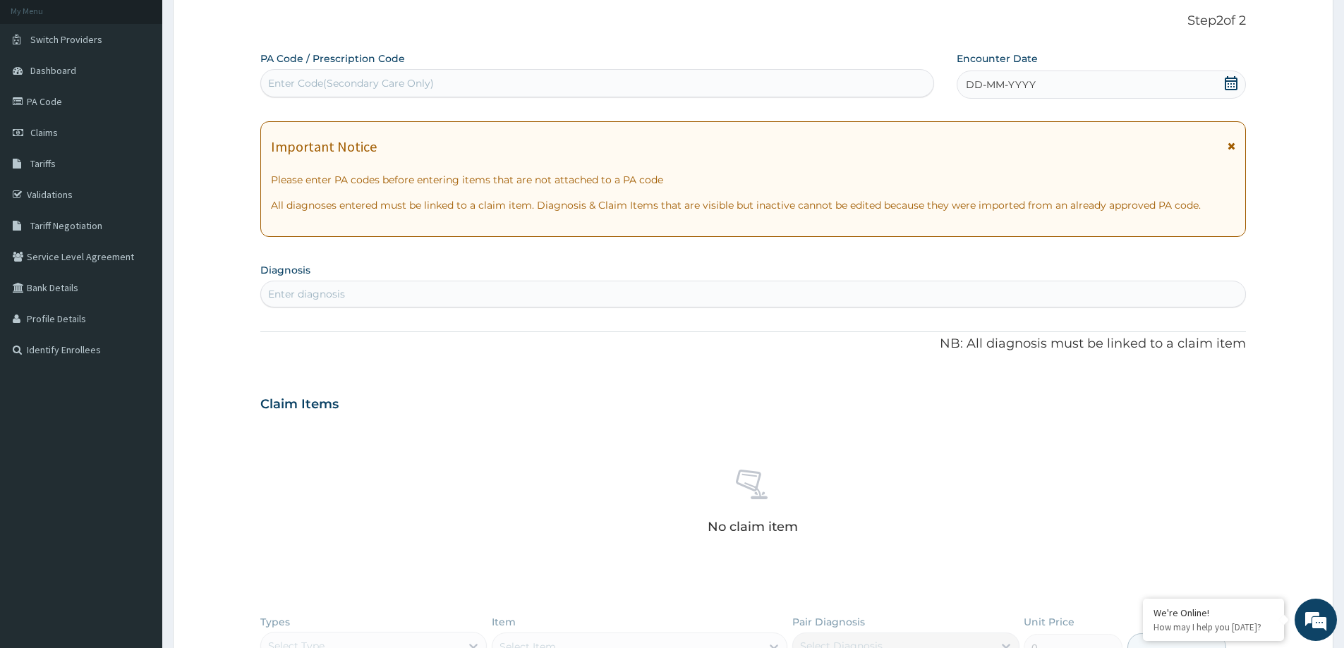
scroll to position [0, 0]
click at [595, 73] on div "Enter Code(Secondary Care Only)" at bounding box center [597, 83] width 672 height 23
paste input "PA/DD0B61"
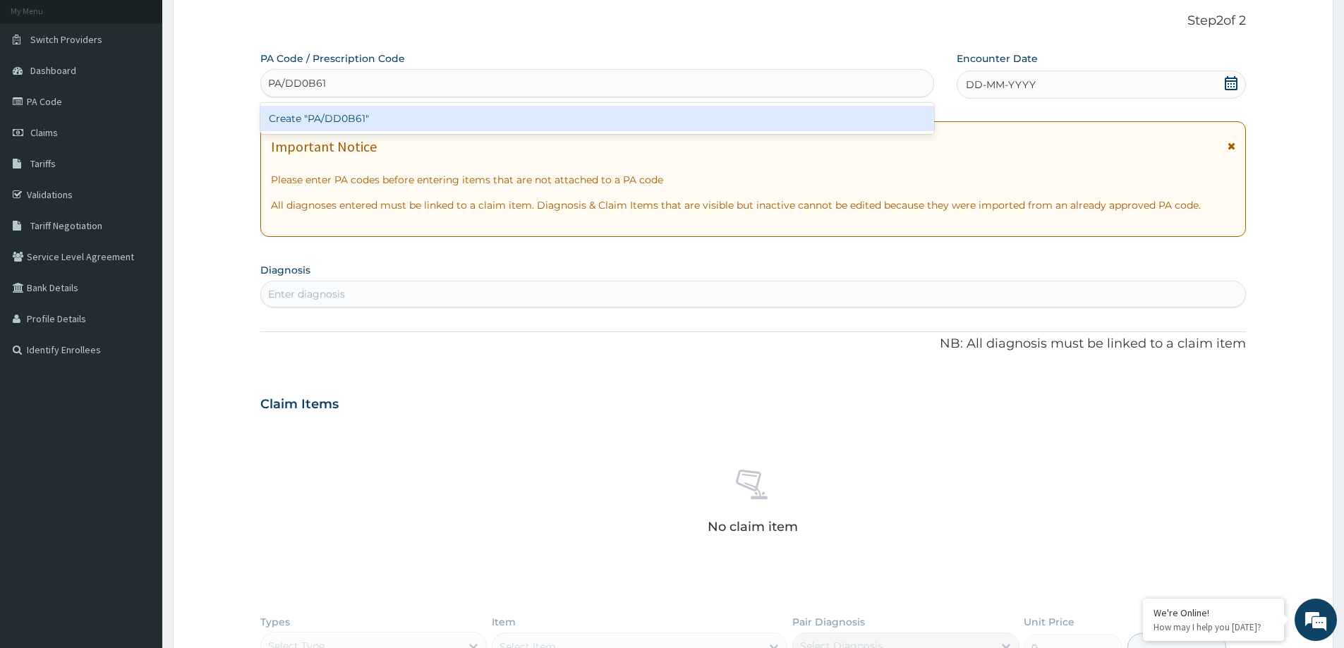
type input "PA/DD0B61"
click at [585, 109] on div "Create "PA/DD0B61"" at bounding box center [597, 118] width 674 height 25
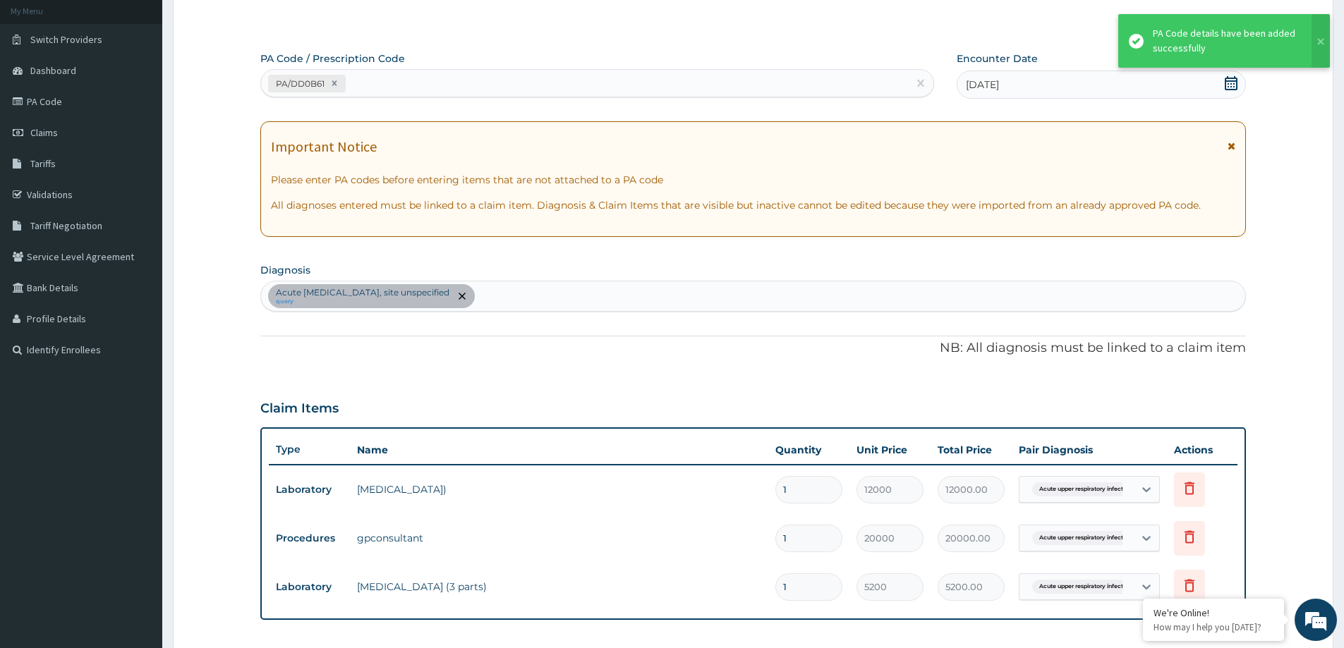
click at [531, 84] on div "PA/DD0B61" at bounding box center [584, 83] width 647 height 23
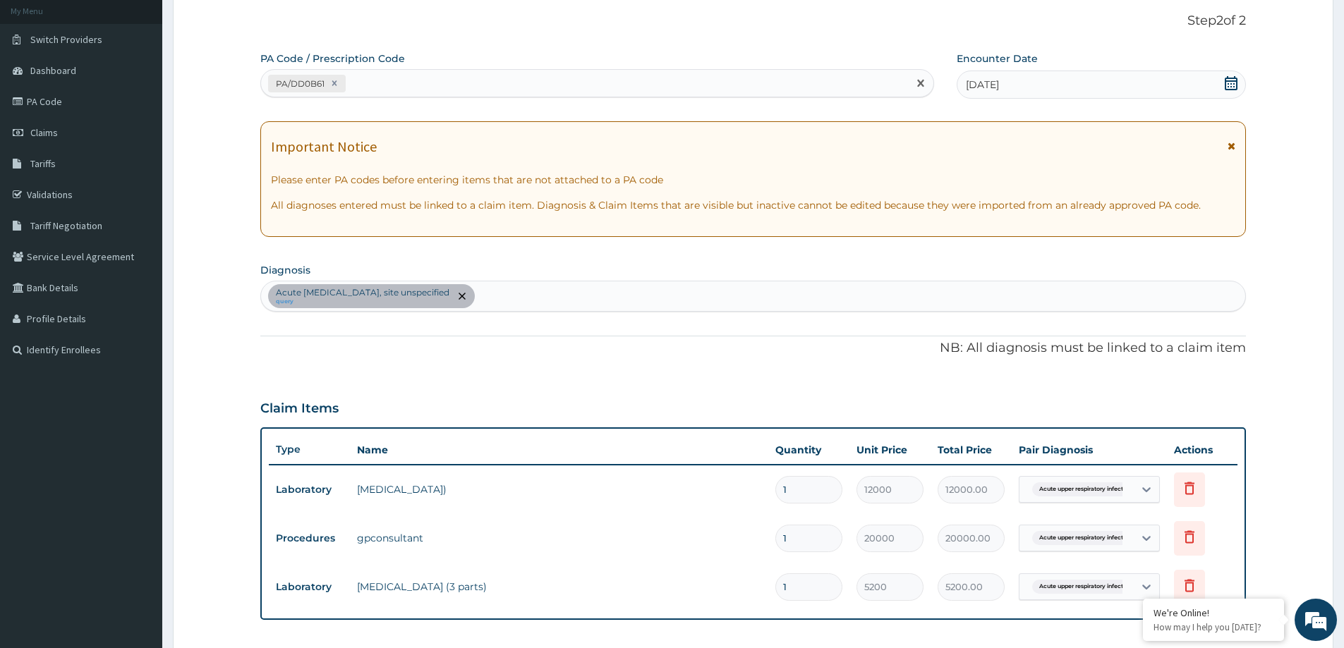
paste input "PA/22B931"
type input "PA/22B931"
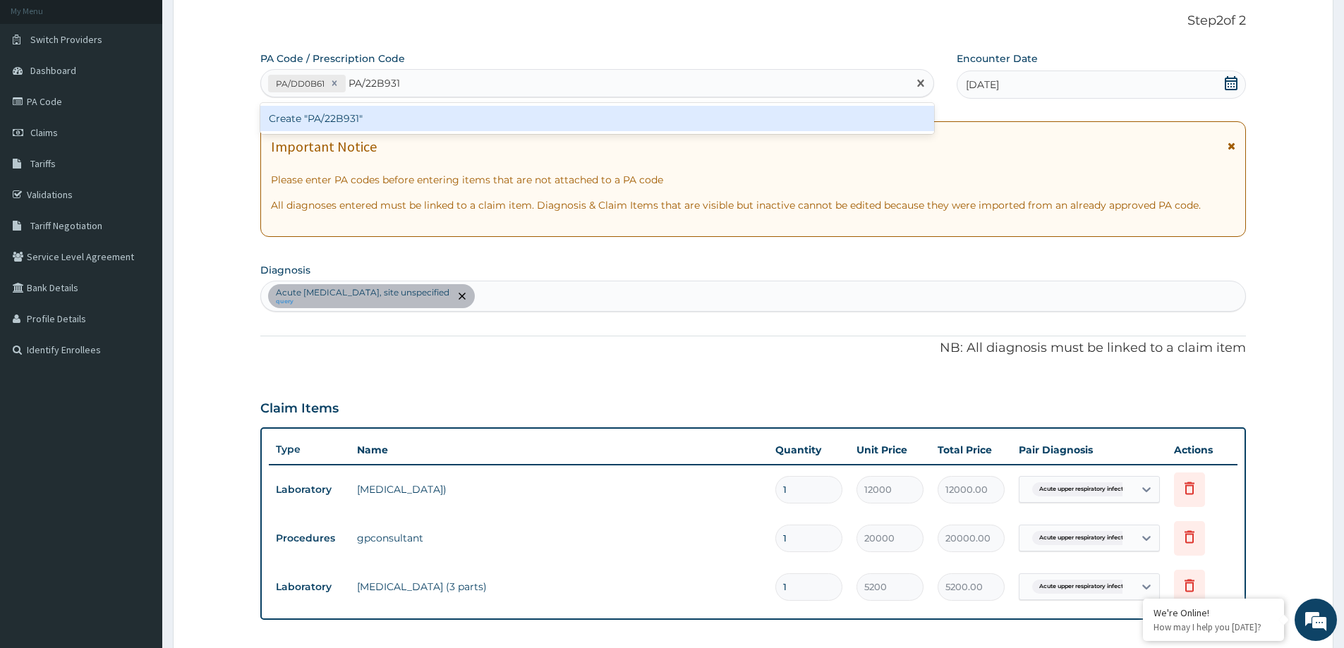
click at [525, 110] on div "Create "PA/22B931"" at bounding box center [597, 118] width 674 height 25
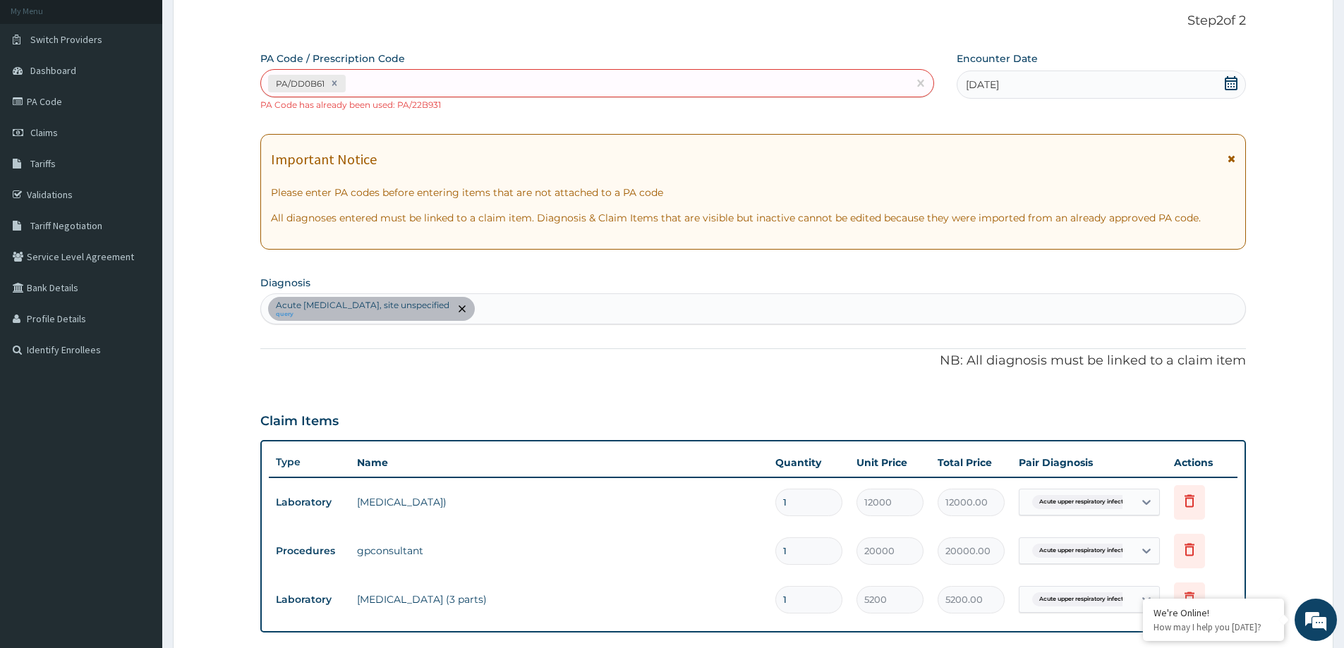
scroll to position [154, 0]
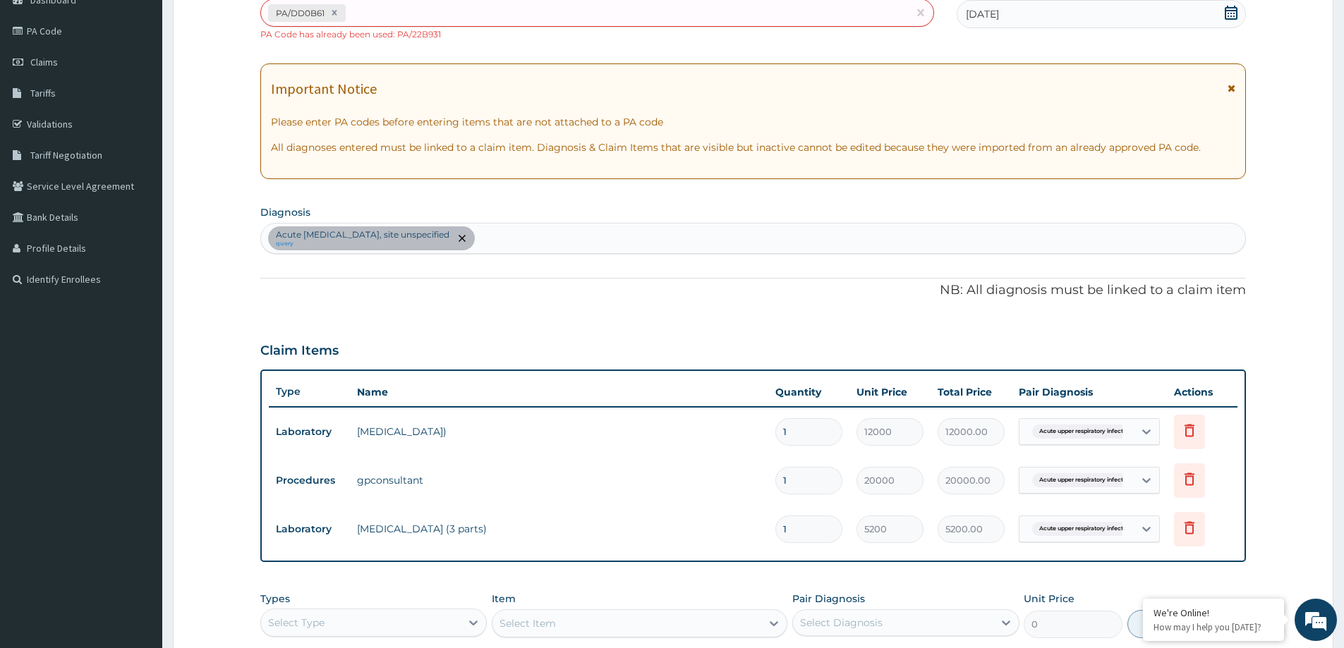
click at [563, 14] on div "PA/DD0B61" at bounding box center [584, 12] width 647 height 23
paste input "PA/CB4F87"
type input "PA/CB4F87"
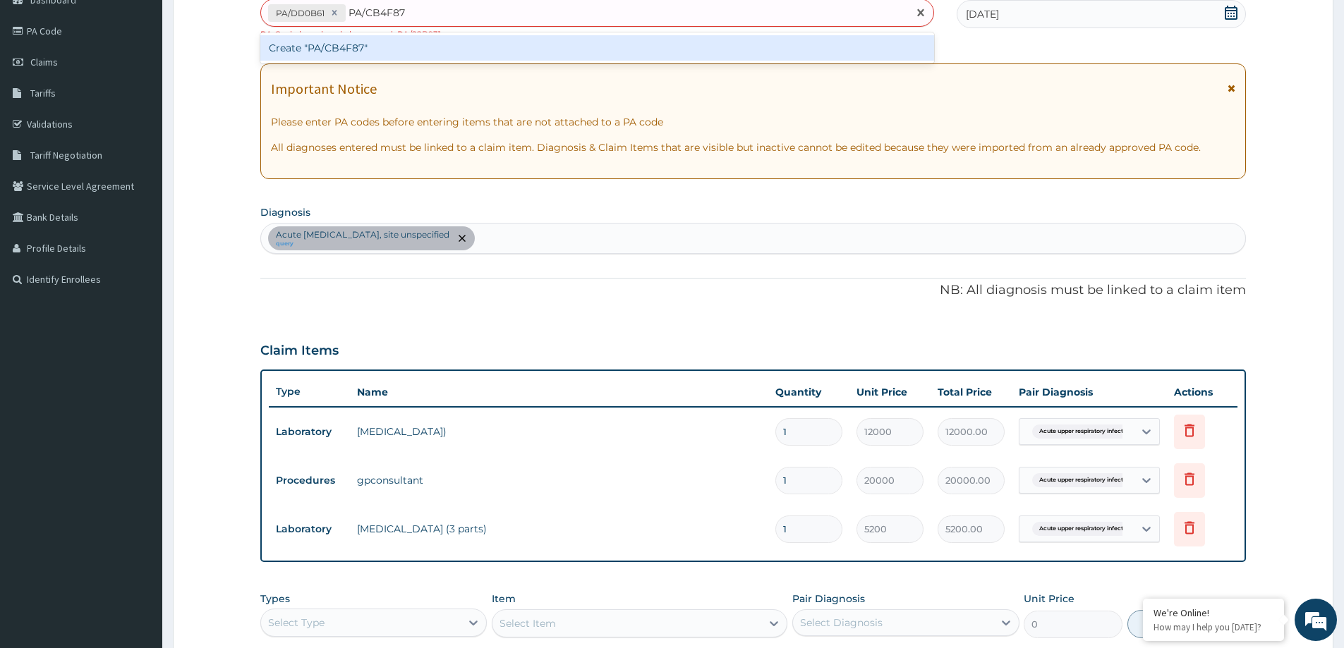
click at [567, 39] on div "Create "PA/CB4F87"" at bounding box center [597, 47] width 674 height 25
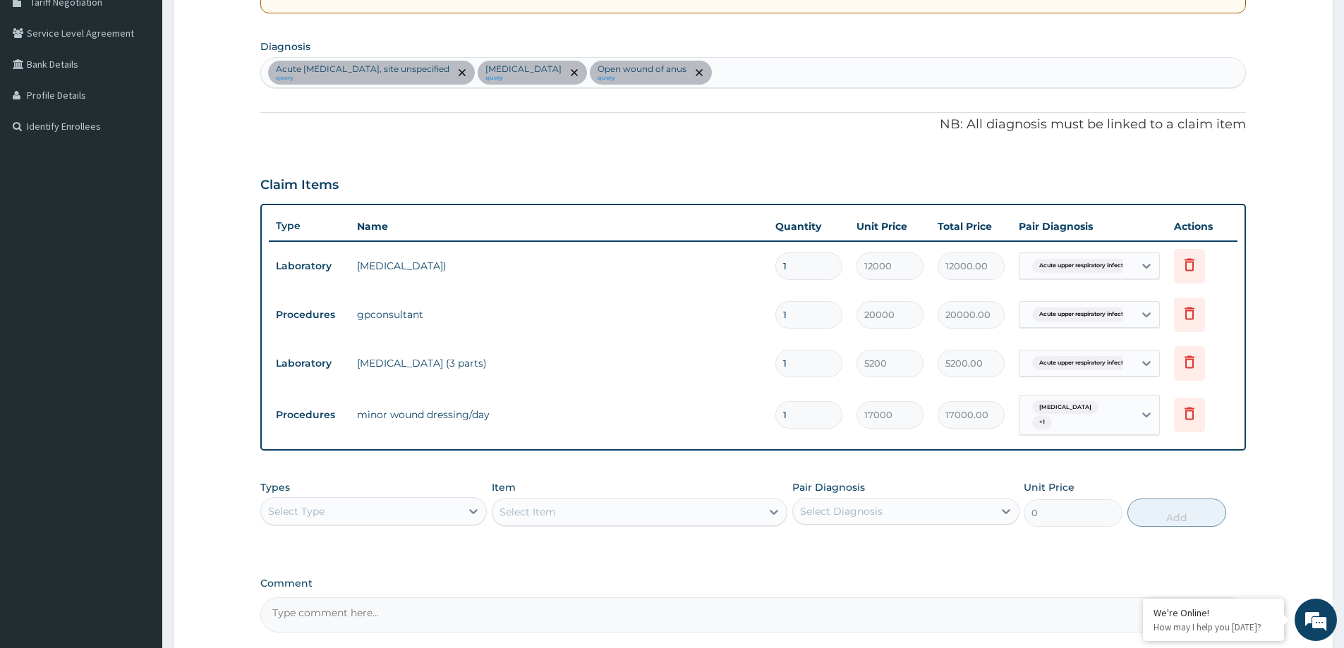
scroll to position [434, 0]
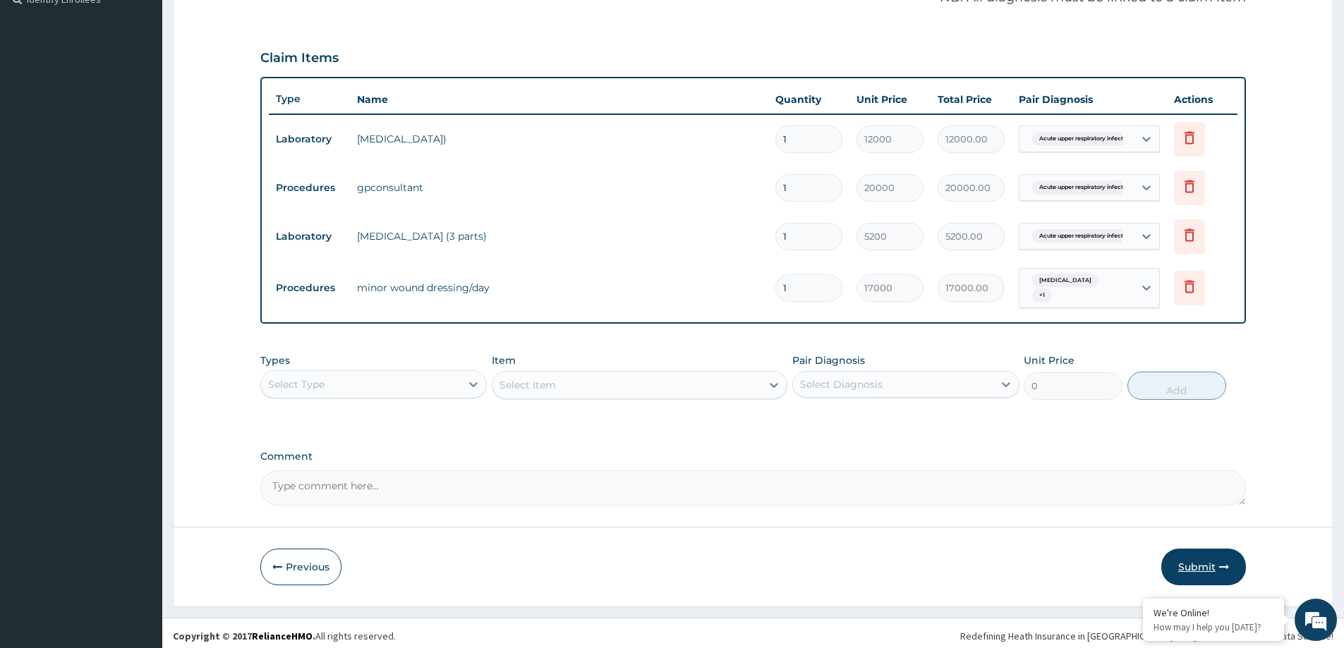
click at [1211, 565] on button "Submit" at bounding box center [1203, 567] width 85 height 37
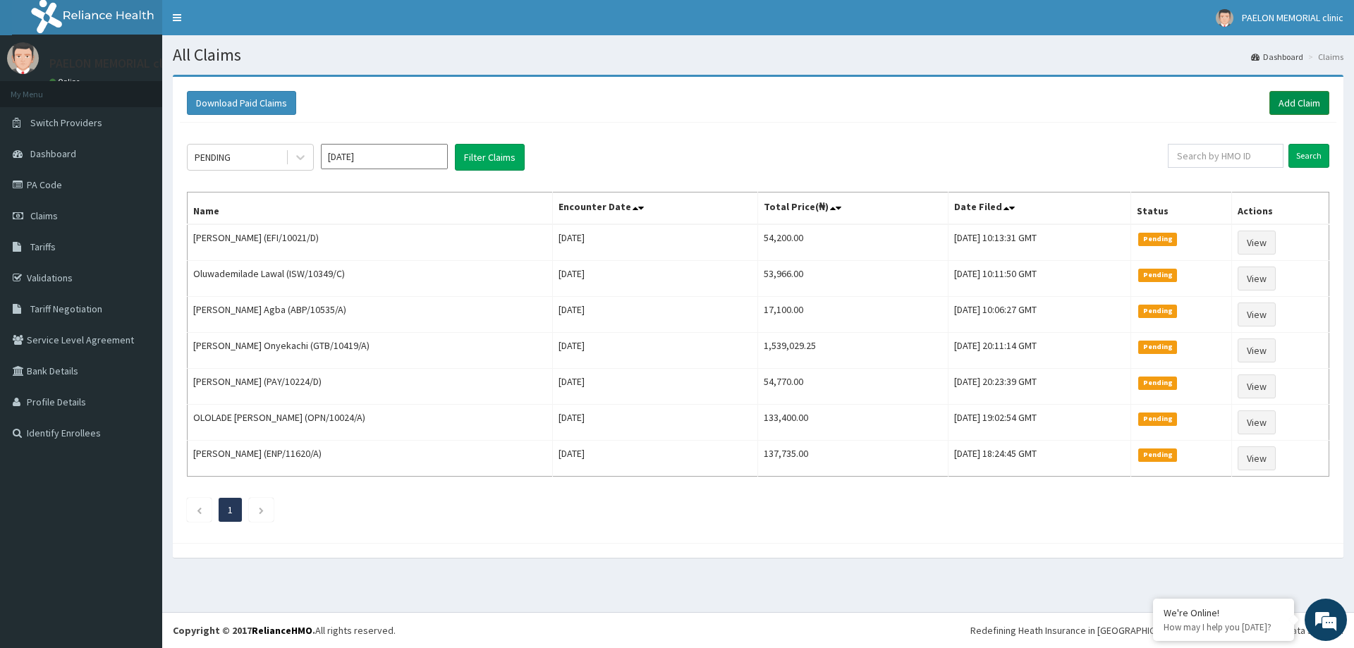
click at [1299, 98] on link "Add Claim" at bounding box center [1300, 103] width 60 height 24
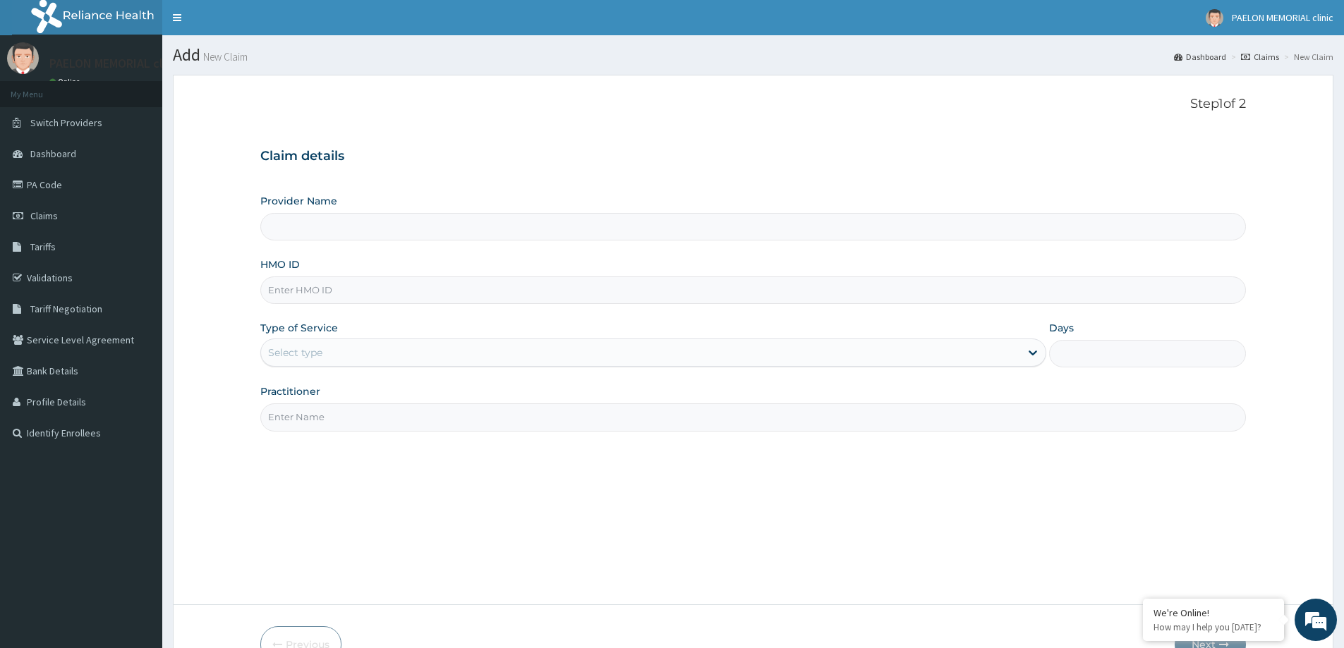
type input "Paelon Memorial Clinic- v/i"
click at [296, 293] on input "HMO ID" at bounding box center [752, 291] width 985 height 28
paste input "CRU/10007/A"
type input "CRU/10007/A"
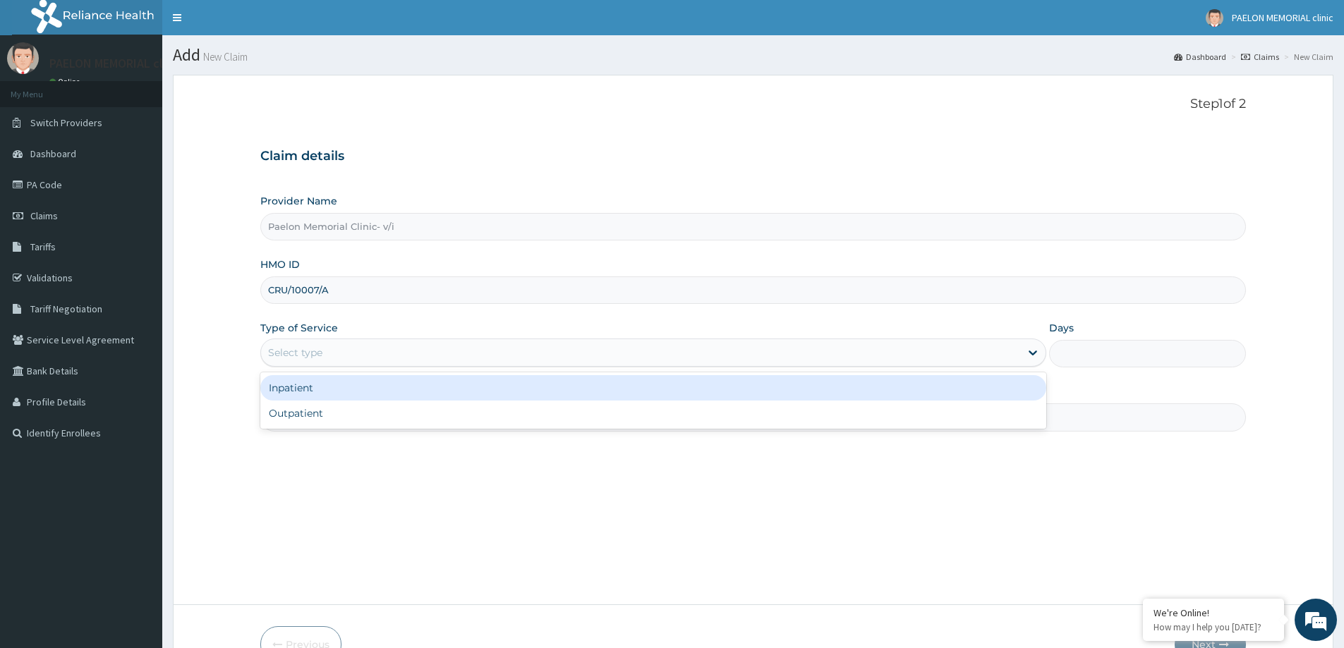
click at [293, 346] on div "Select type" at bounding box center [295, 353] width 54 height 14
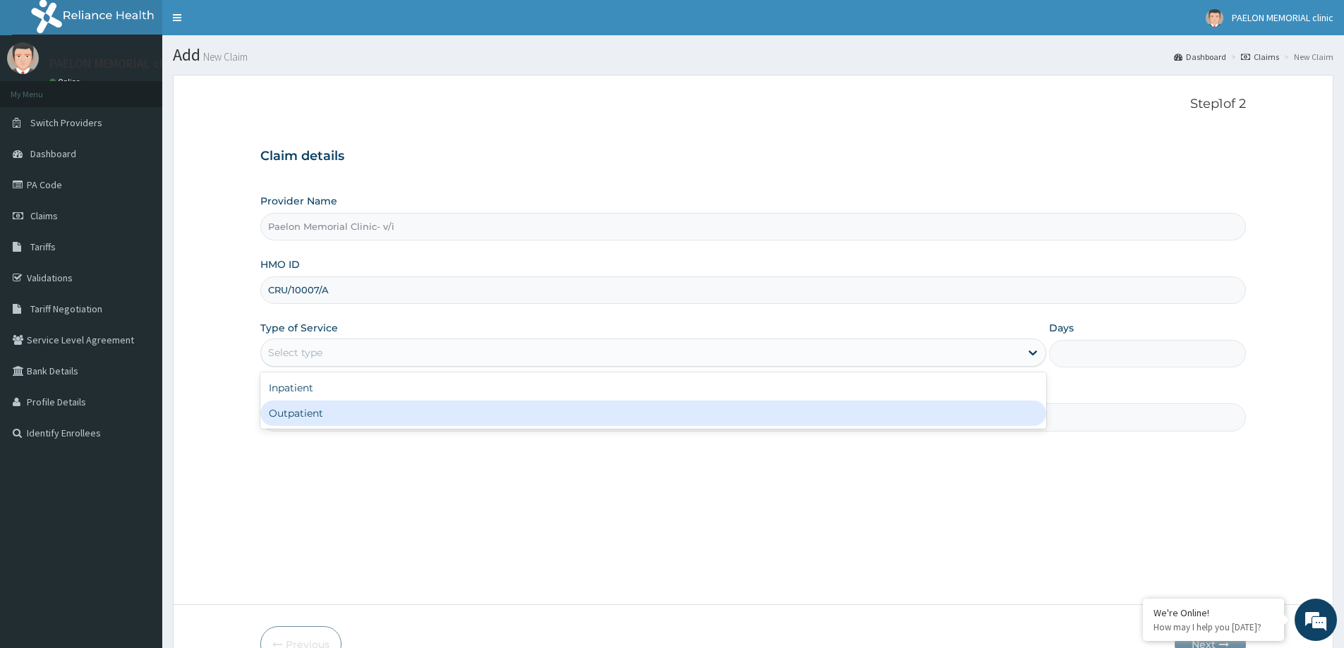
click at [308, 408] on div "Outpatient" at bounding box center [653, 413] width 786 height 25
type input "1"
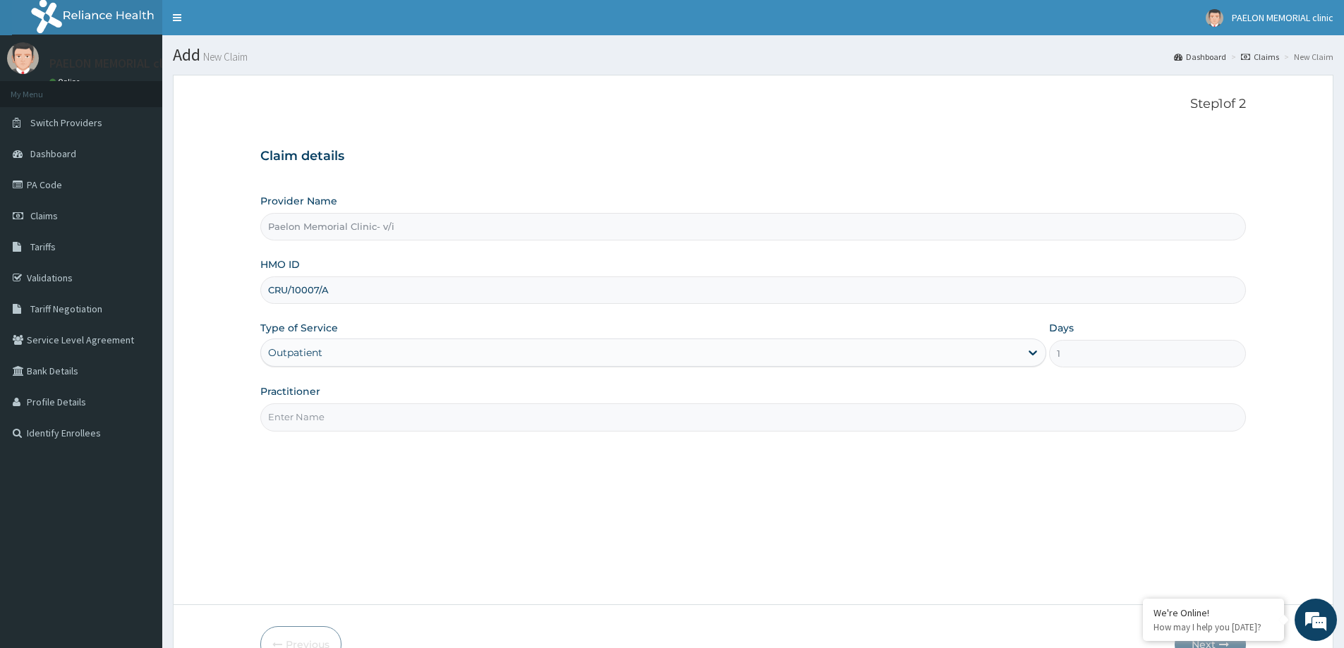
click at [315, 413] on input "Practitioner" at bounding box center [752, 417] width 985 height 28
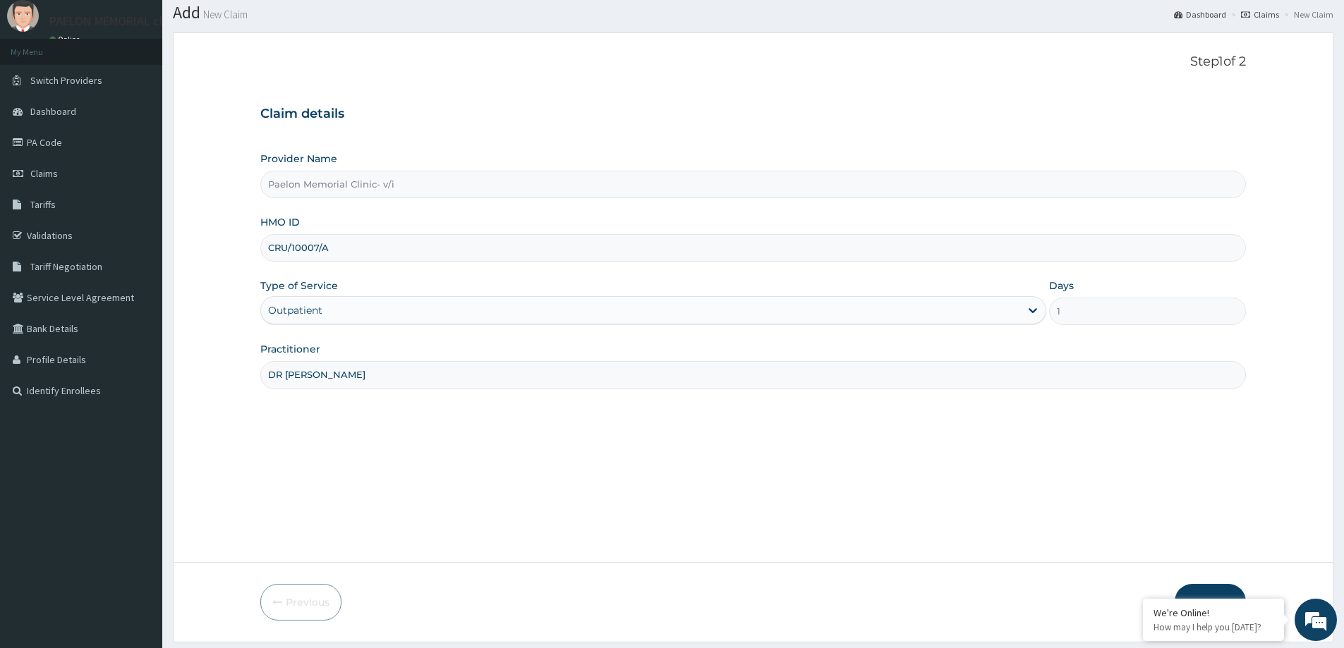
scroll to position [83, 0]
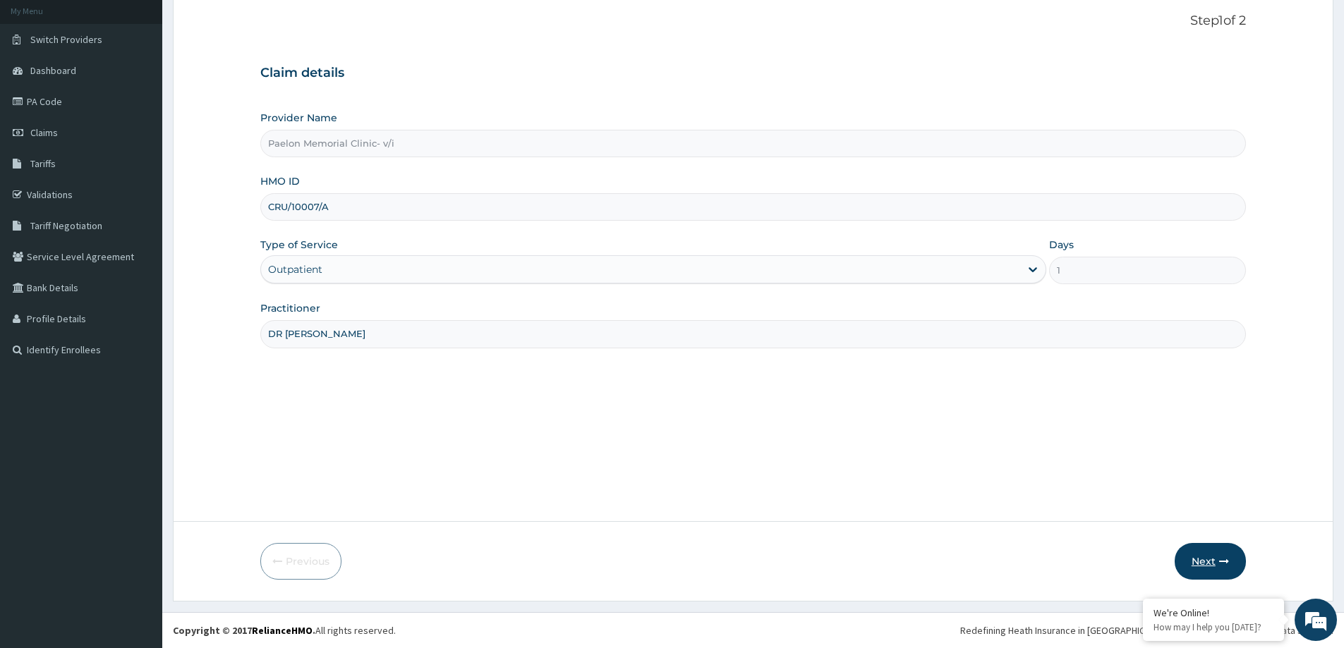
type input "DR [PERSON_NAME]"
click at [1210, 553] on button "Next" at bounding box center [1209, 561] width 71 height 37
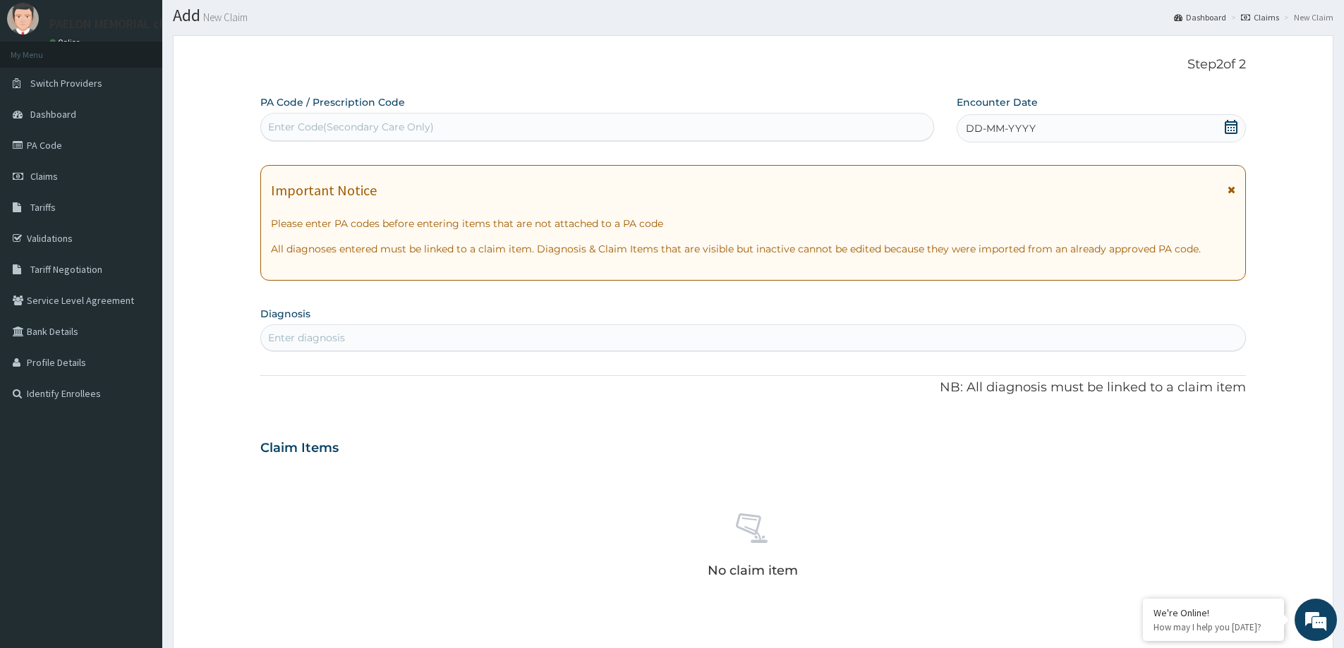
scroll to position [0, 0]
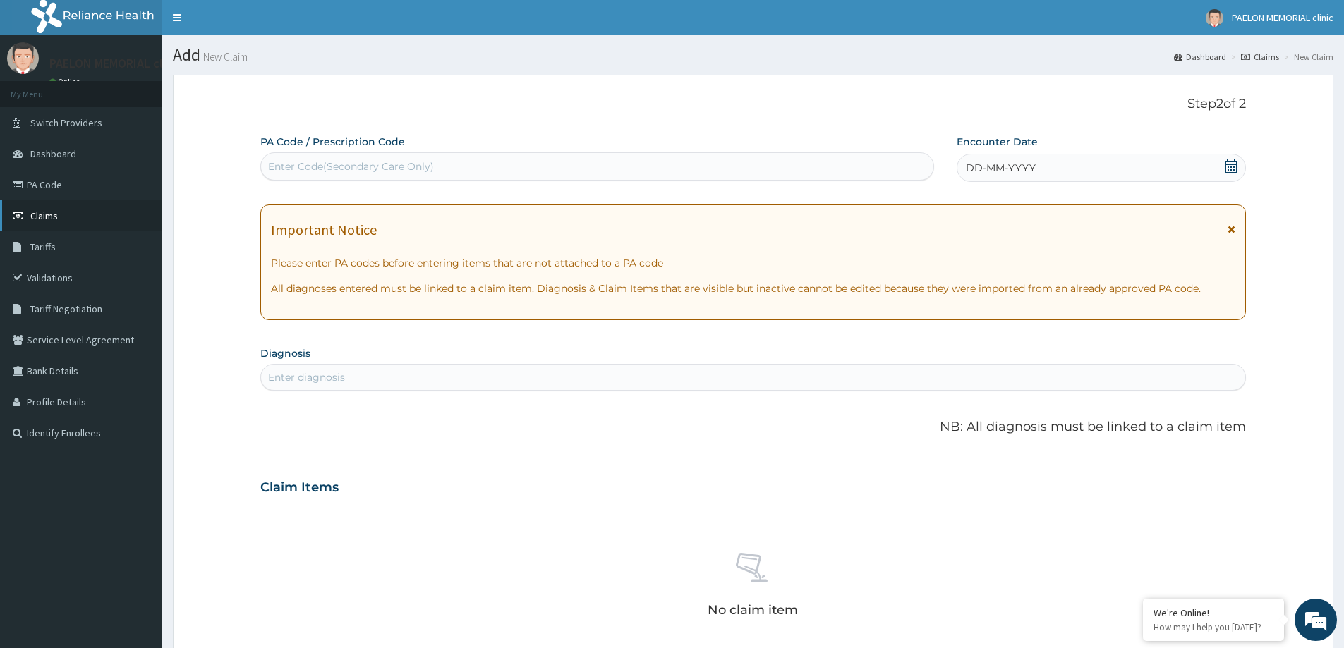
click at [96, 227] on link "Claims" at bounding box center [81, 215] width 162 height 31
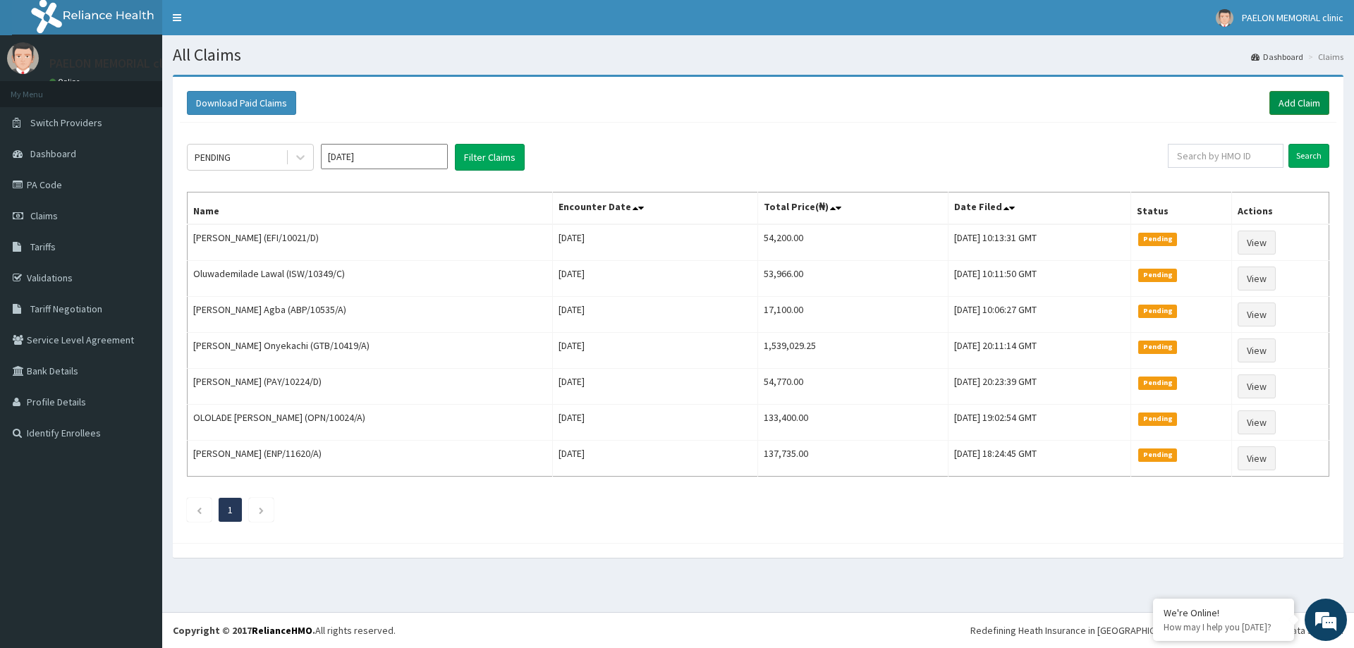
click at [1305, 100] on link "Add Claim" at bounding box center [1300, 103] width 60 height 24
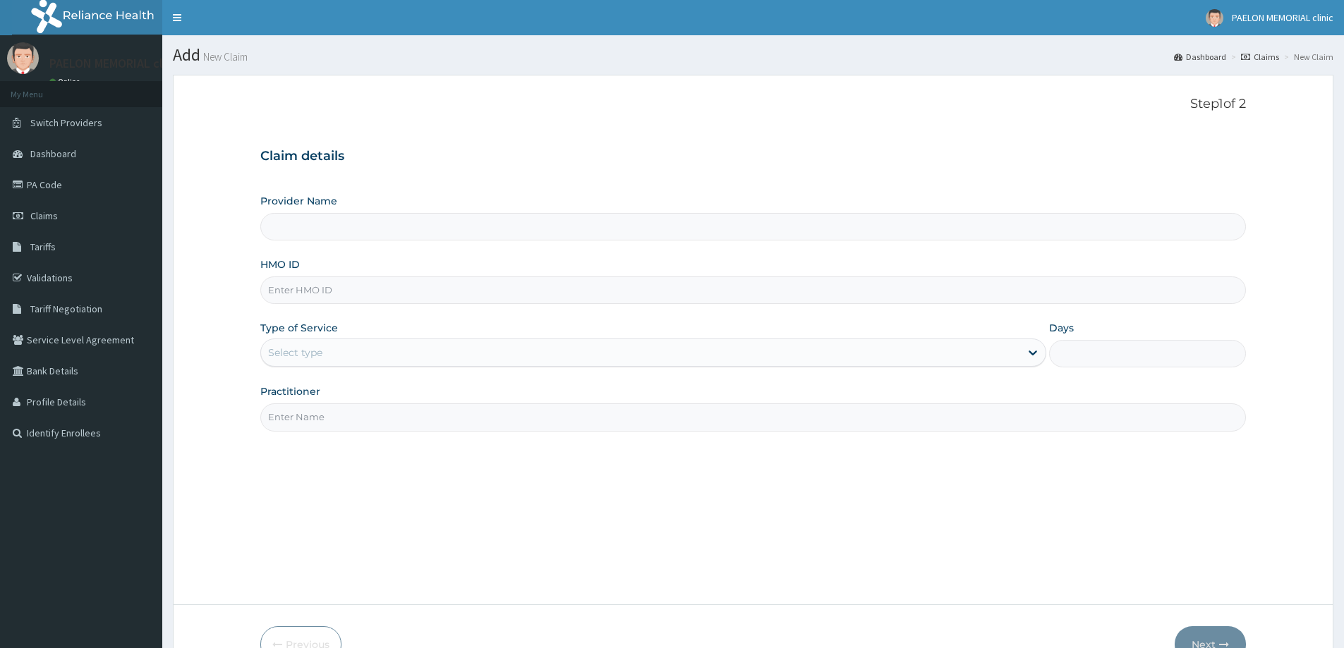
click at [420, 294] on input "HMO ID" at bounding box center [752, 291] width 985 height 28
paste input "CRU/10007/A"
type input "CRU/10007/A"
type input "Paelon Memorial Clinic- v/i"
type input "CRU/10007/A"
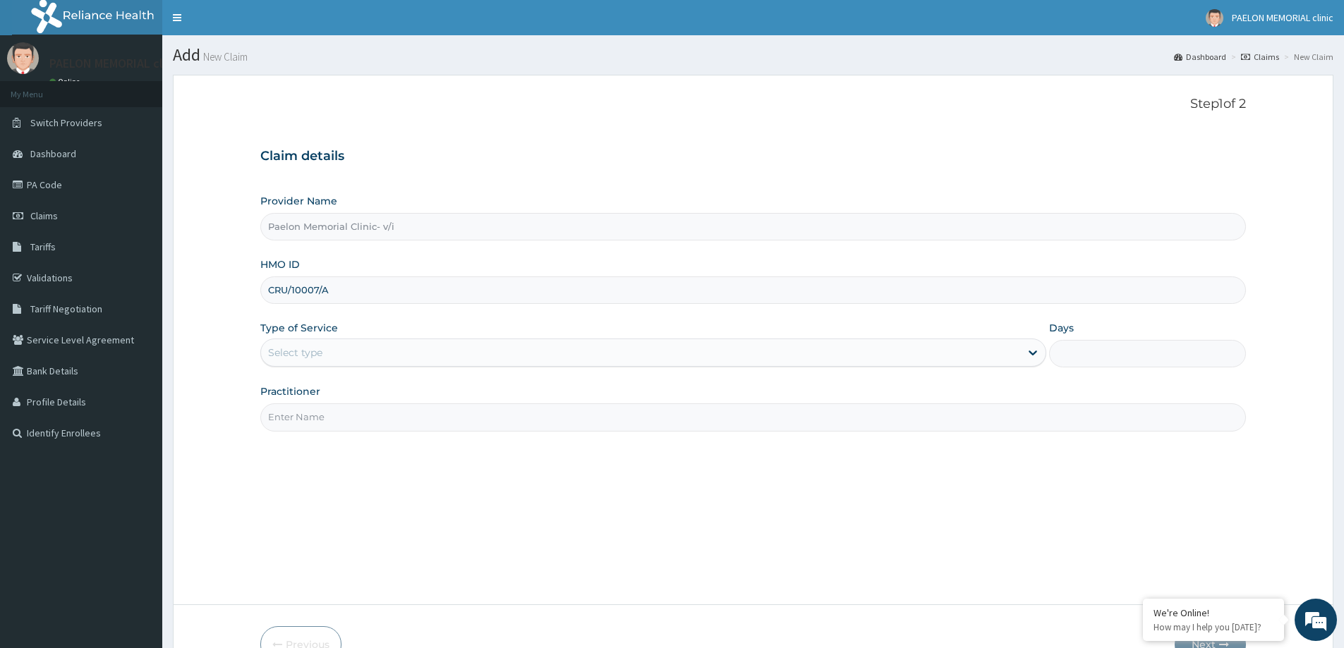
click at [369, 351] on div "Select type" at bounding box center [640, 352] width 759 height 23
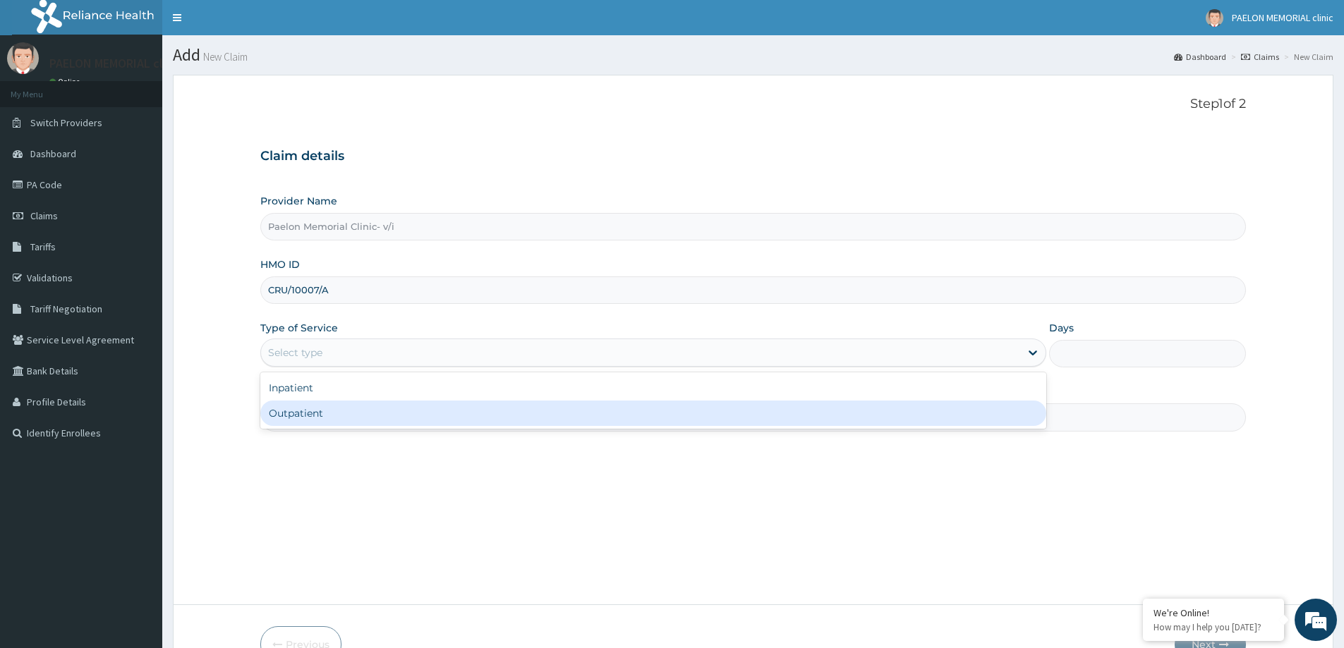
click at [337, 411] on div "Outpatient" at bounding box center [653, 413] width 786 height 25
type input "1"
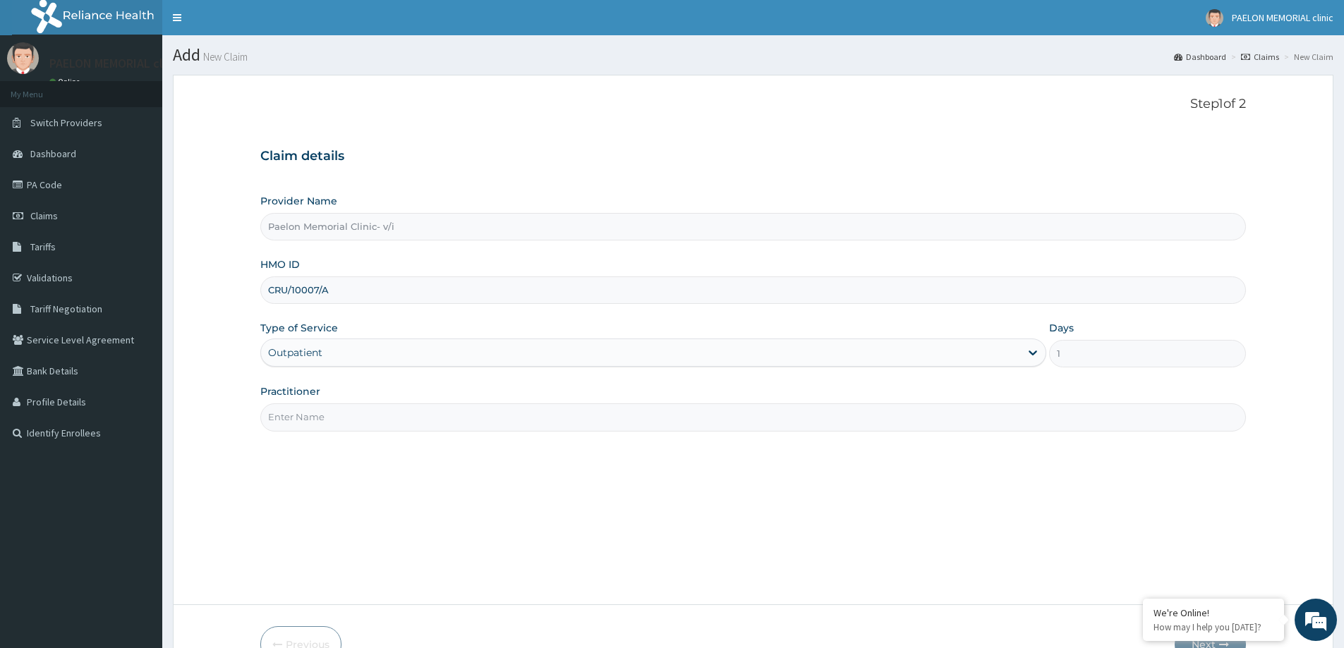
click at [356, 420] on input "Practitioner" at bounding box center [752, 417] width 985 height 28
type input "DR [PERSON_NAME]"
drag, startPoint x: 689, startPoint y: 350, endPoint x: 607, endPoint y: 370, distance: 84.2
click at [683, 351] on div "Outpatient" at bounding box center [640, 352] width 759 height 23
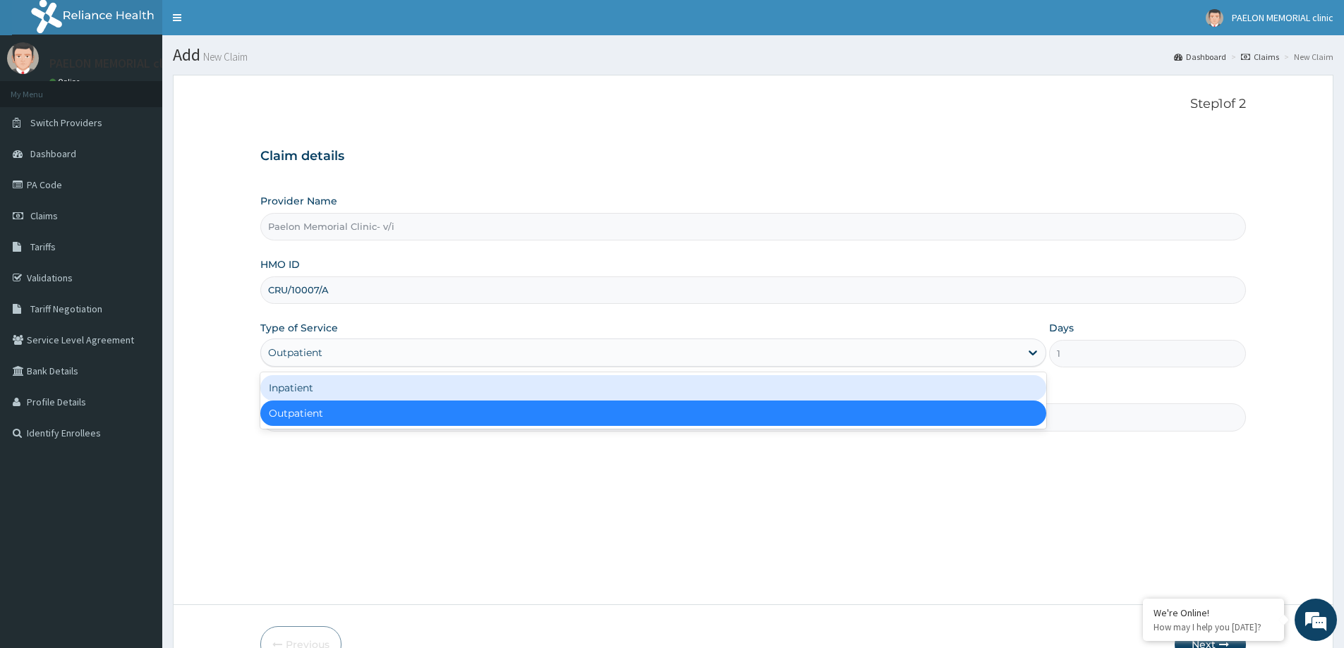
click at [442, 393] on div "Inpatient" at bounding box center [653, 387] width 786 height 25
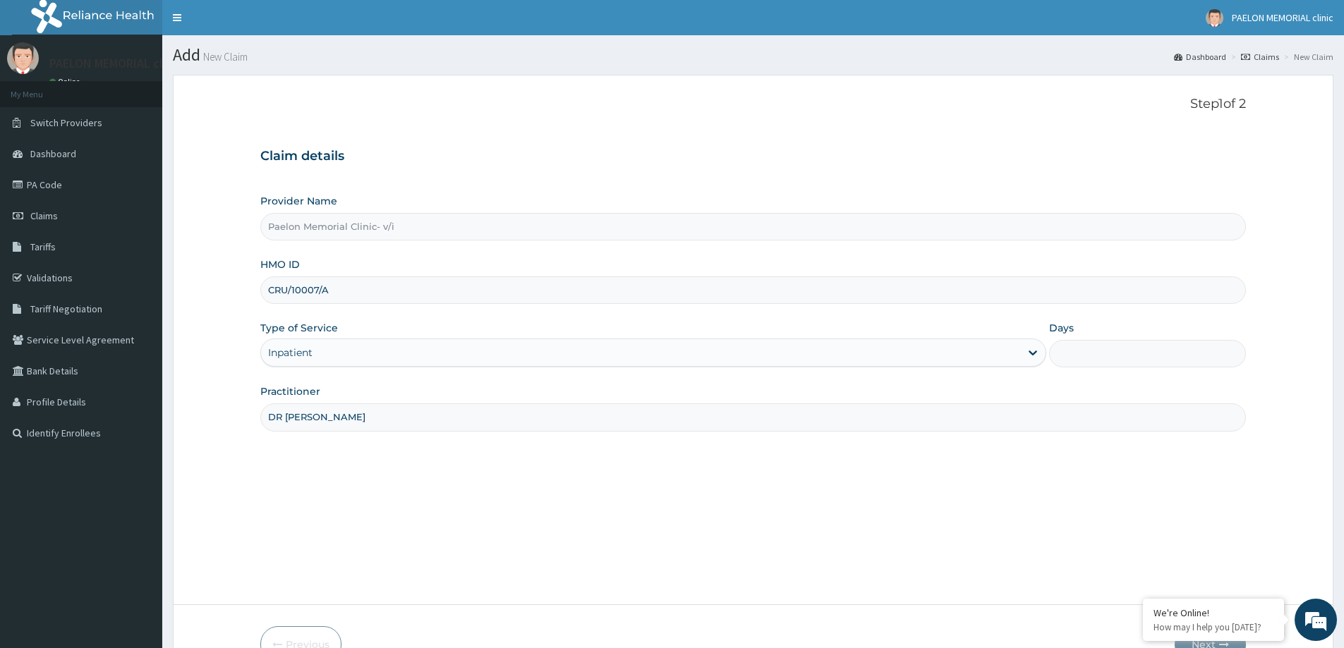
click at [1105, 356] on input "Days" at bounding box center [1147, 354] width 197 height 28
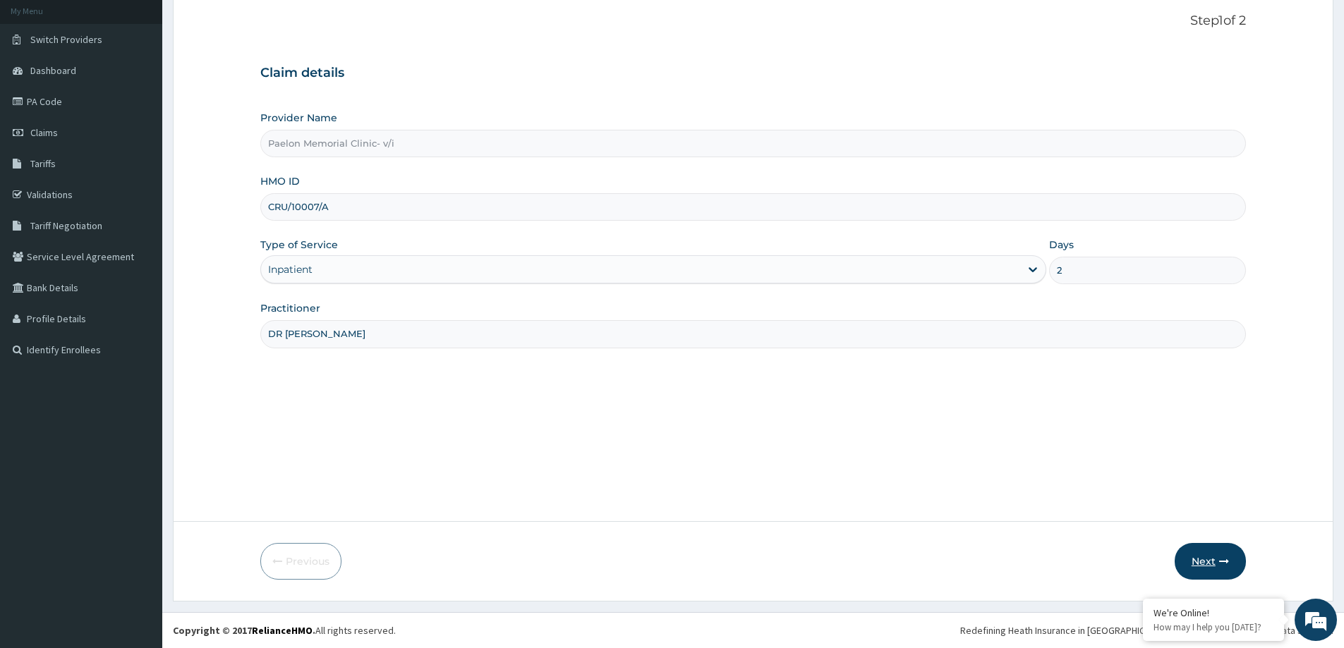
type input "2"
click at [1208, 557] on button "Next" at bounding box center [1209, 561] width 71 height 37
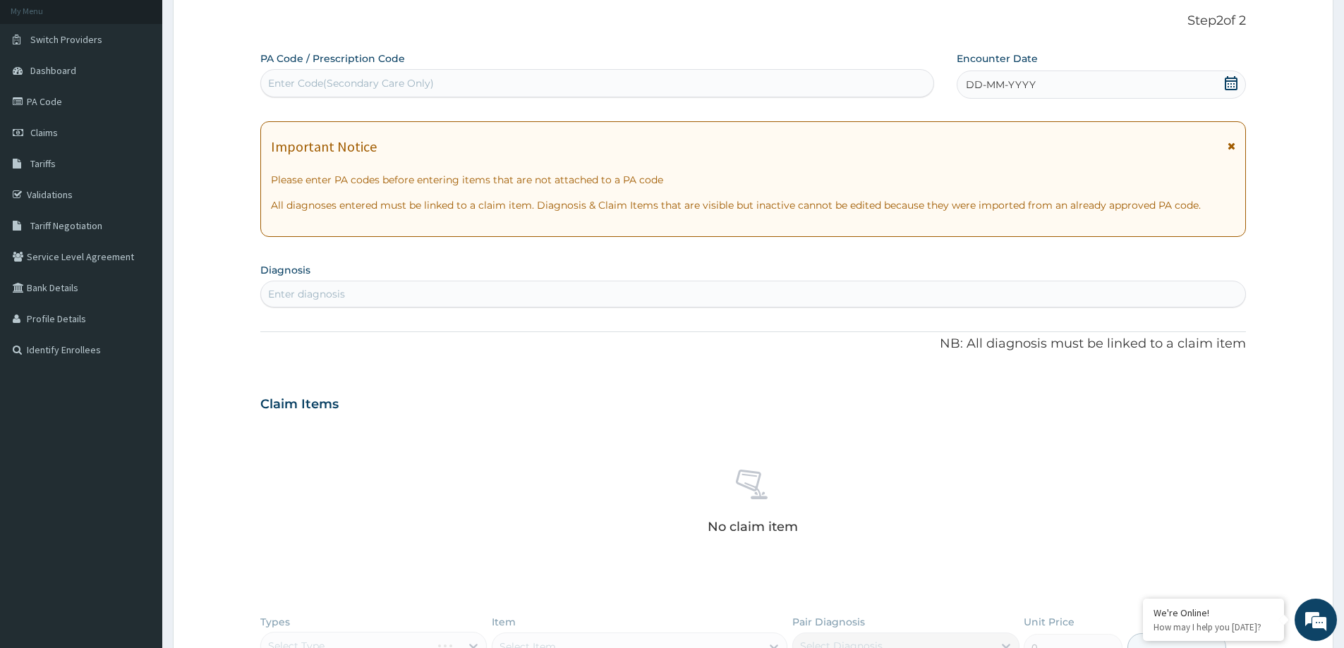
scroll to position [0, 0]
click at [528, 83] on div "Enter Code(Secondary Care Only)" at bounding box center [597, 83] width 672 height 23
paste input "PA/359ECA"
type input "PA/359ECA"
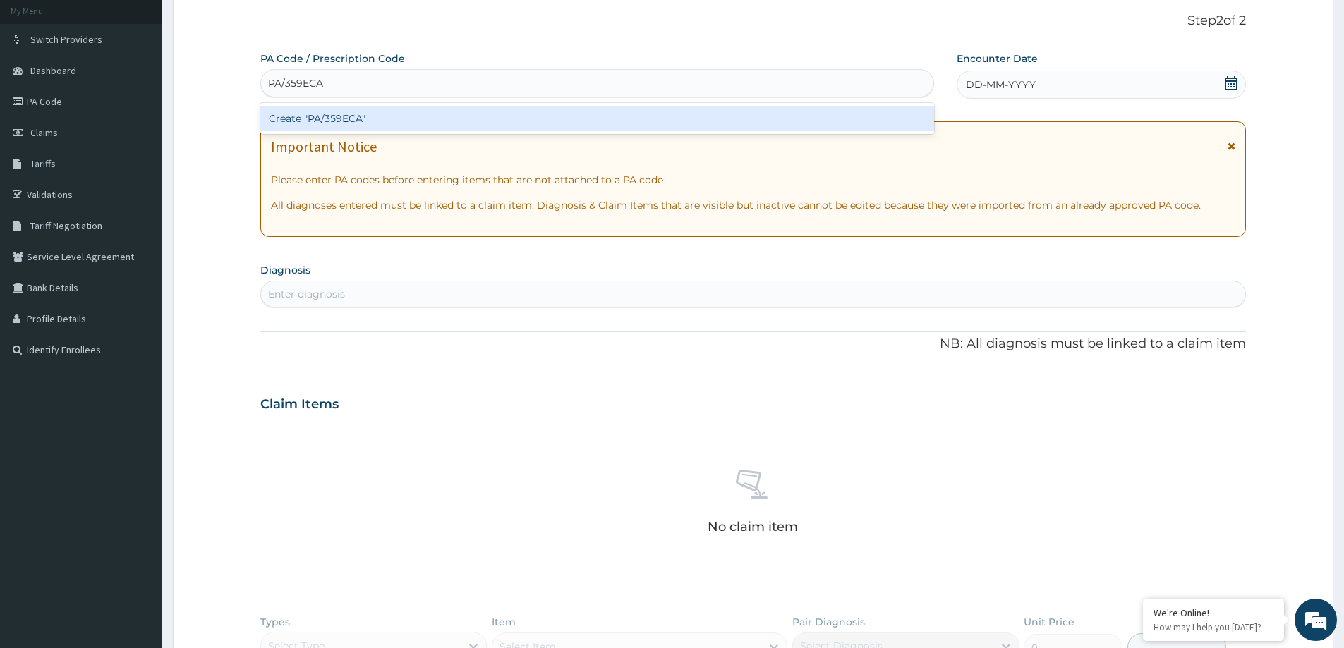
click at [520, 114] on div "Create "PA/359ECA"" at bounding box center [597, 118] width 674 height 25
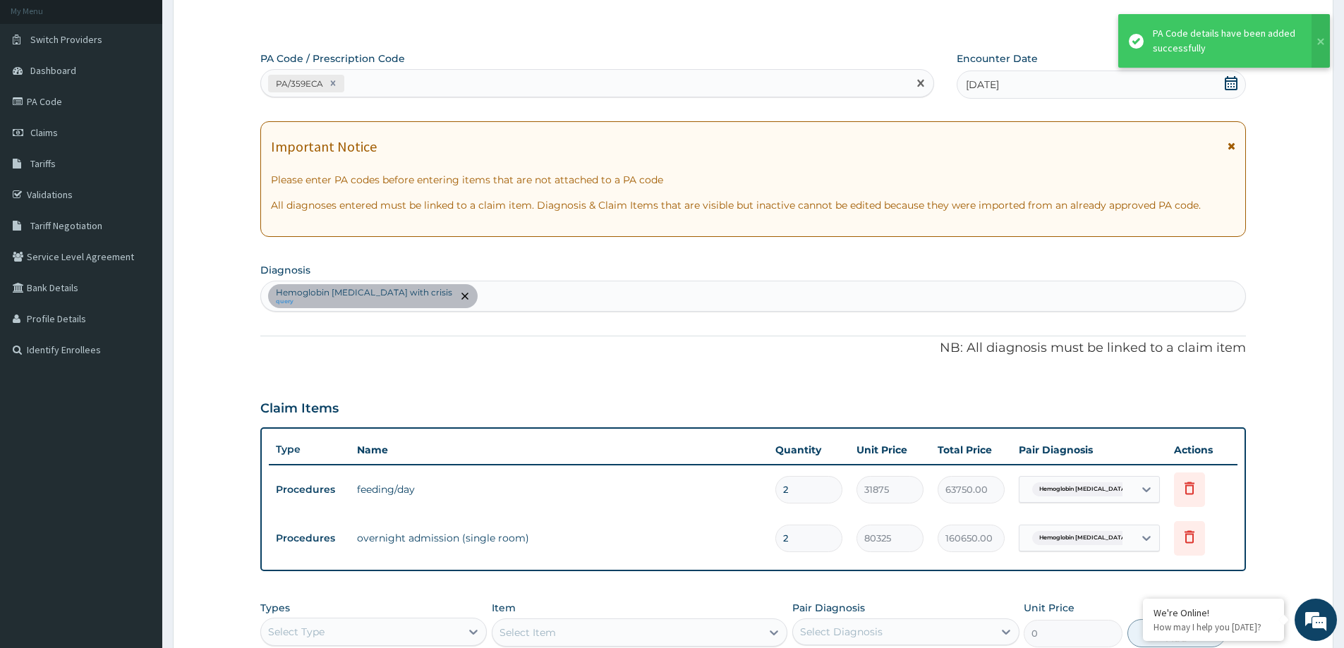
click at [624, 73] on div "PA/359ECA" at bounding box center [584, 83] width 647 height 23
paste input "PA/52ED9B"
type input "PA/52ED9B"
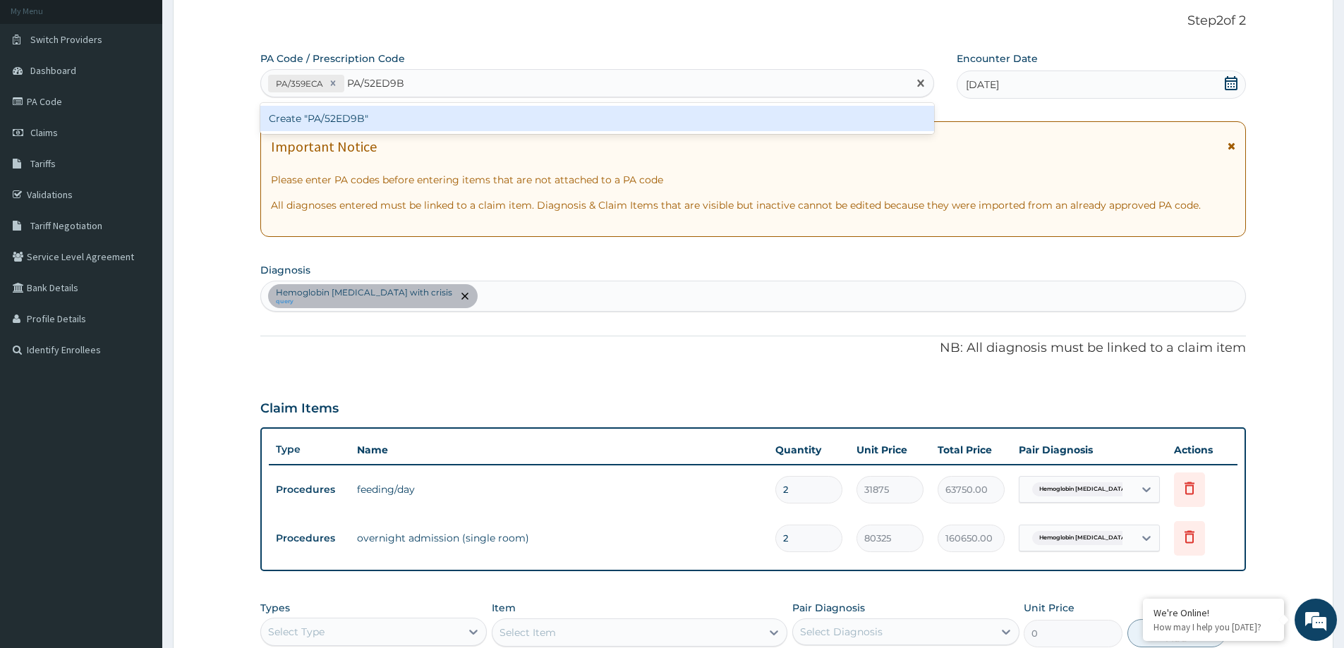
click at [610, 111] on div "Create "PA/52ED9B"" at bounding box center [597, 118] width 674 height 25
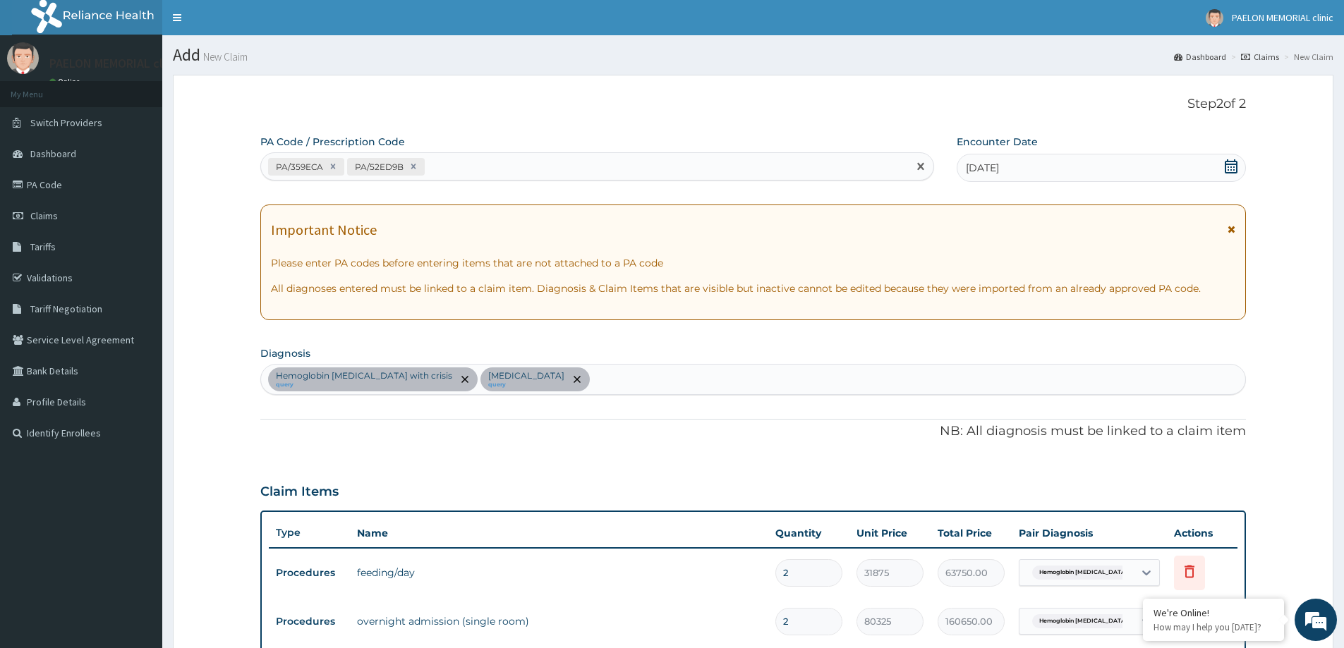
click at [484, 171] on div "PA/359ECA PA/52ED9B" at bounding box center [584, 166] width 647 height 23
paste input "PA/C0F734"
type input "PA/C0F734"
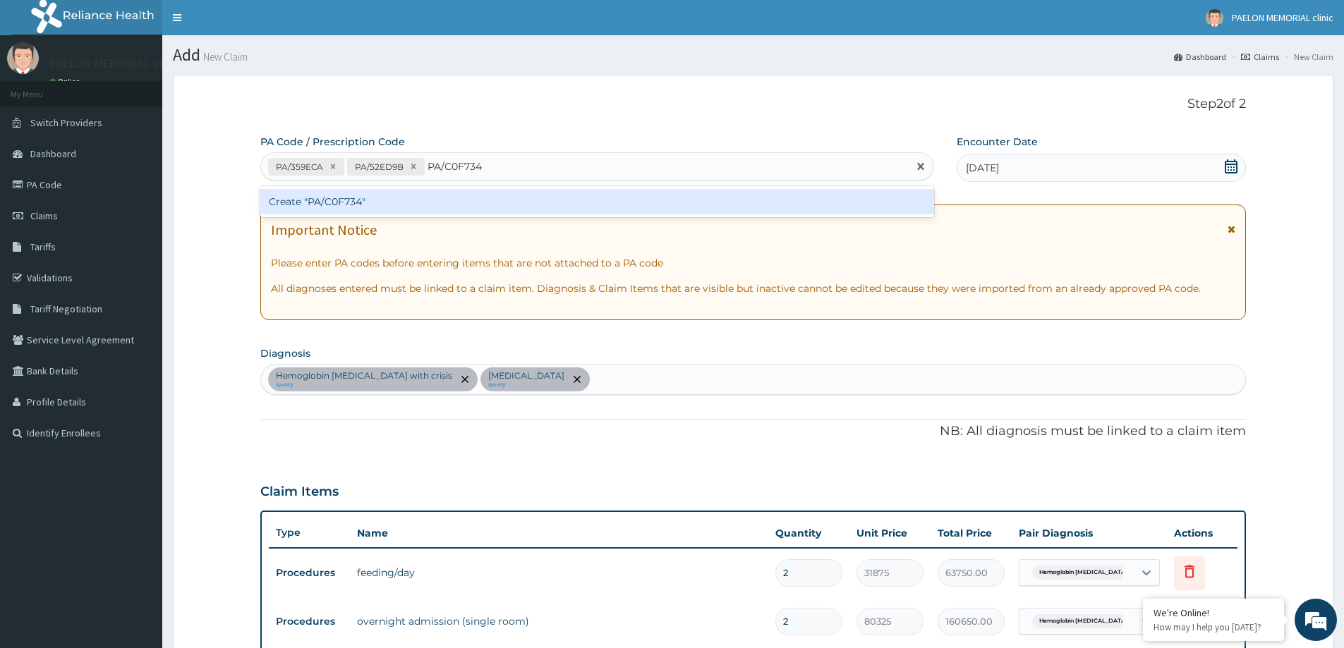
click at [482, 194] on div "Create "PA/C0F734"" at bounding box center [597, 201] width 674 height 25
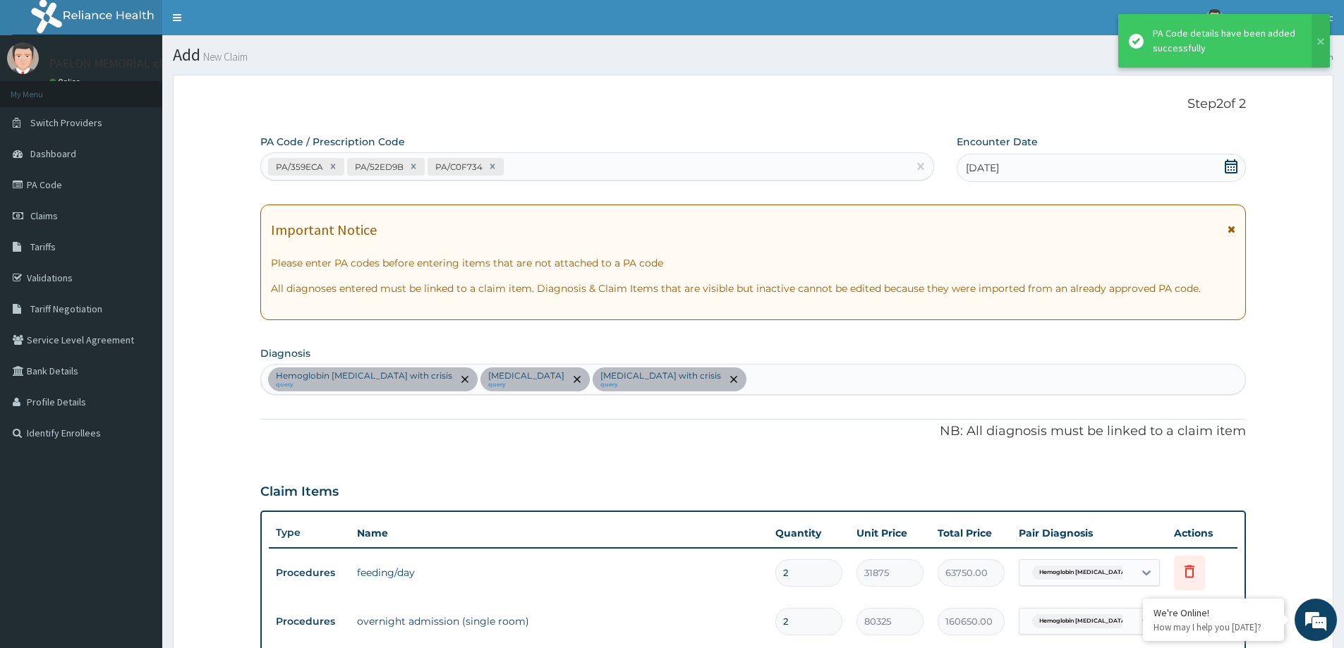
click at [537, 166] on div "PA/359ECA PA/52ED9B PA/C0F734" at bounding box center [584, 166] width 647 height 23
paste input "PA/E7463D"
type input "PA/E7463D"
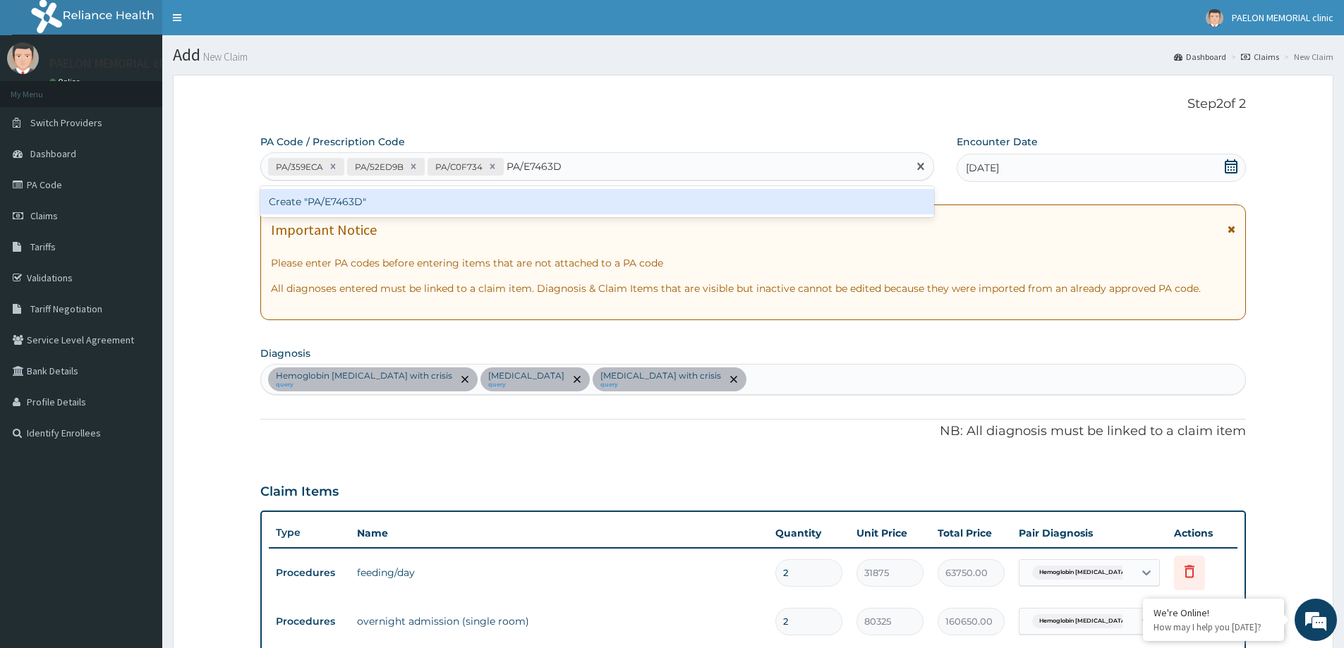
click at [542, 195] on div "Create "PA/E7463D"" at bounding box center [597, 201] width 674 height 25
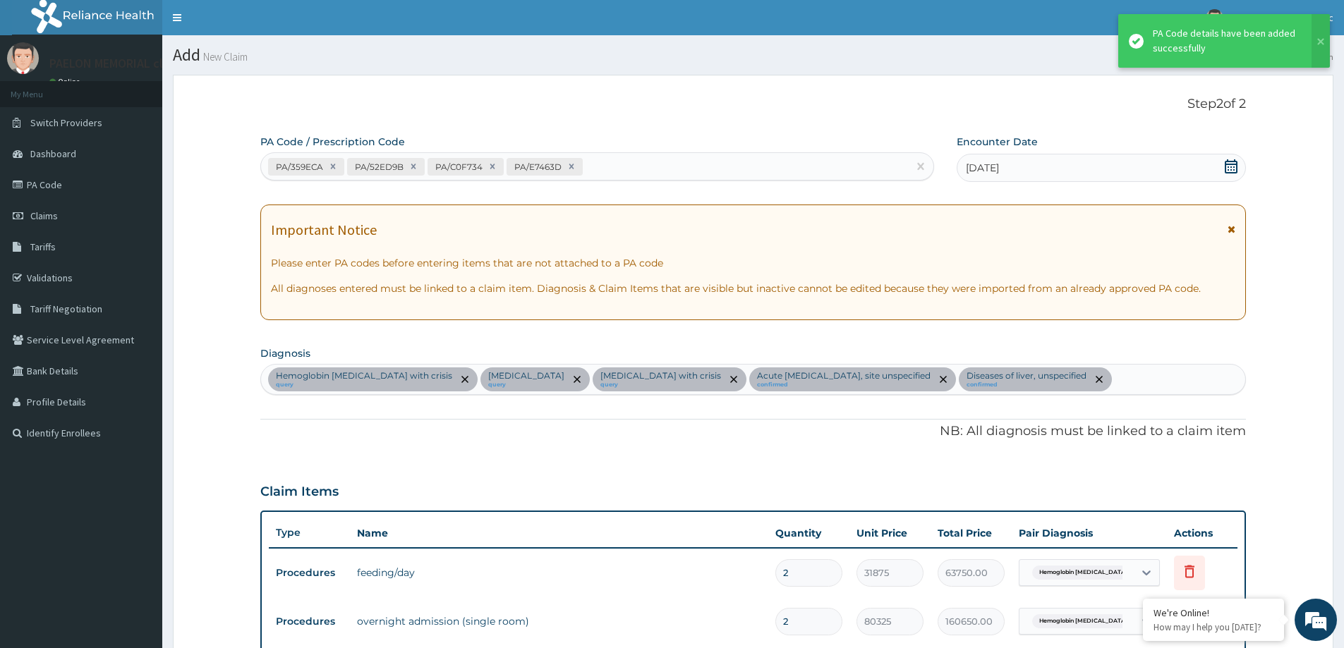
click at [645, 161] on div "PA/359ECA PA/52ED9B PA/C0F734 PA/E7463D" at bounding box center [584, 166] width 647 height 23
paste input "PA/DDE9F2"
type input "PA/DDE9F2"
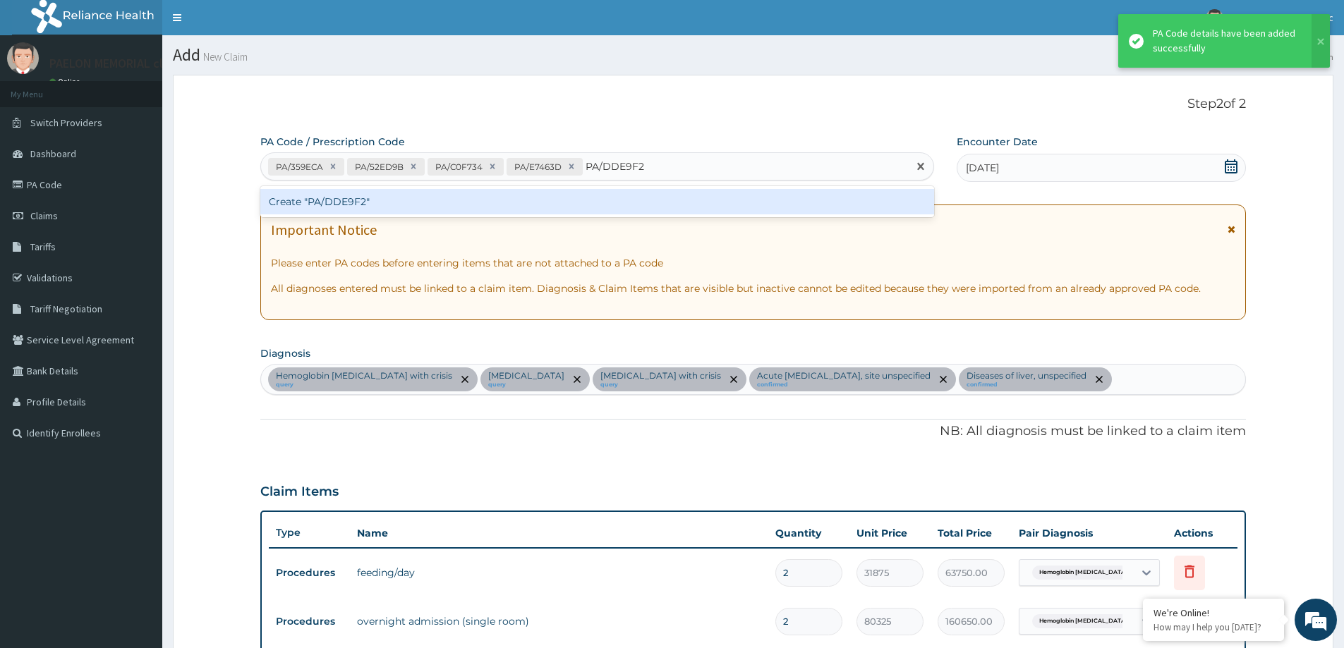
click at [645, 212] on div "Create "PA/DDE9F2"" at bounding box center [597, 201] width 674 height 25
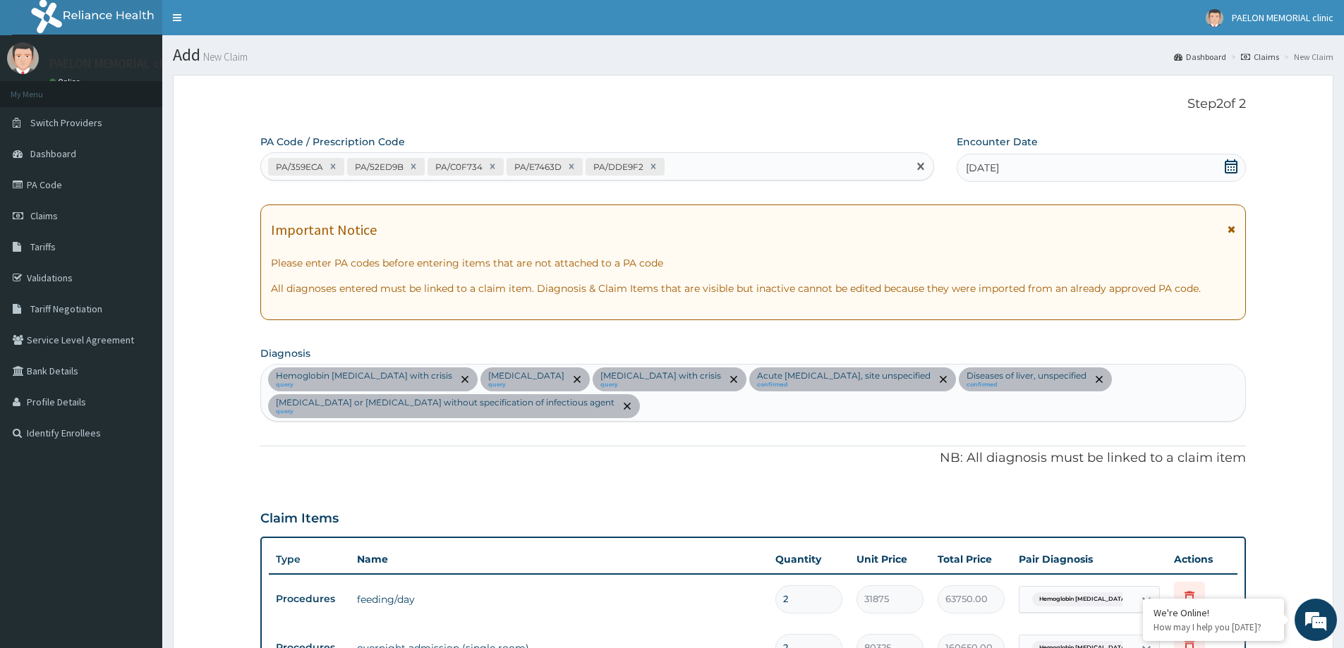
click at [685, 172] on div "PA/359ECA PA/52ED9B PA/C0F734 PA/E7463D PA/DDE9F2" at bounding box center [584, 166] width 647 height 23
paste input "PA/8EA9B3"
type input "PA/8EA9B3"
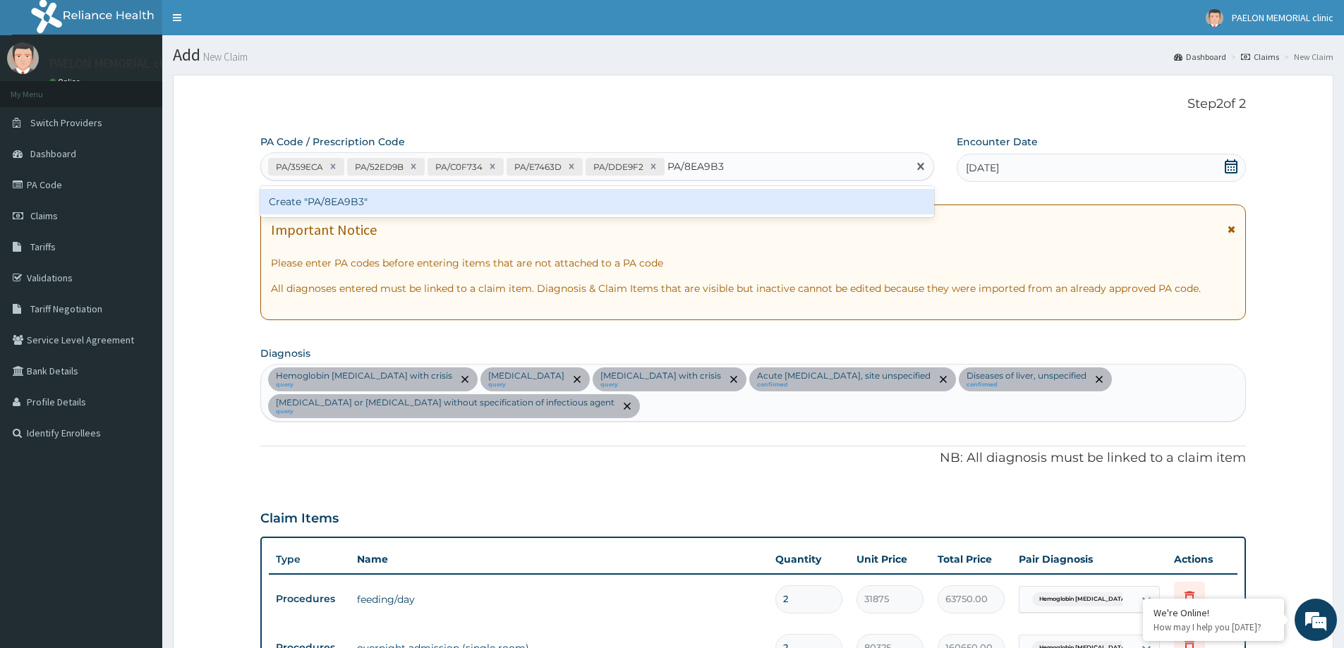
click at [681, 202] on div "Create "PA/8EA9B3"" at bounding box center [597, 201] width 674 height 25
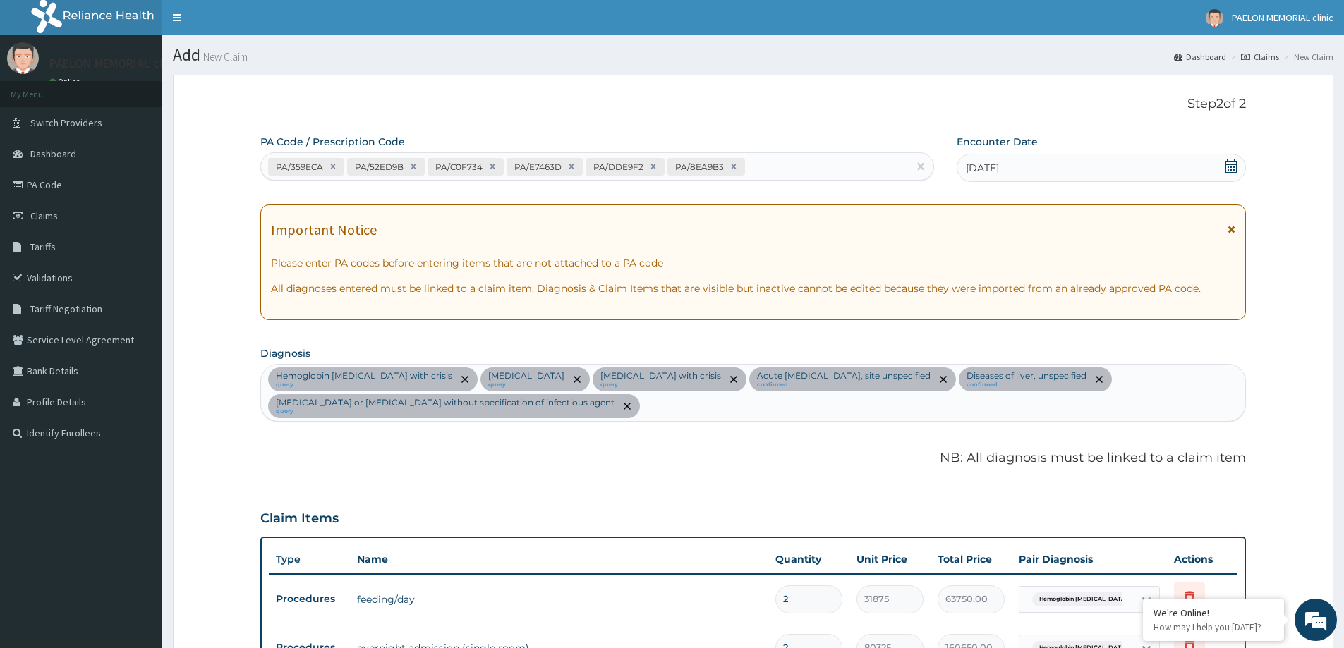
click at [809, 164] on div "PA/359ECA PA/52ED9B PA/C0F734 PA/E7463D PA/DDE9F2 PA/8EA9B3" at bounding box center [584, 166] width 647 height 23
paste input "PA/AD22DF"
type input "PA/AD22DF"
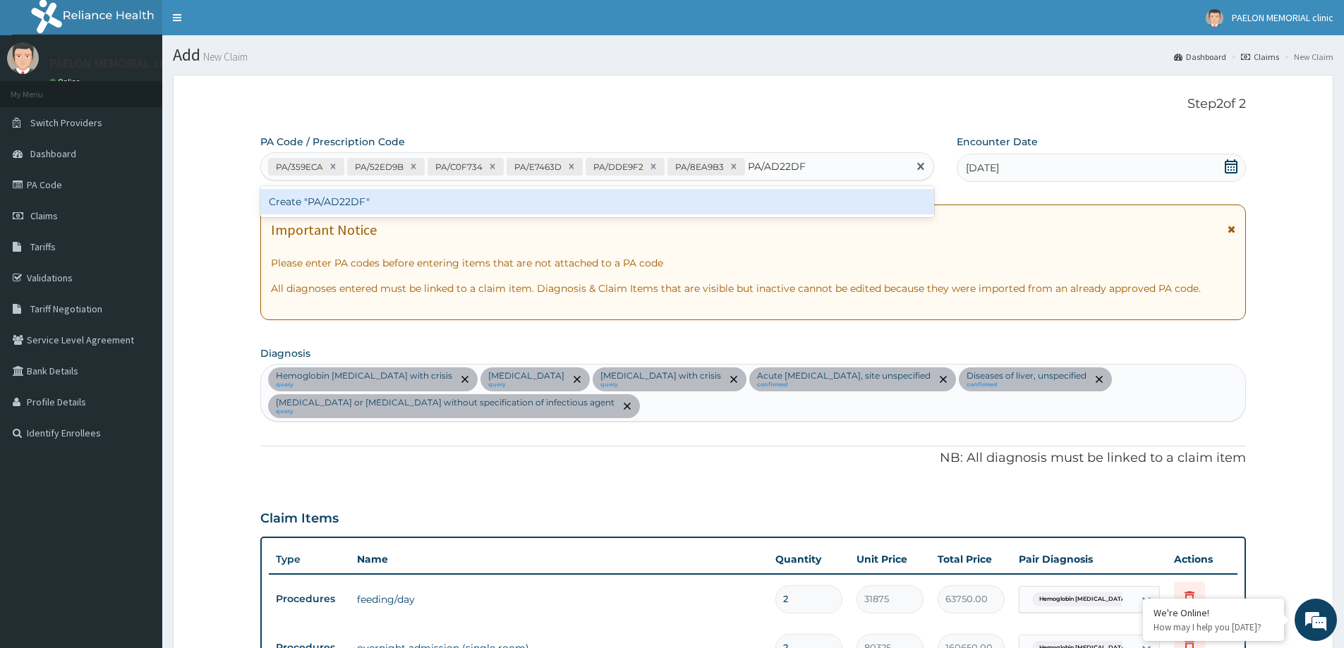
click at [795, 195] on div "Create "PA/AD22DF"" at bounding box center [597, 201] width 674 height 25
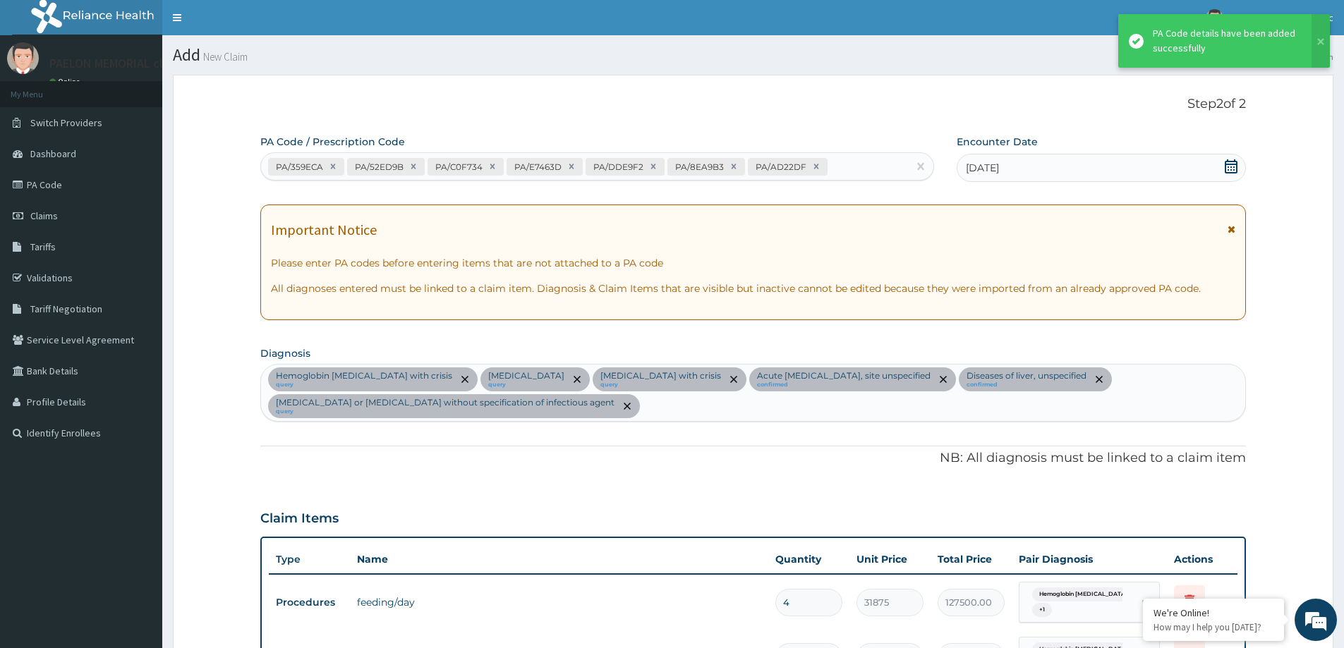
scroll to position [749, 0]
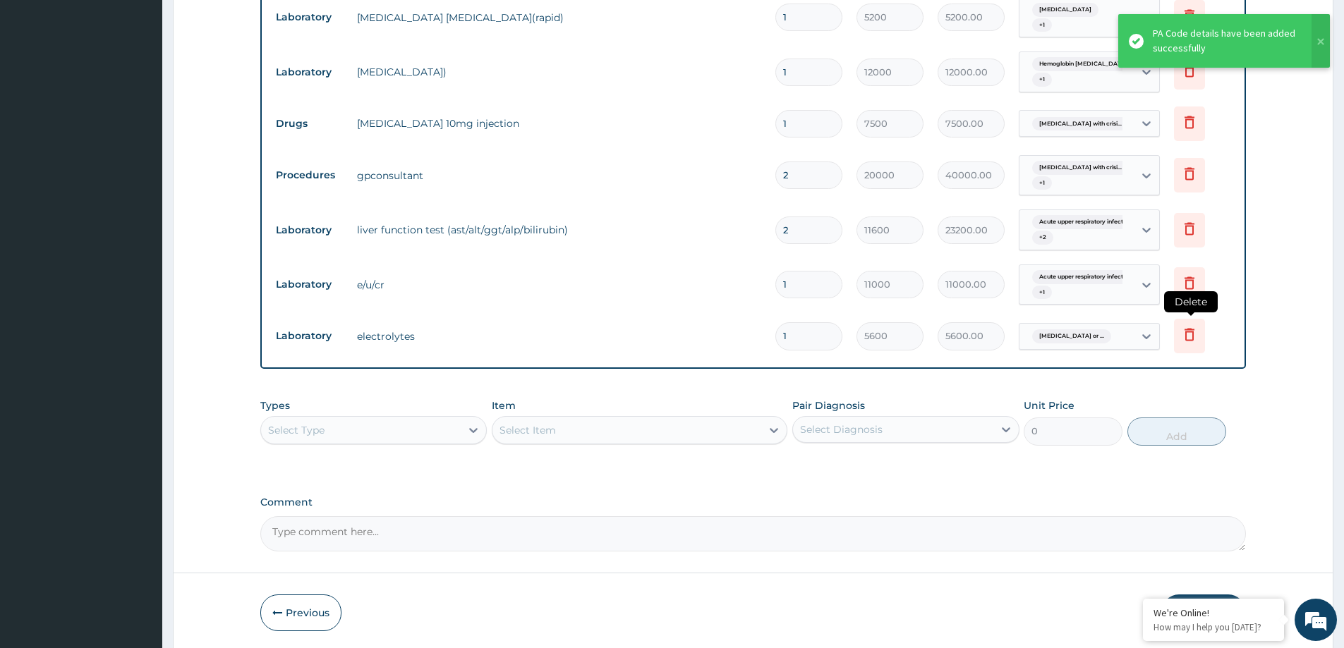
click at [1184, 326] on icon at bounding box center [1189, 334] width 17 height 17
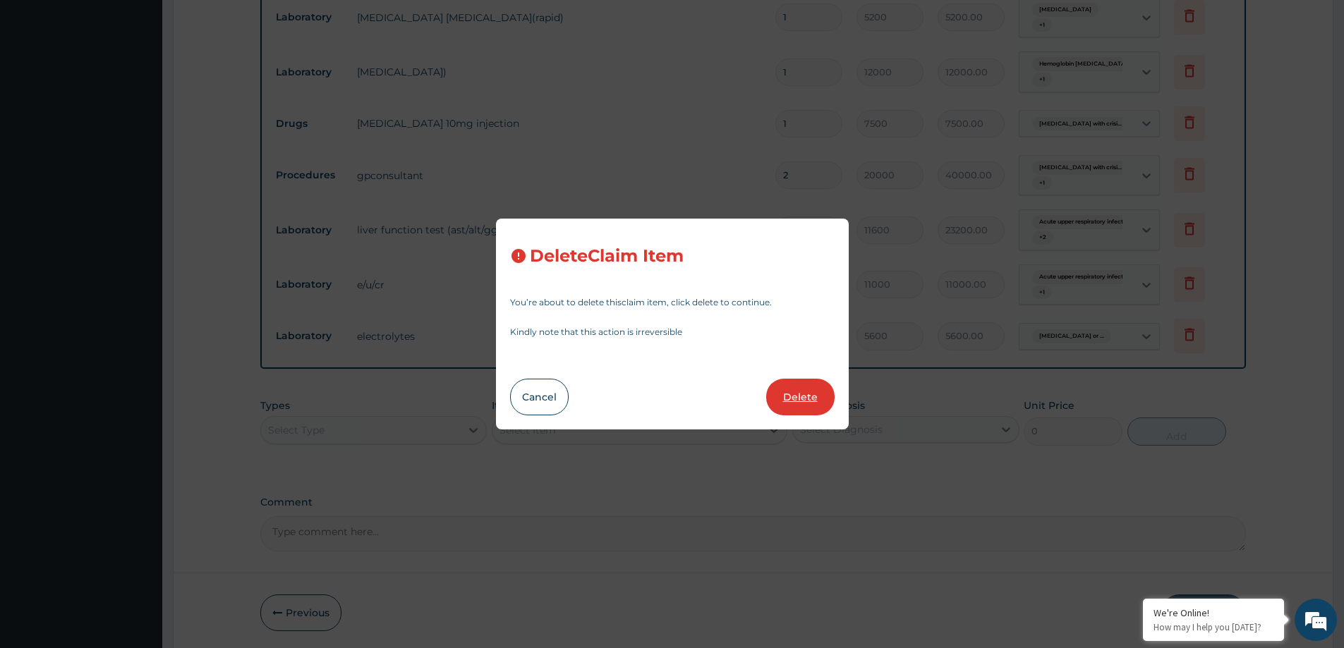
click at [802, 403] on button "Delete" at bounding box center [800, 397] width 68 height 37
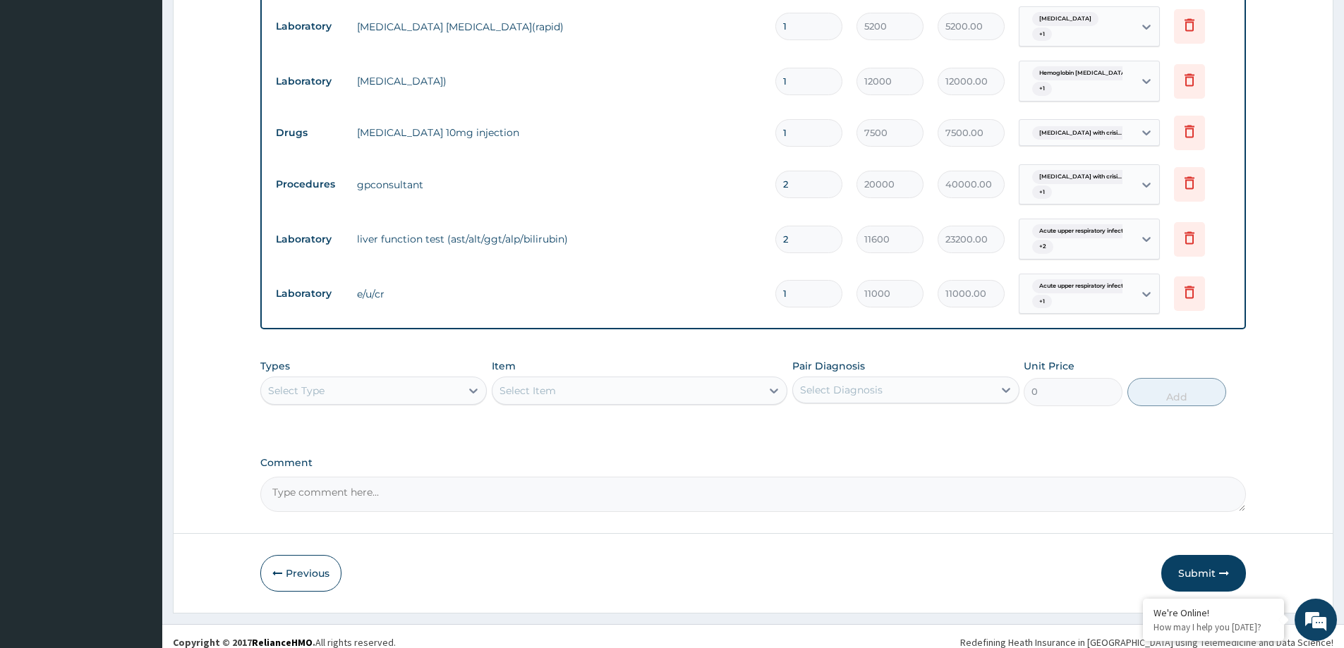
drag, startPoint x: 791, startPoint y: 172, endPoint x: 773, endPoint y: 174, distance: 17.7
click at [773, 174] on td "2" at bounding box center [808, 185] width 81 height 42
type input "1"
type input "20000.00"
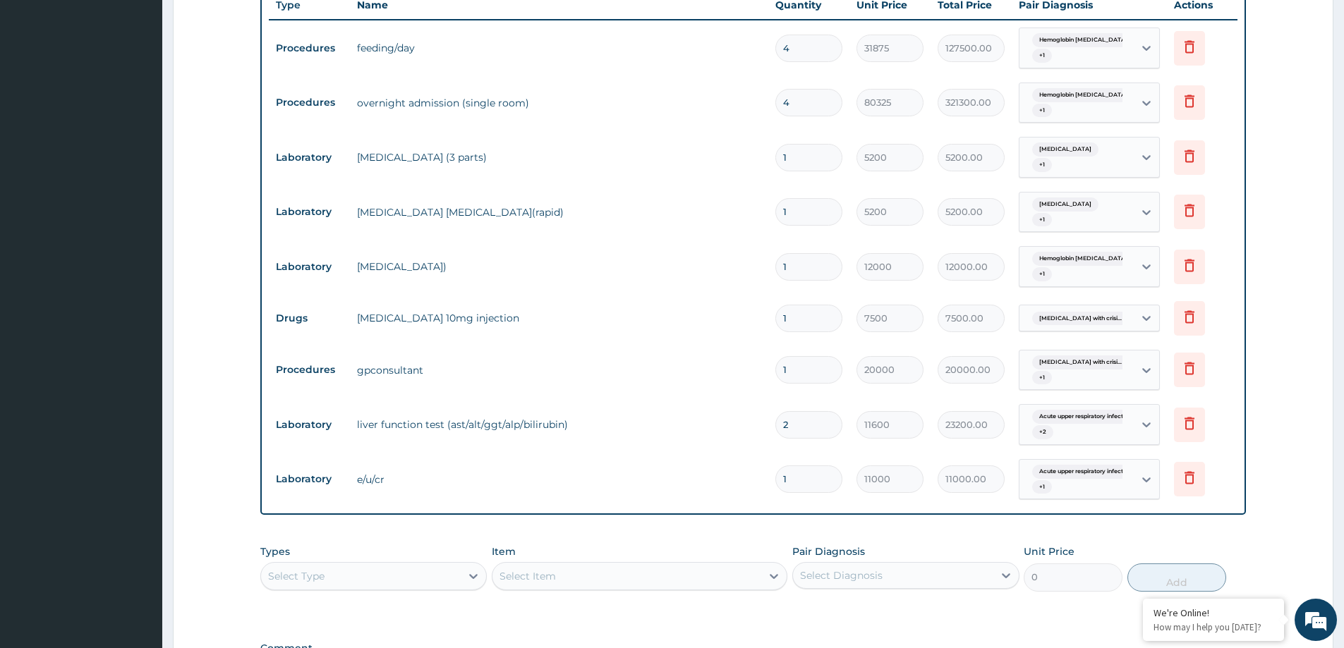
scroll to position [528, 0]
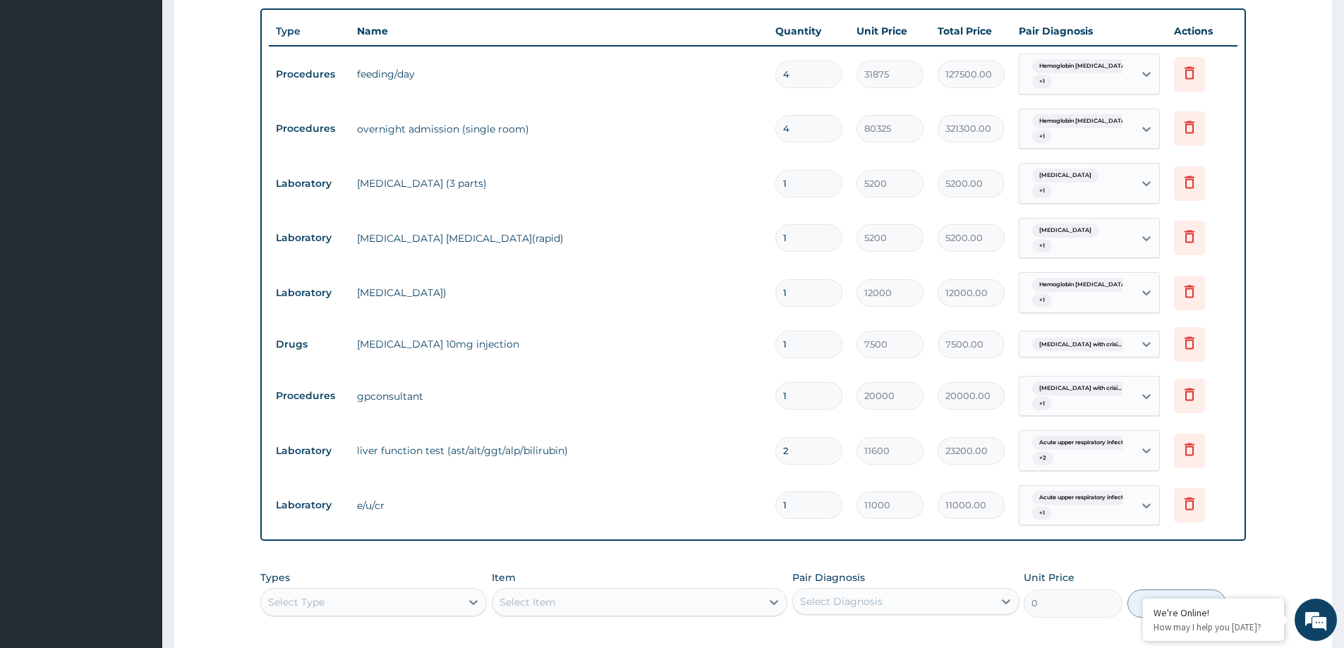
type input "1"
drag, startPoint x: 796, startPoint y: 181, endPoint x: 750, endPoint y: 181, distance: 45.8
click at [750, 181] on tr "Laboratory [MEDICAL_DATA] (3 parts) 1 5200 5200.00 [MEDICAL_DATA] + 1 Delete" at bounding box center [753, 183] width 968 height 55
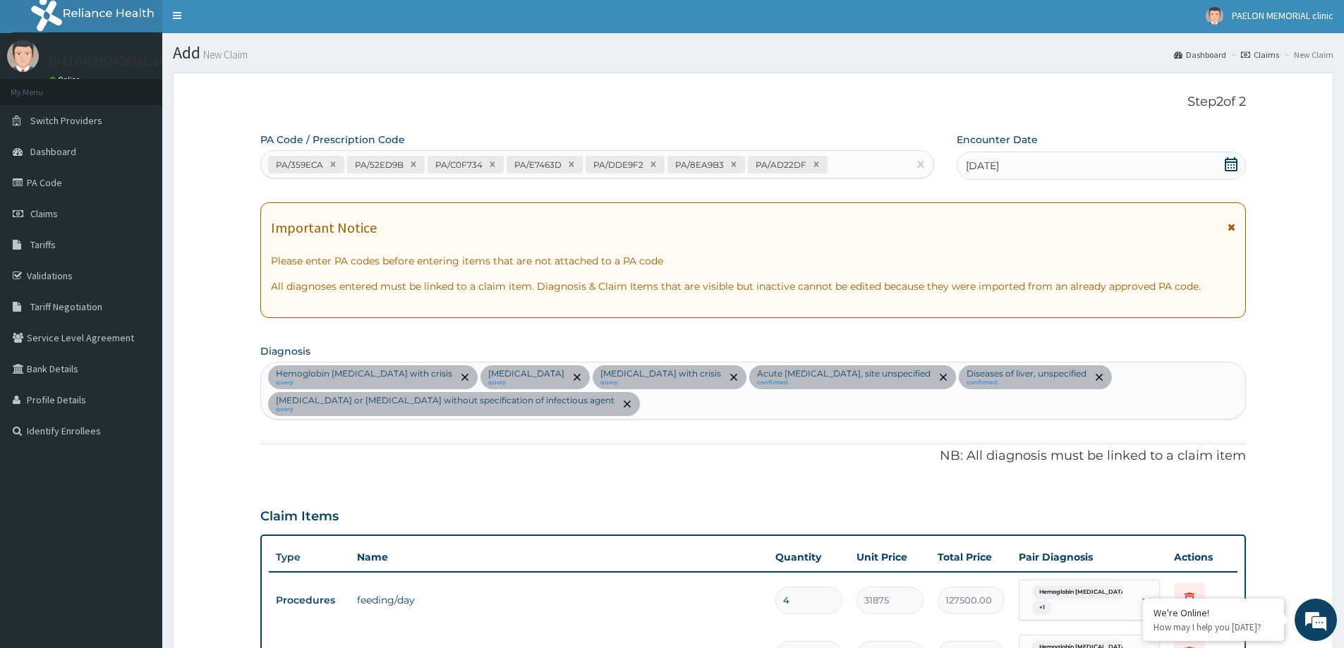
scroll to position [0, 0]
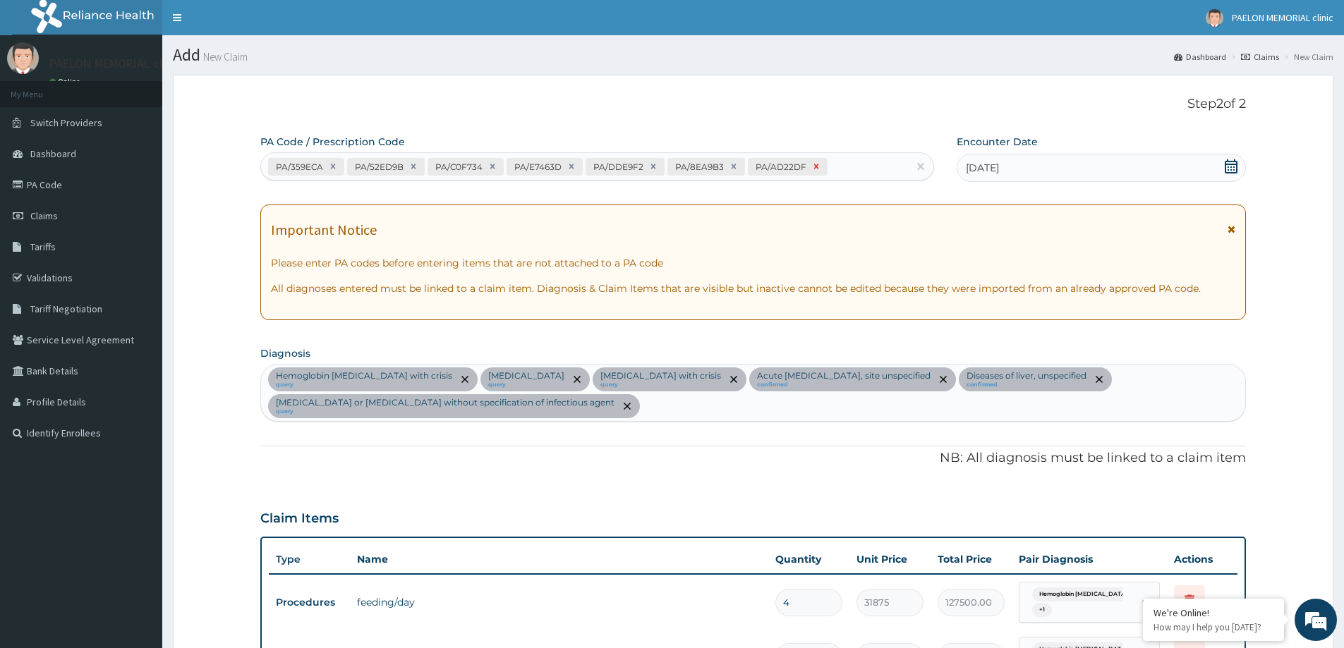
click at [814, 166] on icon at bounding box center [816, 166] width 5 height 5
type input "2"
type input "63750.00"
type input "2"
type input "160650.00"
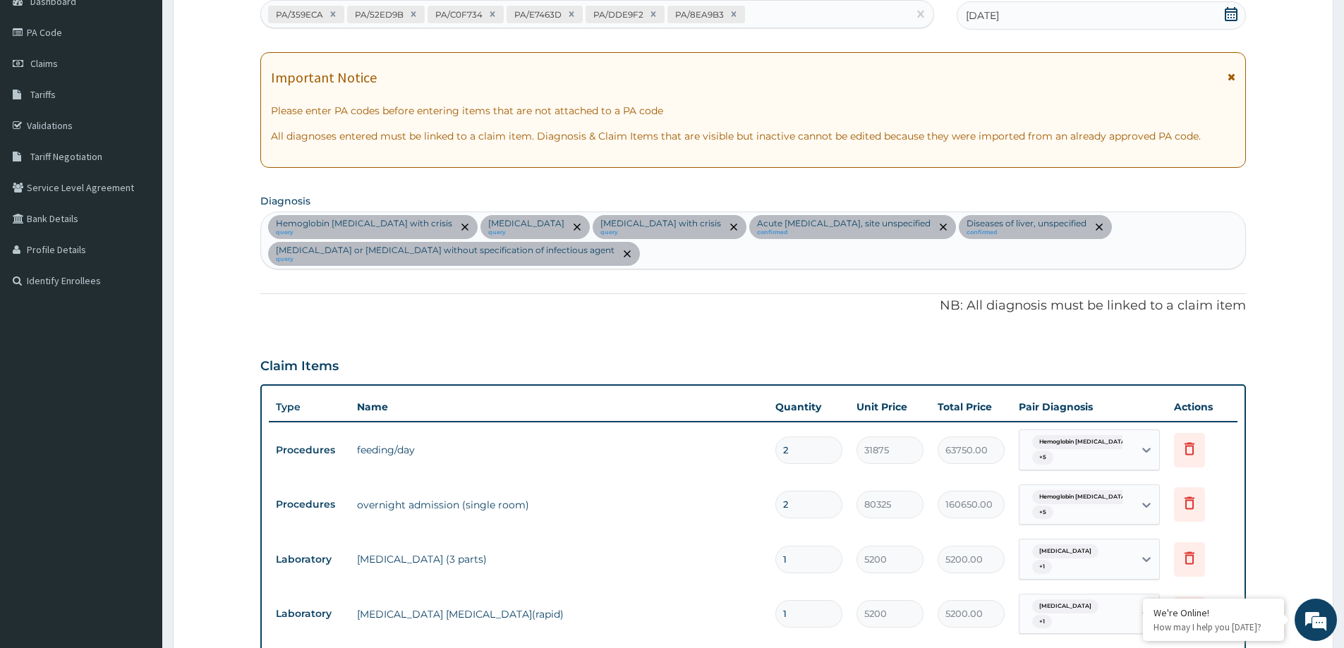
scroll to position [133, 0]
